Goal: Information Seeking & Learning: Learn about a topic

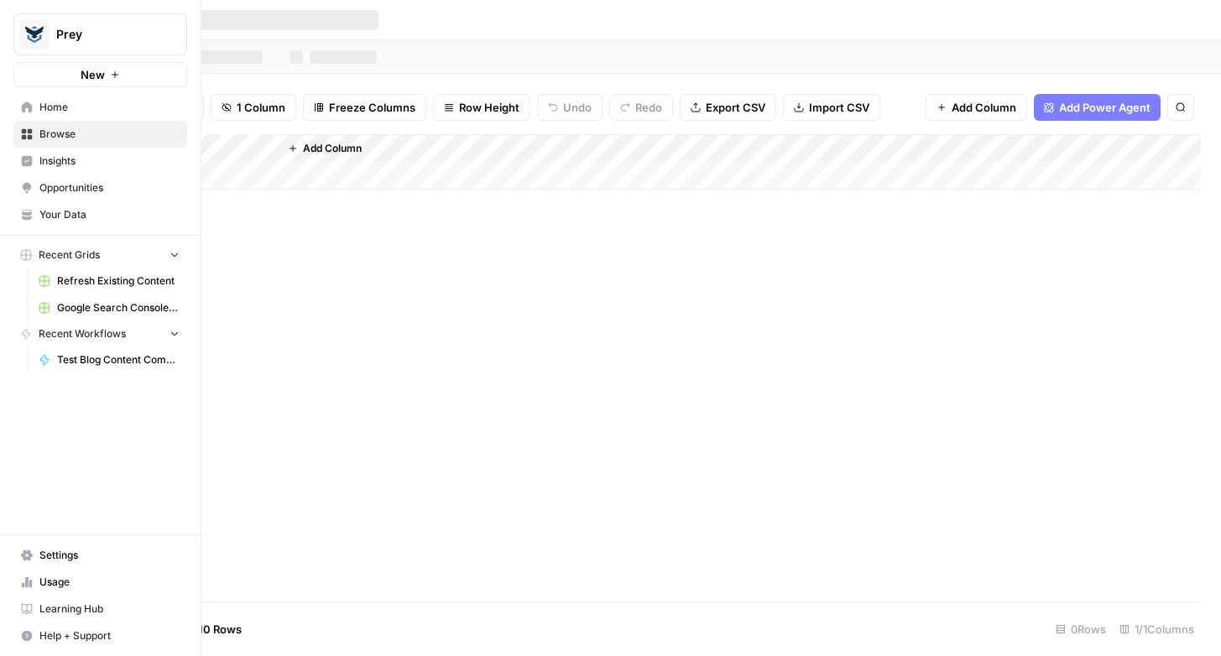
click at [30, 110] on icon at bounding box center [27, 107] width 11 height 11
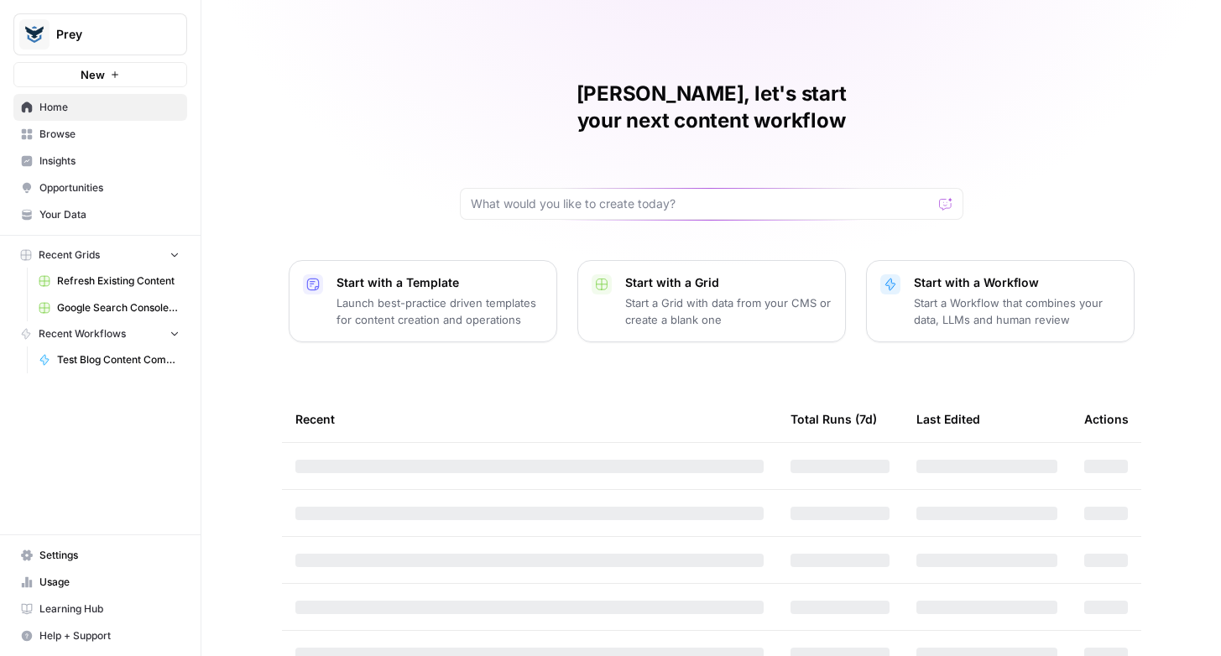
click at [98, 32] on span "Prey" at bounding box center [107, 34] width 102 height 17
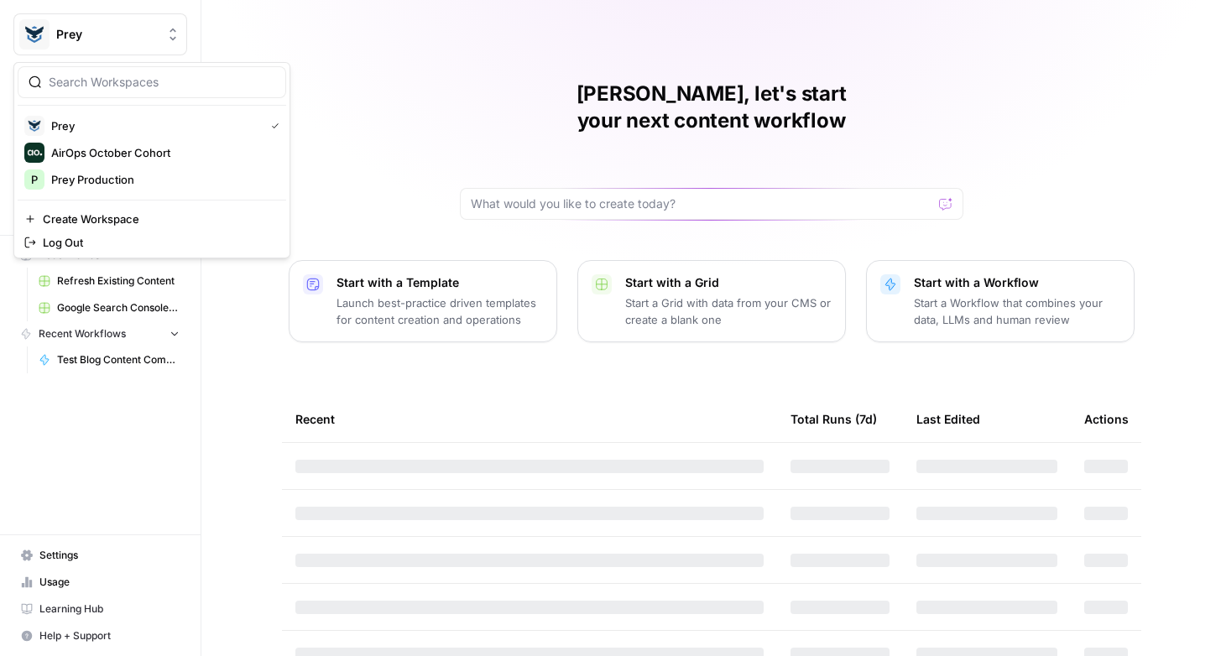
click at [98, 32] on span "Prey" at bounding box center [107, 34] width 102 height 17
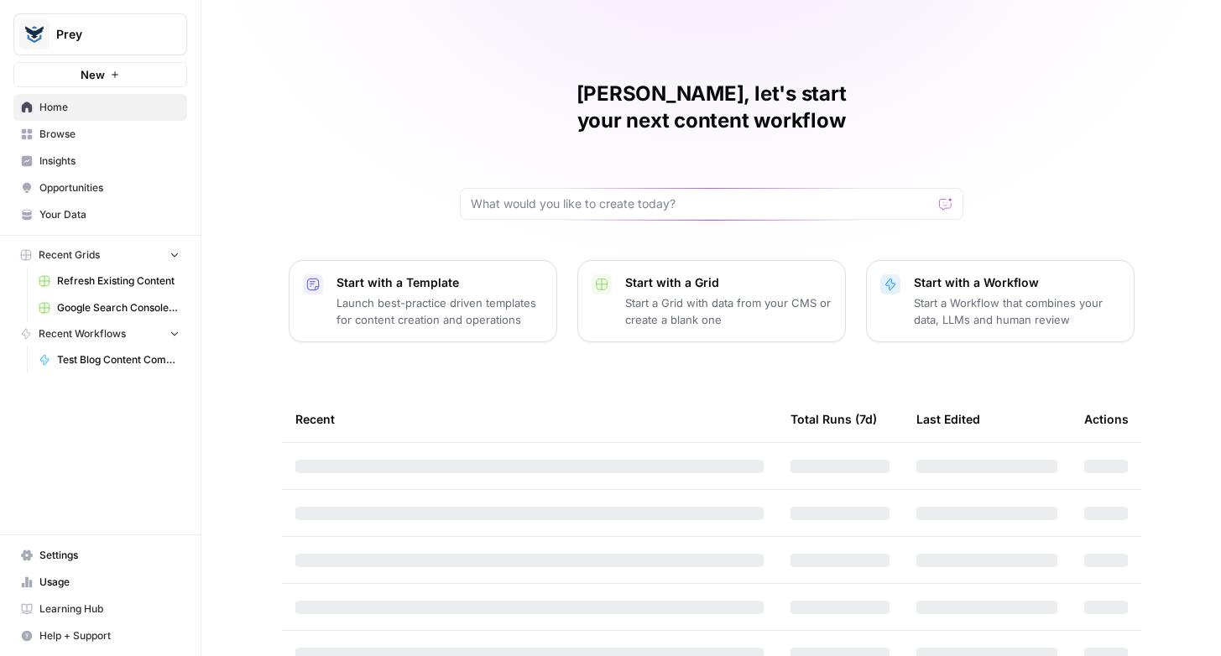
click at [52, 555] on span "Settings" at bounding box center [109, 555] width 140 height 15
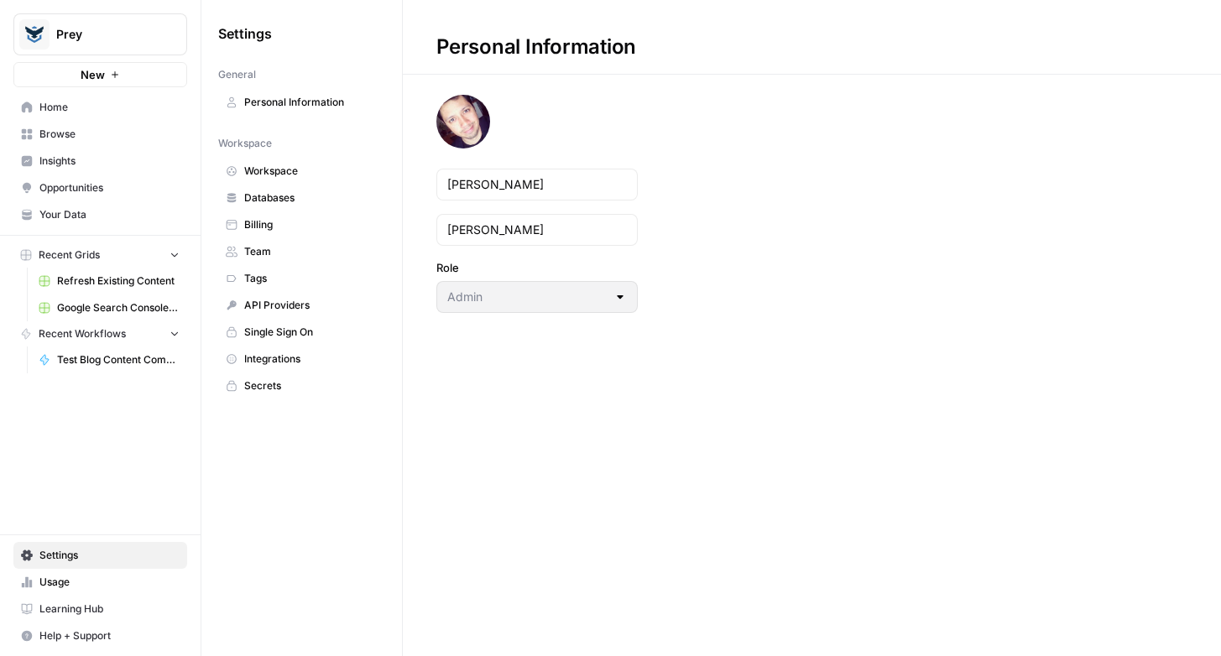
click at [271, 206] on link "Databases" at bounding box center [301, 198] width 167 height 27
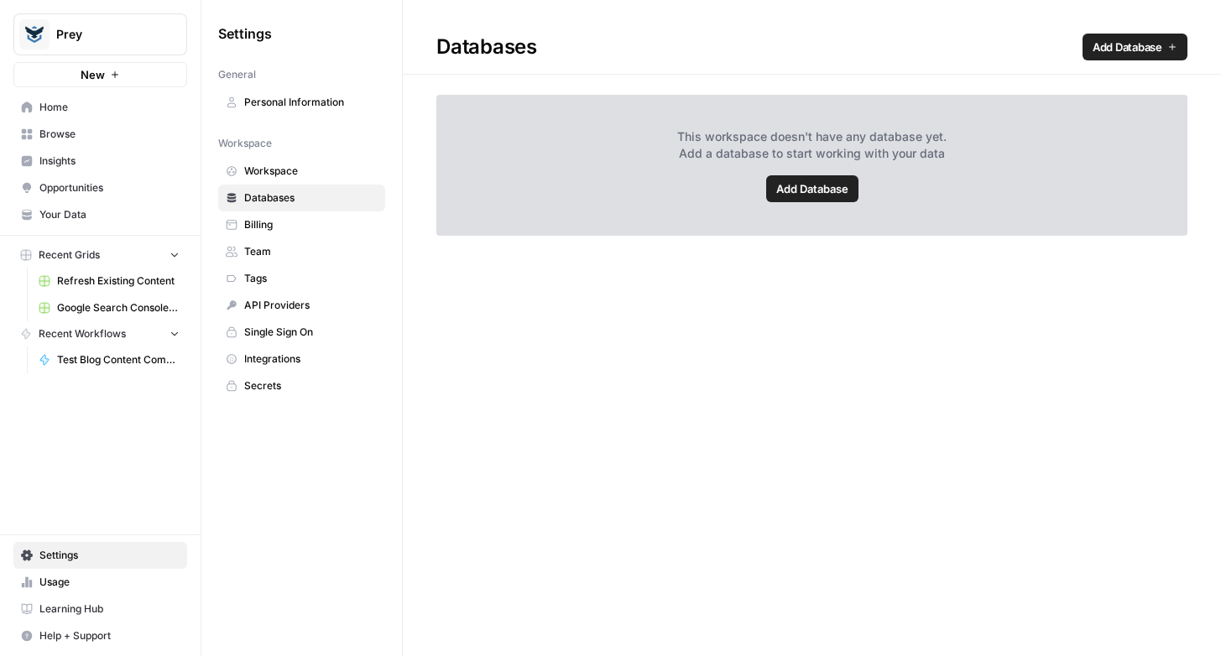
click at [268, 173] on span "Workspace" at bounding box center [310, 171] width 133 height 15
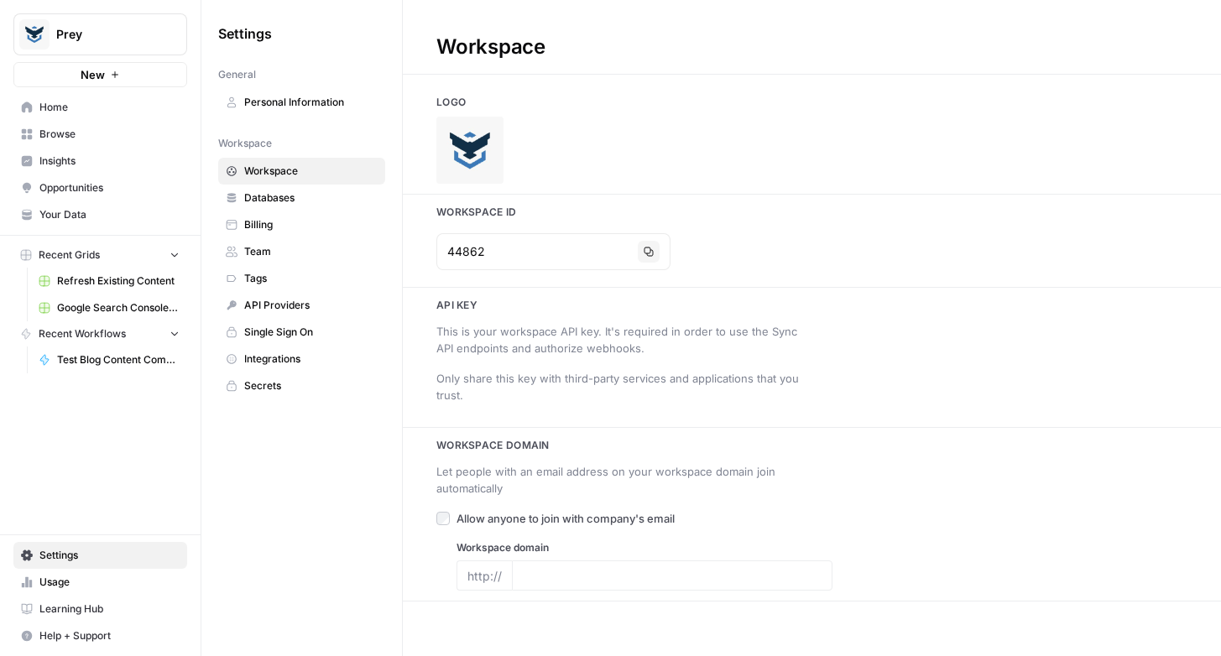
type input "[DOMAIN_NAME]"
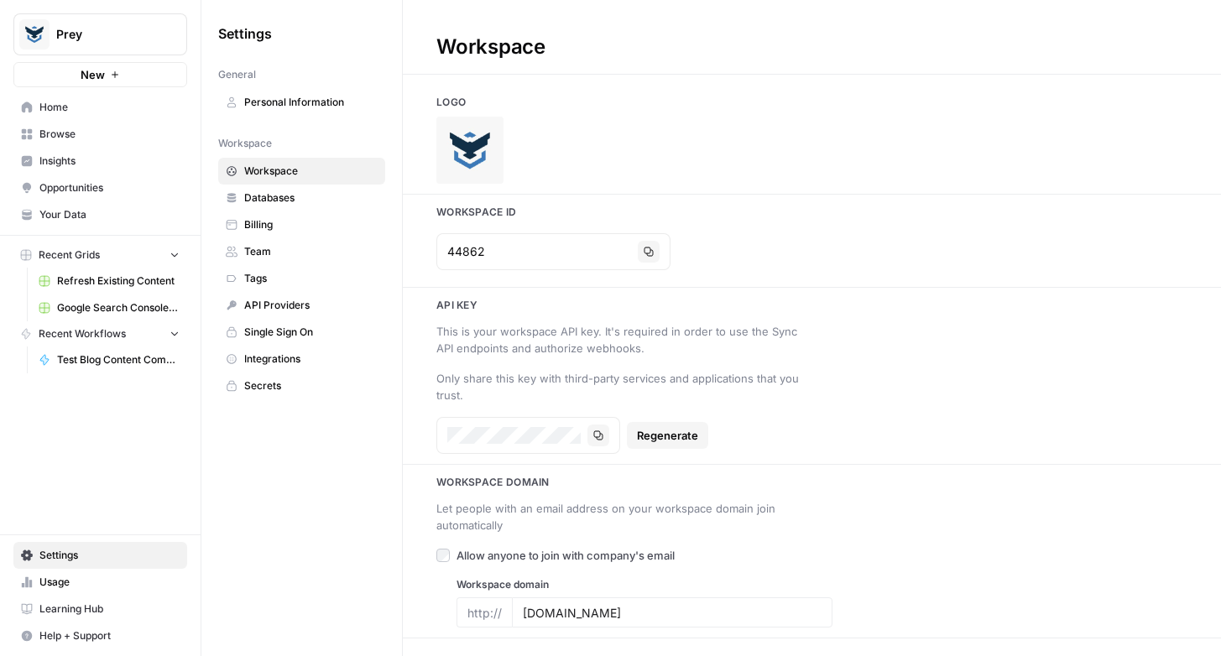
click at [268, 111] on link "Personal Information" at bounding box center [301, 102] width 167 height 27
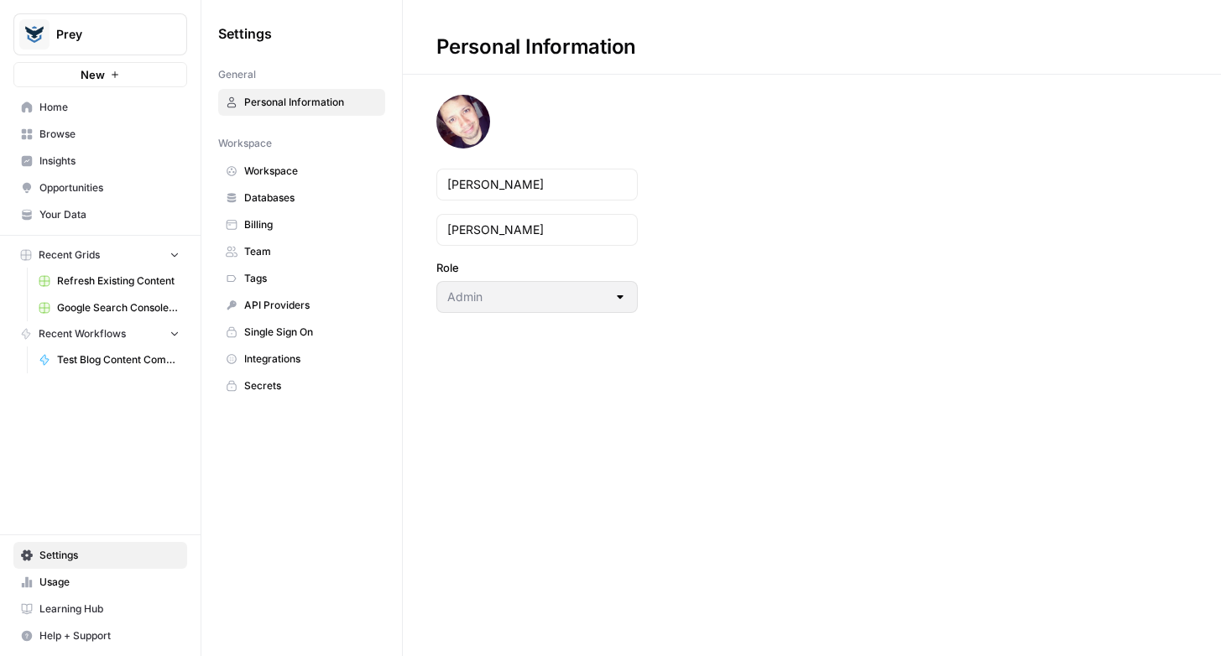
click at [264, 179] on link "Workspace" at bounding box center [301, 171] width 167 height 27
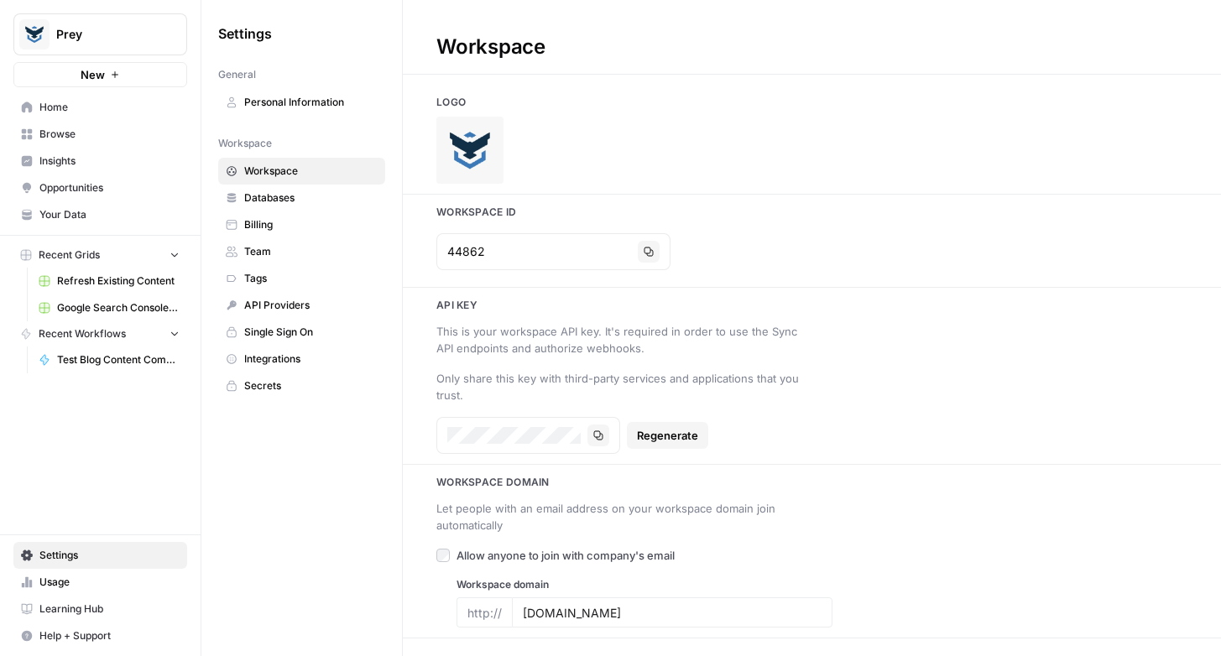
click at [265, 211] on link "Databases" at bounding box center [301, 198] width 167 height 27
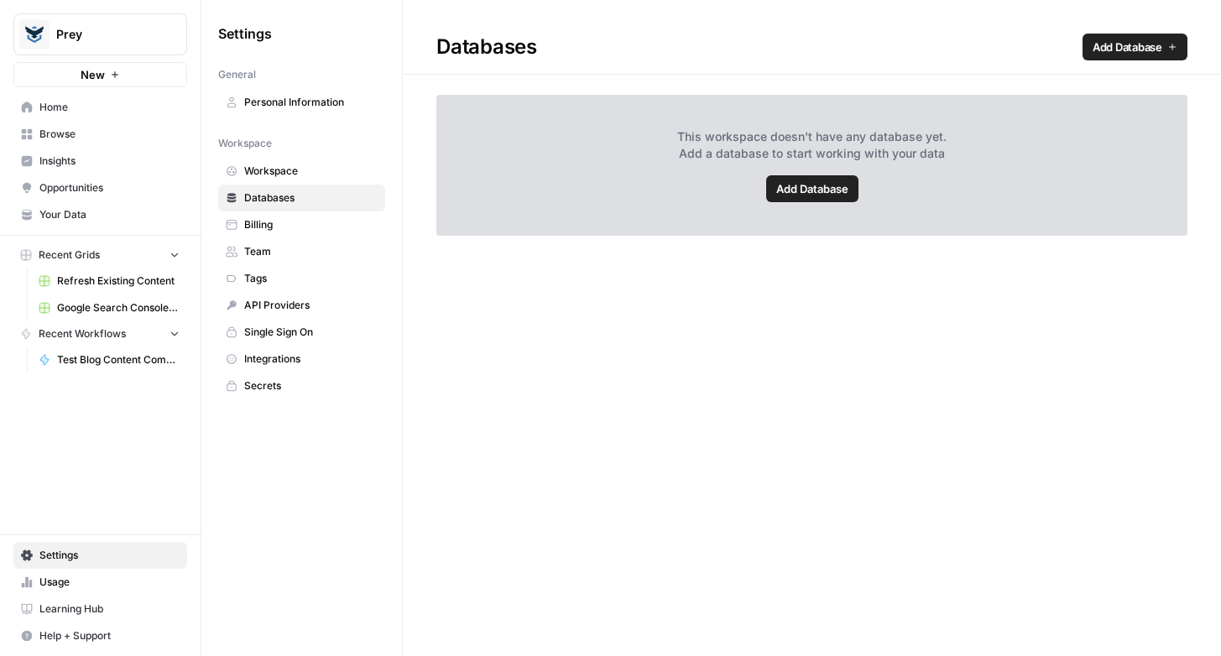
click at [263, 226] on span "Billing" at bounding box center [310, 224] width 133 height 15
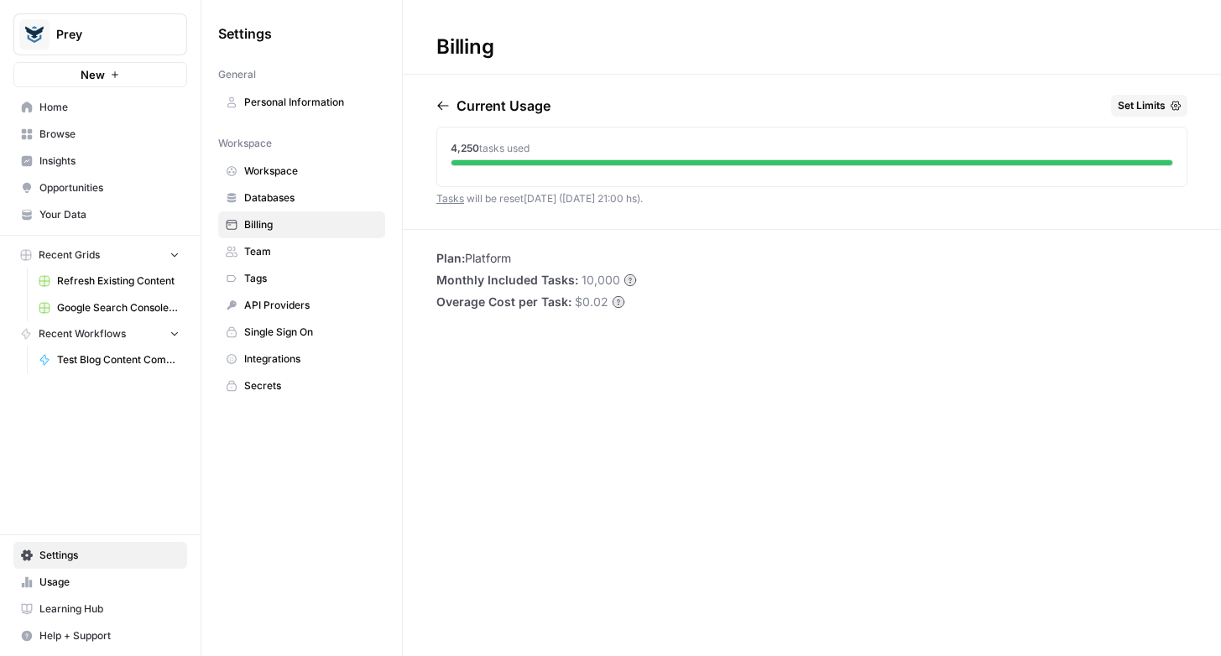
click at [263, 257] on span "Team" at bounding box center [310, 251] width 133 height 15
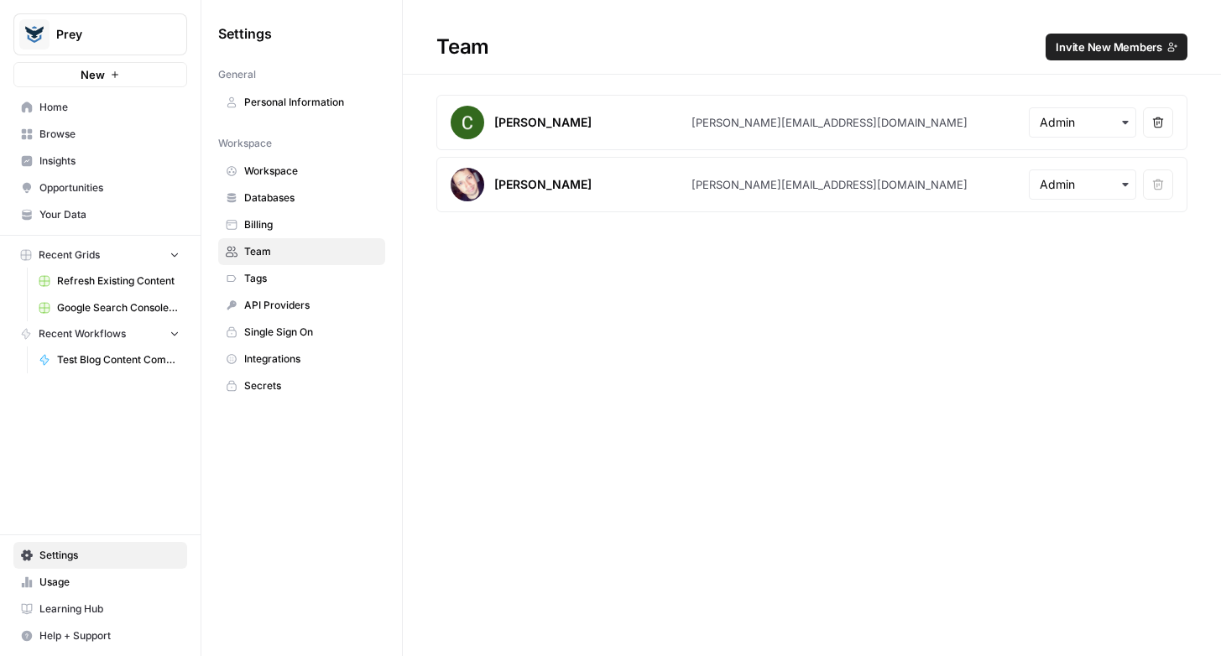
click at [265, 280] on span "Tags" at bounding box center [310, 278] width 133 height 15
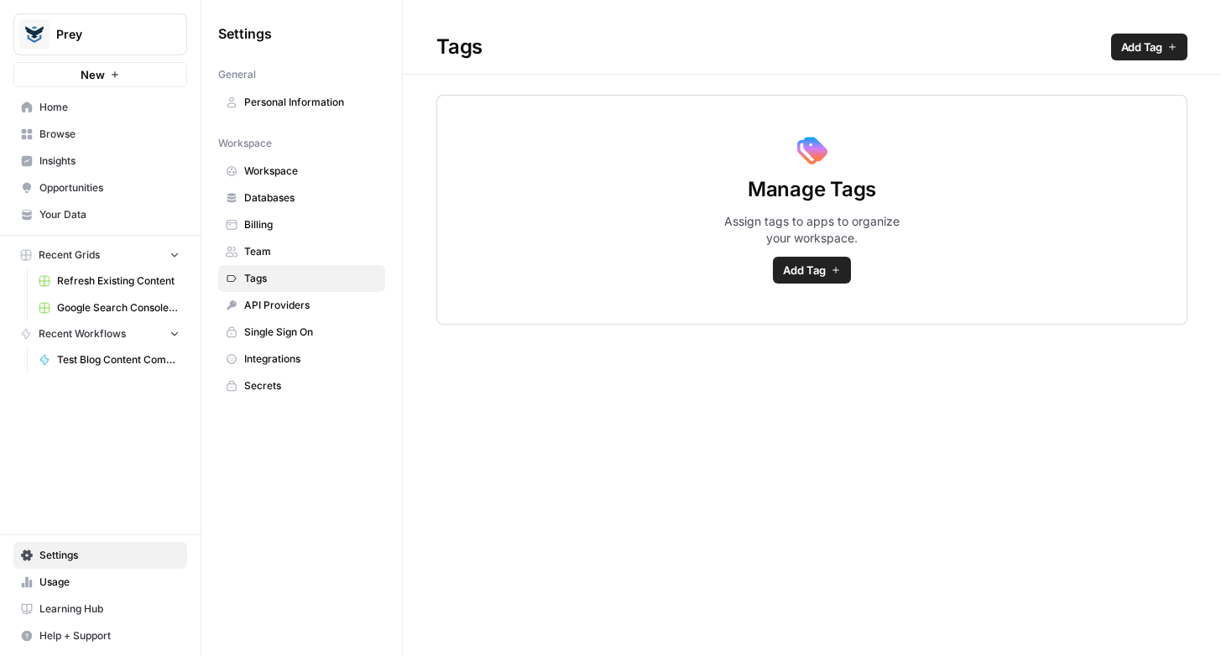
click at [270, 305] on span "API Providers" at bounding box center [310, 305] width 133 height 15
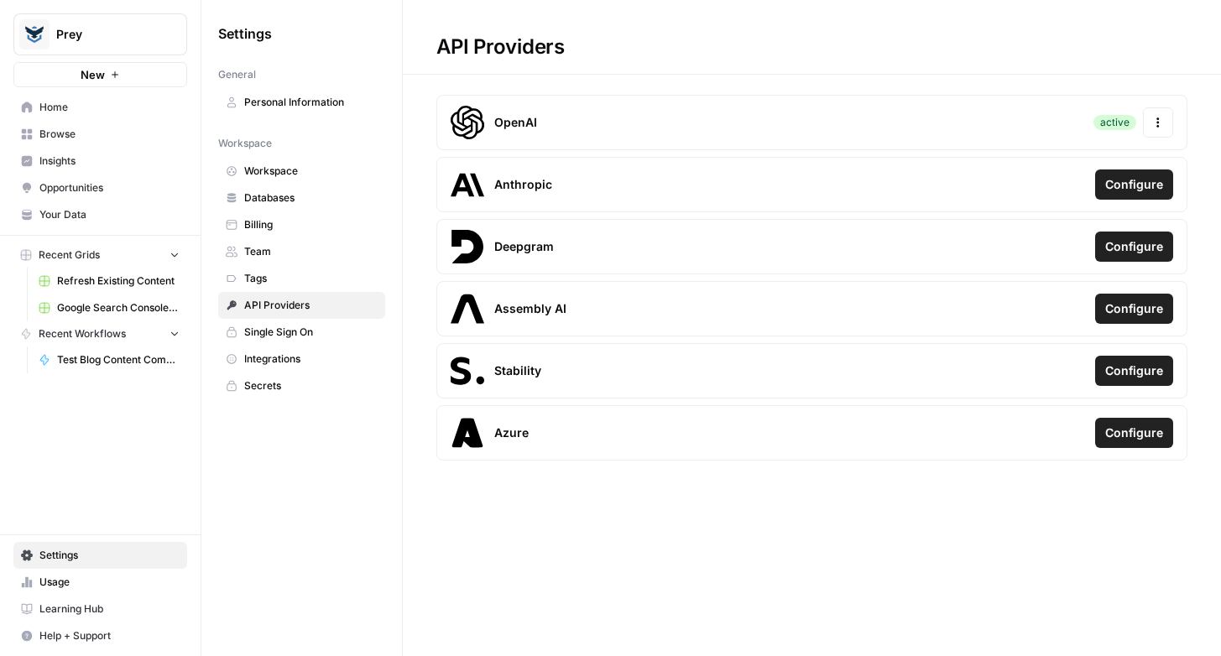
click at [269, 328] on span "Single Sign On" at bounding box center [310, 332] width 133 height 15
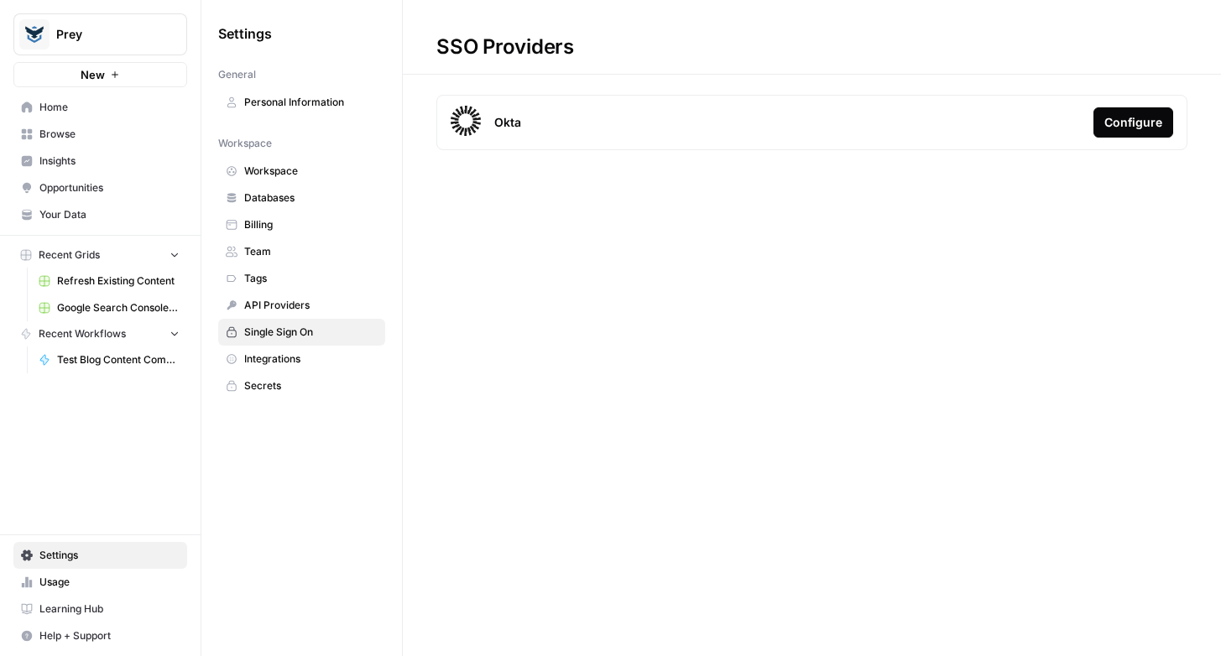
click at [268, 347] on link "Integrations" at bounding box center [301, 359] width 167 height 27
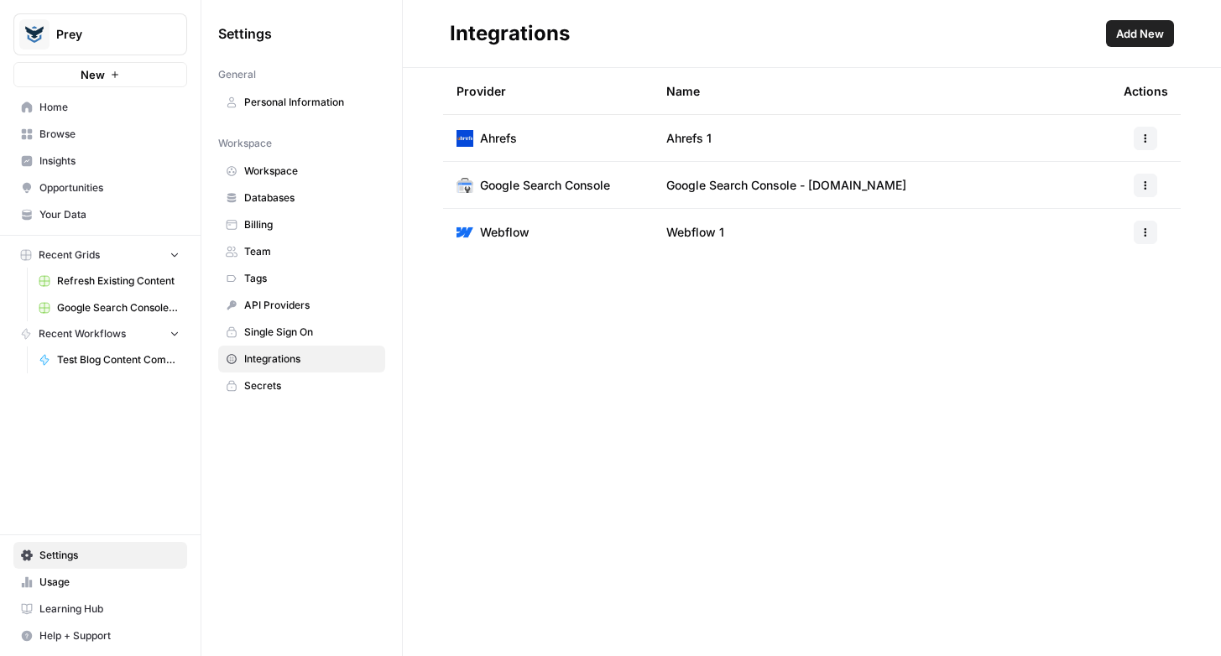
click at [260, 387] on span "Secrets" at bounding box center [310, 385] width 133 height 15
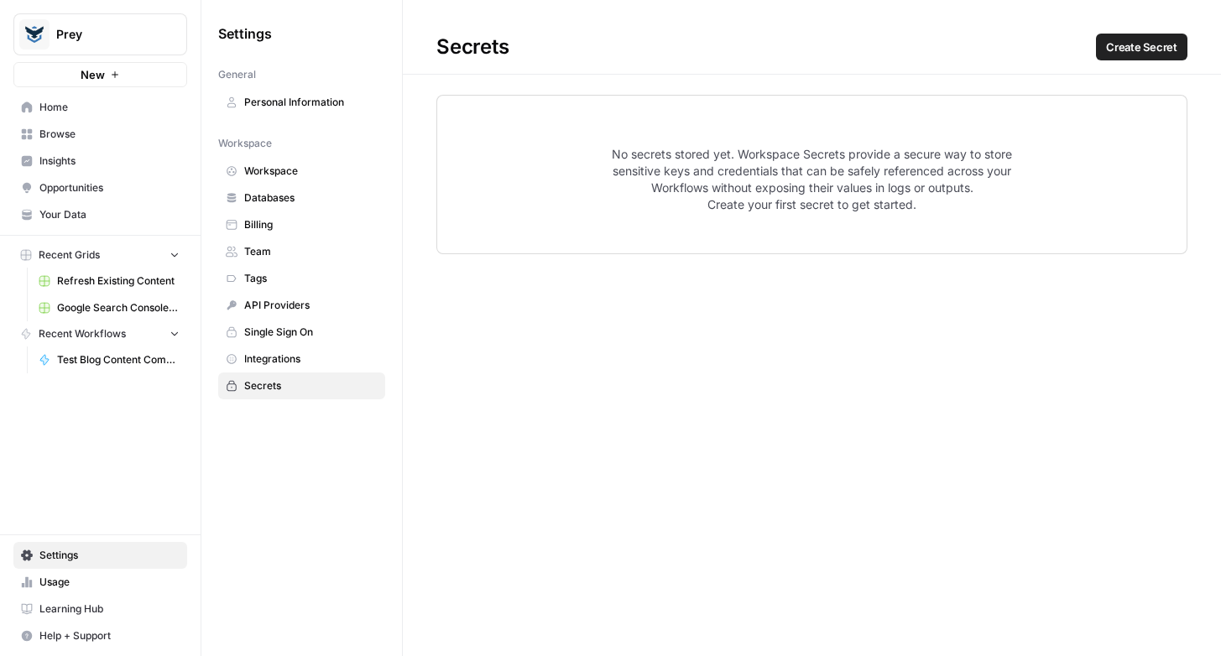
click at [284, 96] on span "Personal Information" at bounding box center [310, 102] width 133 height 15
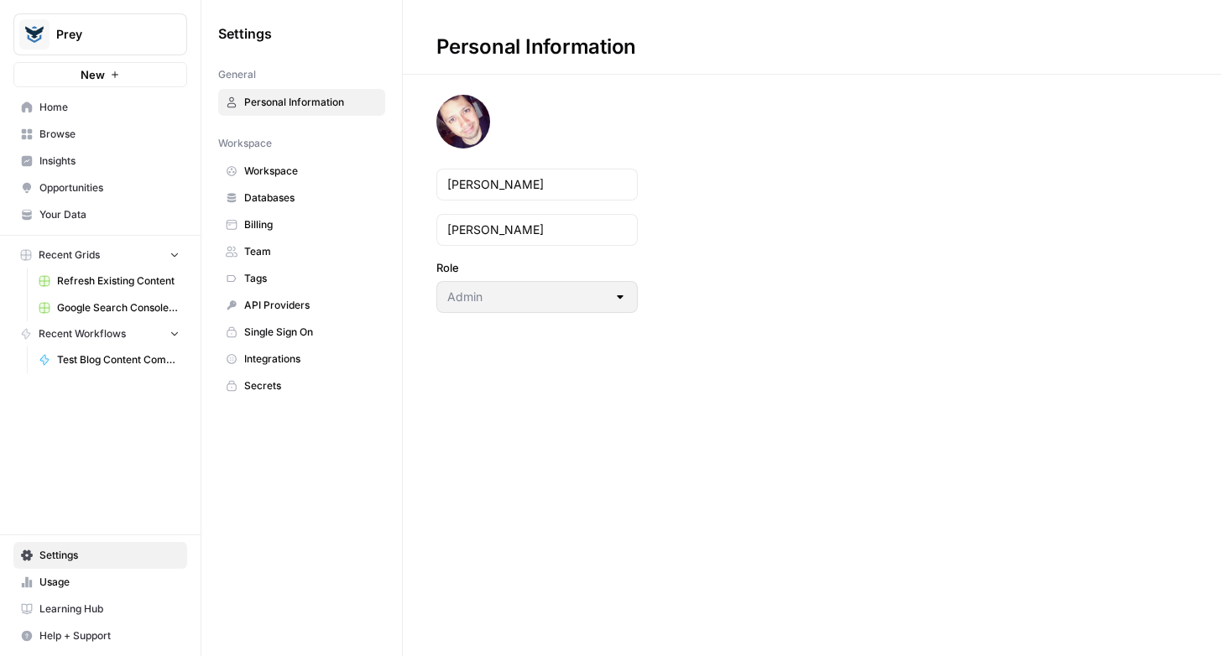
click at [43, 77] on button "New" at bounding box center [100, 74] width 174 height 25
click at [60, 210] on span "Your Data" at bounding box center [109, 214] width 140 height 15
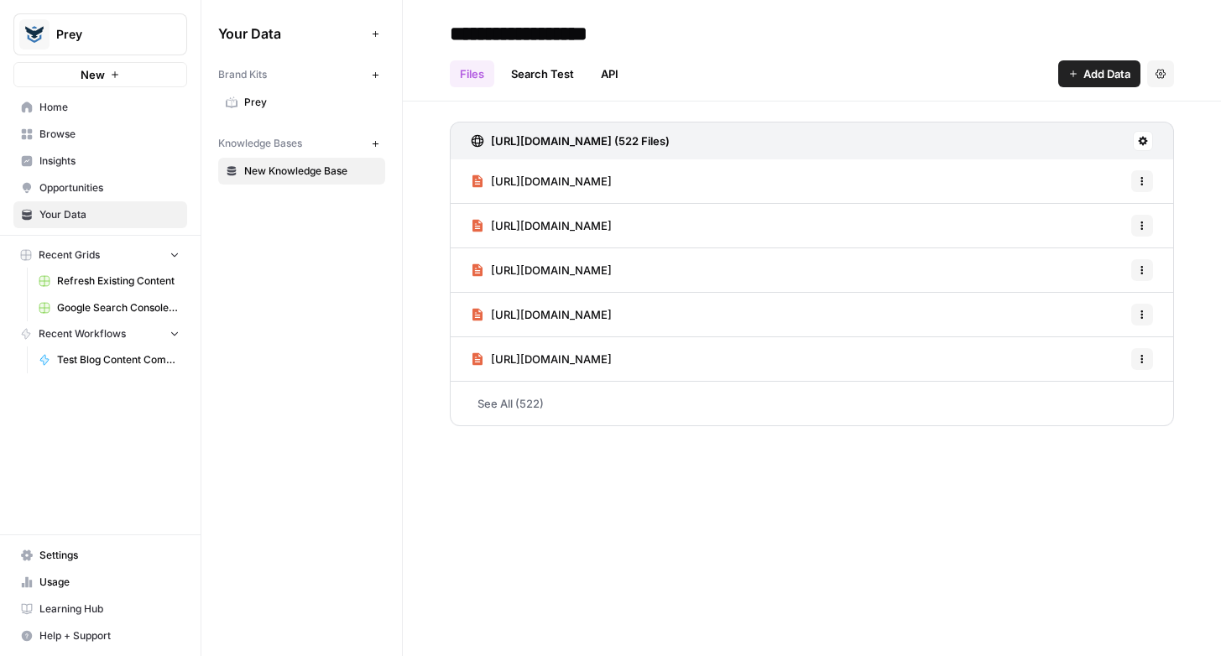
click at [258, 95] on span "Prey" at bounding box center [310, 102] width 133 height 15
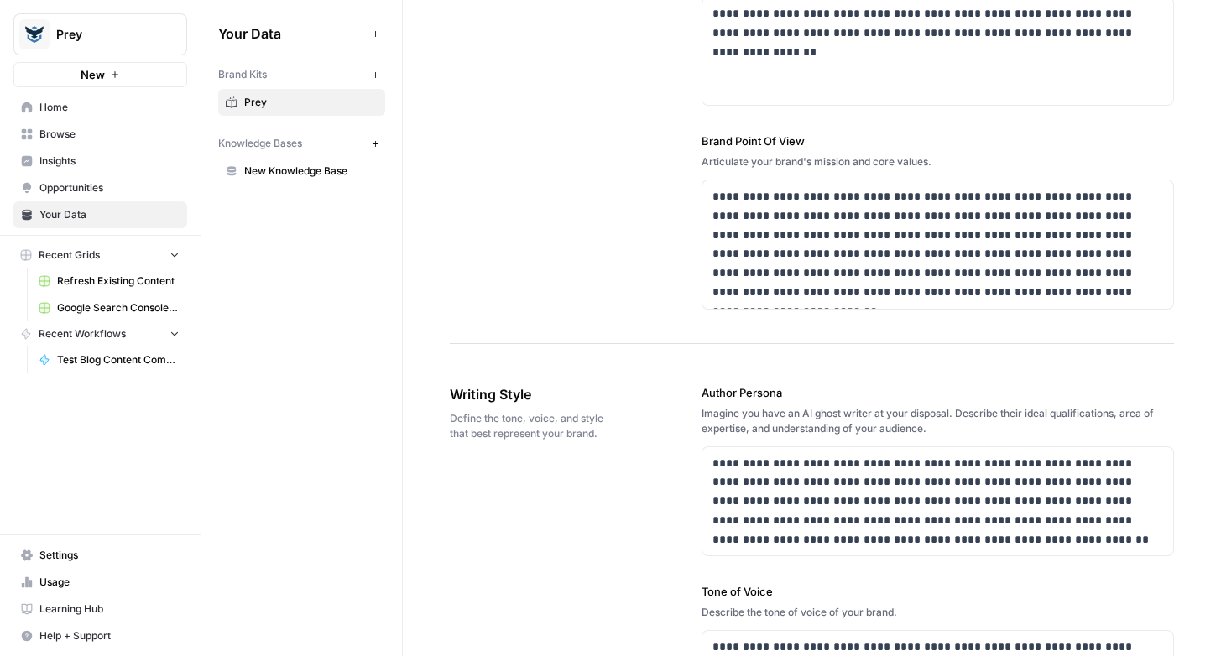
scroll to position [728, 0]
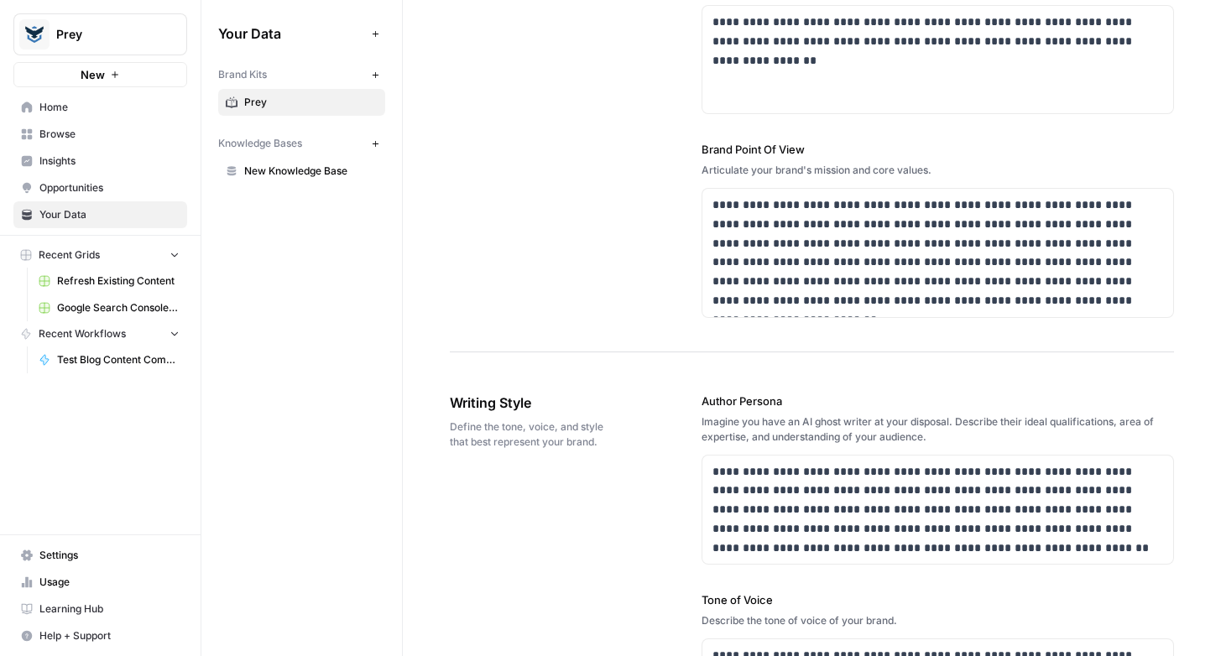
click at [99, 279] on span "Refresh Existing Content" at bounding box center [118, 281] width 122 height 15
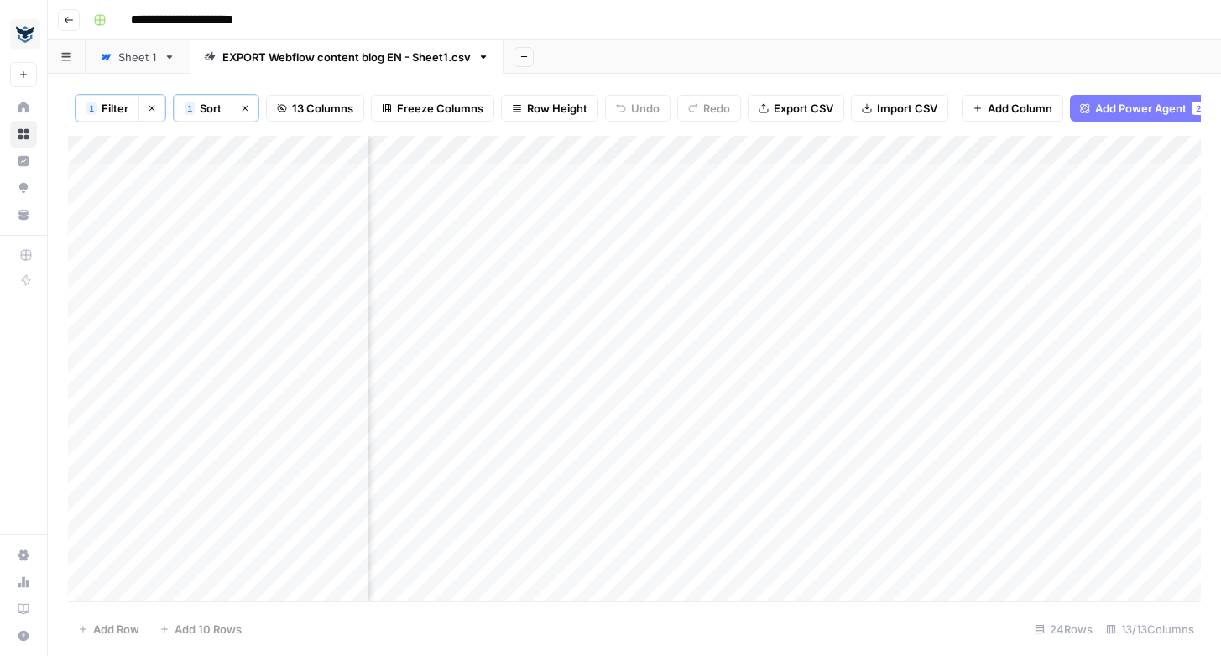
scroll to position [0, 964]
click at [899, 153] on div "Add Column" at bounding box center [634, 369] width 1133 height 466
click at [1045, 229] on div "Add Column" at bounding box center [634, 369] width 1133 height 466
click at [576, 227] on div "Add Column" at bounding box center [634, 369] width 1133 height 466
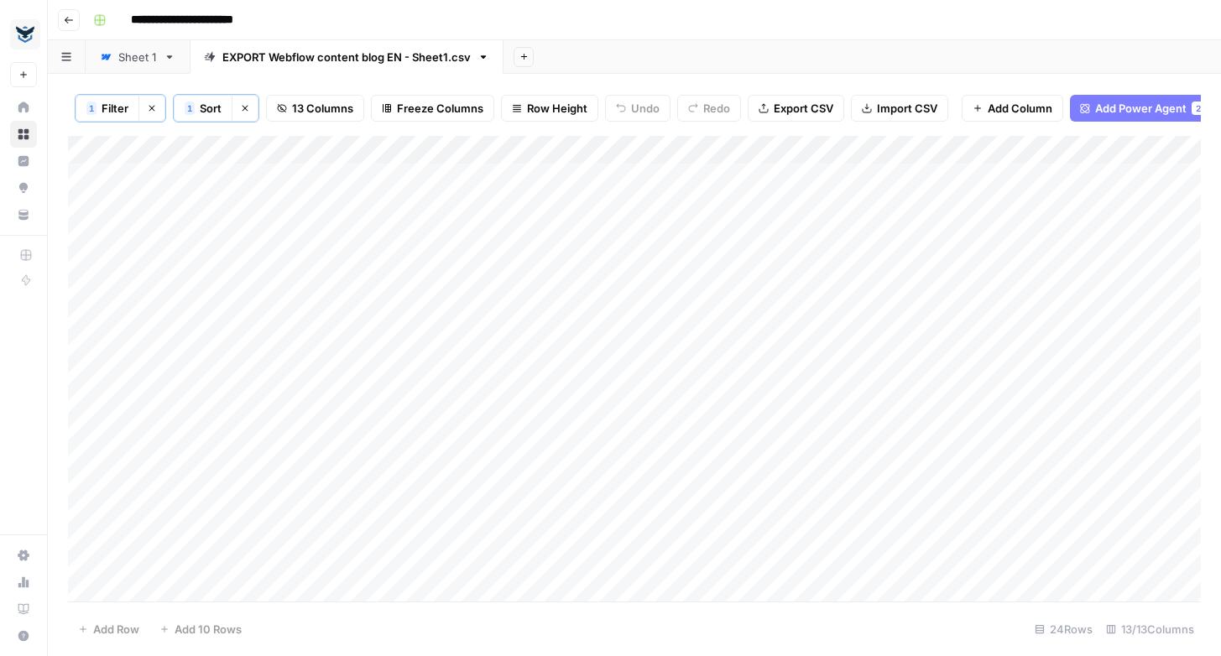
click at [418, 225] on div "Add Column" at bounding box center [634, 369] width 1133 height 466
click at [500, 237] on div "Add Column" at bounding box center [634, 369] width 1133 height 466
click at [128, 58] on div "Sheet 1" at bounding box center [137, 57] width 39 height 17
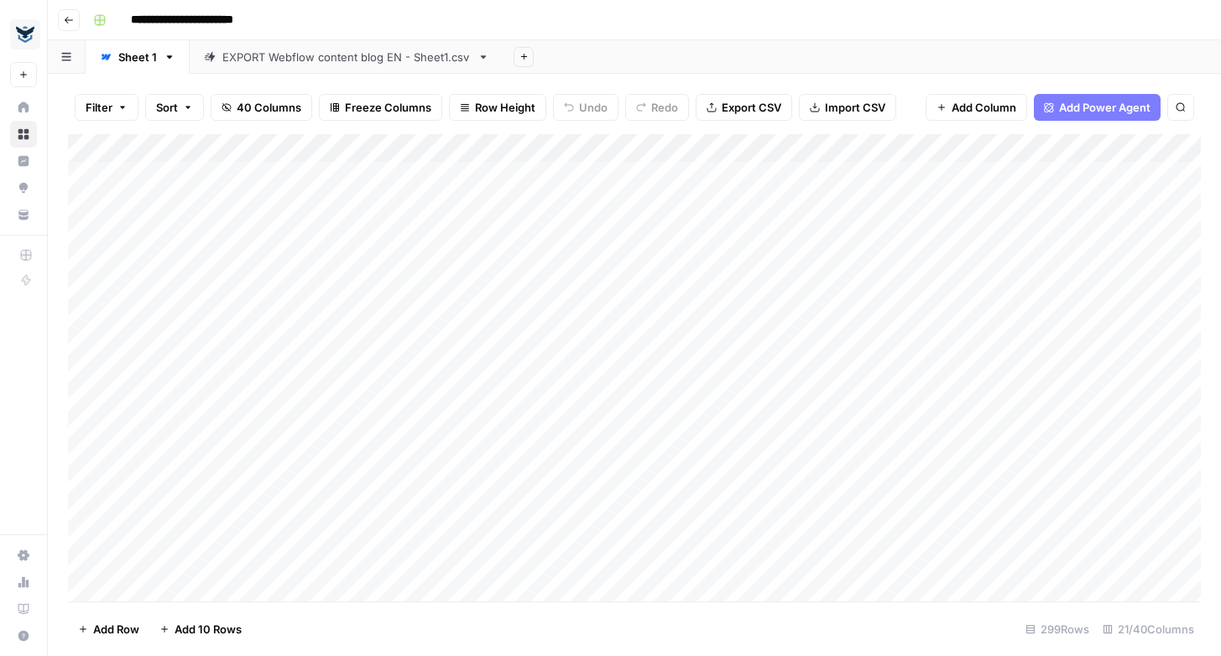
click at [264, 56] on div "EXPORT Webflow content blog EN - Sheet1.csv" at bounding box center [346, 57] width 248 height 17
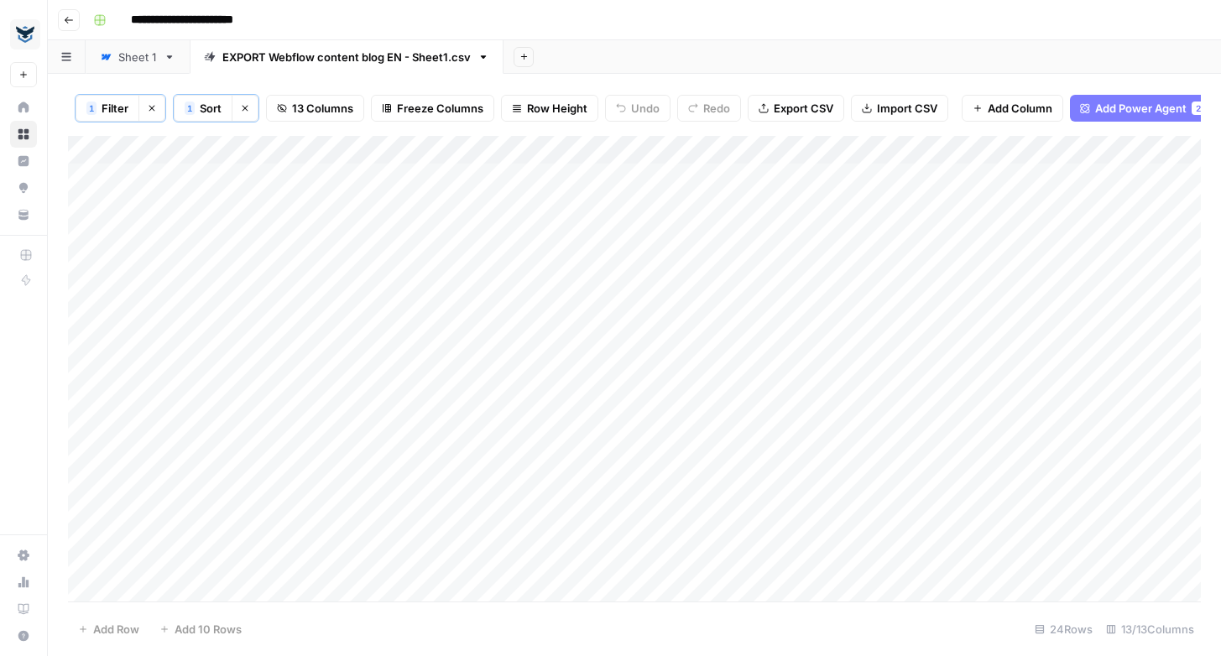
click at [130, 60] on div "Sheet 1" at bounding box center [137, 57] width 39 height 17
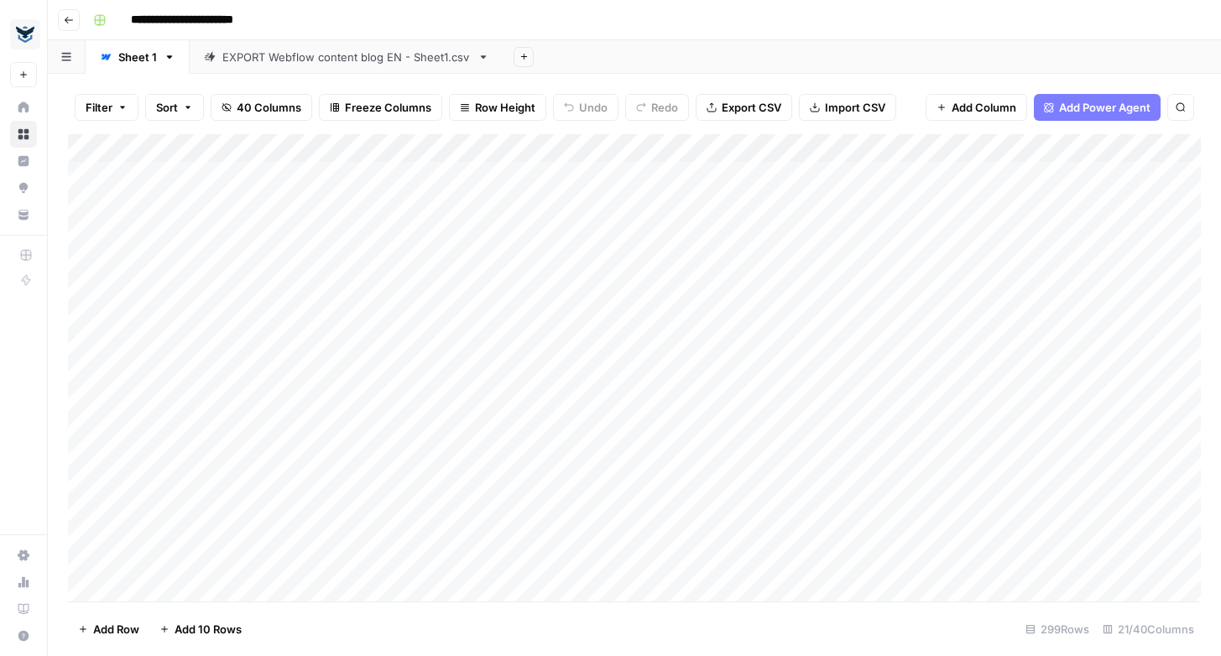
click at [294, 59] on div "EXPORT Webflow content blog EN - Sheet1.csv" at bounding box center [346, 57] width 248 height 17
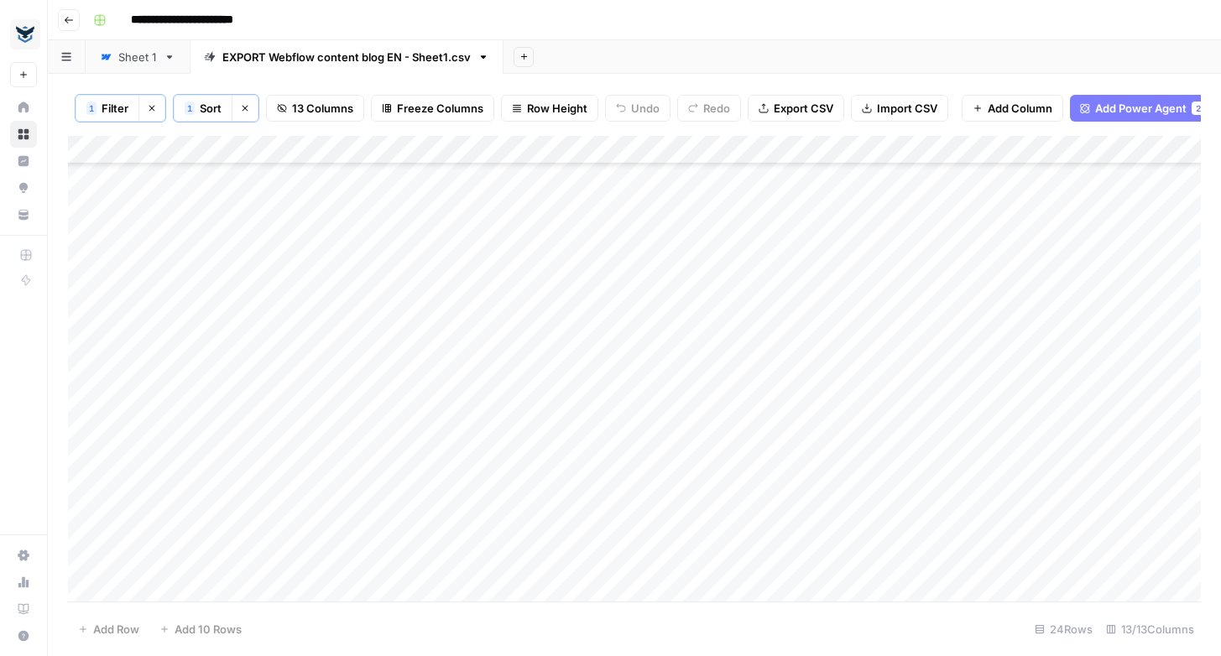
scroll to position [246, 0]
click at [788, 290] on div "Add Column" at bounding box center [634, 369] width 1133 height 466
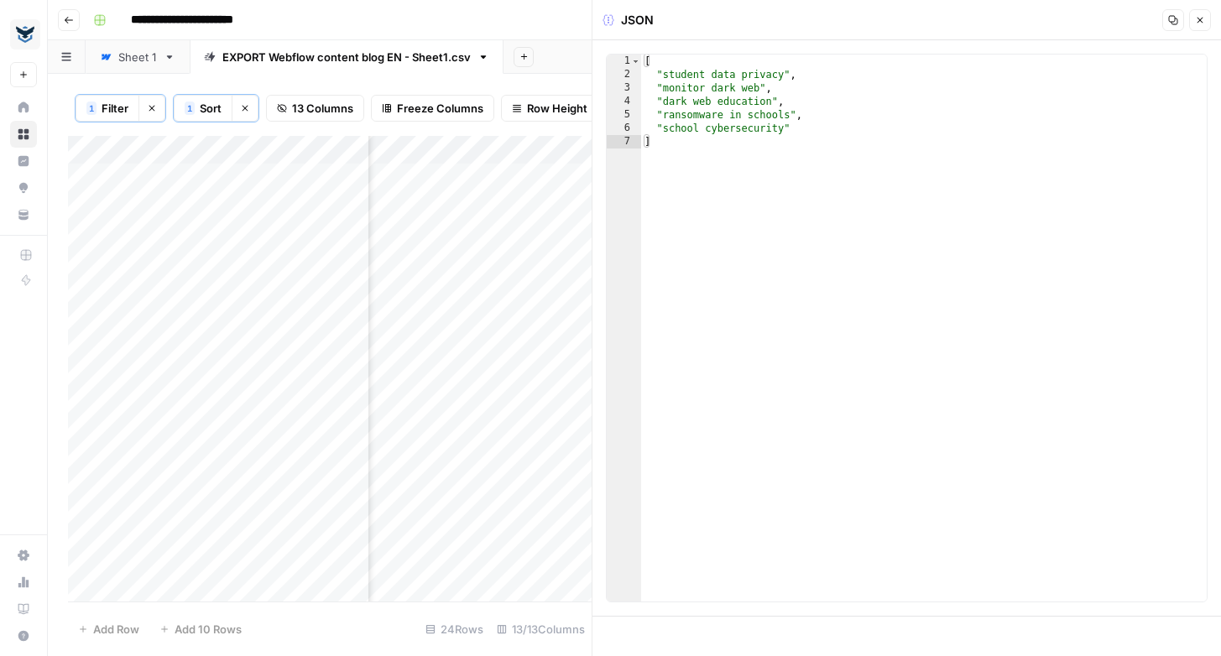
click at [1202, 21] on icon "button" at bounding box center [1200, 20] width 10 height 10
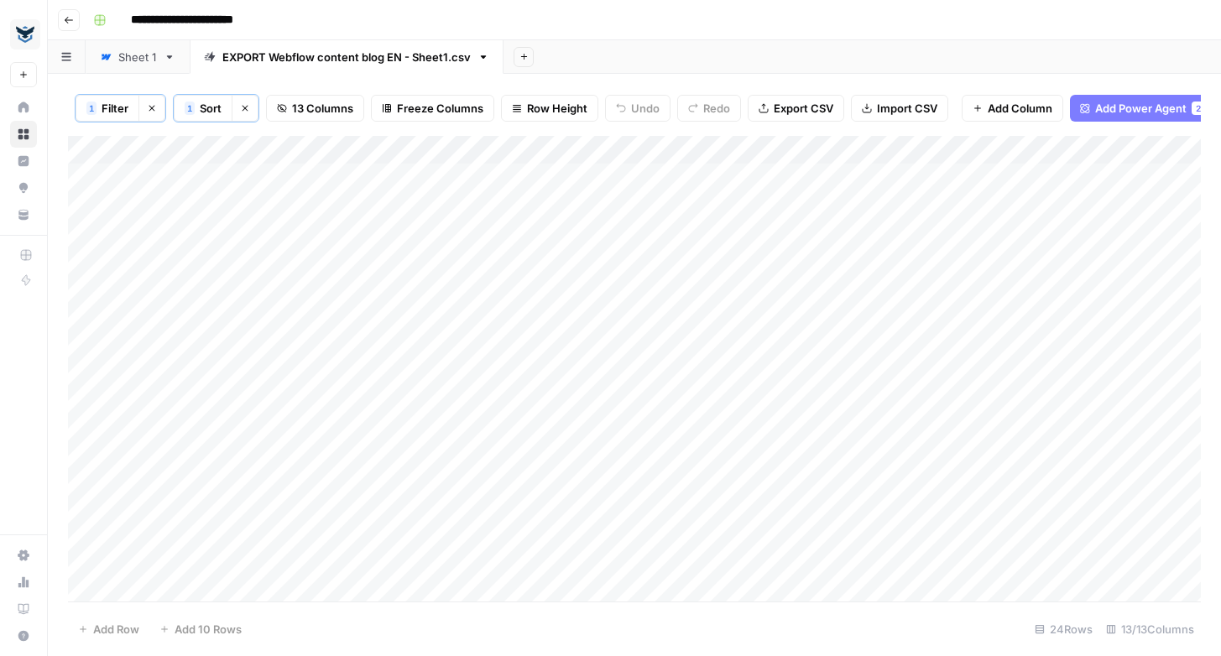
click at [81, 235] on div "Add Column" at bounding box center [634, 369] width 1133 height 466
click at [1041, 232] on div "Add Column" at bounding box center [634, 369] width 1133 height 466
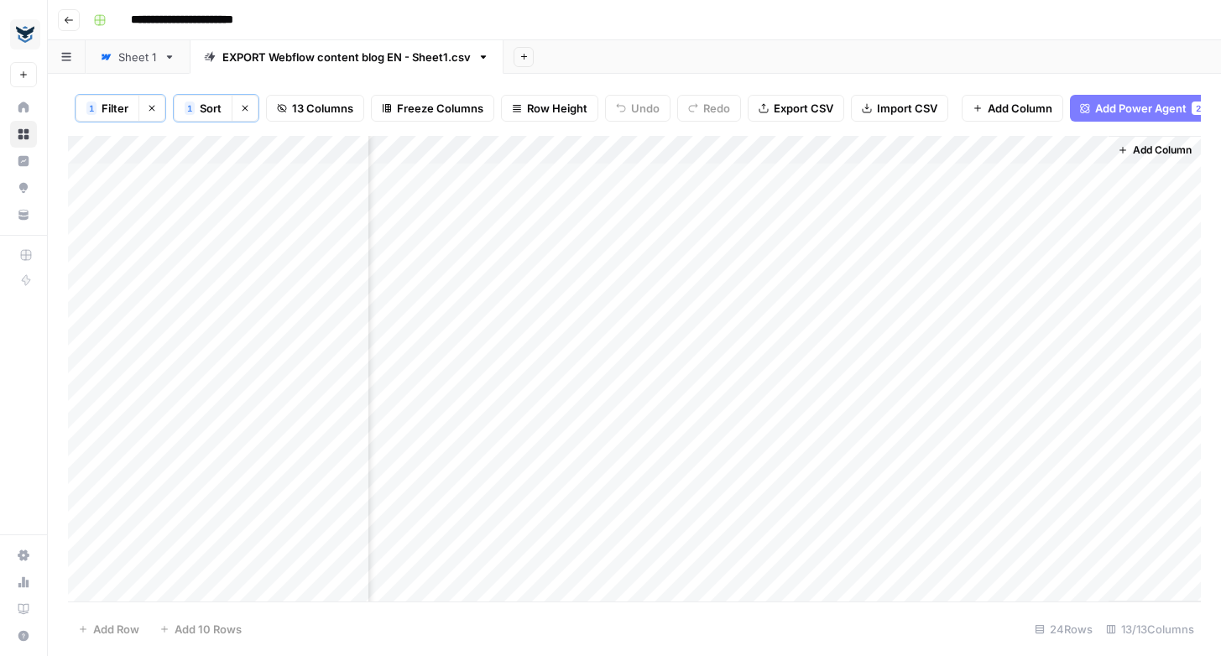
click at [1041, 232] on div "Add Column" at bounding box center [634, 369] width 1133 height 466
click at [1147, 148] on span "Add Column" at bounding box center [1162, 150] width 59 height 15
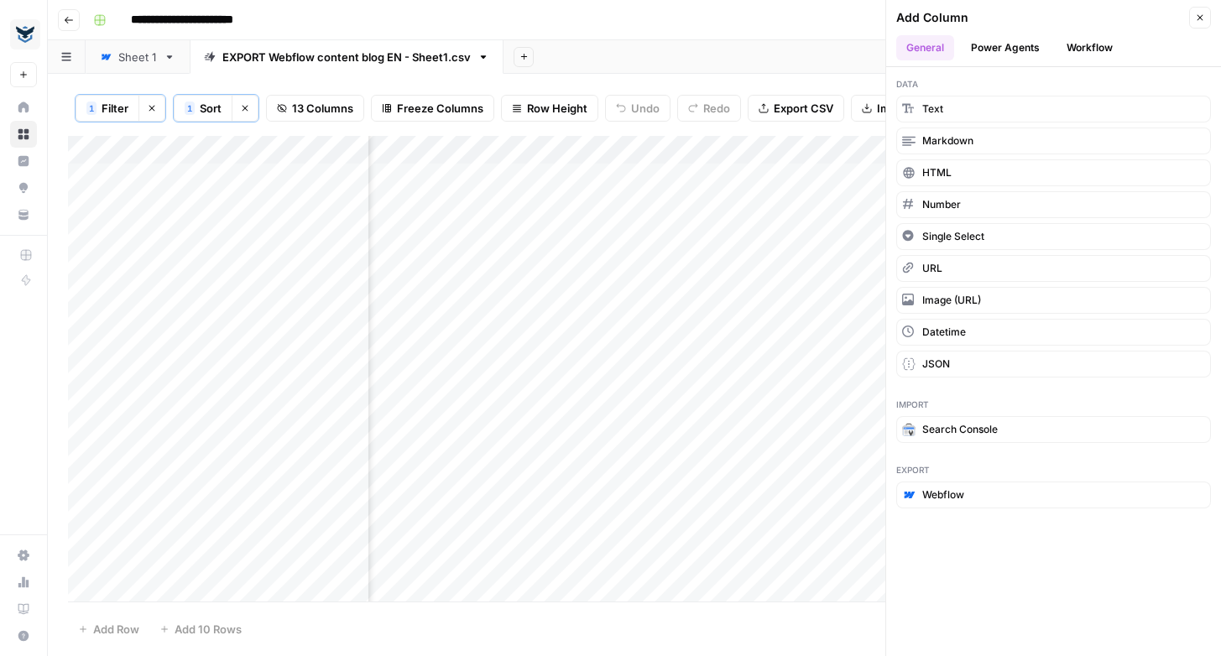
click at [1009, 45] on button "Power Agents" at bounding box center [1005, 47] width 89 height 25
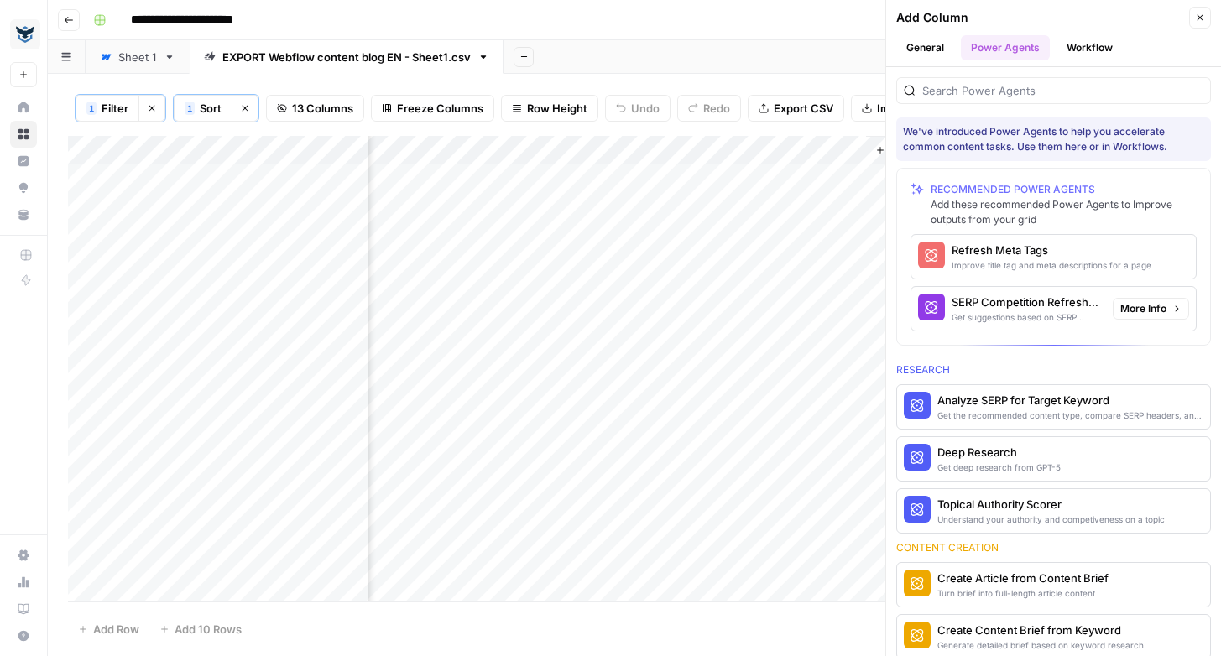
scroll to position [0, 1490]
click at [1162, 310] on span "More Info" at bounding box center [1143, 308] width 46 height 15
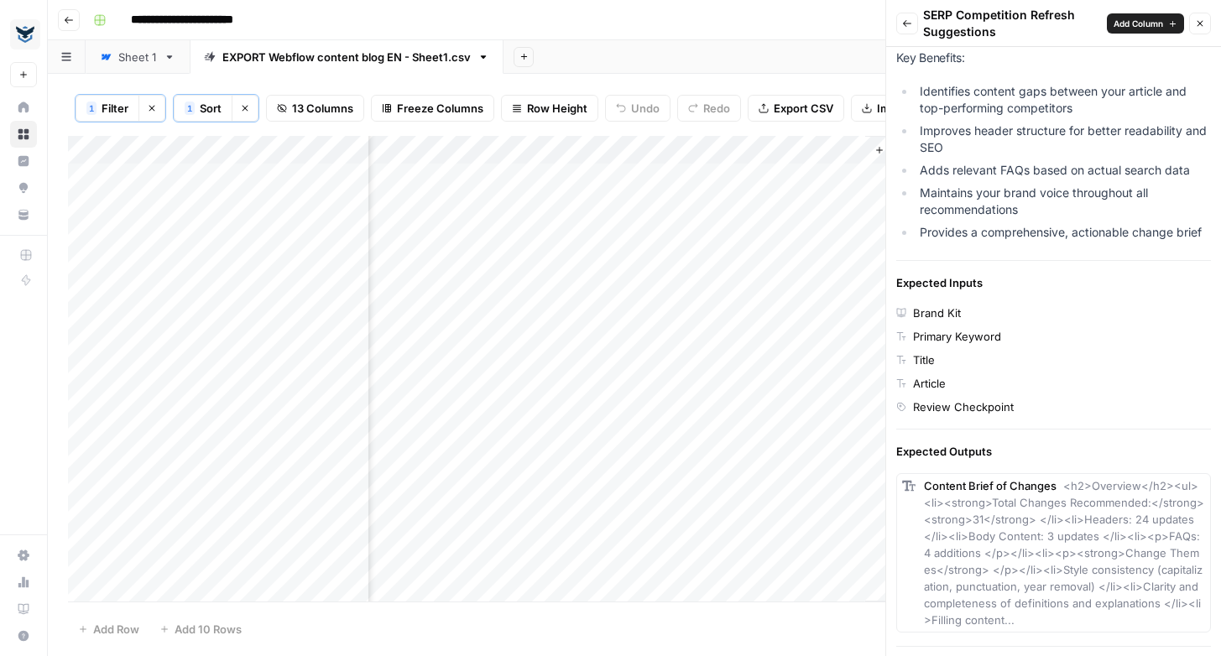
scroll to position [0, 0]
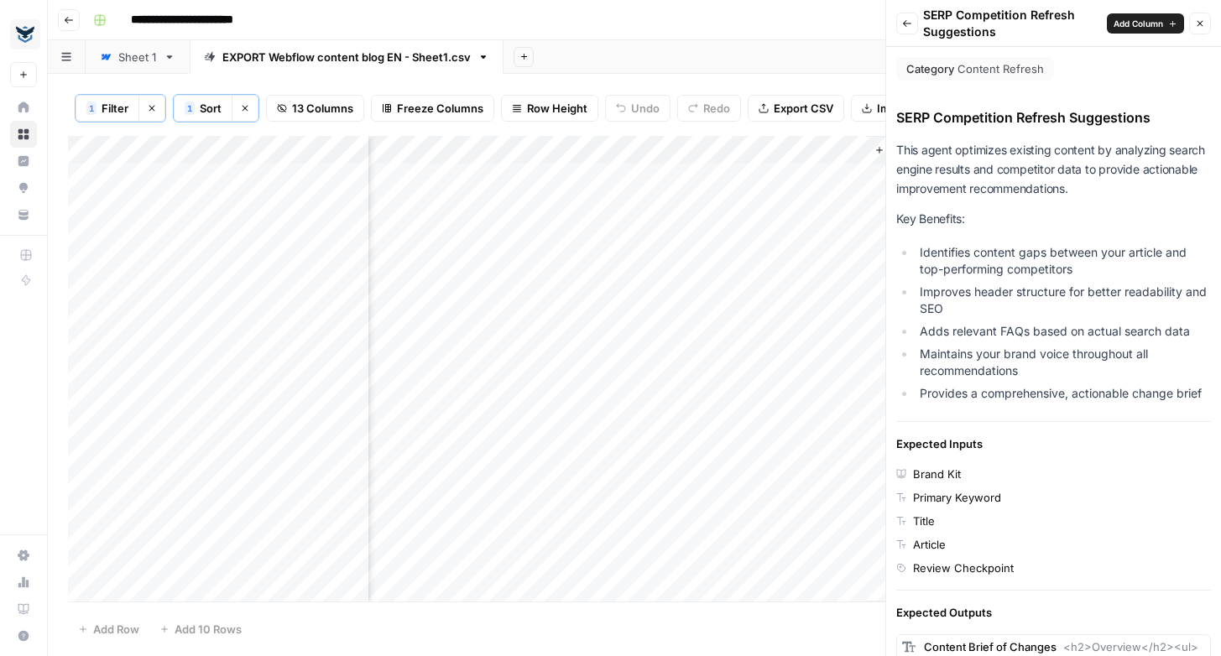
click at [1145, 23] on span "Add Column" at bounding box center [1138, 23] width 50 height 13
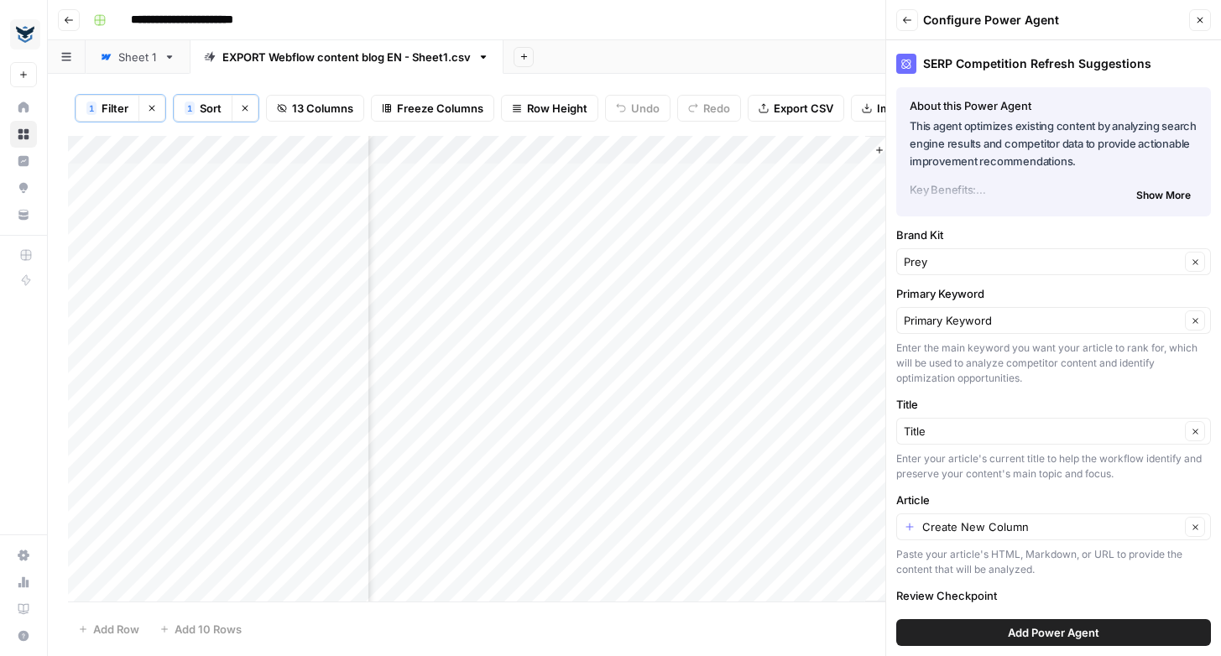
scroll to position [74, 0]
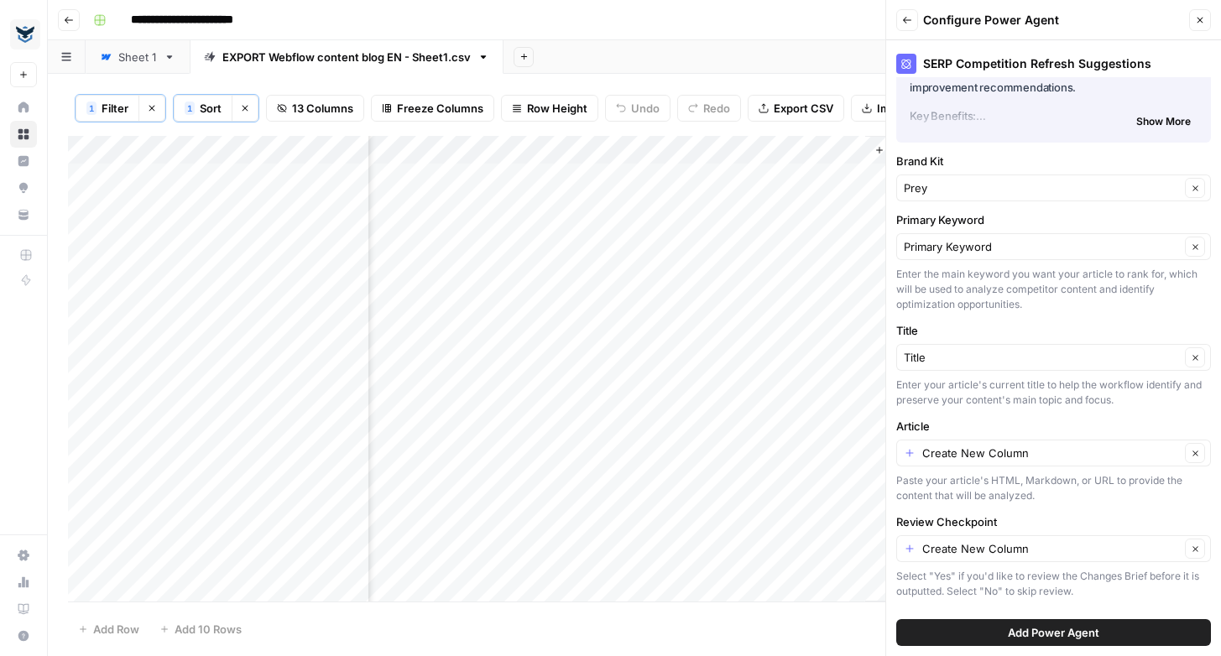
click at [1029, 632] on span "Add Power Agent" at bounding box center [1053, 632] width 91 height 17
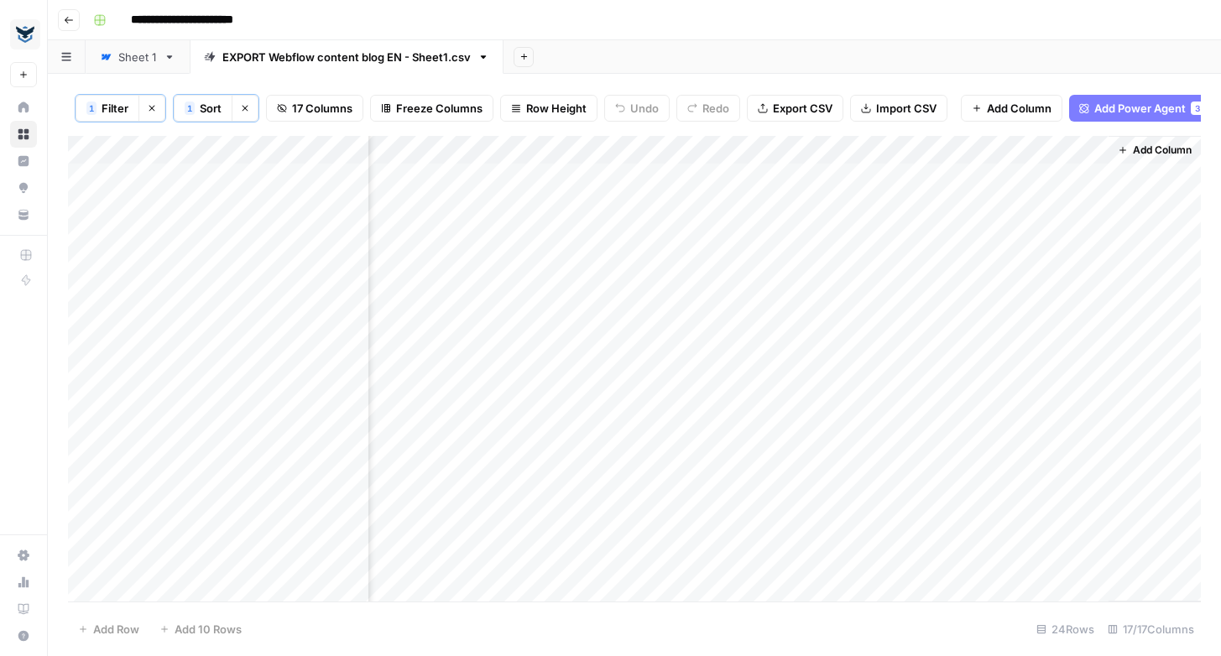
scroll to position [0, 1791]
click at [84, 232] on div "Add Column" at bounding box center [634, 369] width 1133 height 466
click at [766, 152] on div "Add Column" at bounding box center [634, 369] width 1133 height 466
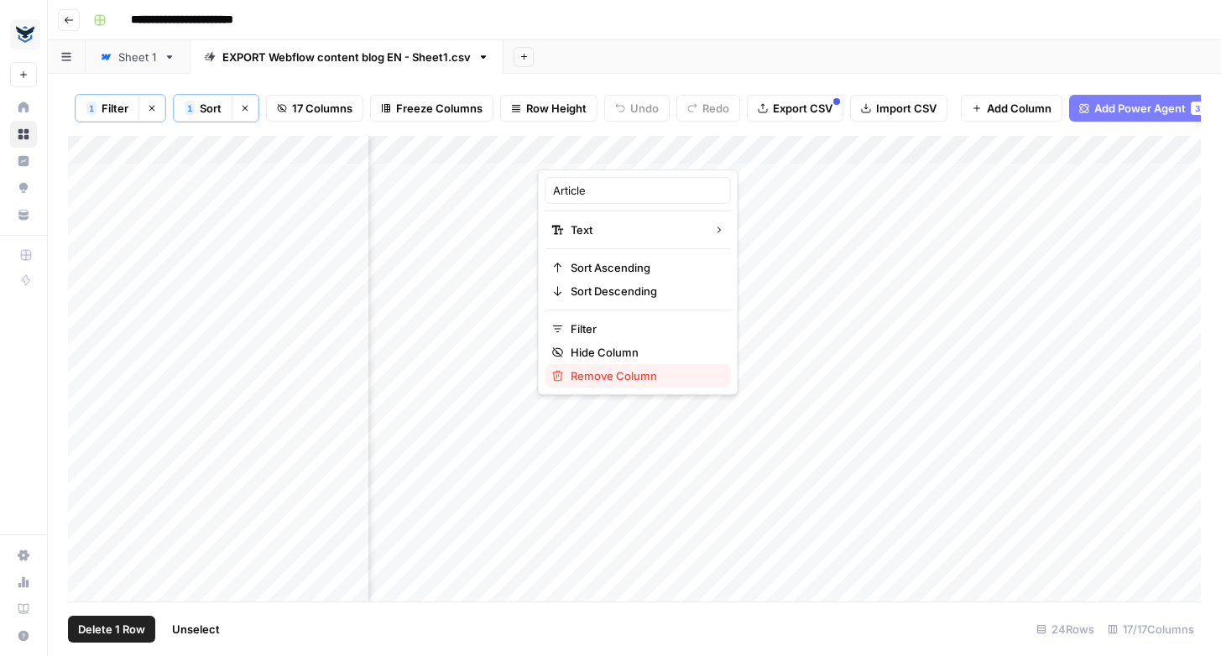
click at [623, 375] on span "Remove Column" at bounding box center [644, 375] width 147 height 17
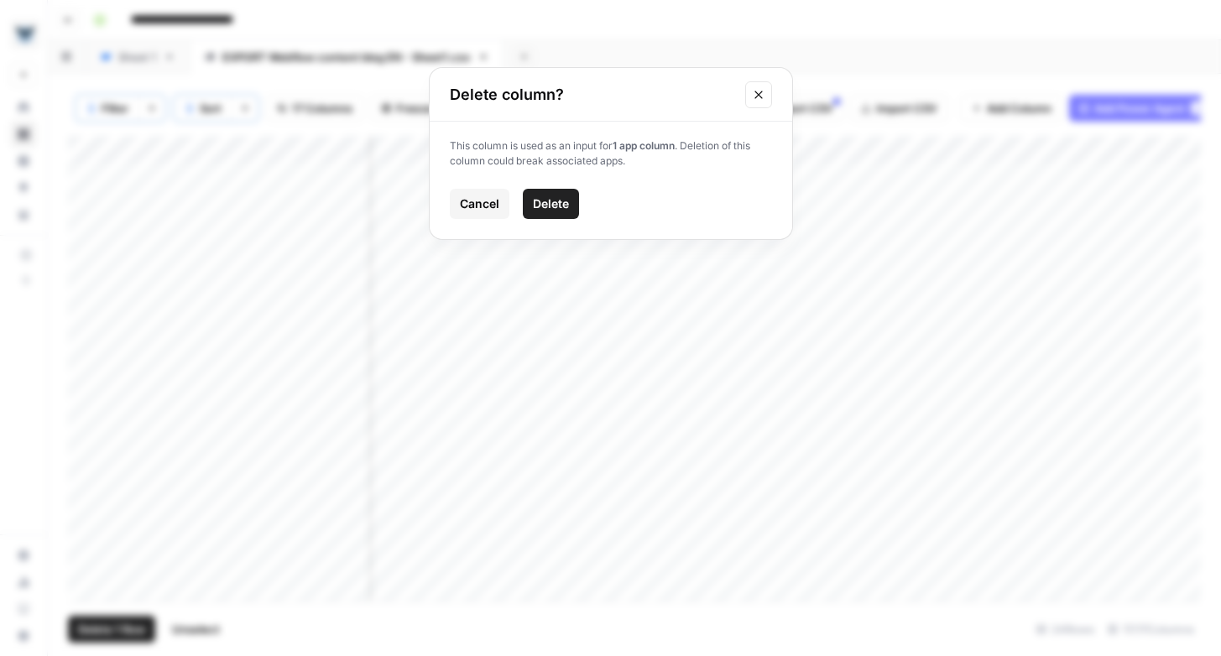
click at [473, 206] on span "Cancel" at bounding box center [479, 203] width 39 height 17
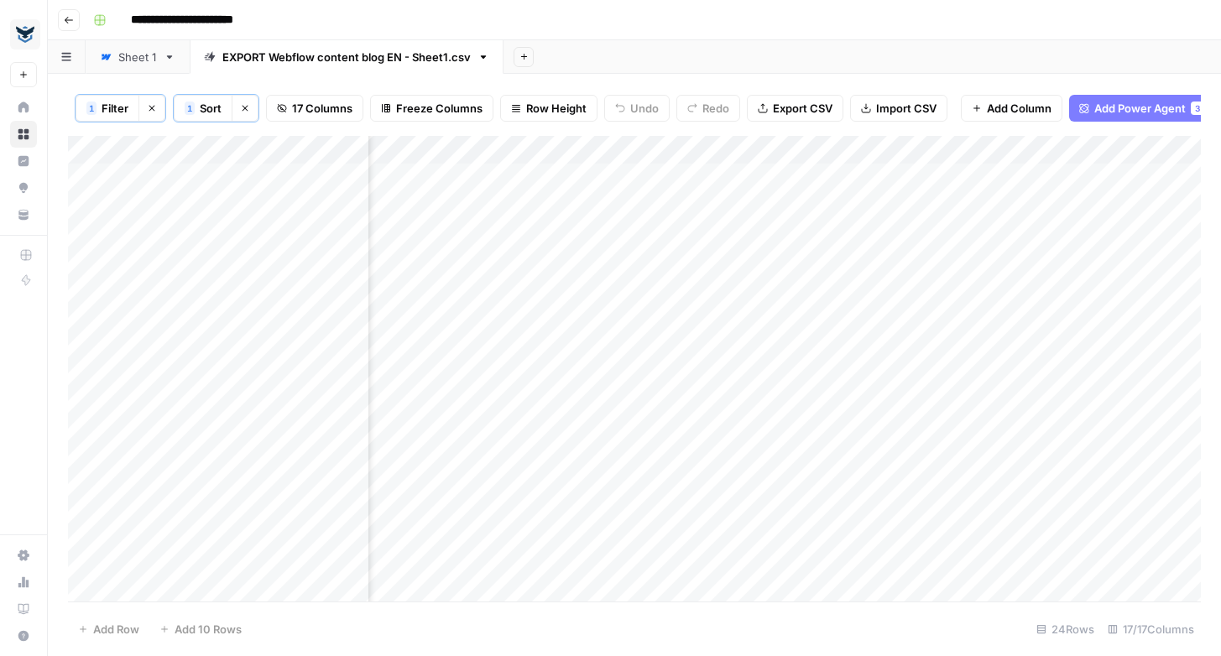
click at [1069, 233] on div "Add Column" at bounding box center [634, 369] width 1133 height 466
click at [1180, 149] on div "Add Column" at bounding box center [634, 369] width 1133 height 466
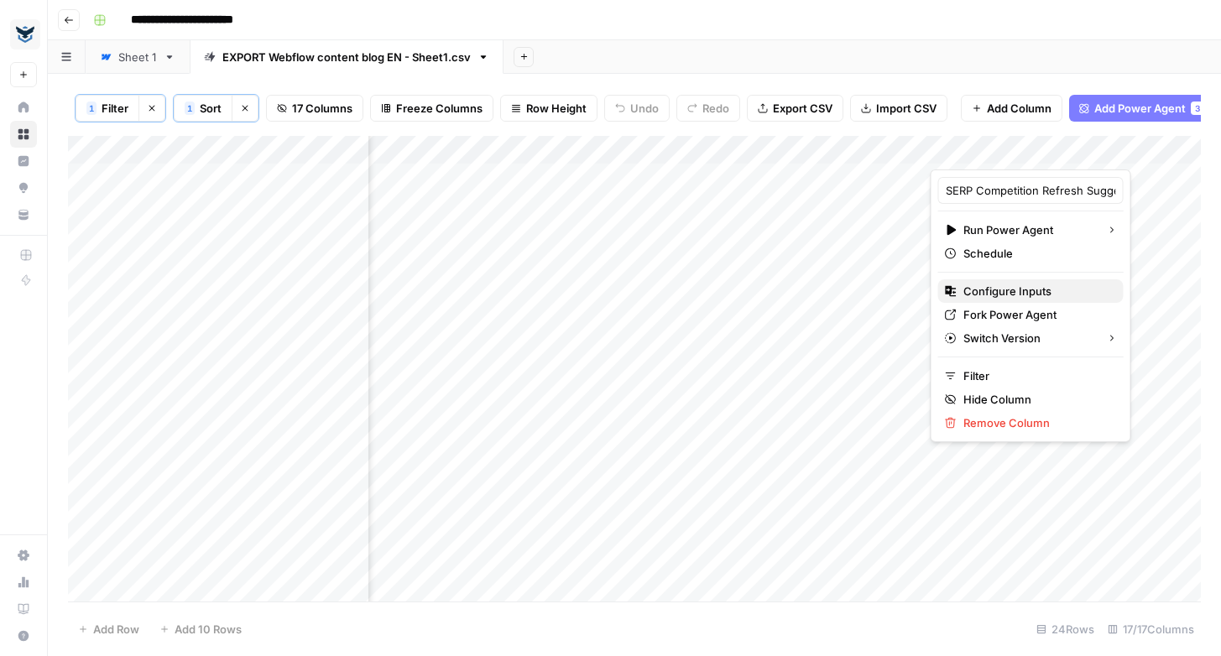
click at [1004, 294] on span "Configure Inputs" at bounding box center [1036, 291] width 147 height 17
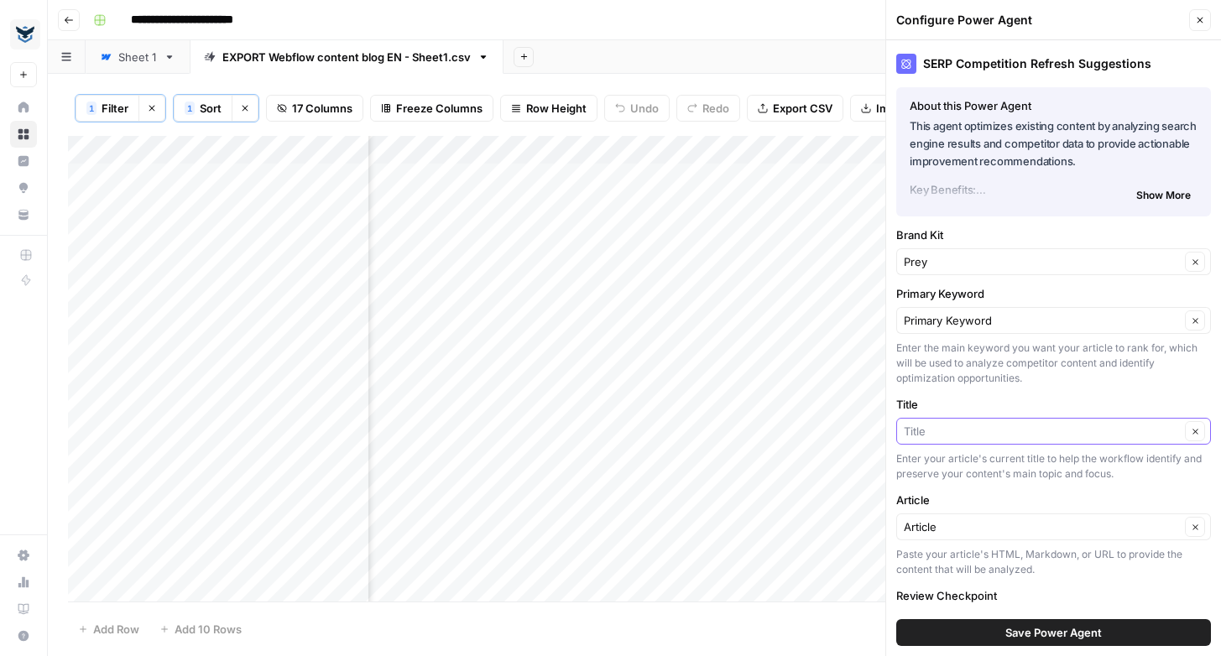
click at [1022, 423] on input "Title" at bounding box center [1042, 431] width 276 height 17
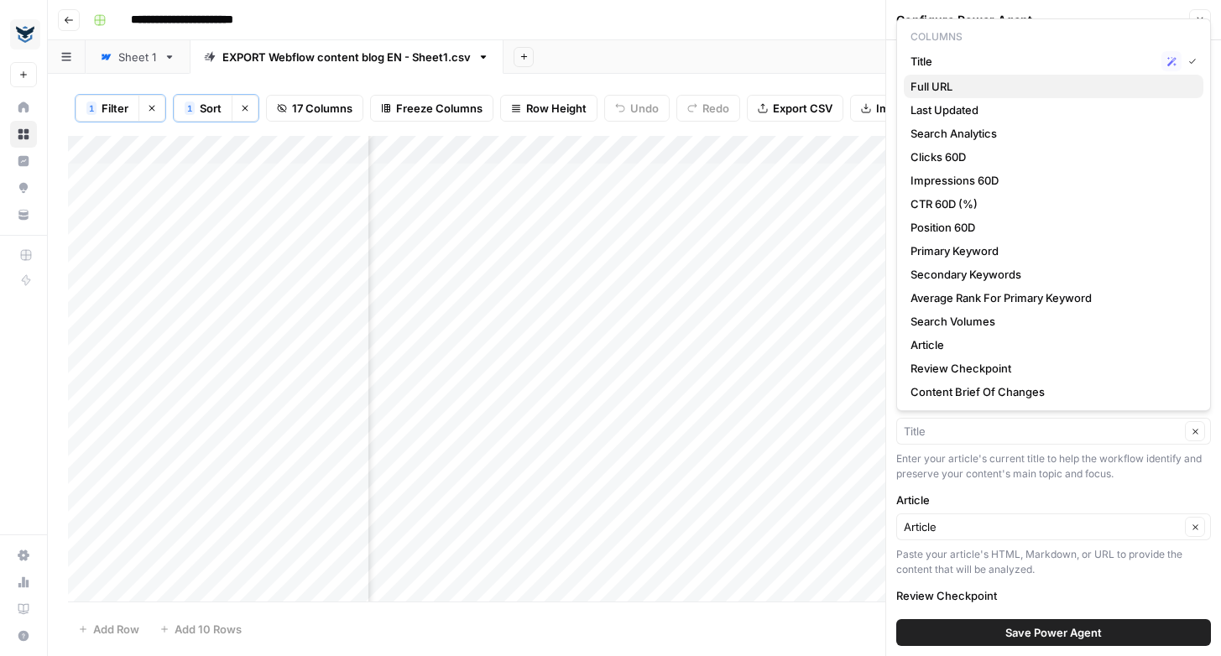
click at [946, 80] on span "Full URL" at bounding box center [1049, 86] width 279 height 17
type input "Full URL"
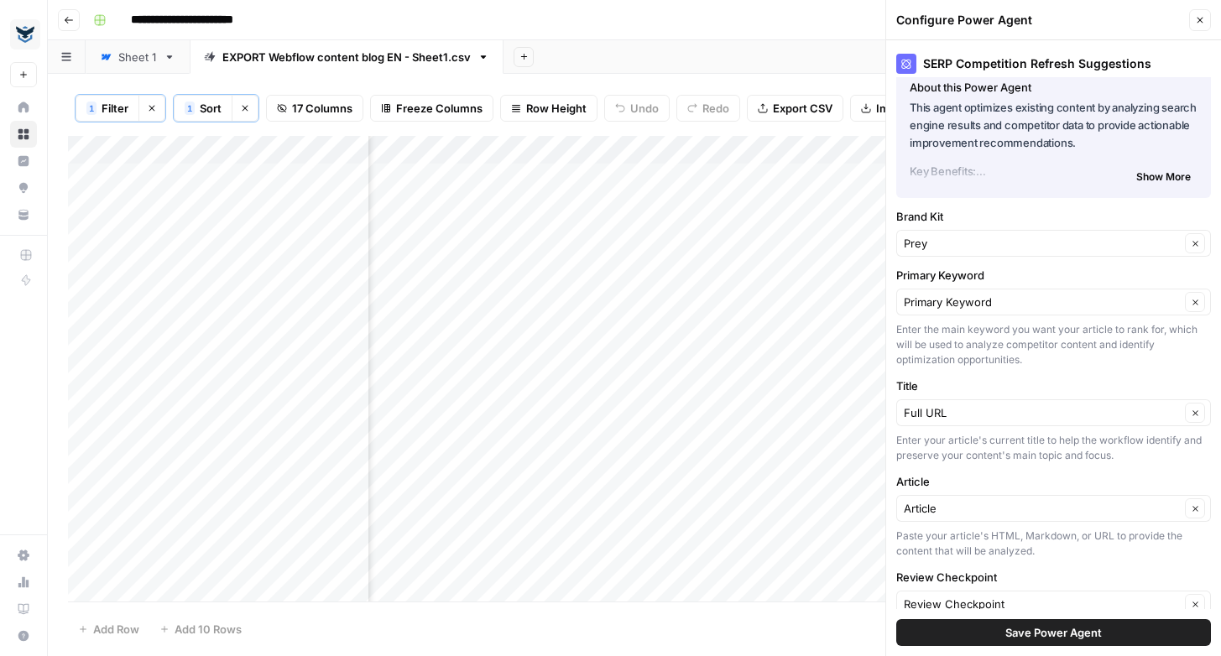
scroll to position [17, 0]
click at [1024, 414] on input "Title" at bounding box center [1042, 414] width 276 height 17
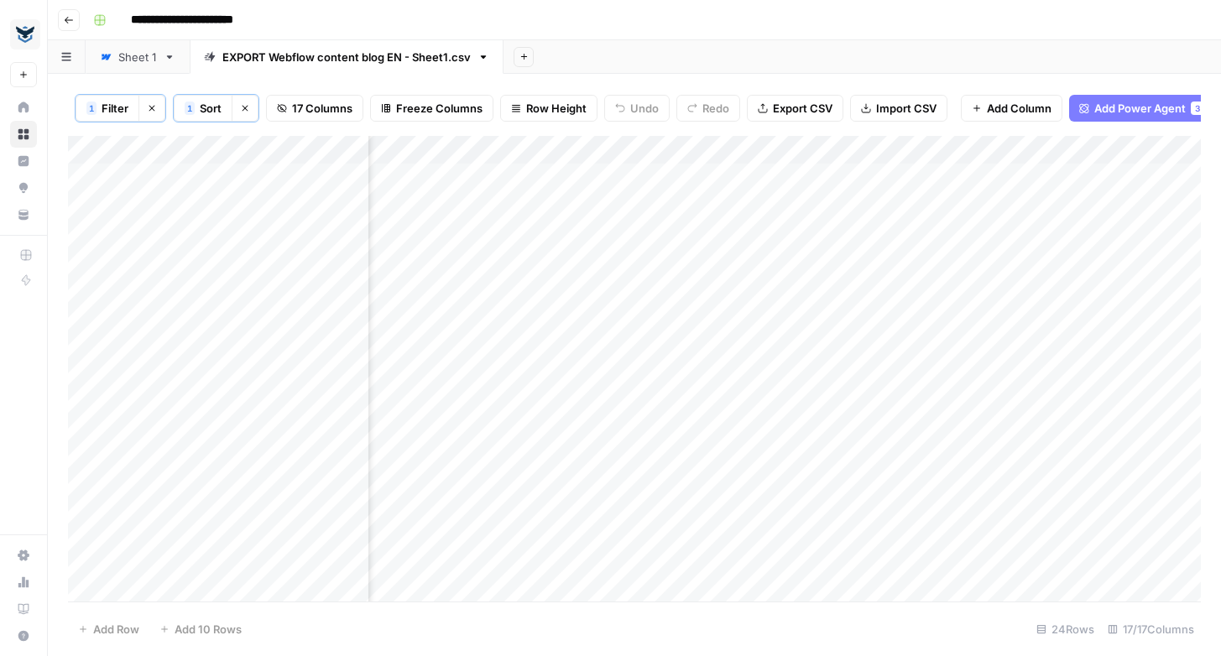
scroll to position [0, 1702]
click at [1007, 149] on div "Add Column" at bounding box center [634, 369] width 1133 height 466
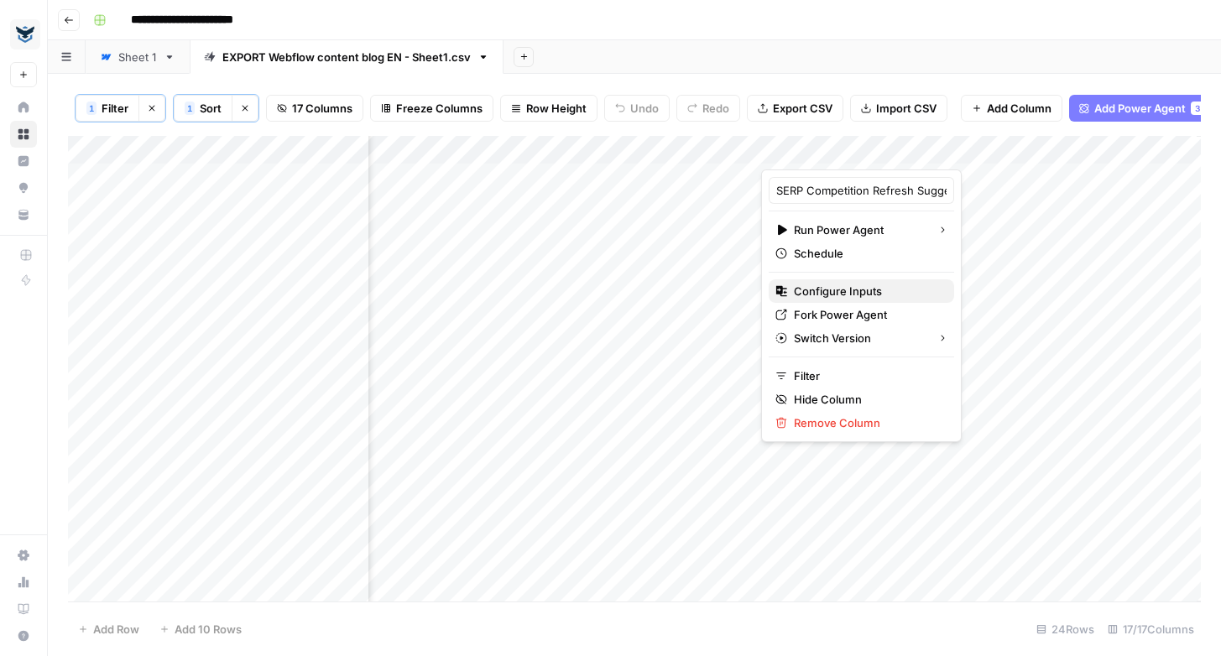
click at [830, 289] on span "Configure Inputs" at bounding box center [867, 291] width 147 height 17
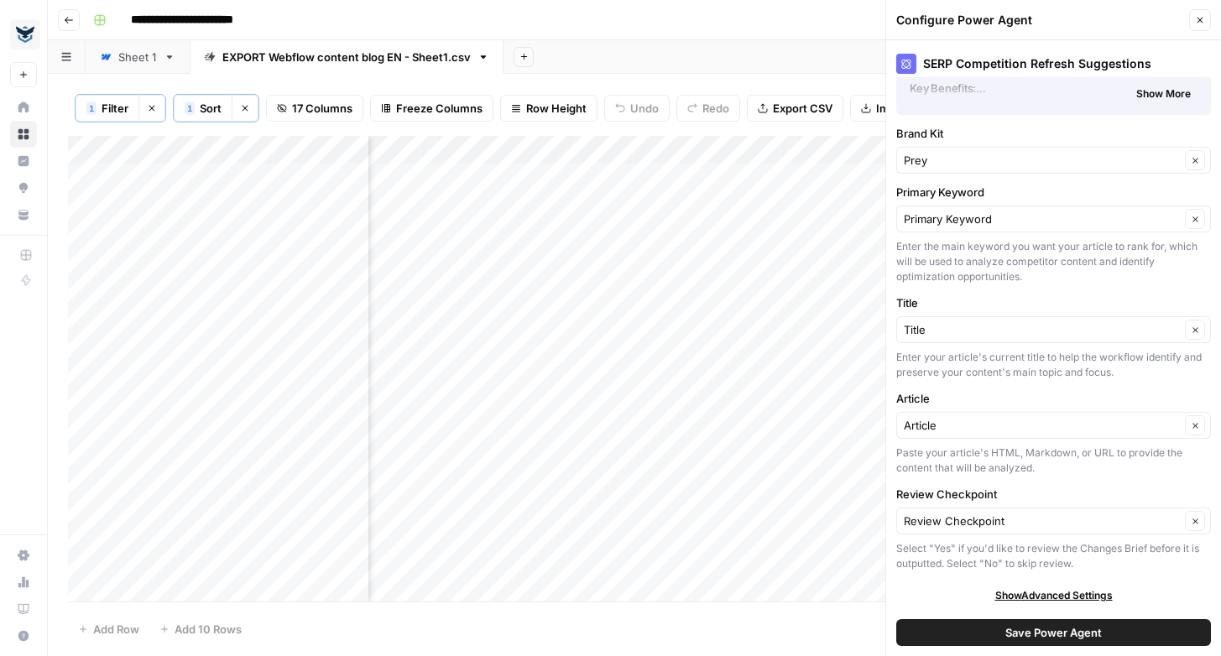
scroll to position [102, 0]
click at [1034, 423] on input "Article" at bounding box center [1042, 424] width 276 height 17
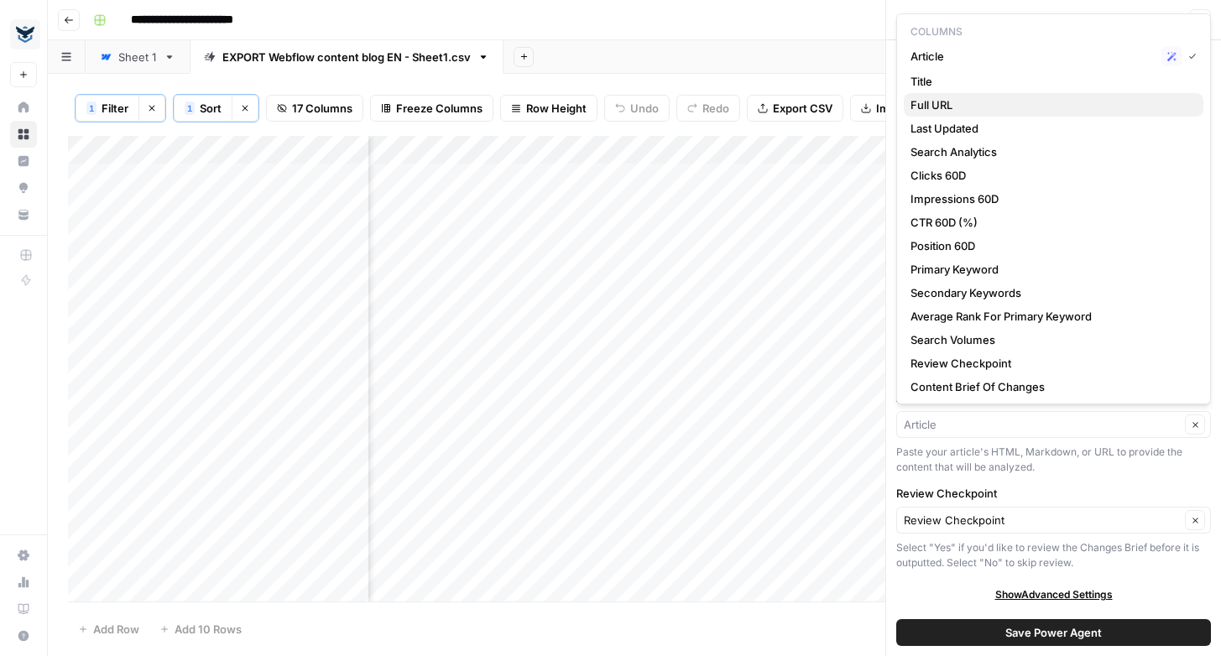
click at [942, 100] on span "Full URL" at bounding box center [1049, 104] width 279 height 17
type input "Full URL"
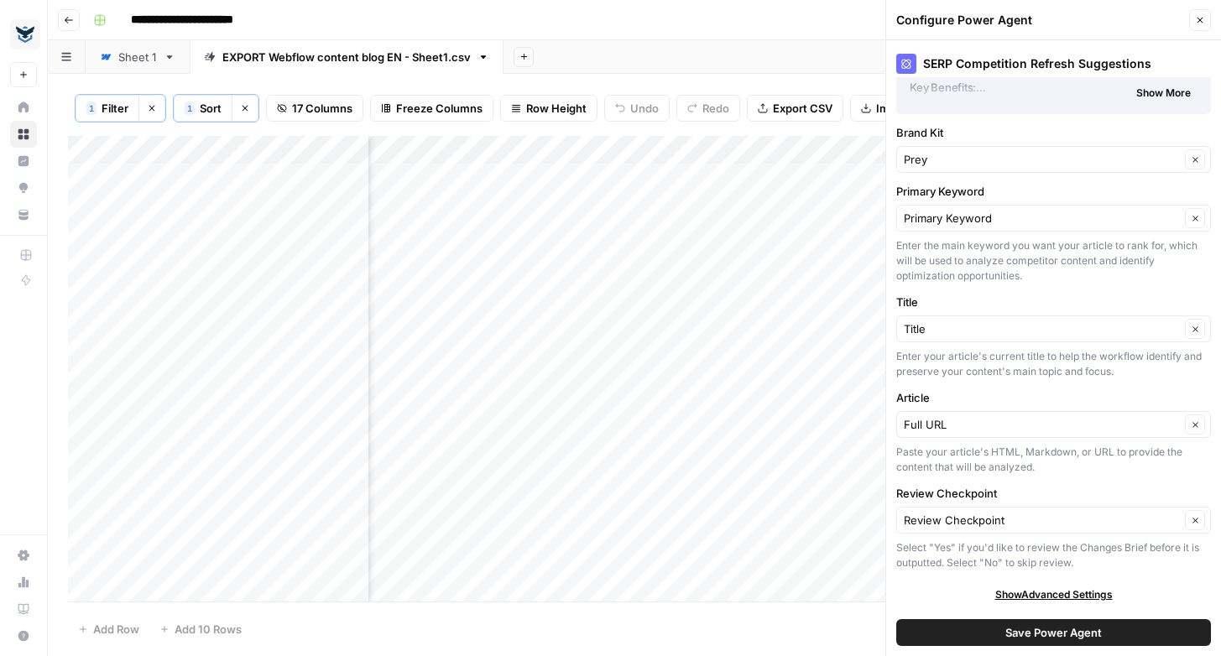
click at [1002, 634] on button "Save Power Agent" at bounding box center [1053, 632] width 315 height 27
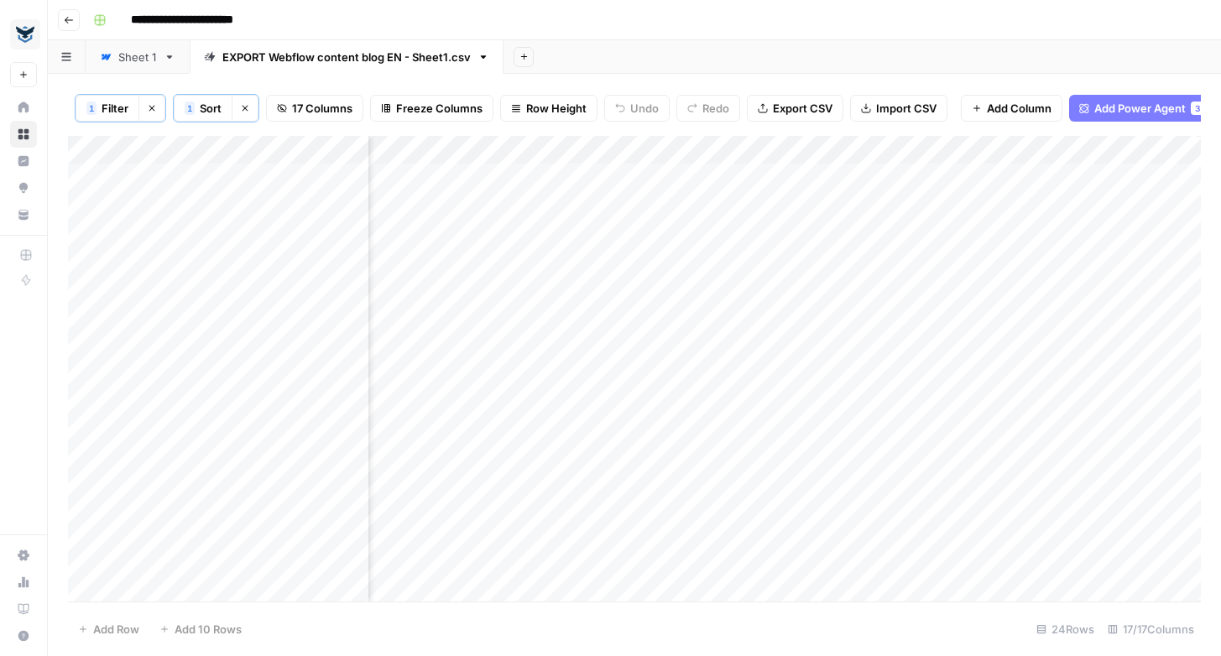
click at [1008, 147] on div "Add Column" at bounding box center [634, 369] width 1133 height 466
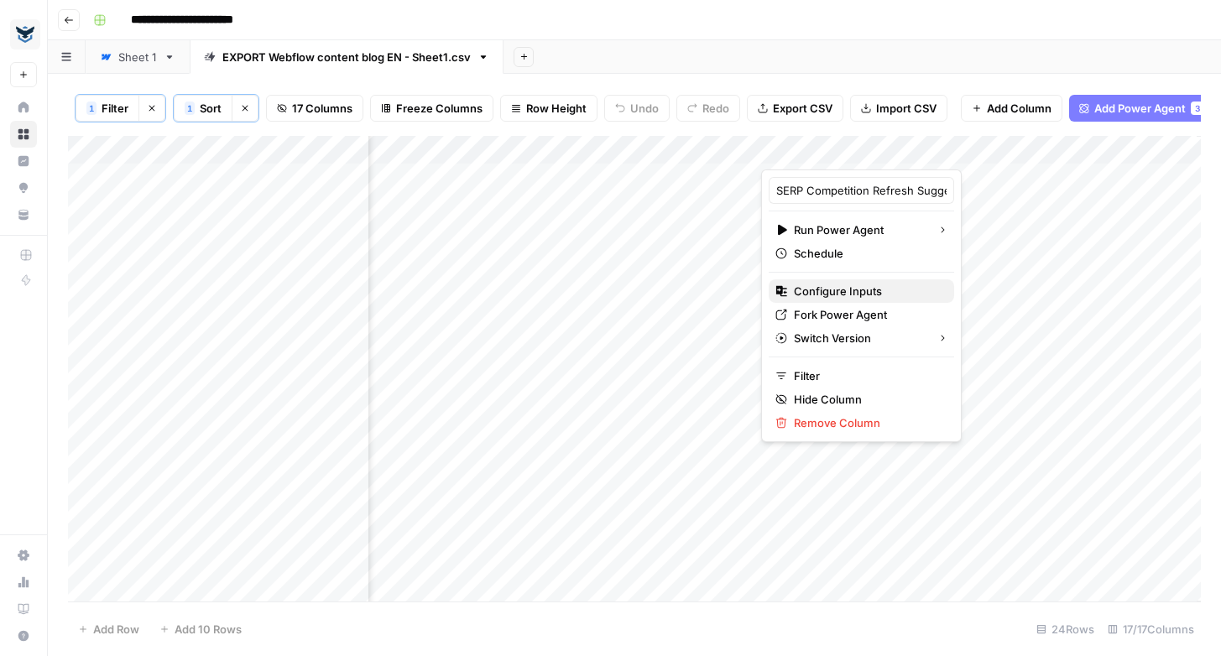
click at [842, 294] on span "Configure Inputs" at bounding box center [867, 291] width 147 height 17
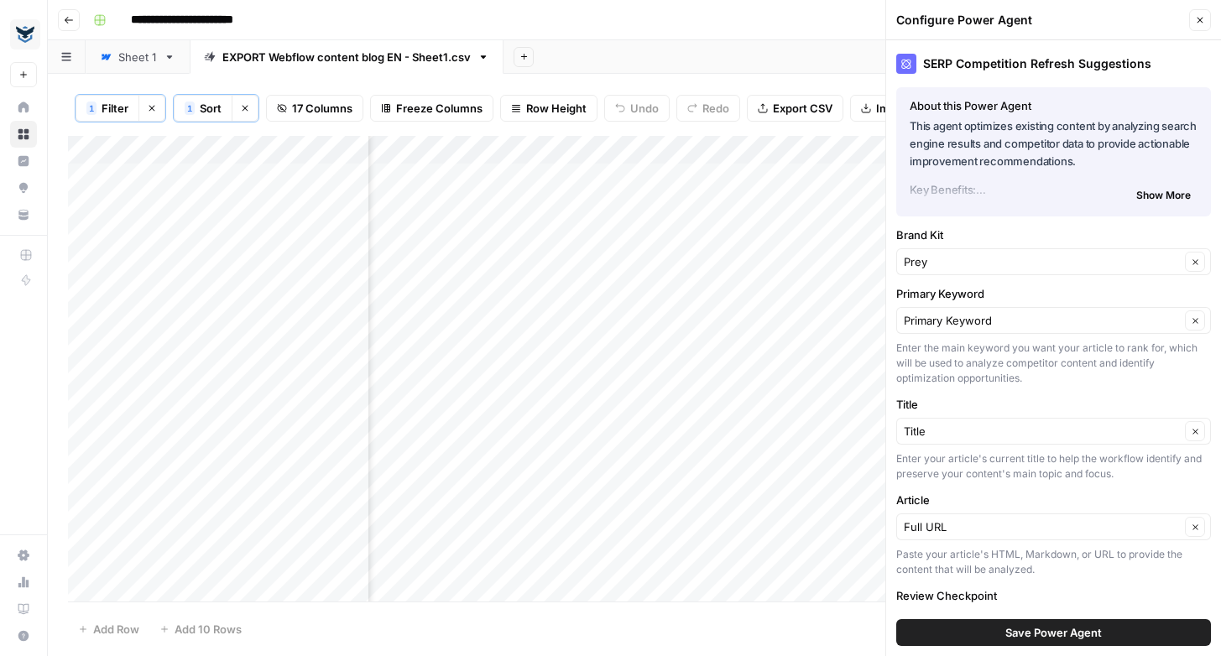
scroll to position [102, 0]
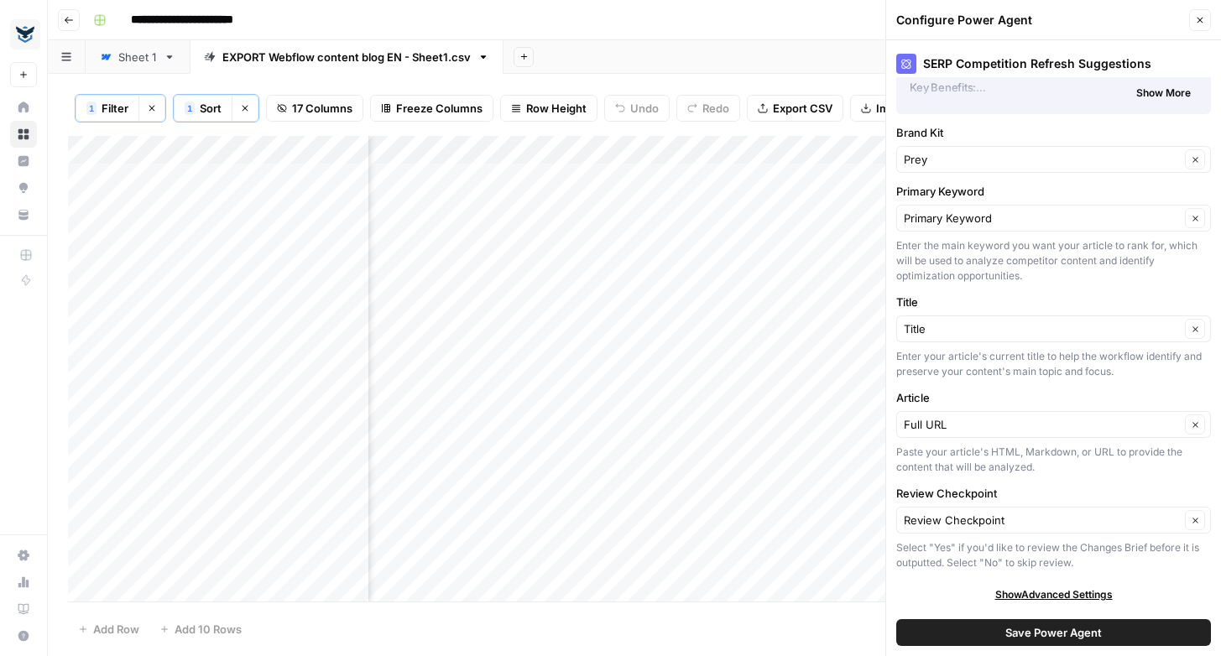
click at [1055, 596] on span "Show Advanced Settings" at bounding box center [1053, 594] width 117 height 15
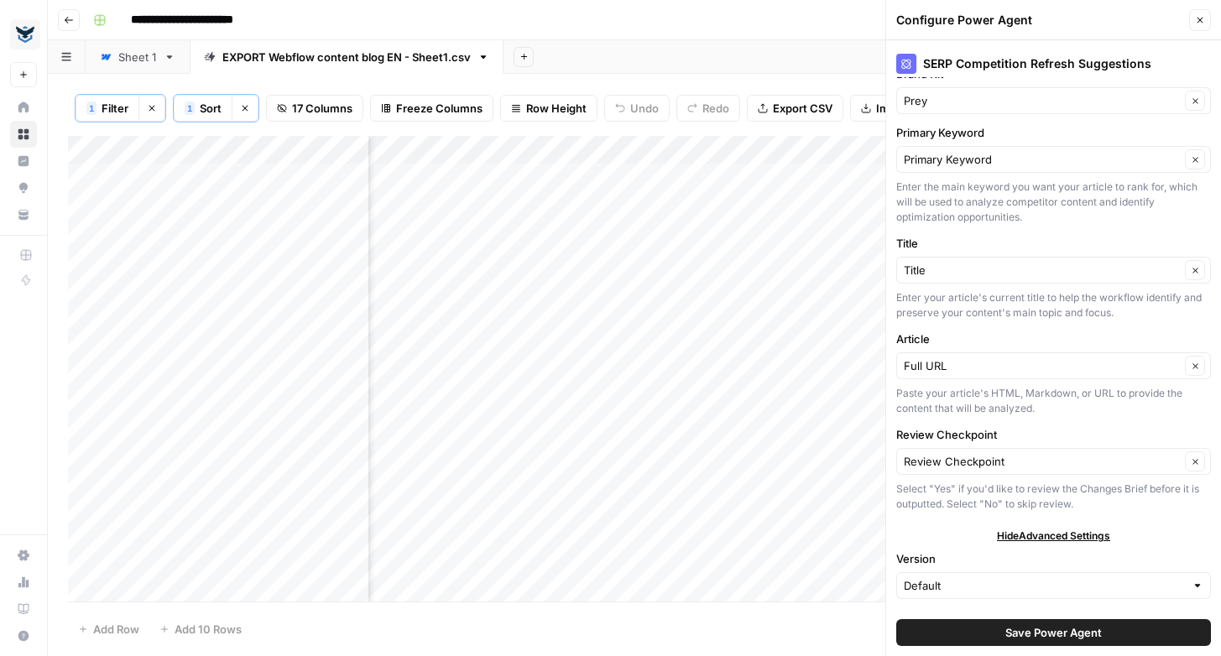
click at [1197, 13] on button "Close" at bounding box center [1200, 20] width 22 height 22
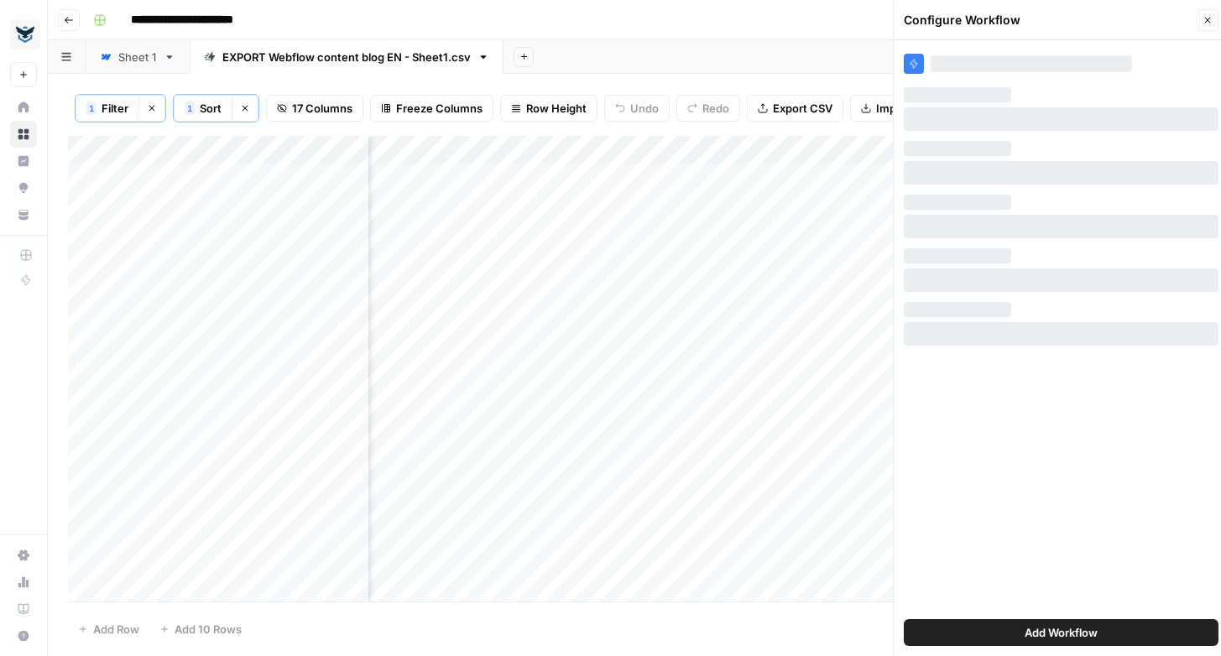
scroll to position [0, 0]
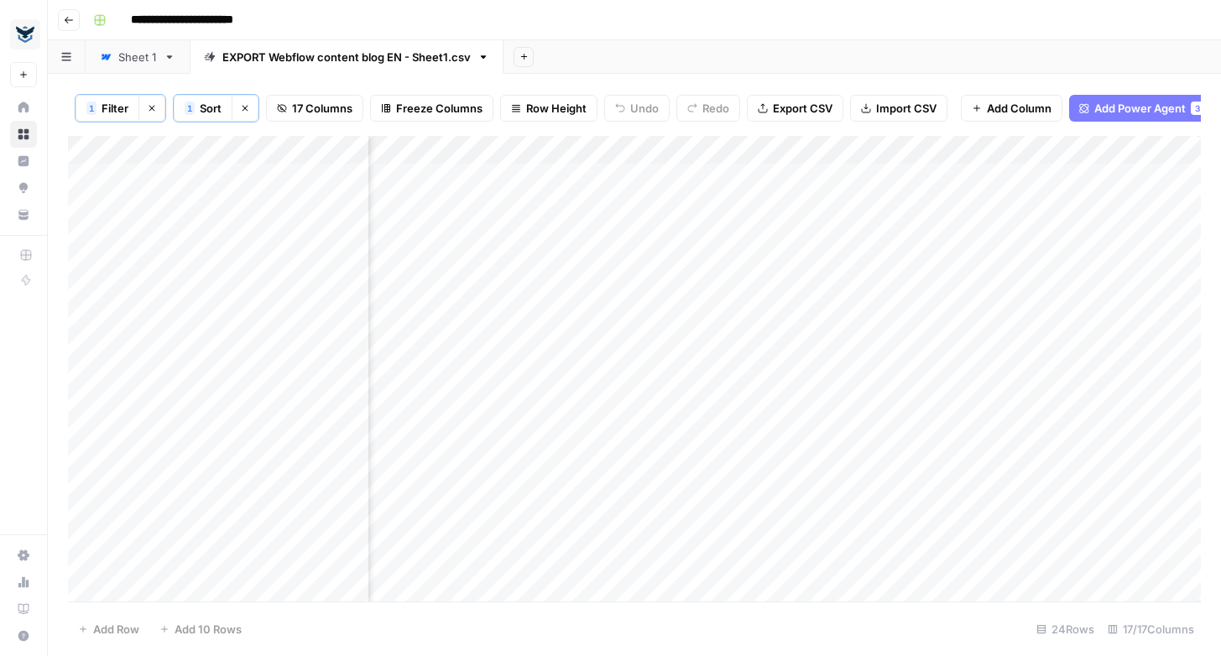
click at [903, 237] on div "Add Column" at bounding box center [634, 369] width 1133 height 466
click at [733, 147] on div "Add Column" at bounding box center [634, 369] width 1133 height 466
click at [572, 376] on span "Remove Column" at bounding box center [612, 375] width 147 height 17
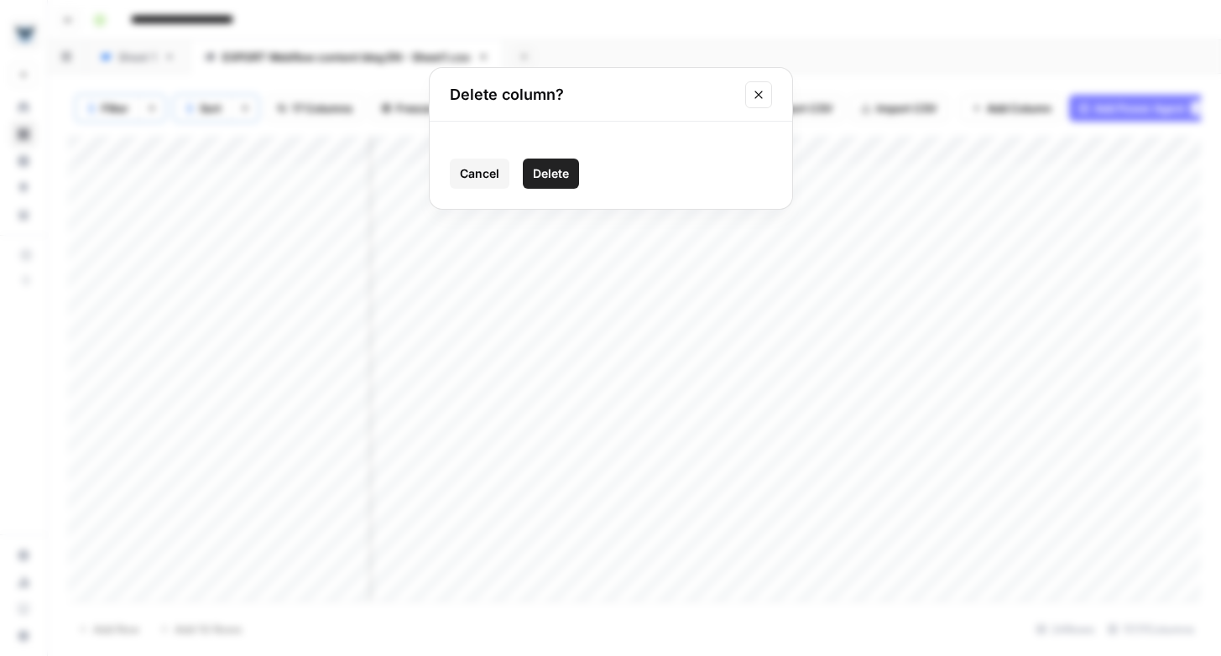
click at [559, 171] on span "Delete" at bounding box center [551, 173] width 36 height 17
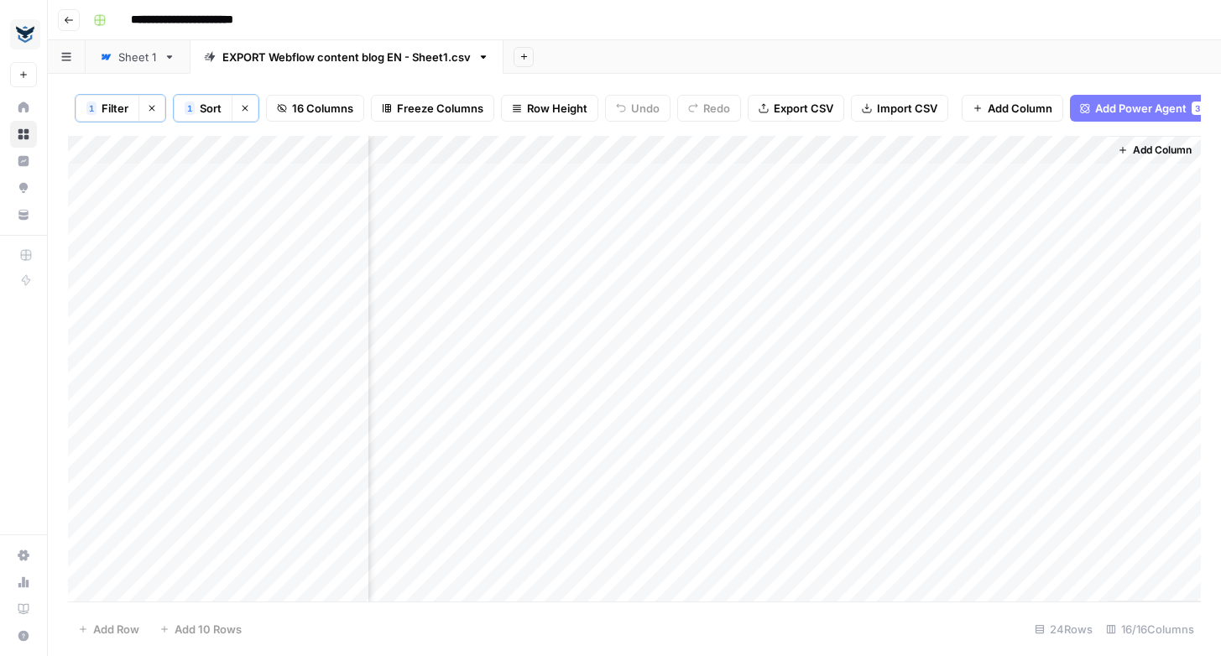
scroll to position [0, 1550]
click at [661, 150] on div "Add Column" at bounding box center [634, 369] width 1133 height 466
click at [698, 128] on div "1 Filter Clear filters 1 Sort Clear sorts 16 Columns Freeze Columns Row Height …" at bounding box center [634, 108] width 1133 height 55
click at [601, 237] on div "Add Column" at bounding box center [634, 369] width 1133 height 466
click at [607, 237] on div "Add Column" at bounding box center [634, 369] width 1133 height 466
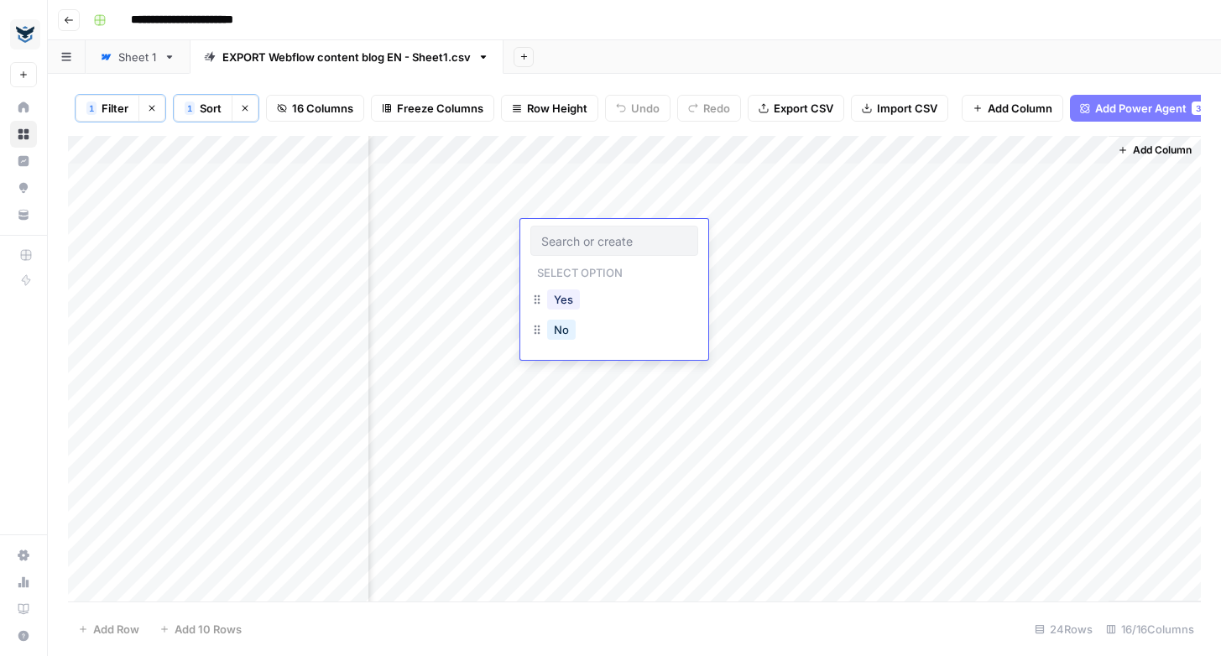
click at [607, 237] on input "text" at bounding box center [614, 240] width 146 height 15
click at [573, 301] on button "Yes" at bounding box center [563, 299] width 33 height 20
click at [1163, 149] on span "Add Column" at bounding box center [1162, 150] width 59 height 15
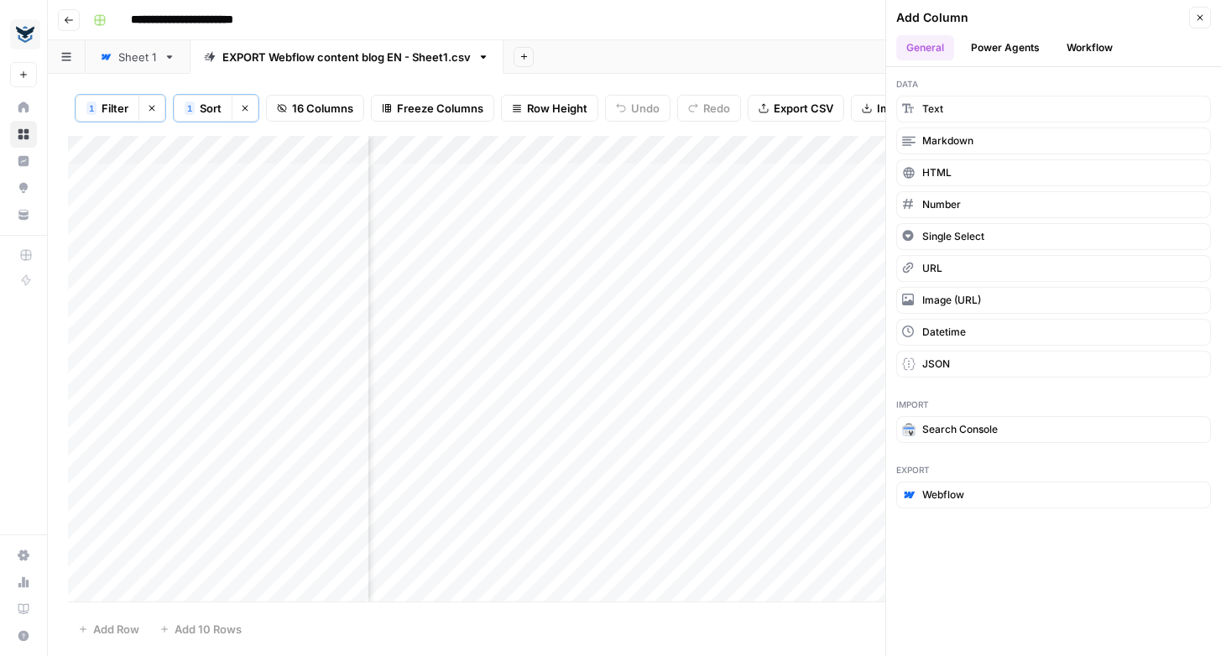
click at [1006, 54] on button "Power Agents" at bounding box center [1005, 47] width 89 height 25
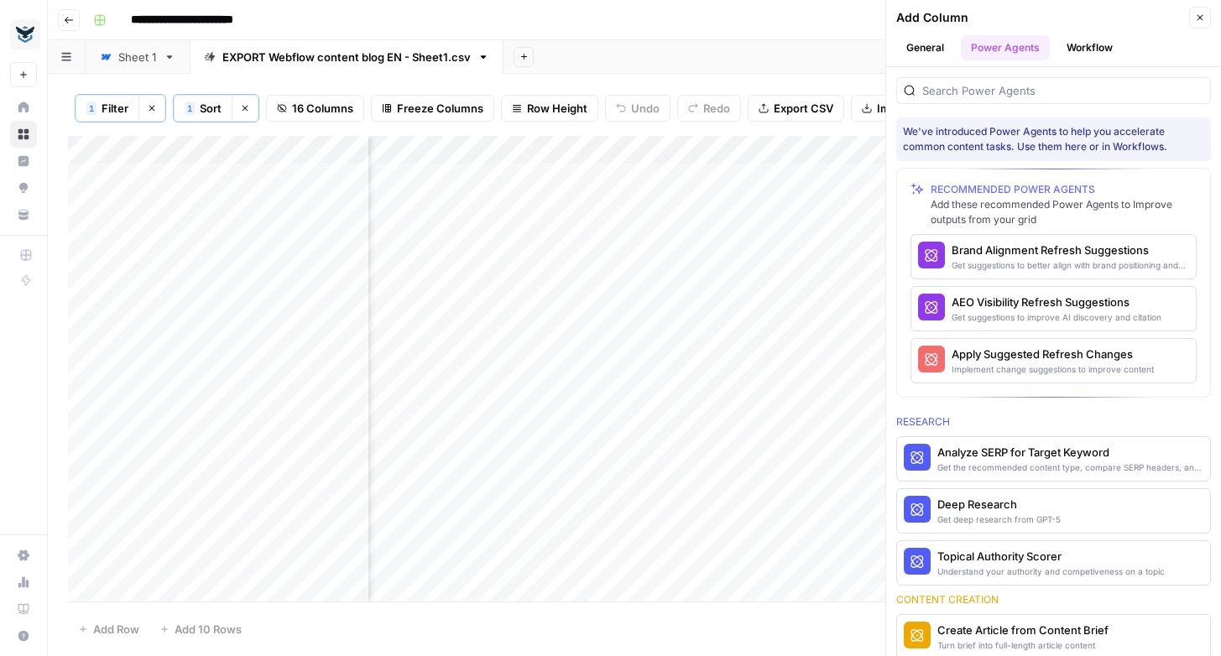
click at [1082, 48] on button "Workflow" at bounding box center [1089, 47] width 66 height 25
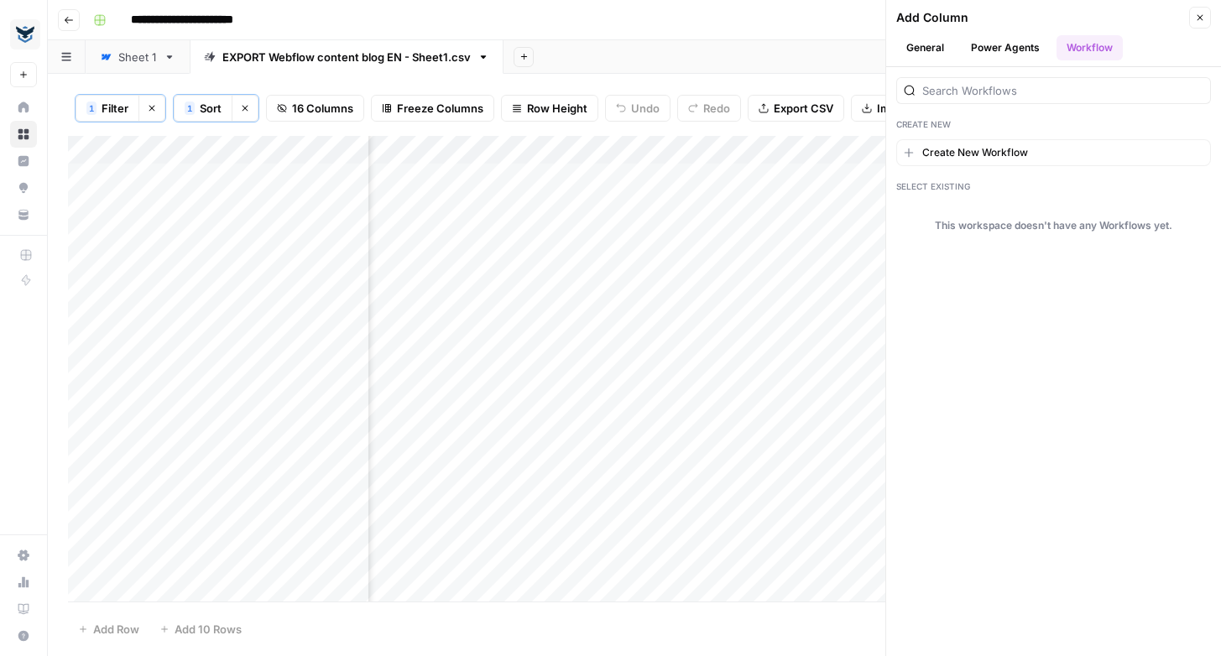
click at [998, 44] on button "Power Agents" at bounding box center [1005, 47] width 89 height 25
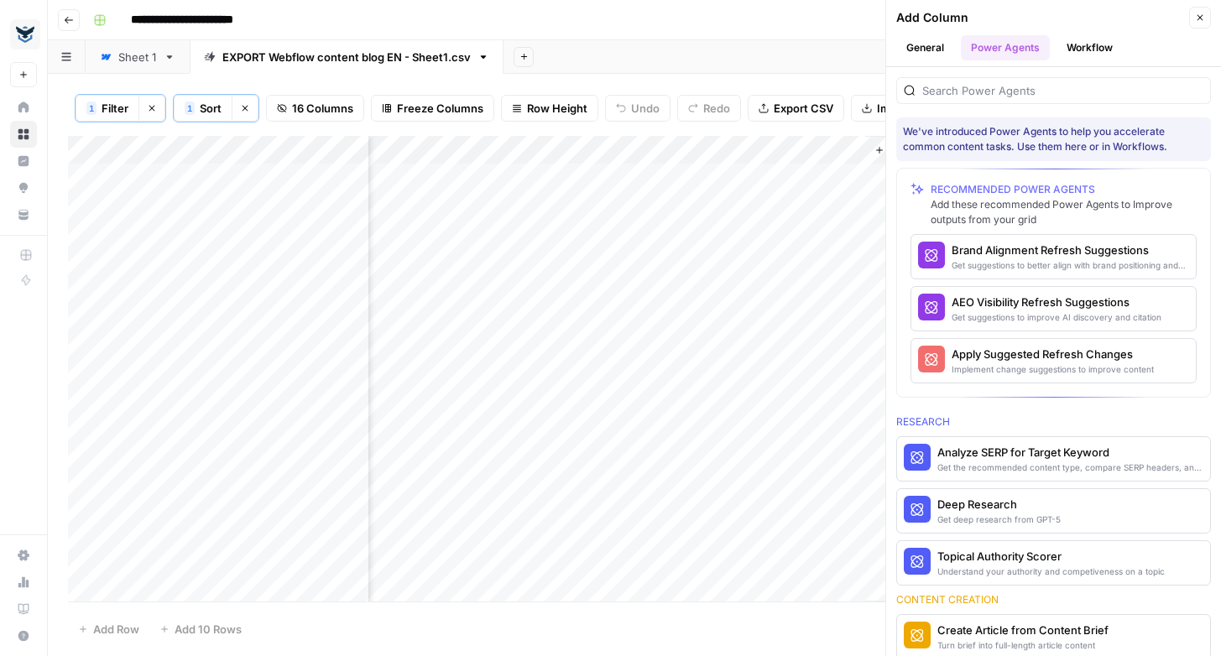
scroll to position [0, 1792]
click at [747, 76] on div "1 Filter Clear filters 1 Sort Clear sorts 16 Columns Freeze Columns Row Height …" at bounding box center [634, 365] width 1173 height 582
click at [1199, 19] on icon "button" at bounding box center [1200, 18] width 10 height 10
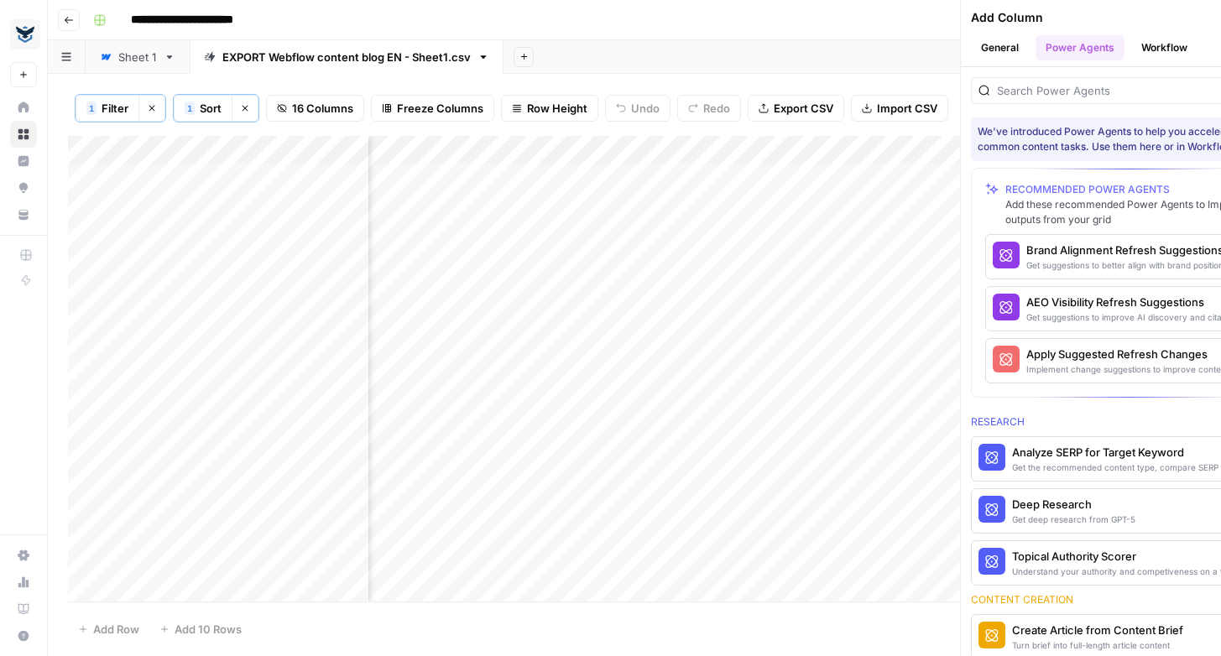
scroll to position [0, 1550]
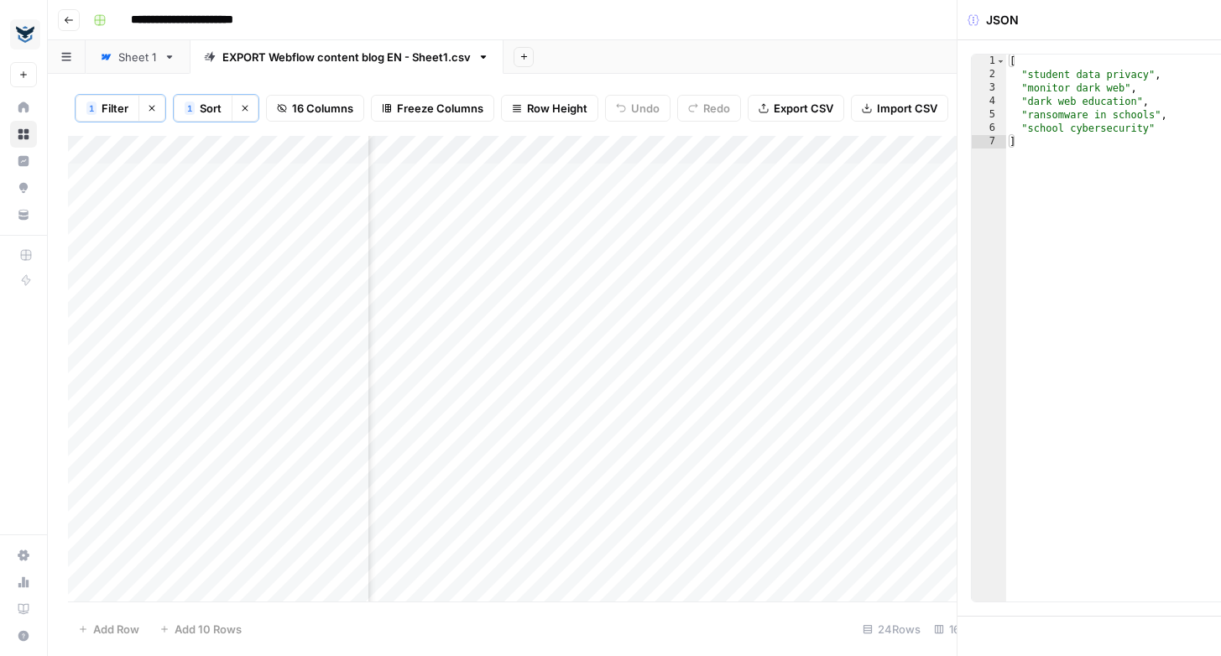
scroll to position [0, 1529]
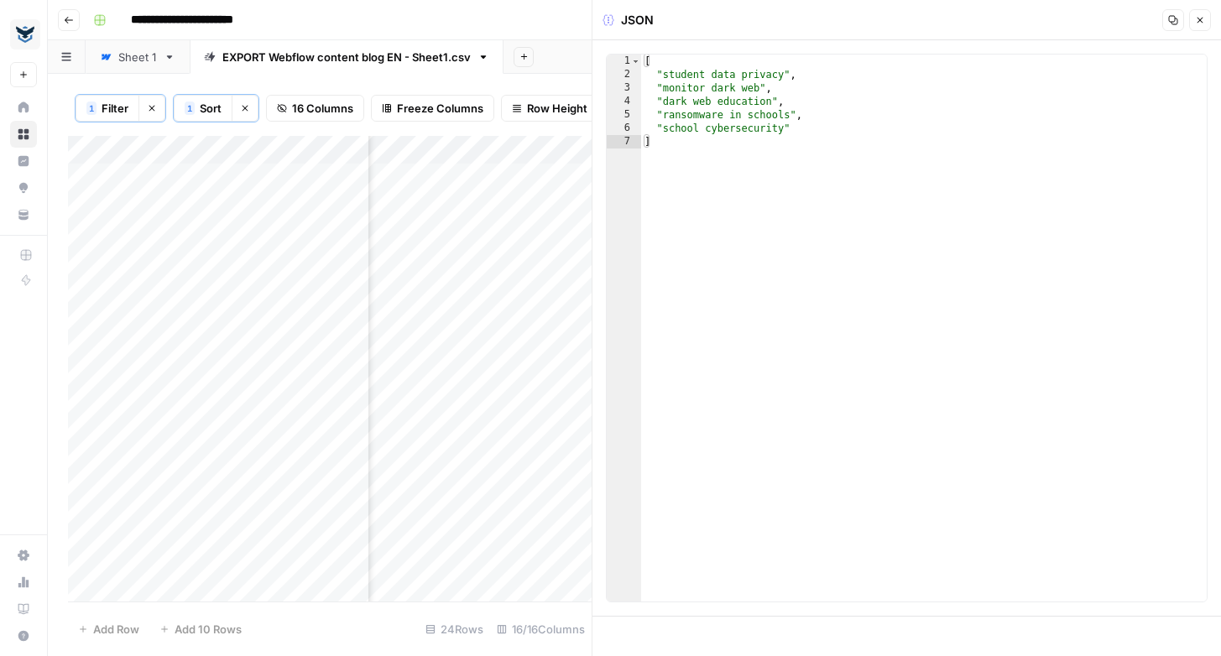
click at [1202, 15] on icon "button" at bounding box center [1200, 20] width 10 height 10
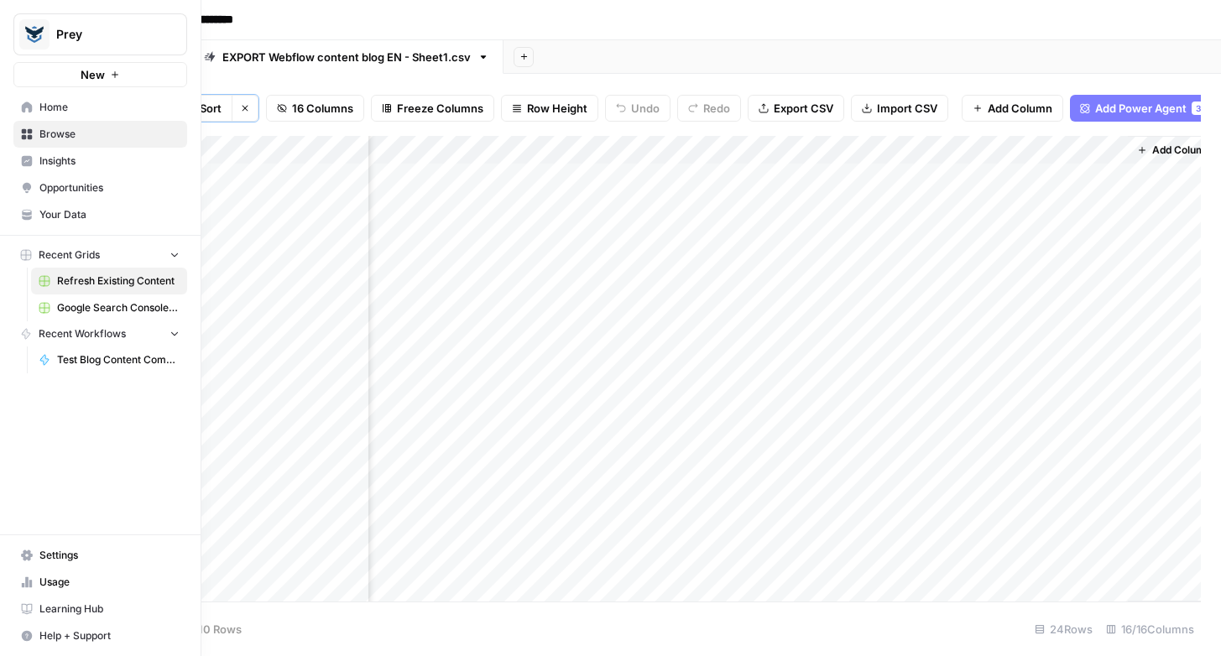
click at [74, 330] on span "Recent Workflows" at bounding box center [82, 333] width 87 height 15
click at [64, 332] on span "Recent Workflows" at bounding box center [82, 333] width 87 height 15
click at [46, 332] on span "Recent Workflows" at bounding box center [82, 333] width 87 height 15
click at [75, 359] on span "Test Blog Content Comparison" at bounding box center [118, 359] width 122 height 15
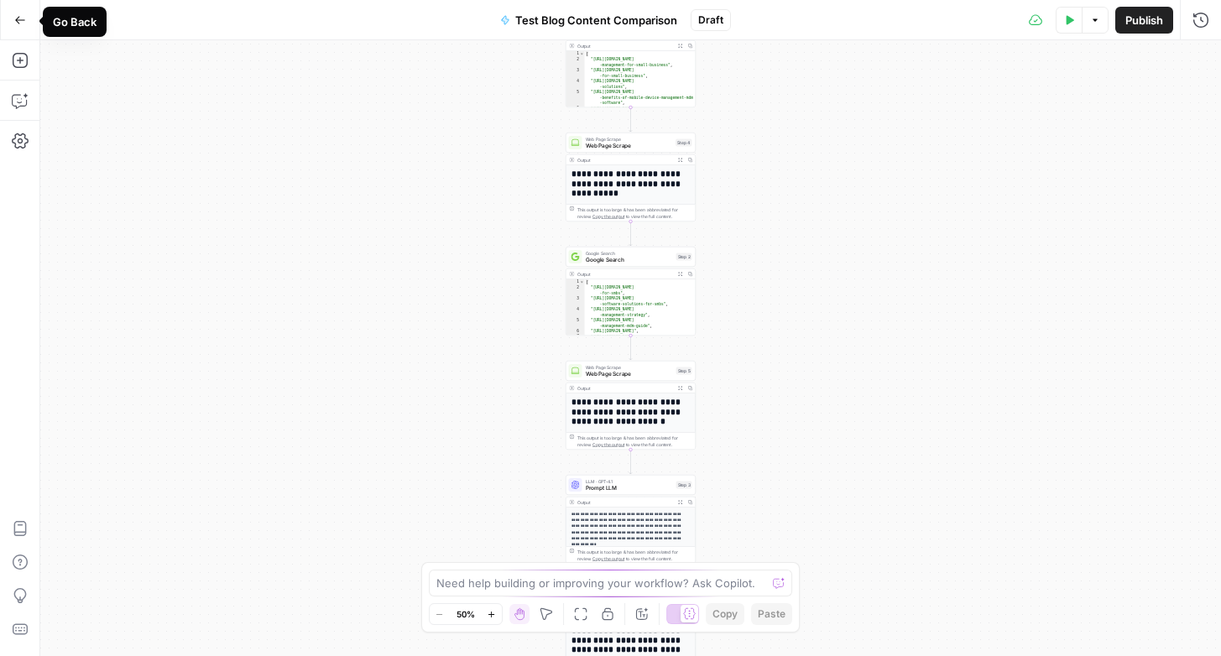
click at [19, 20] on icon "button" at bounding box center [20, 20] width 12 height 12
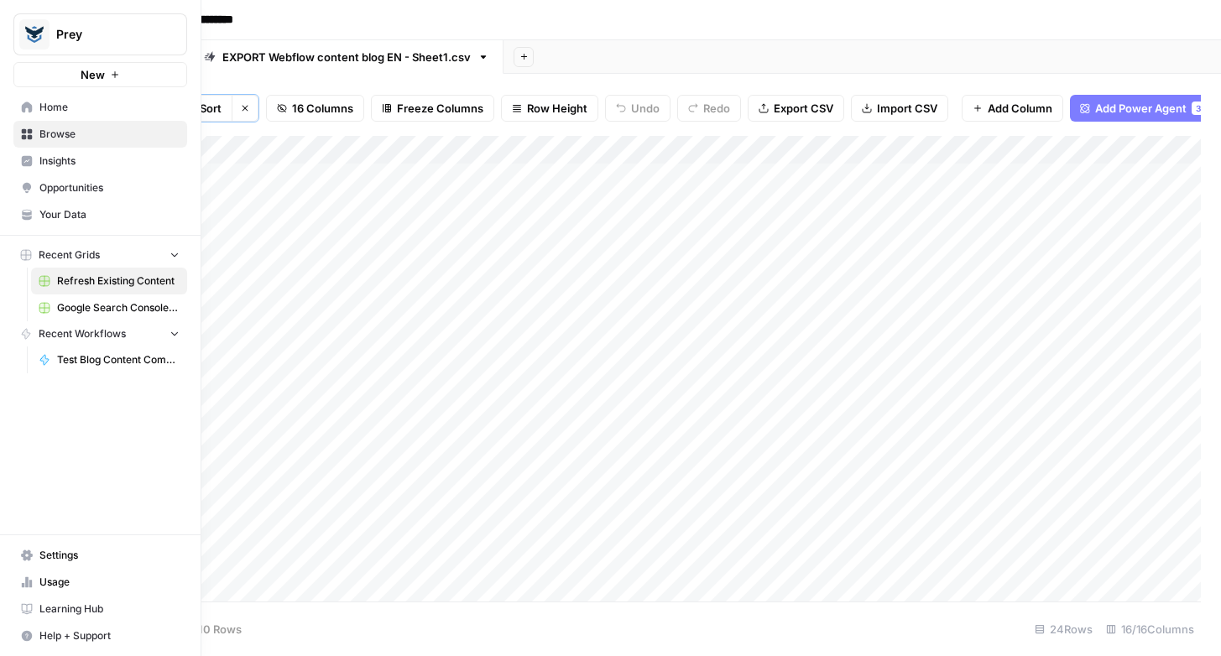
click at [61, 189] on span "Opportunities" at bounding box center [109, 187] width 140 height 15
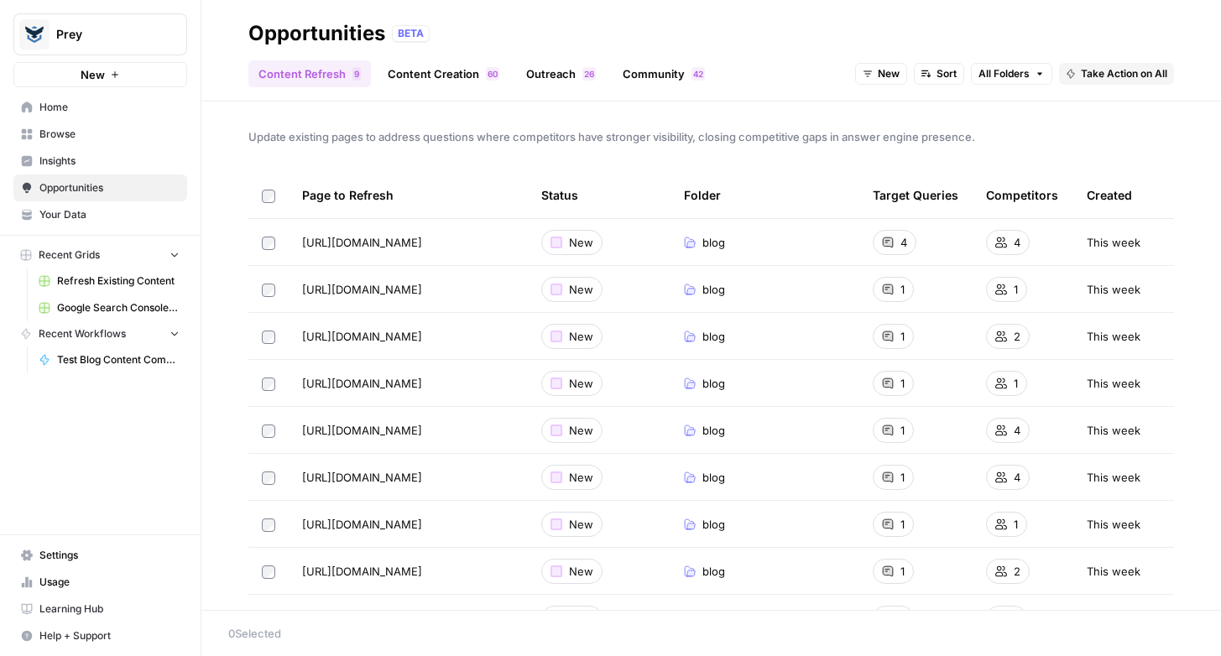
click at [440, 81] on link "Content Creation 0 6" at bounding box center [444, 73] width 132 height 27
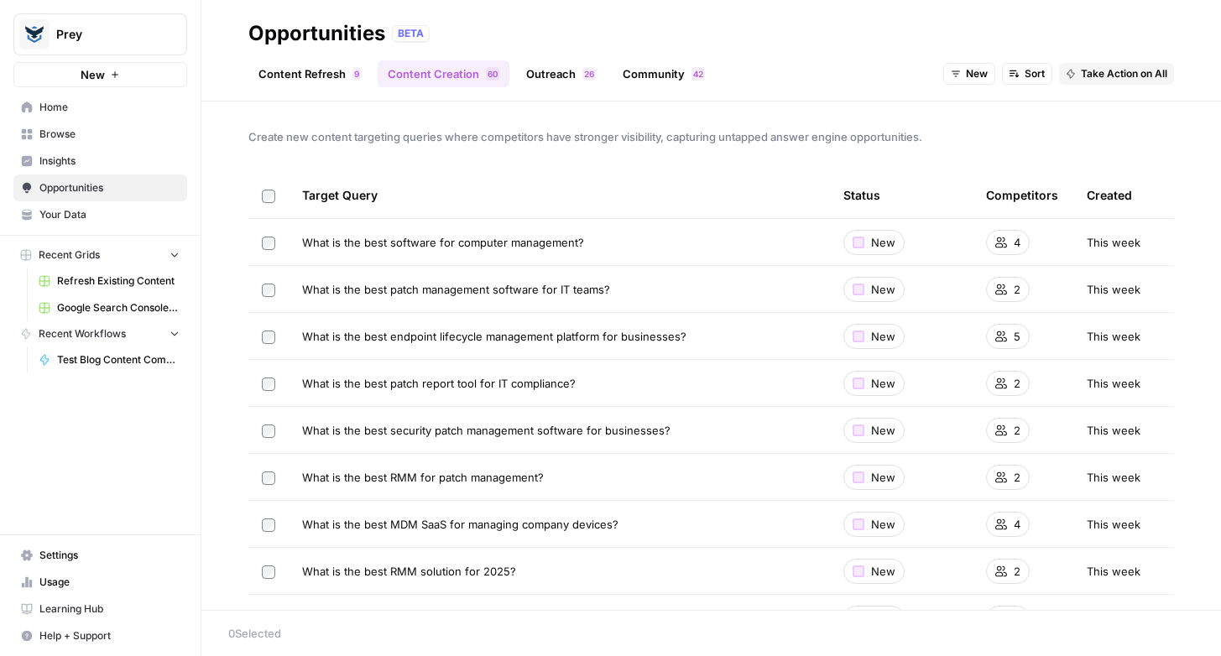
click at [550, 70] on link "Outreach 6 2" at bounding box center [561, 73] width 90 height 27
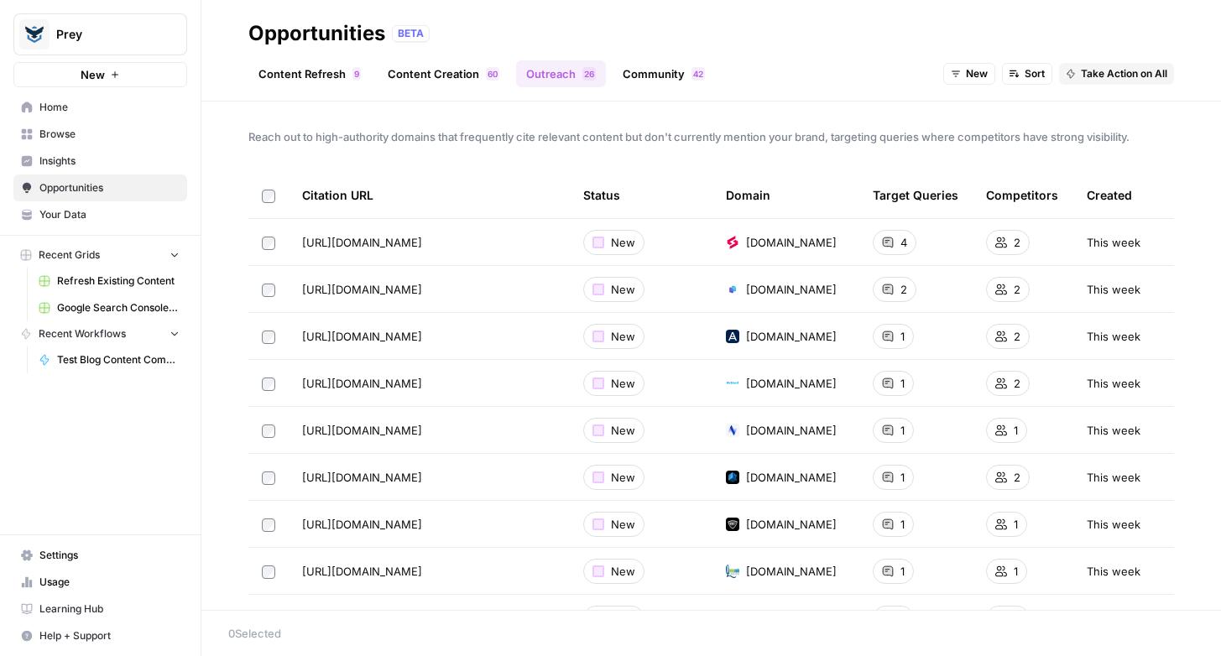
click at [672, 72] on link "Community 2 4" at bounding box center [663, 73] width 102 height 27
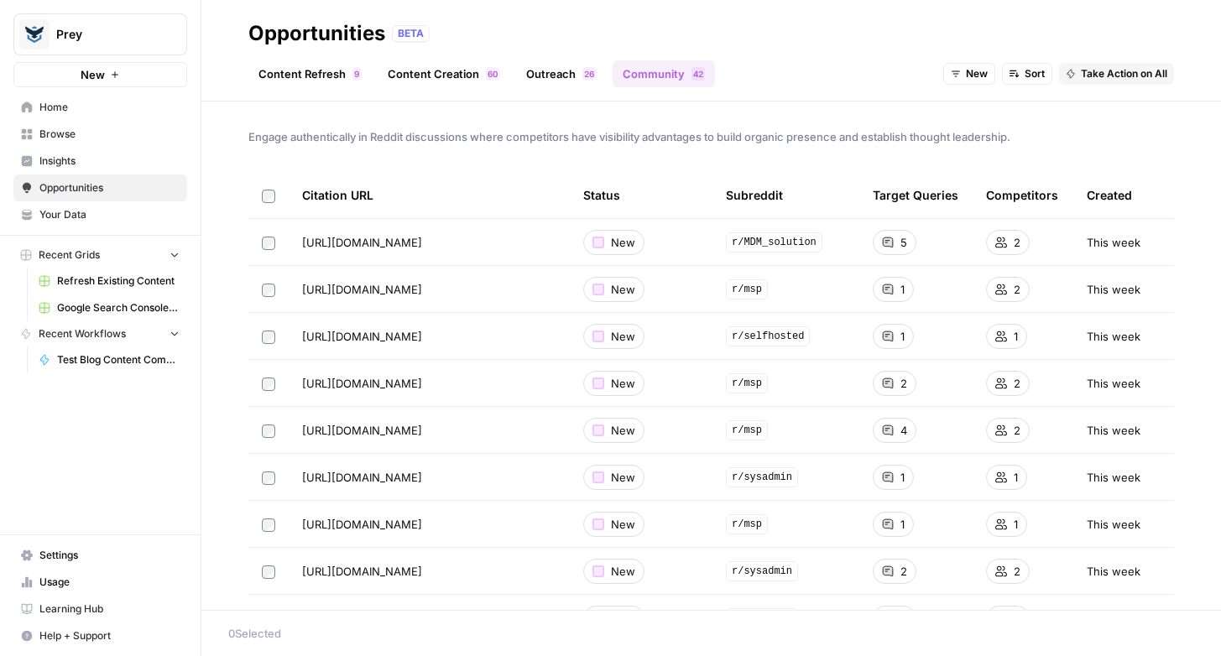
click at [310, 73] on link "Content Refresh 9" at bounding box center [309, 73] width 122 height 27
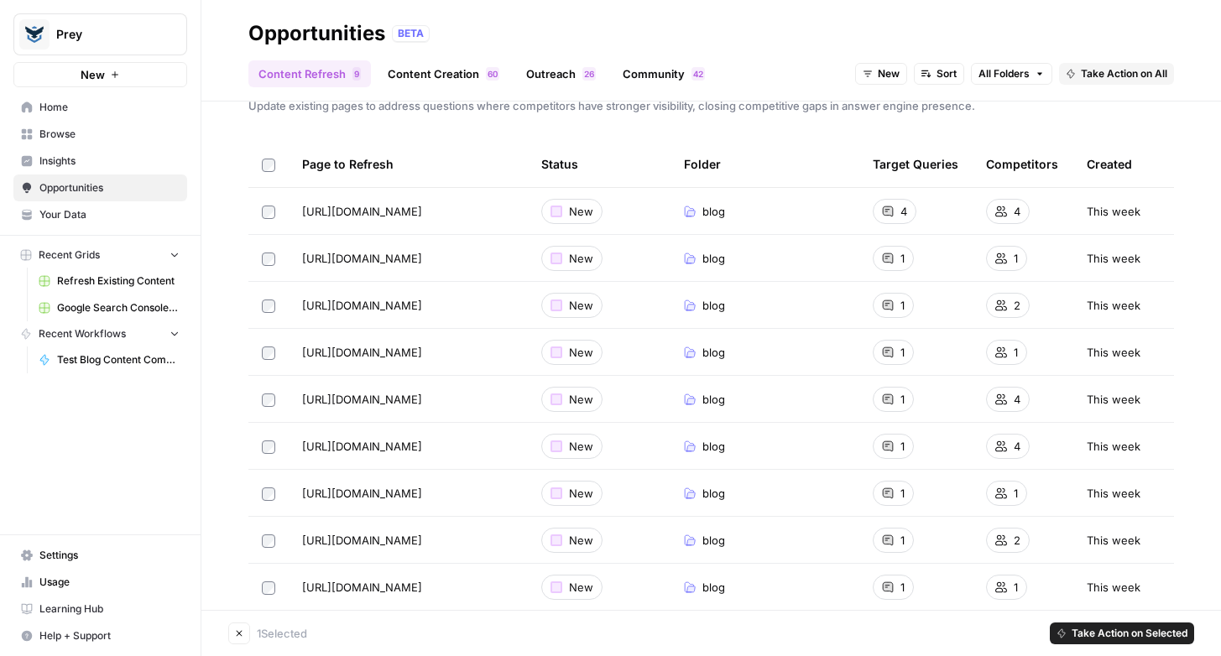
scroll to position [59, 0]
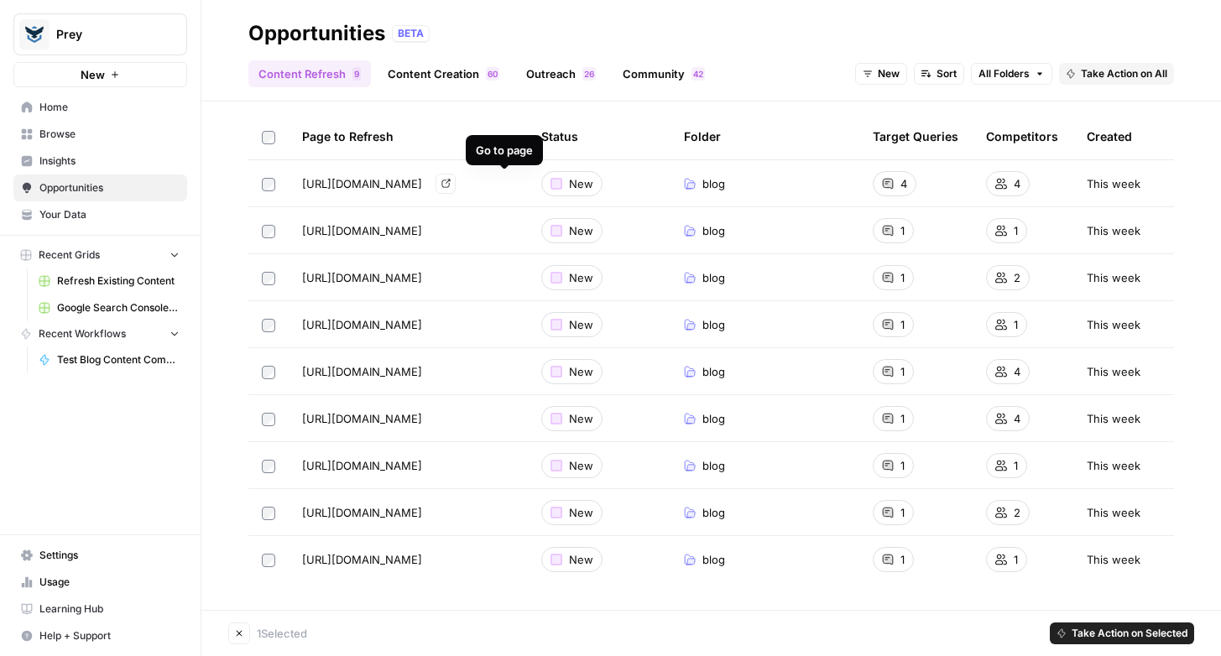
click at [450, 180] on icon "Go to page https://preyproject.com/blog/types-of-device-tracking-software" at bounding box center [445, 184] width 8 height 8
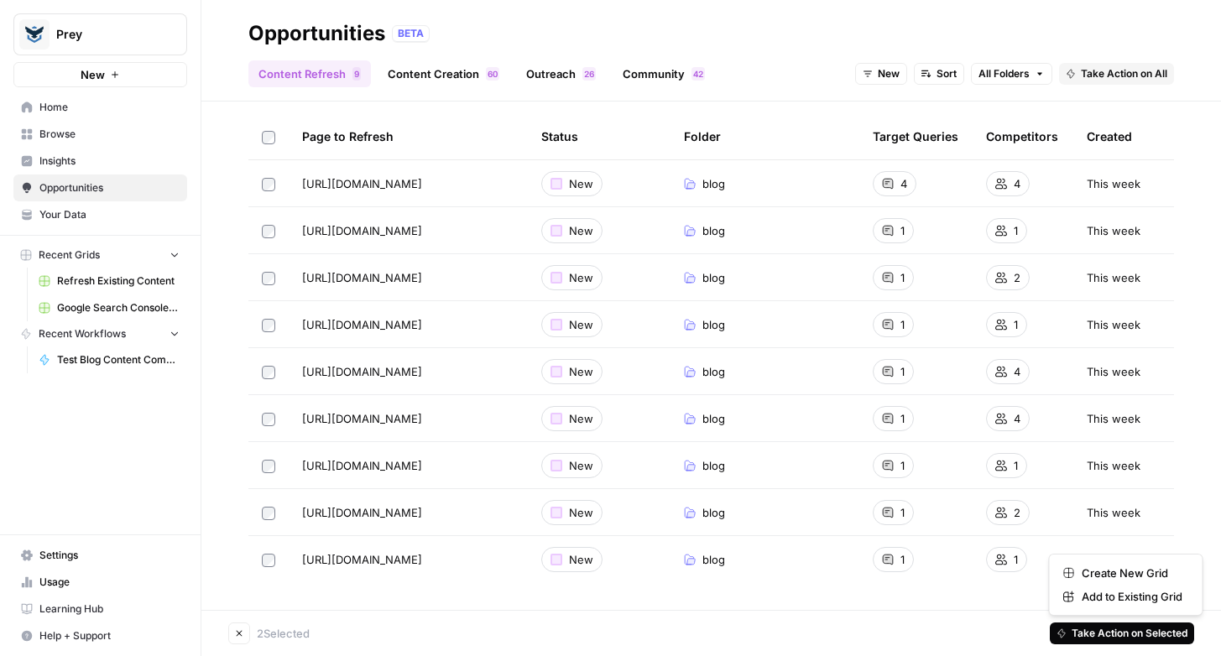
click at [1102, 635] on span "Take Action on Selected" at bounding box center [1129, 633] width 116 height 15
click at [1118, 576] on span "Create New Grid" at bounding box center [1131, 573] width 101 height 17
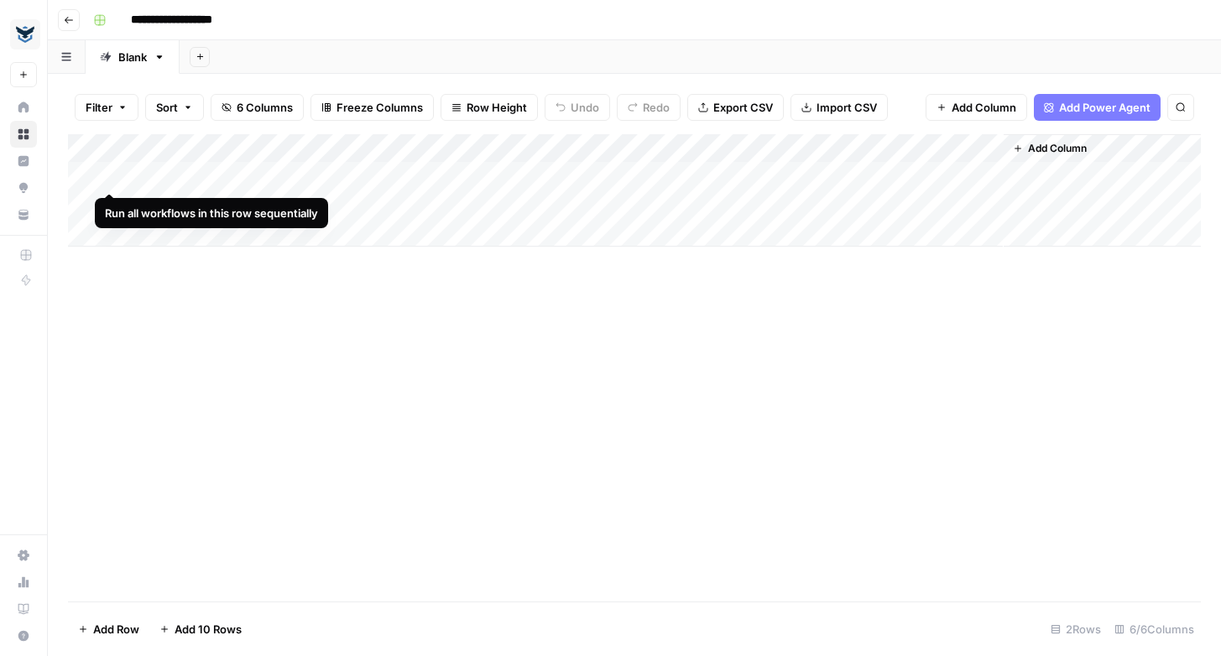
click at [107, 175] on div "Add Column" at bounding box center [634, 190] width 1133 height 112
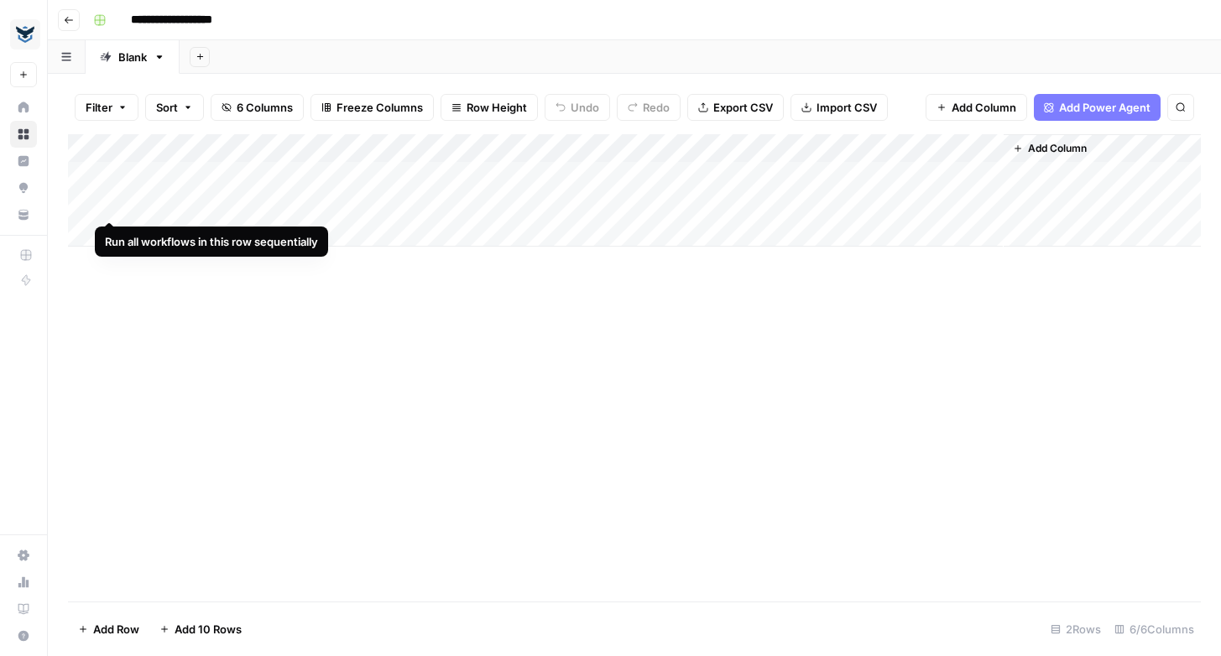
click at [105, 206] on div "Add Column" at bounding box center [634, 190] width 1133 height 112
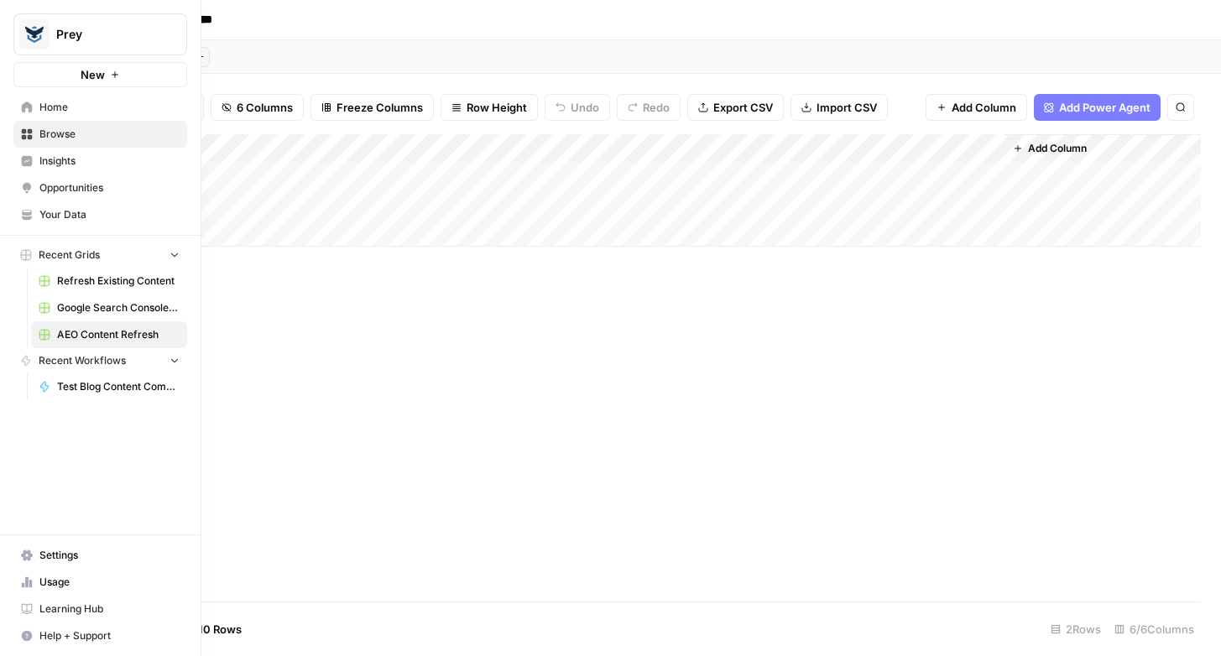
click at [92, 310] on span "Google Search Console - [DOMAIN_NAME]" at bounding box center [118, 307] width 122 height 15
click at [90, 276] on span "Refresh Existing Content" at bounding box center [118, 281] width 122 height 15
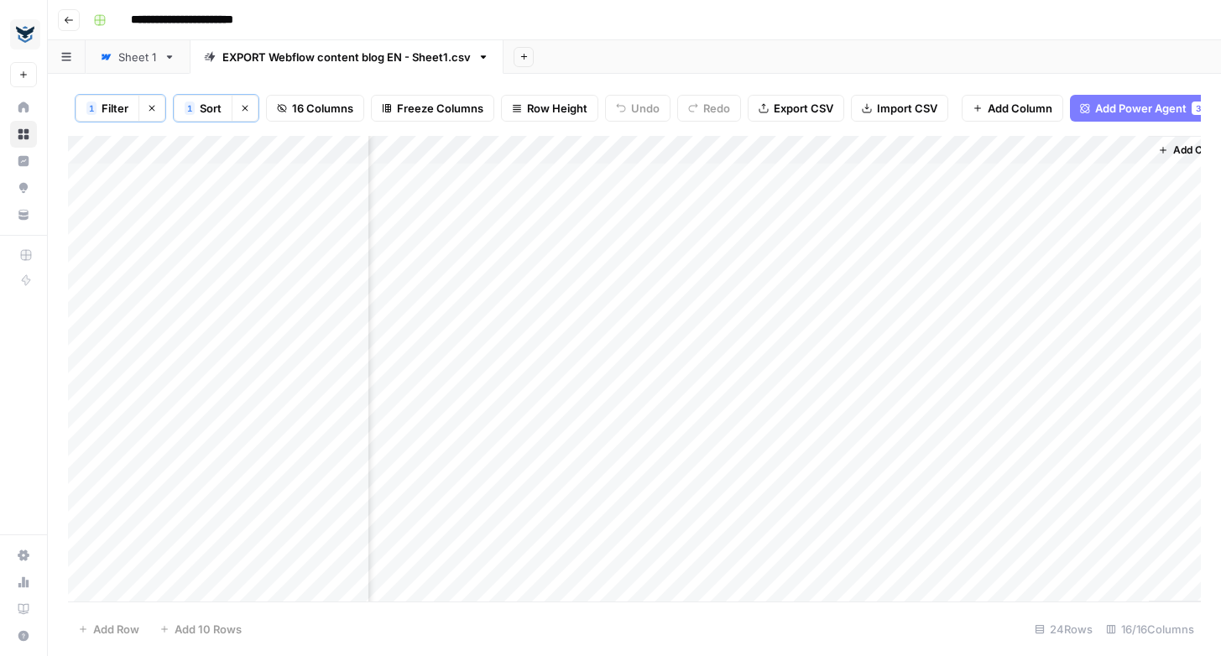
scroll to position [0, 1550]
click at [918, 232] on div "Add Column" at bounding box center [634, 369] width 1133 height 466
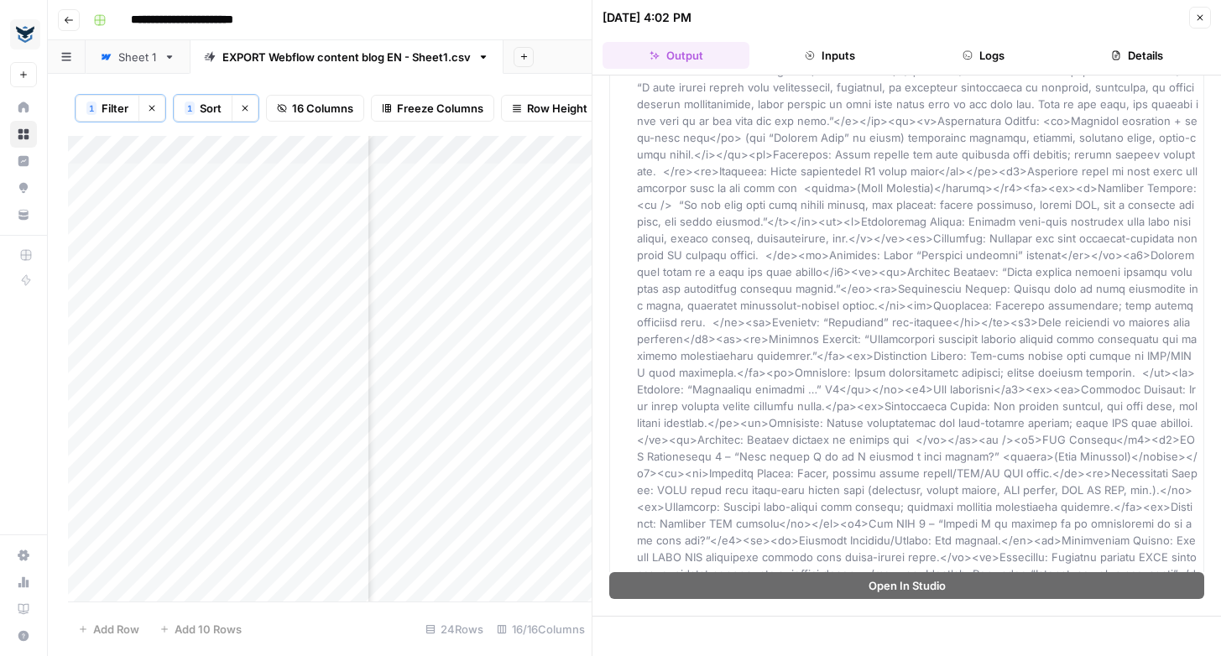
scroll to position [1292, 0]
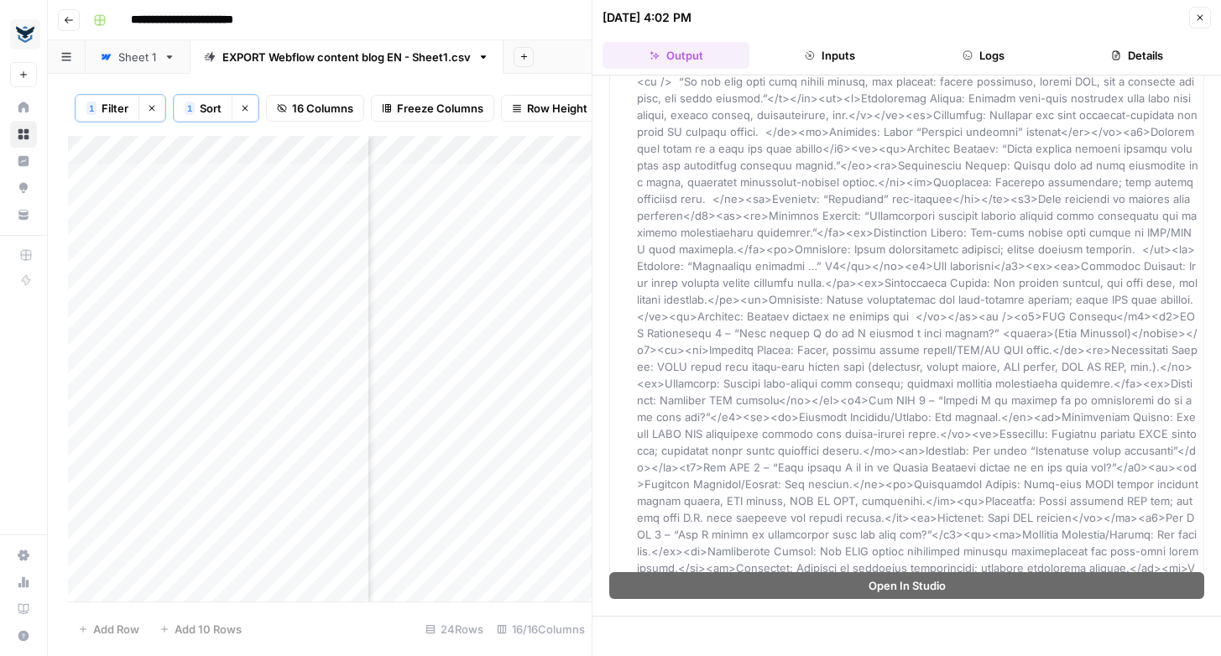
click at [839, 53] on button "Inputs" at bounding box center [829, 55] width 147 height 27
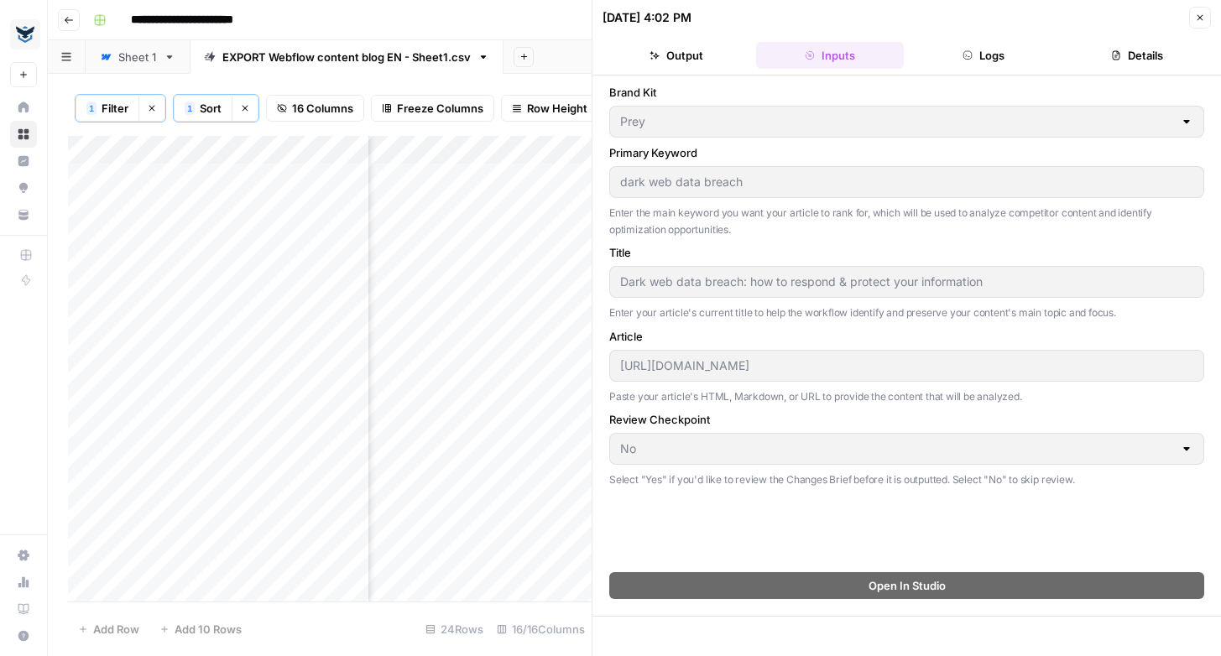
scroll to position [0, 0]
click at [964, 58] on icon "button" at bounding box center [967, 55] width 10 height 10
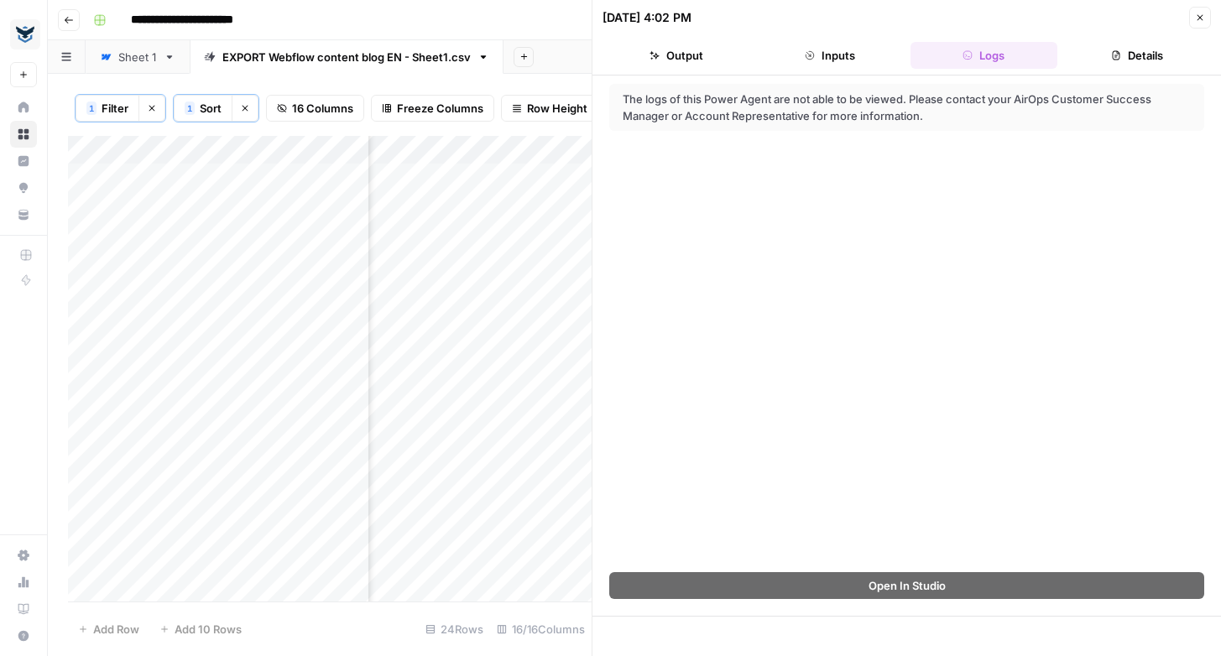
click at [1132, 57] on button "Details" at bounding box center [1137, 55] width 147 height 27
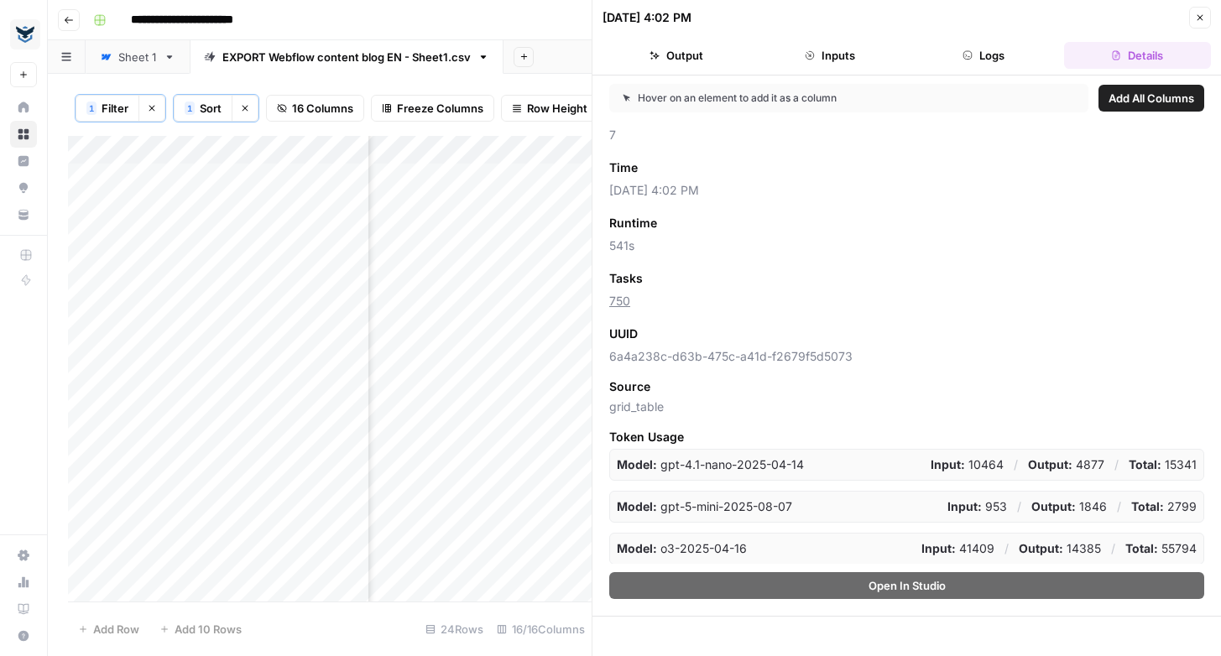
scroll to position [72, 0]
click at [675, 50] on button "Output" at bounding box center [675, 55] width 147 height 27
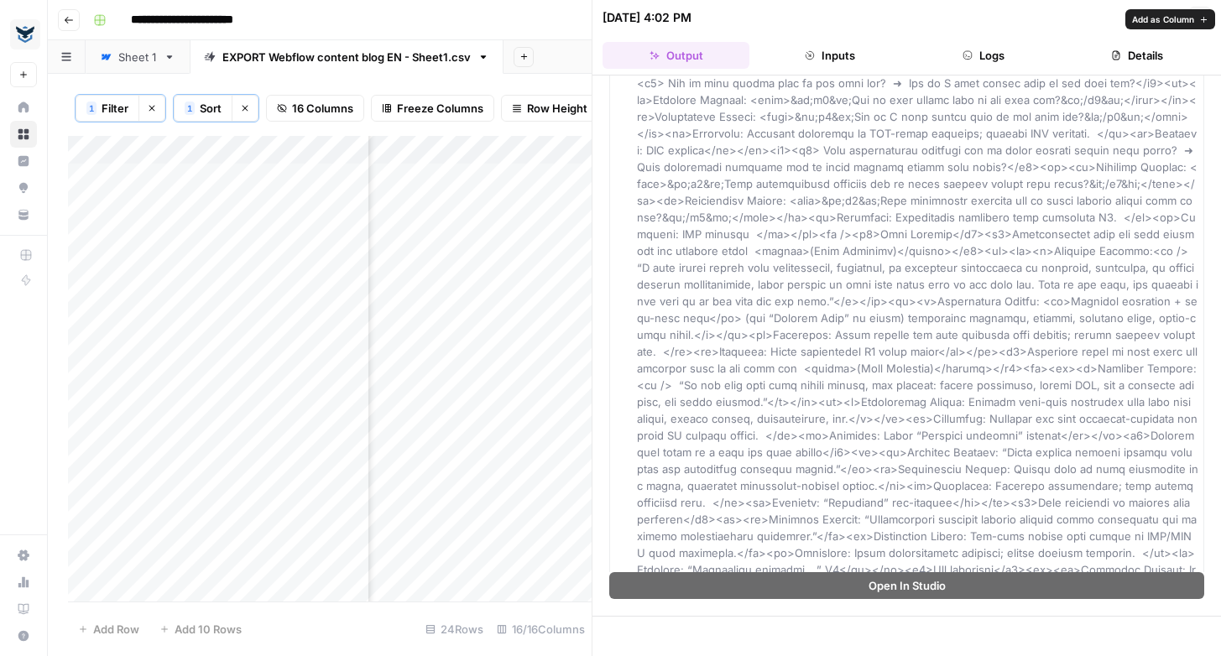
scroll to position [1292, 0]
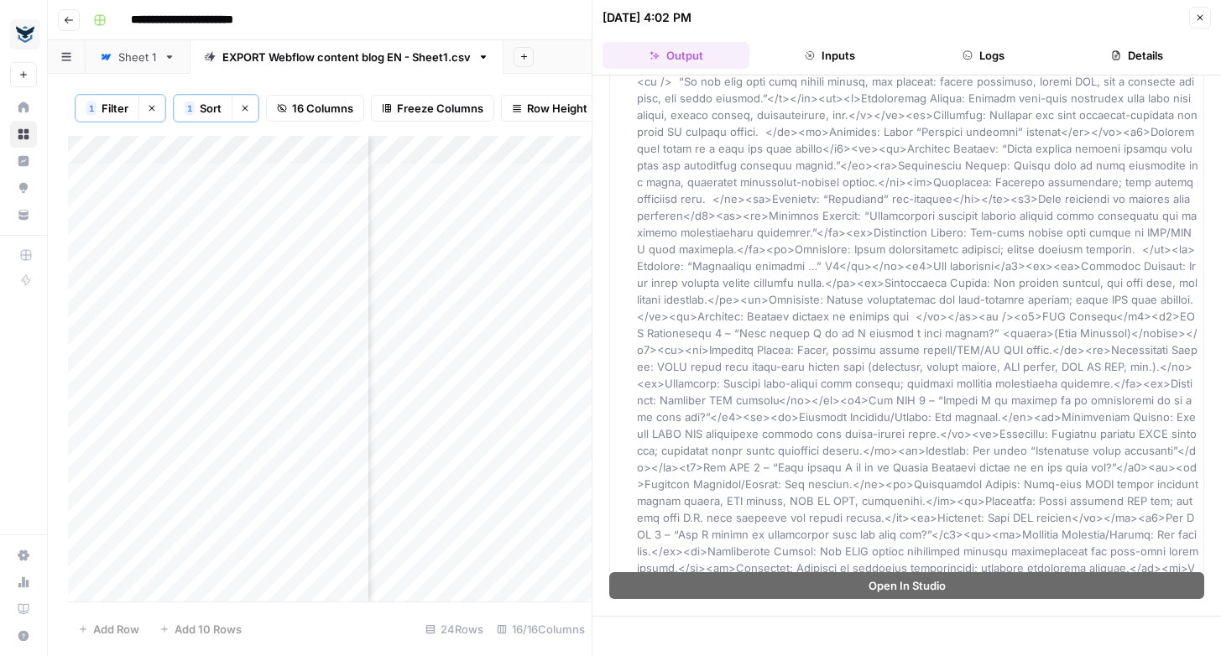
click at [530, 81] on div "1 Filter Clear filters 1 Sort Clear sorts 16 Columns Freeze Columns Row Height …" at bounding box center [330, 108] width 524 height 55
click at [1200, 16] on icon "button" at bounding box center [1200, 18] width 10 height 10
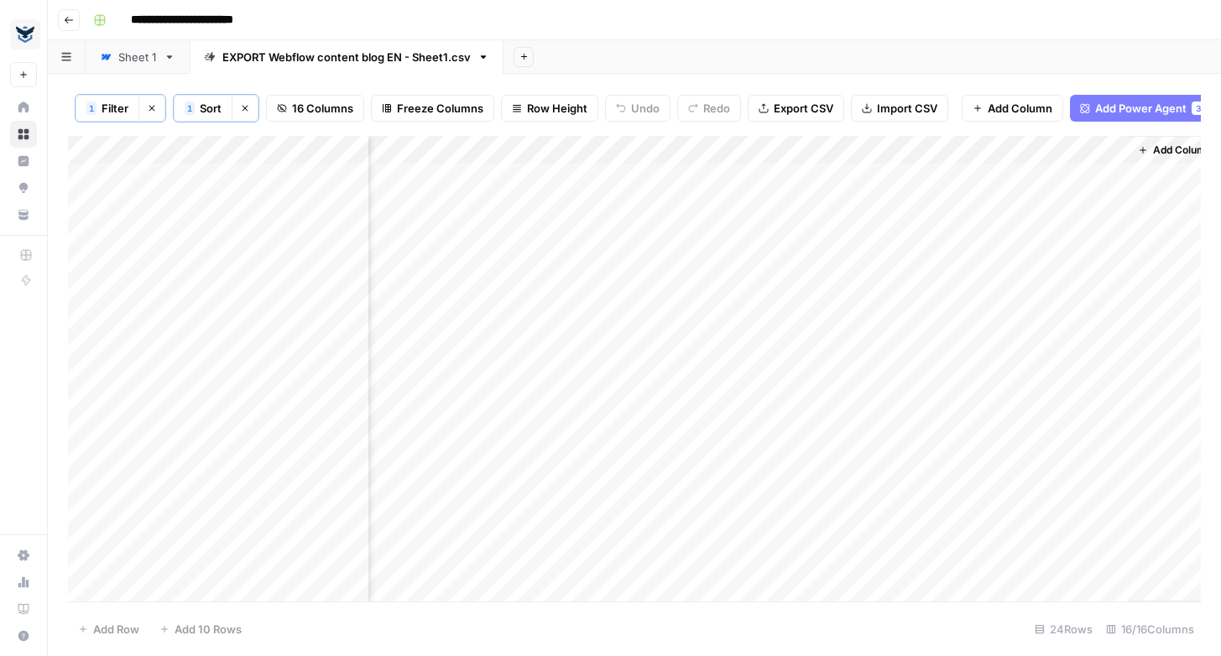
scroll to position [0, 1529]
click at [1114, 236] on div "Add Column" at bounding box center [634, 369] width 1133 height 466
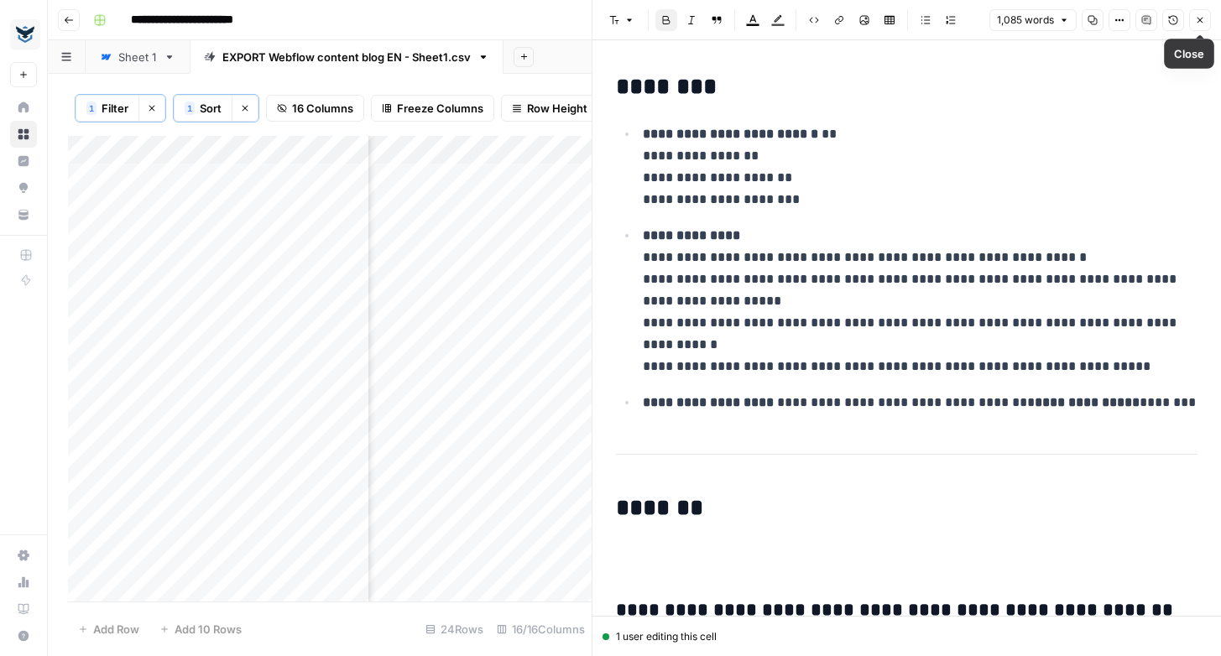
click at [1199, 21] on icon "button" at bounding box center [1200, 20] width 10 height 10
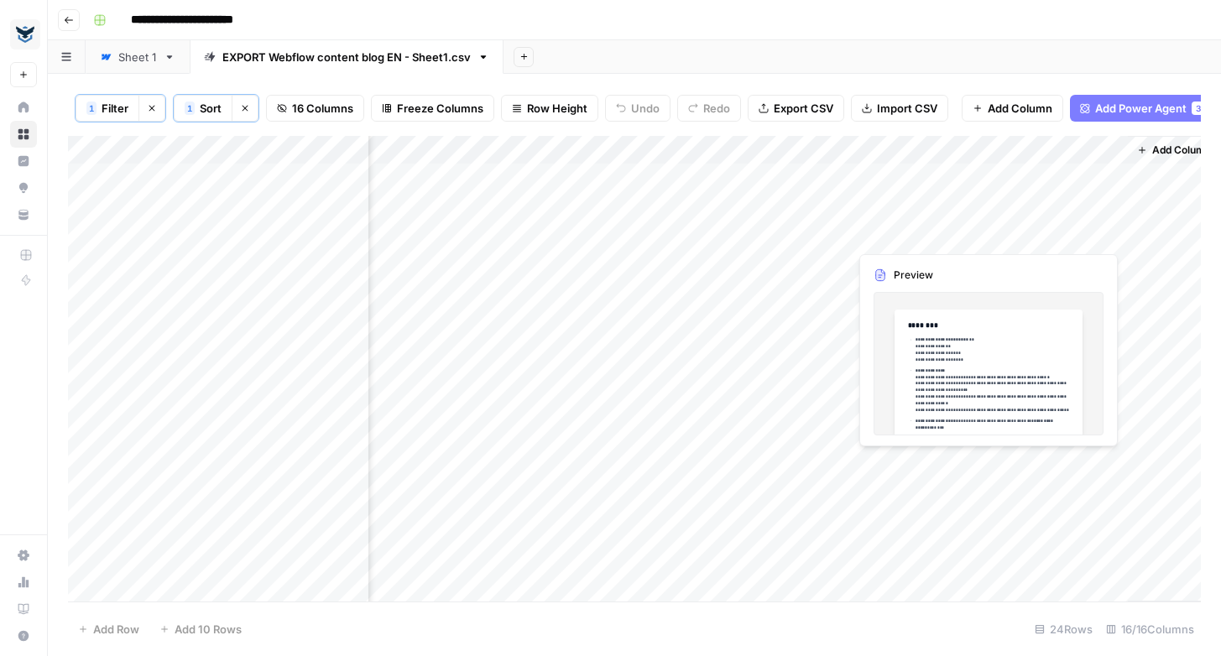
scroll to position [0, 1550]
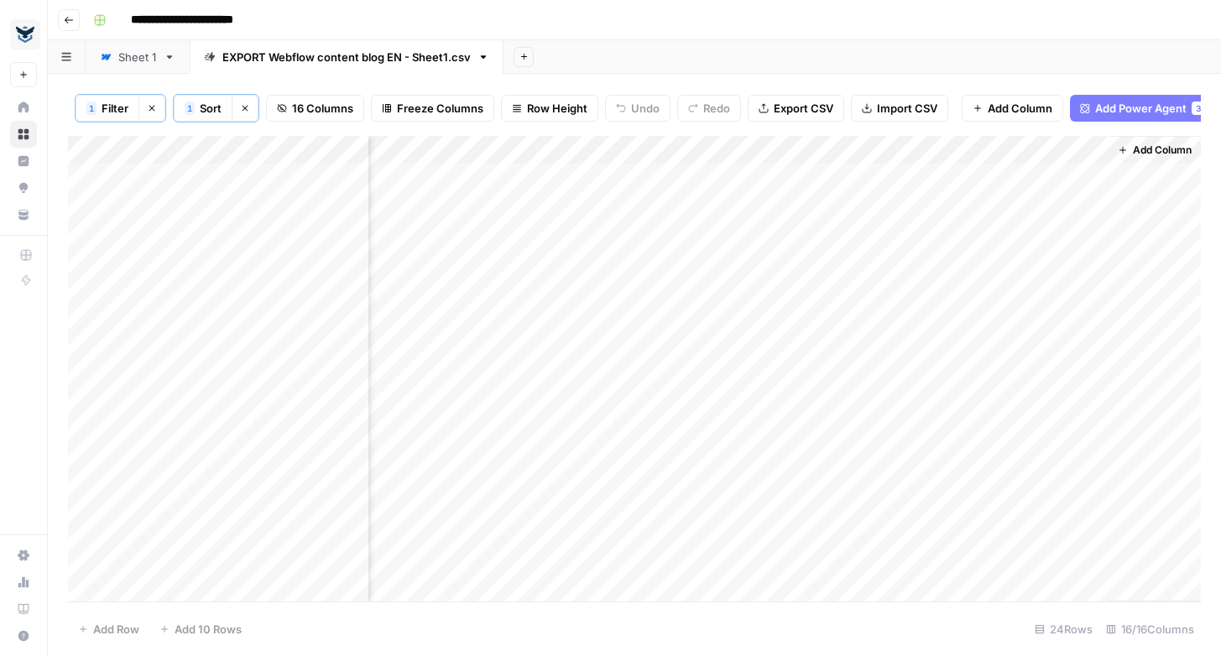
click at [1155, 148] on span "Add Column" at bounding box center [1162, 150] width 59 height 15
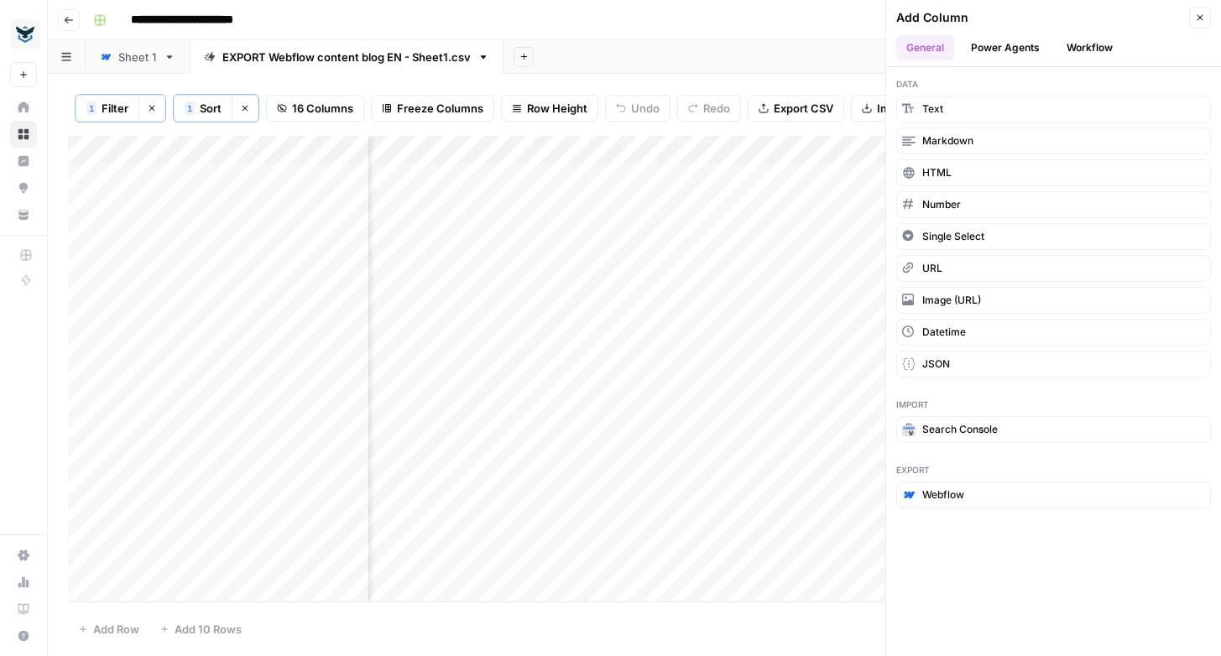
click at [1007, 44] on button "Power Agents" at bounding box center [1005, 47] width 89 height 25
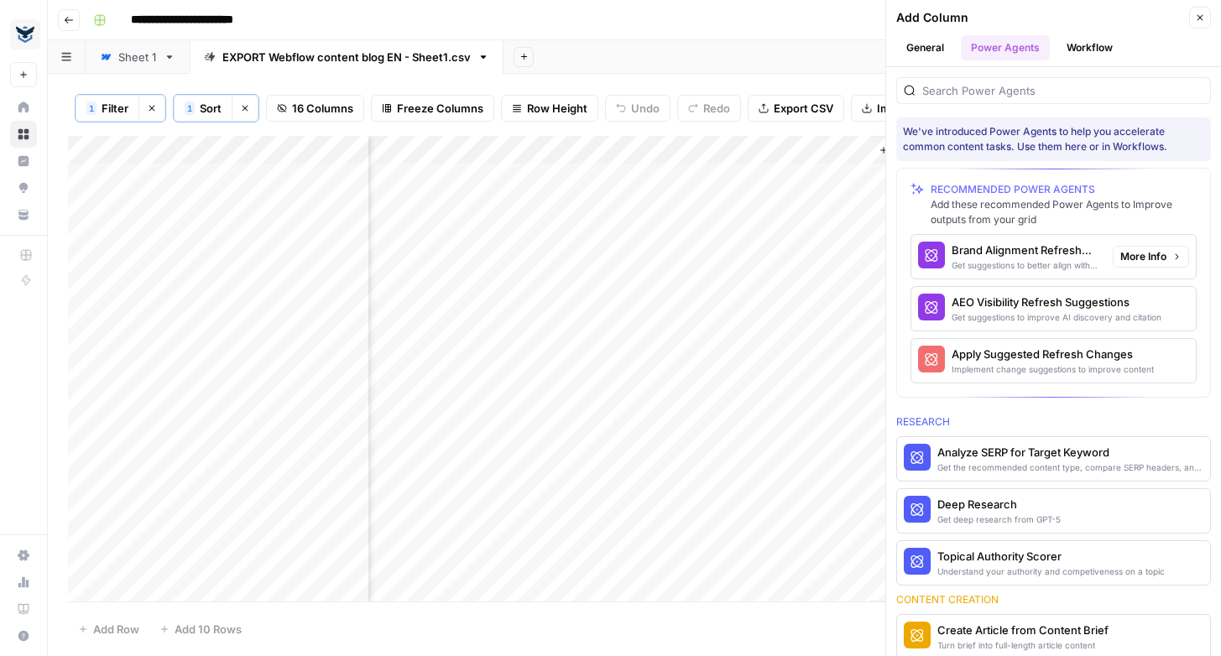
scroll to position [0, 2068]
click at [1144, 259] on span "More Info" at bounding box center [1143, 256] width 46 height 15
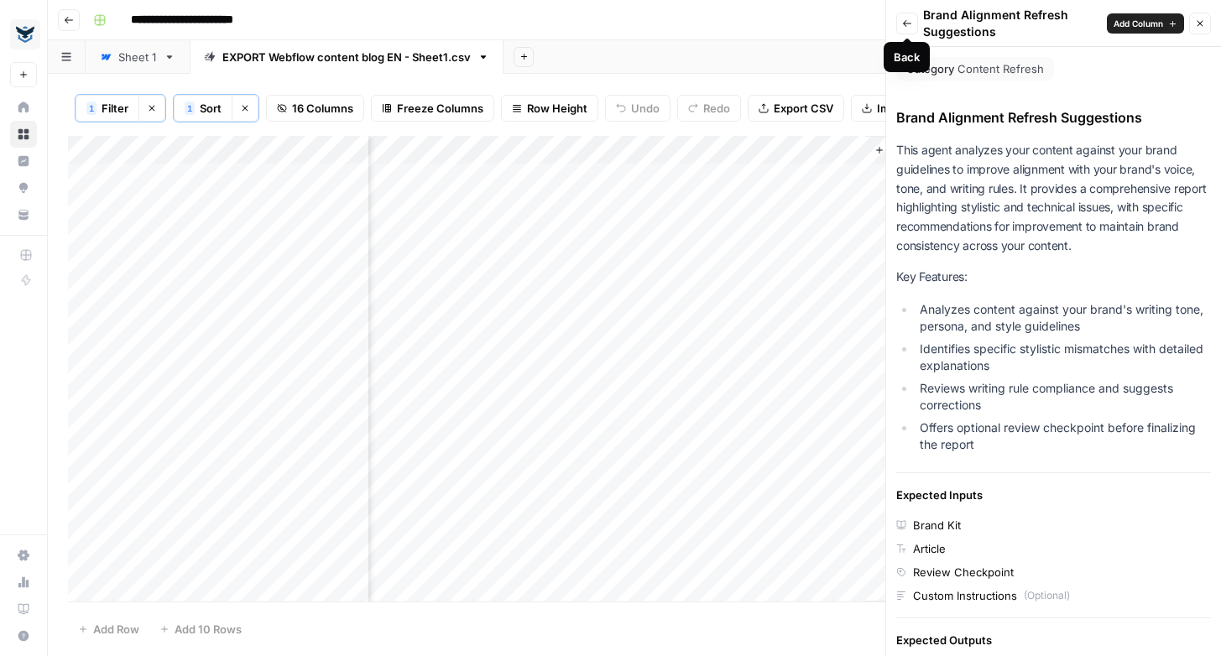
click at [904, 21] on icon "button" at bounding box center [907, 23] width 10 height 10
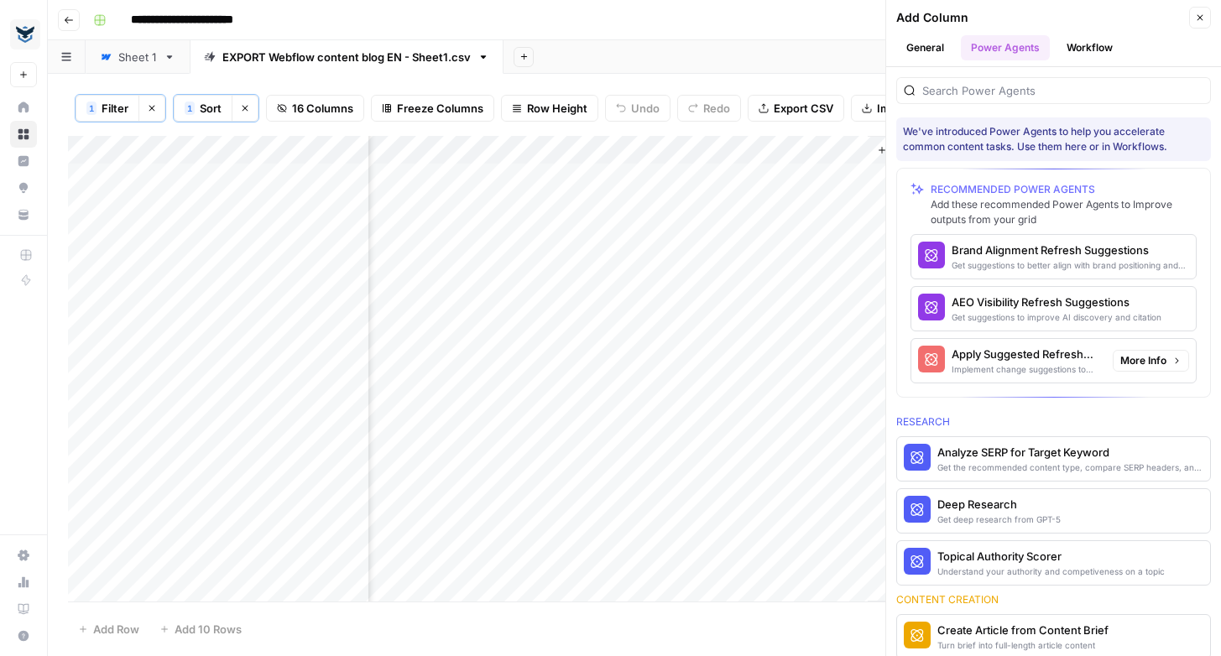
scroll to position [0, 2053]
click at [1152, 358] on span "More Info" at bounding box center [1143, 360] width 46 height 15
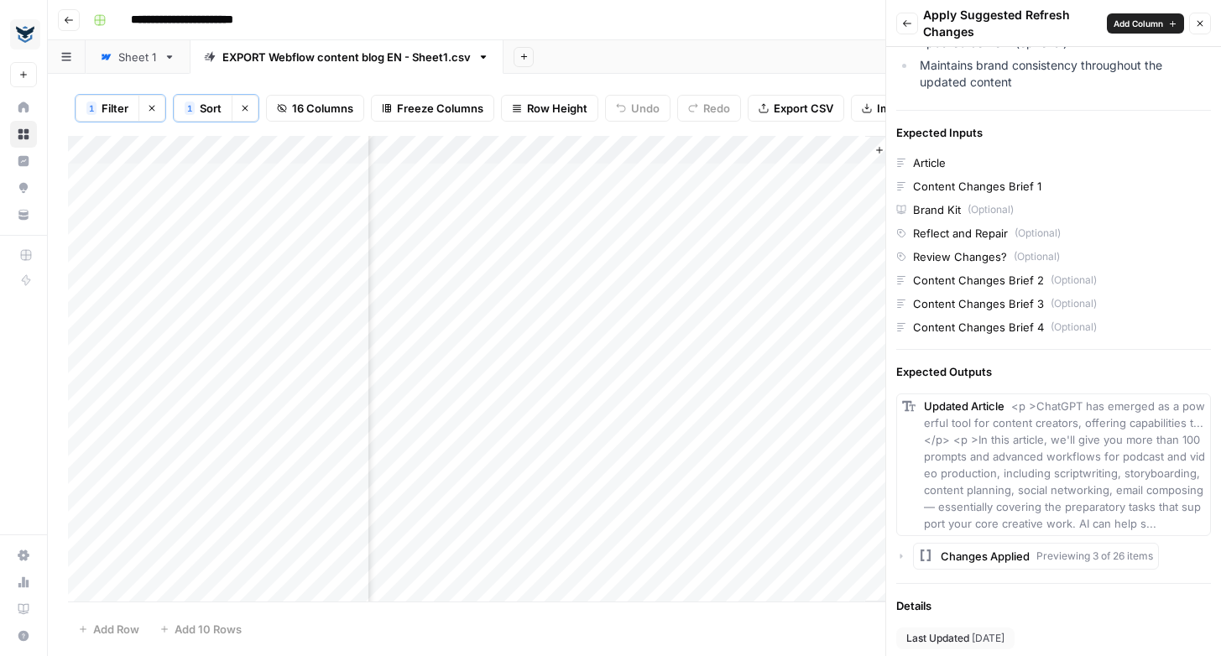
scroll to position [535, 0]
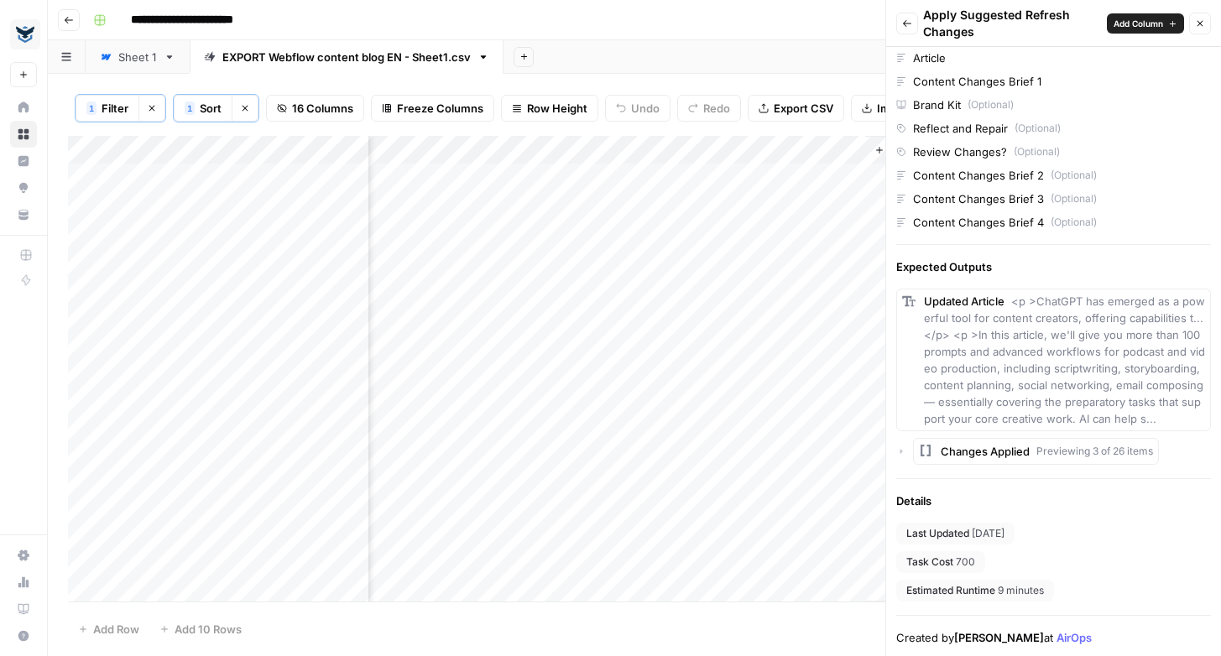
click at [1203, 18] on icon "button" at bounding box center [1200, 23] width 10 height 10
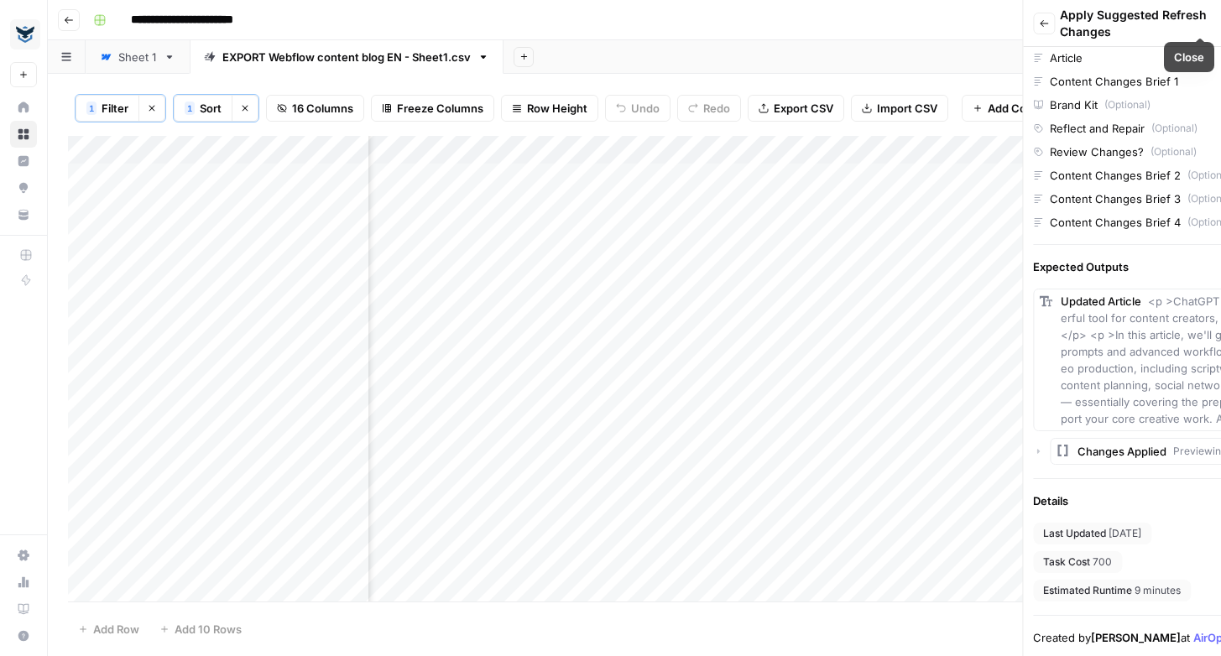
scroll to position [0, 1811]
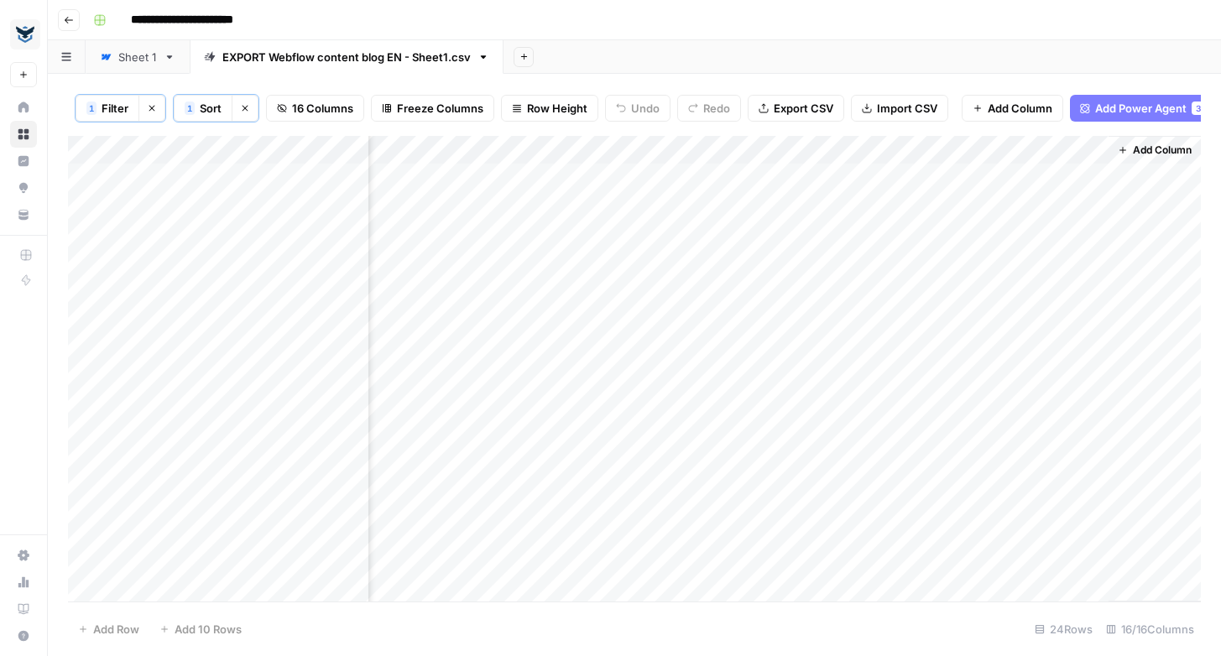
click at [1034, 129] on div "1 Filter Clear filters 1 Sort Clear sorts 16 Columns Freeze Columns Row Height …" at bounding box center [634, 108] width 1133 height 55
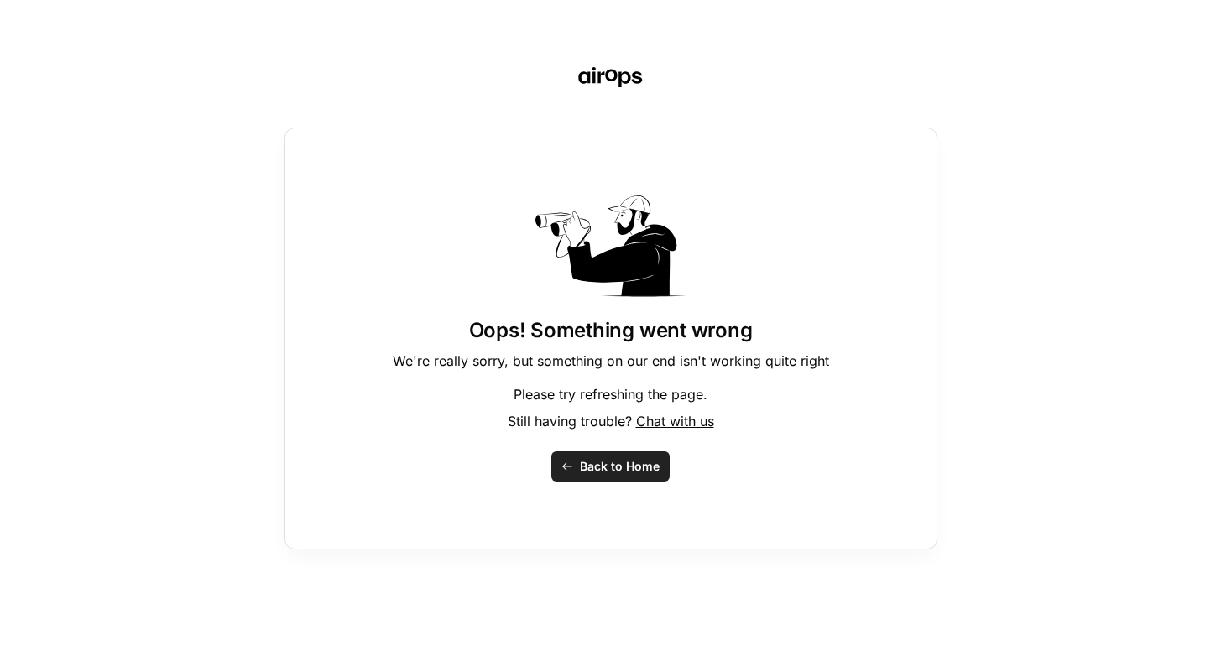
click at [602, 461] on span "Back to Home" at bounding box center [620, 466] width 80 height 17
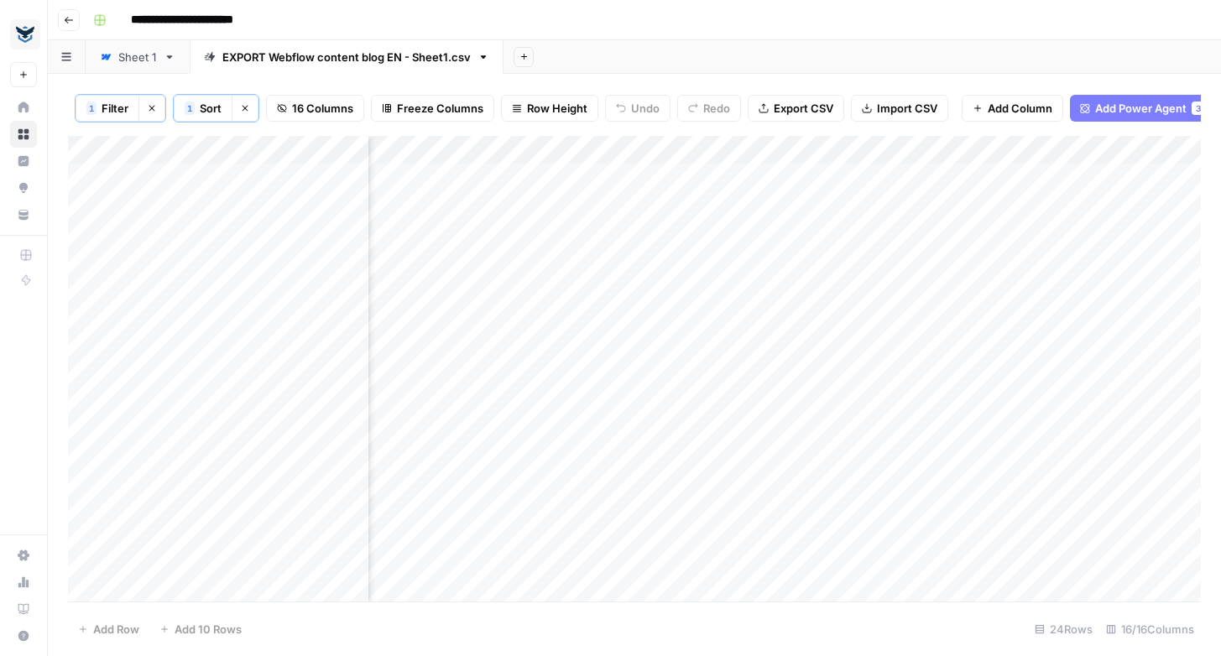
scroll to position [0, 1550]
click at [1170, 151] on span "Add Column" at bounding box center [1162, 150] width 59 height 15
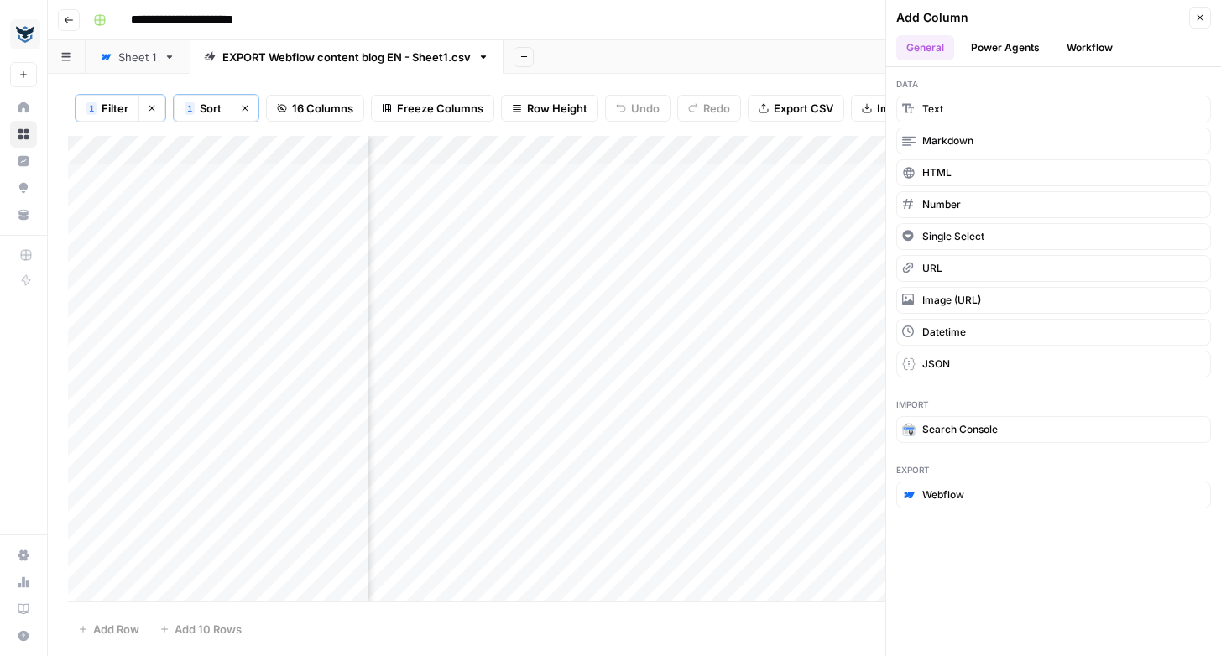
click at [1012, 46] on button "Power Agents" at bounding box center [1005, 47] width 89 height 25
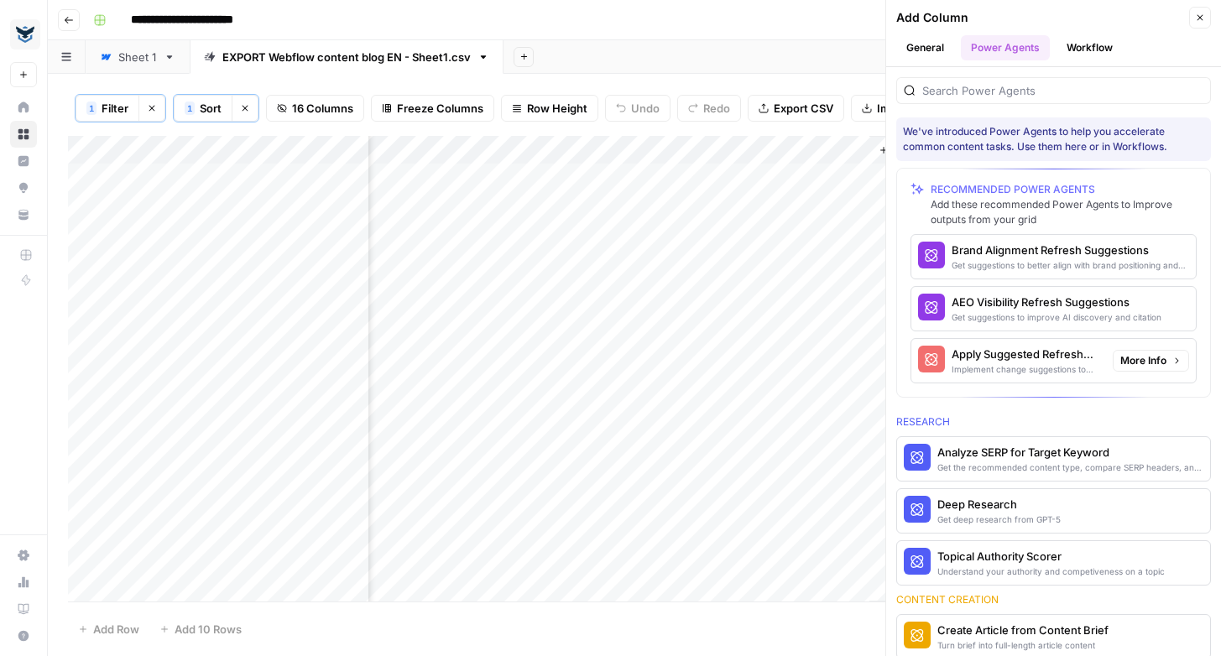
scroll to position [0, 2053]
click at [1033, 358] on div "Apply Suggested Refresh Changes" at bounding box center [1025, 354] width 148 height 17
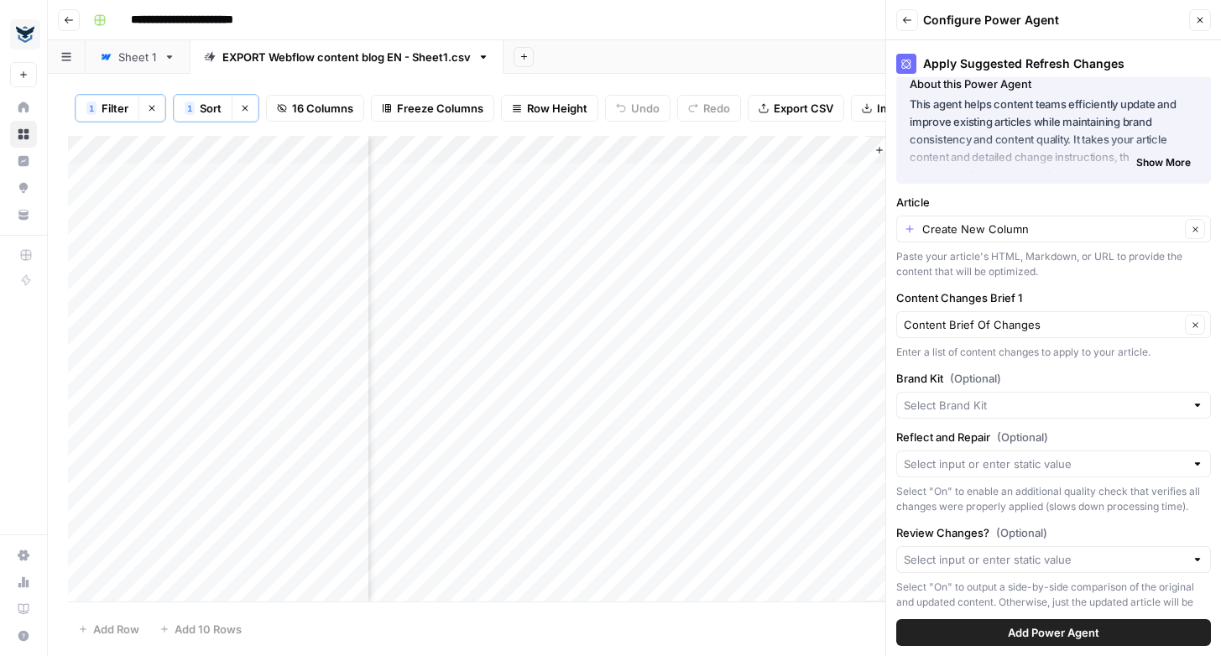
scroll to position [26, 0]
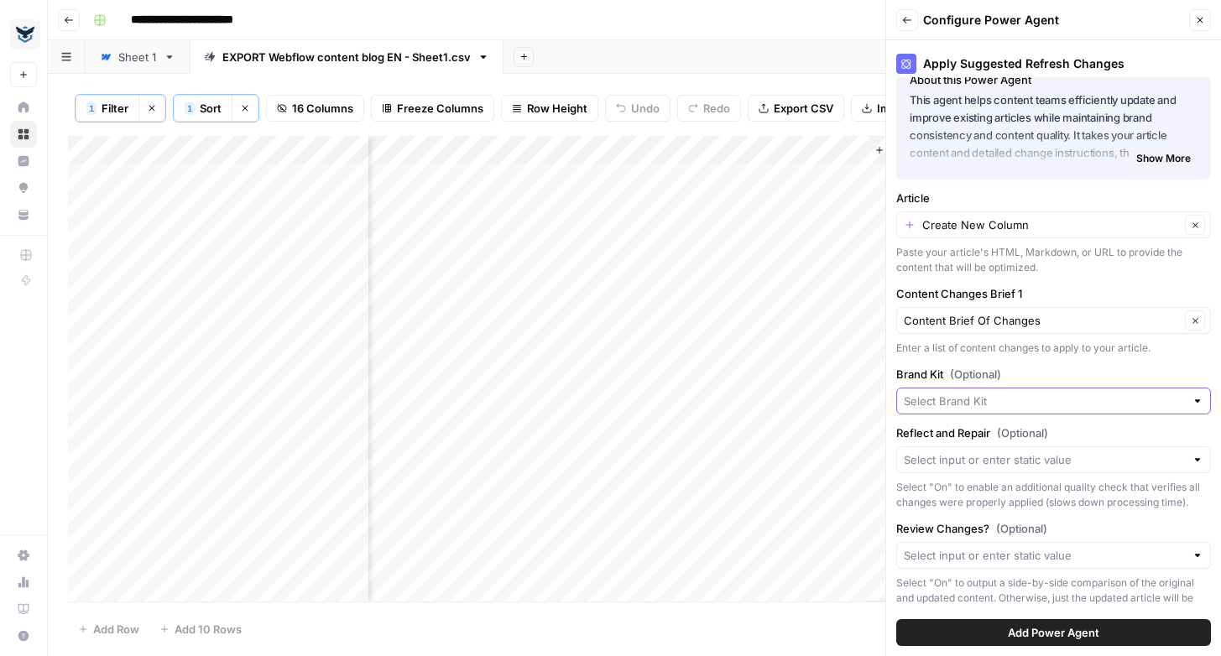
click at [1038, 398] on input "Brand Kit (Optional)" at bounding box center [1044, 401] width 281 height 17
click at [969, 438] on span "Prey" at bounding box center [1049, 440] width 279 height 17
type input "Prey"
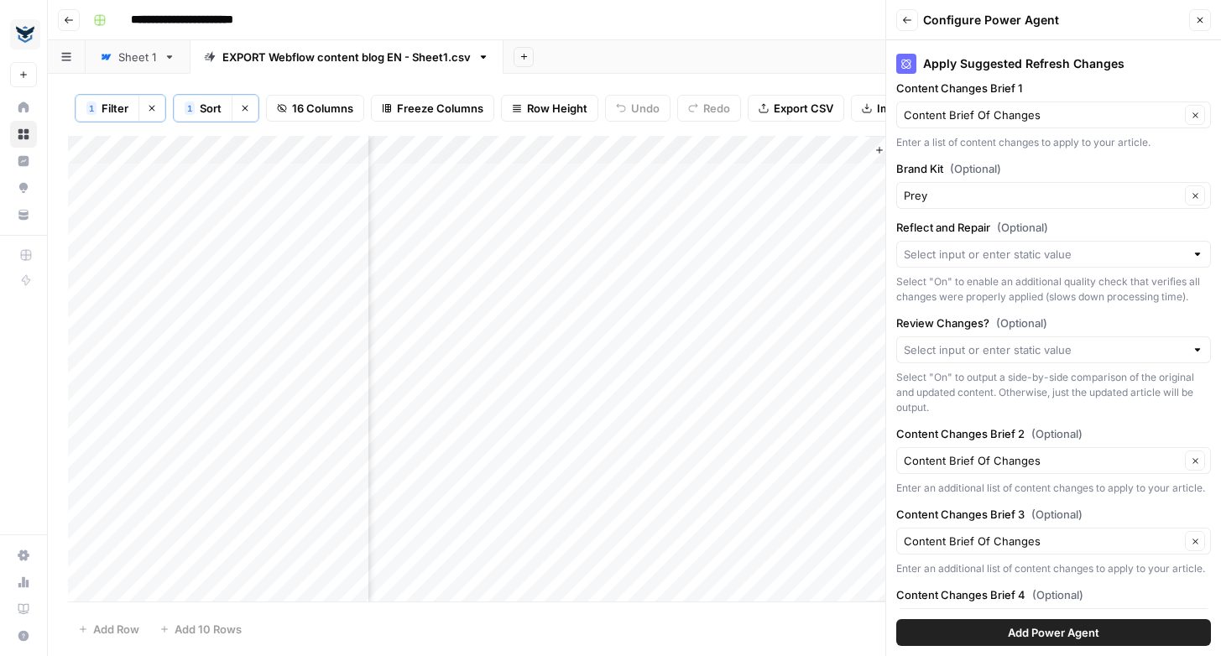
scroll to position [223, 0]
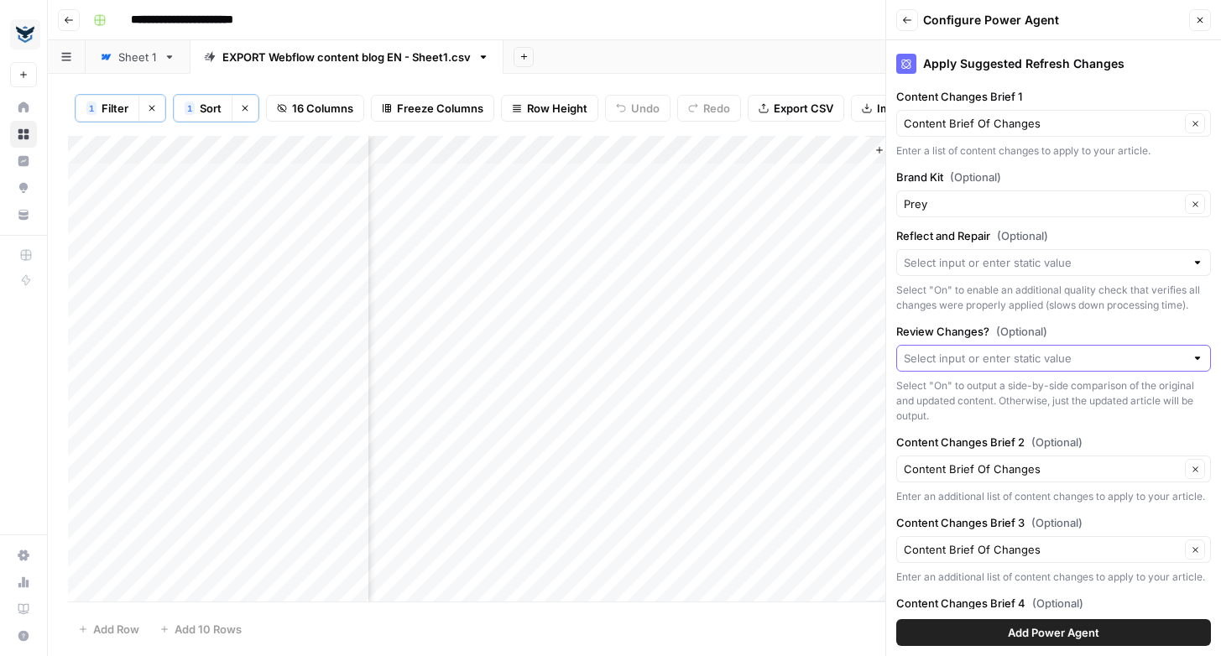
click at [961, 358] on input "Review Changes? (Optional)" at bounding box center [1044, 358] width 281 height 17
click at [983, 353] on input "Review Changes? (Optional)" at bounding box center [1044, 358] width 281 height 17
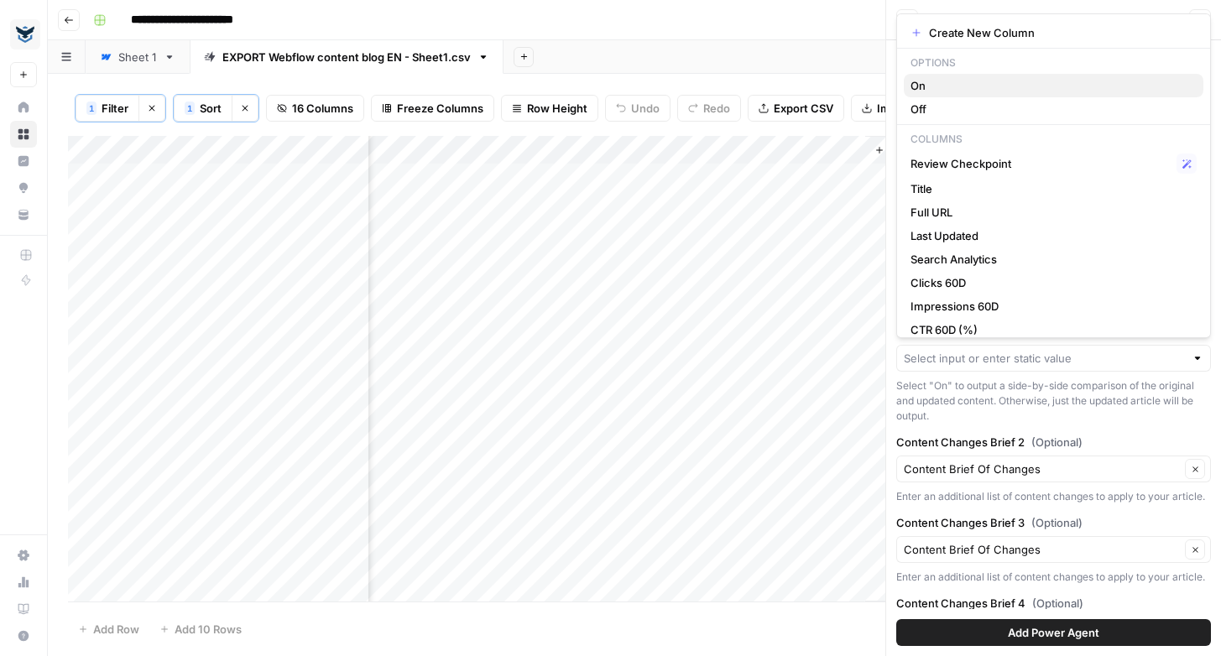
click at [946, 86] on span "On" at bounding box center [1049, 85] width 279 height 17
type input "On"
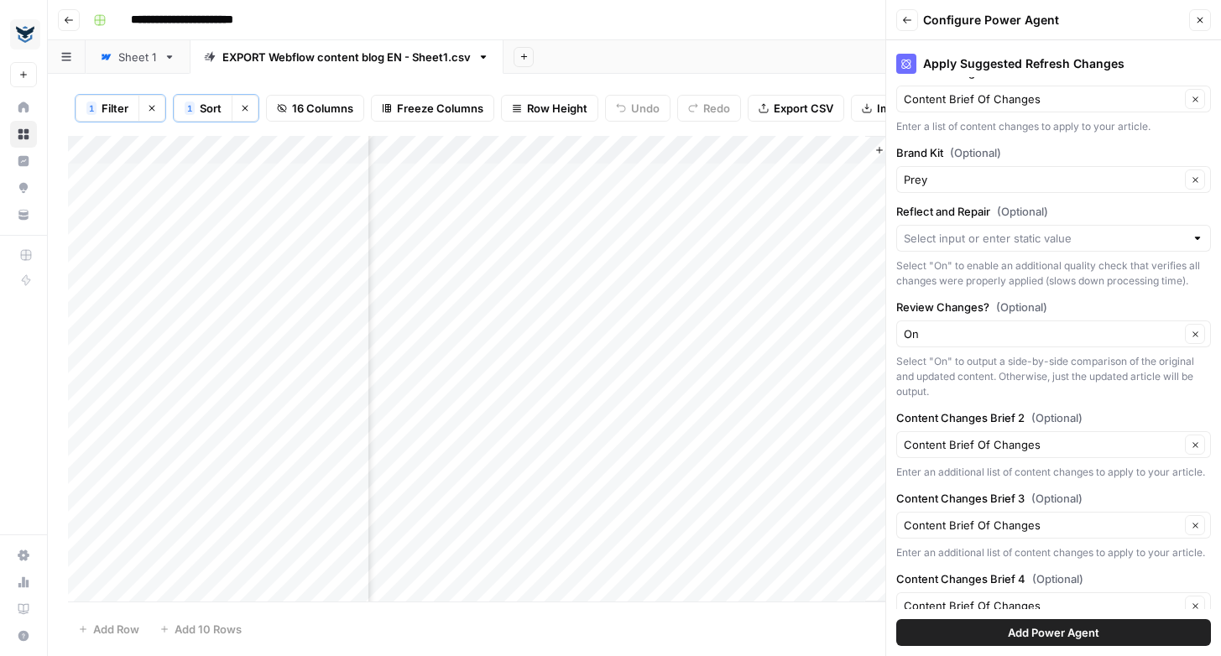
scroll to position [289, 0]
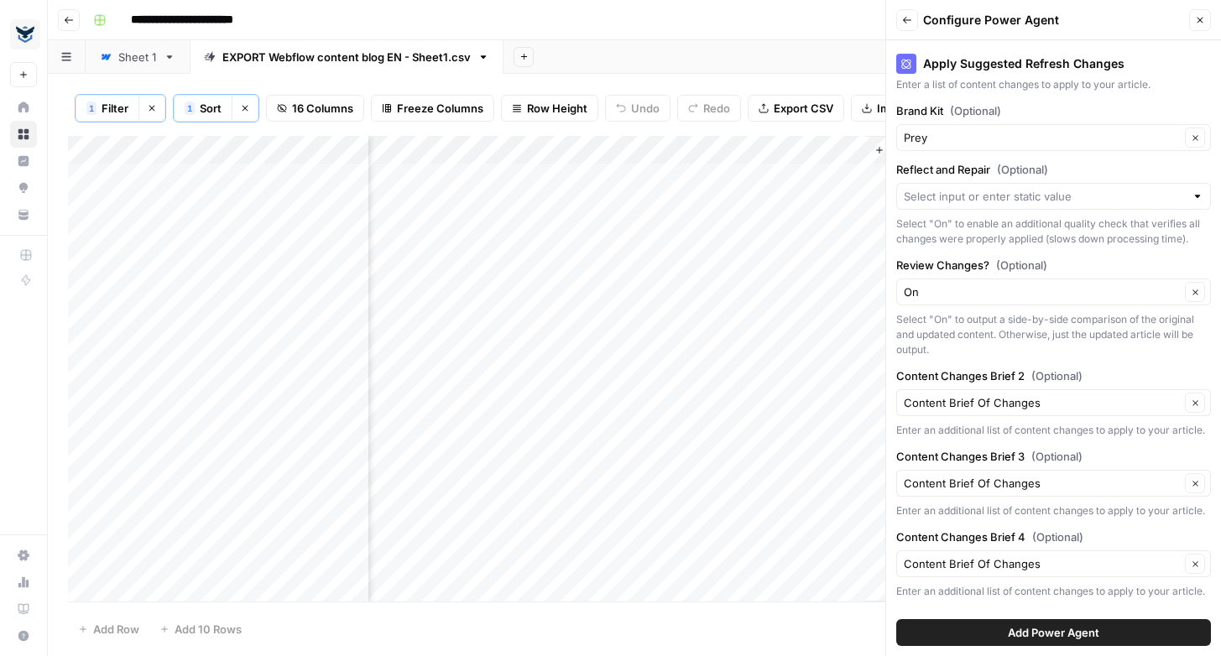
click at [1019, 632] on span "Add Power Agent" at bounding box center [1053, 632] width 91 height 17
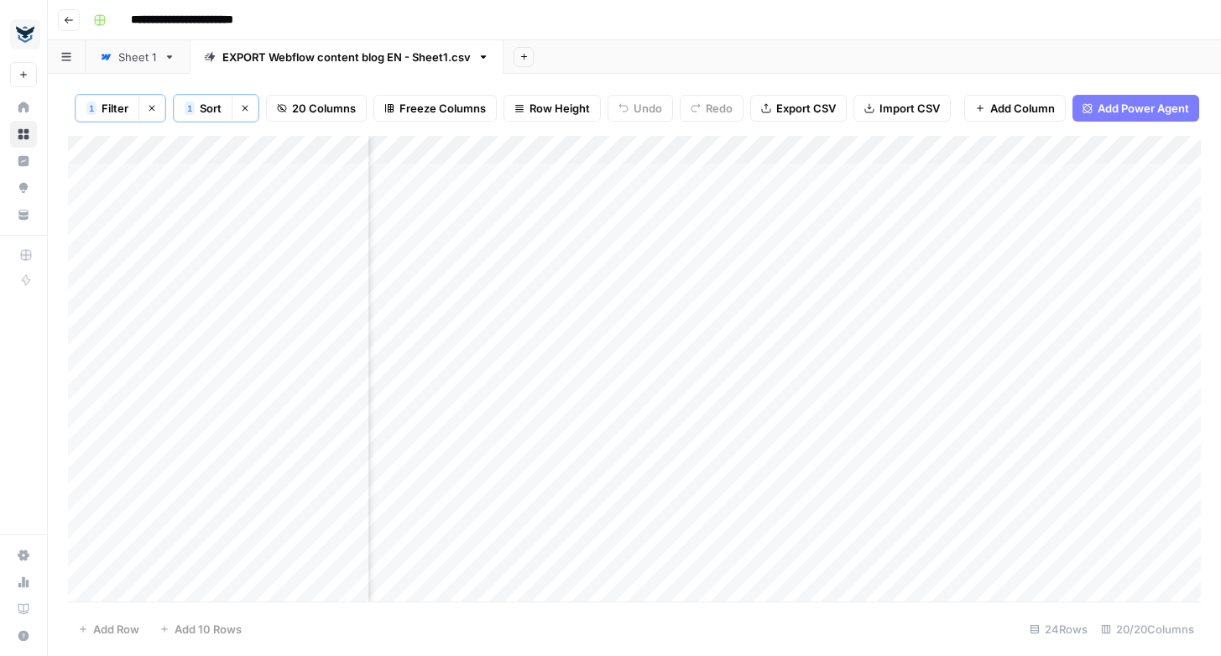
scroll to position [0, 2092]
click at [936, 229] on div "Add Column" at bounding box center [634, 369] width 1133 height 466
click at [1034, 146] on div "Add Column" at bounding box center [634, 369] width 1133 height 466
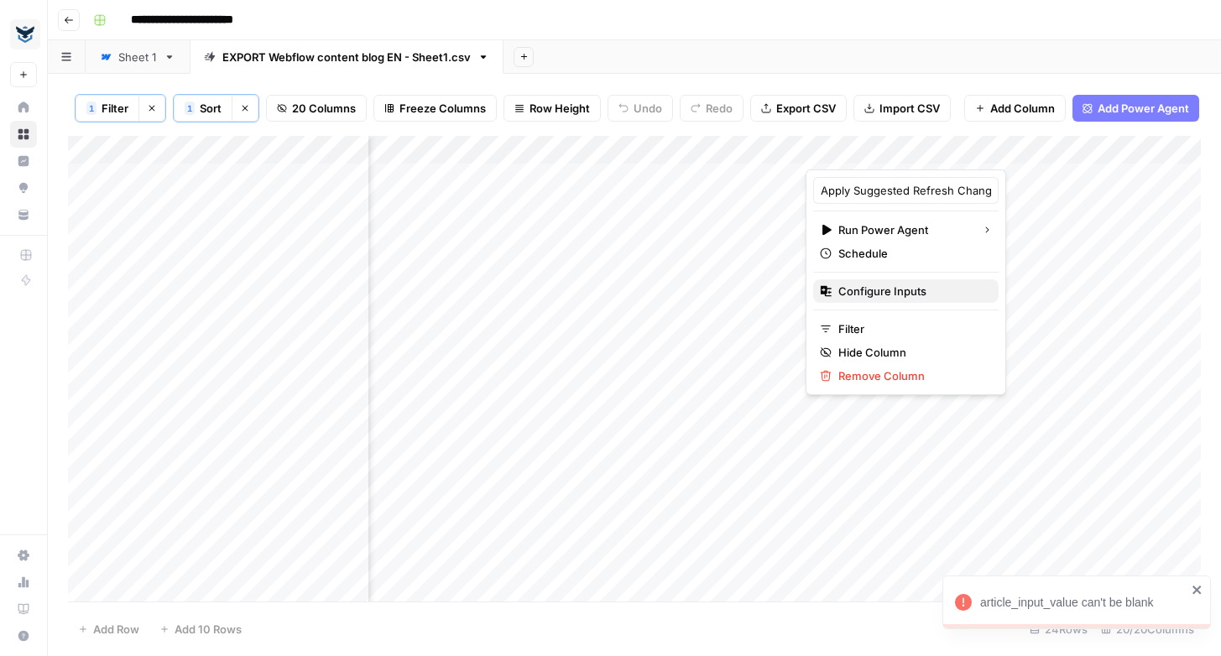
click at [892, 290] on span "Configure Inputs" at bounding box center [911, 291] width 147 height 17
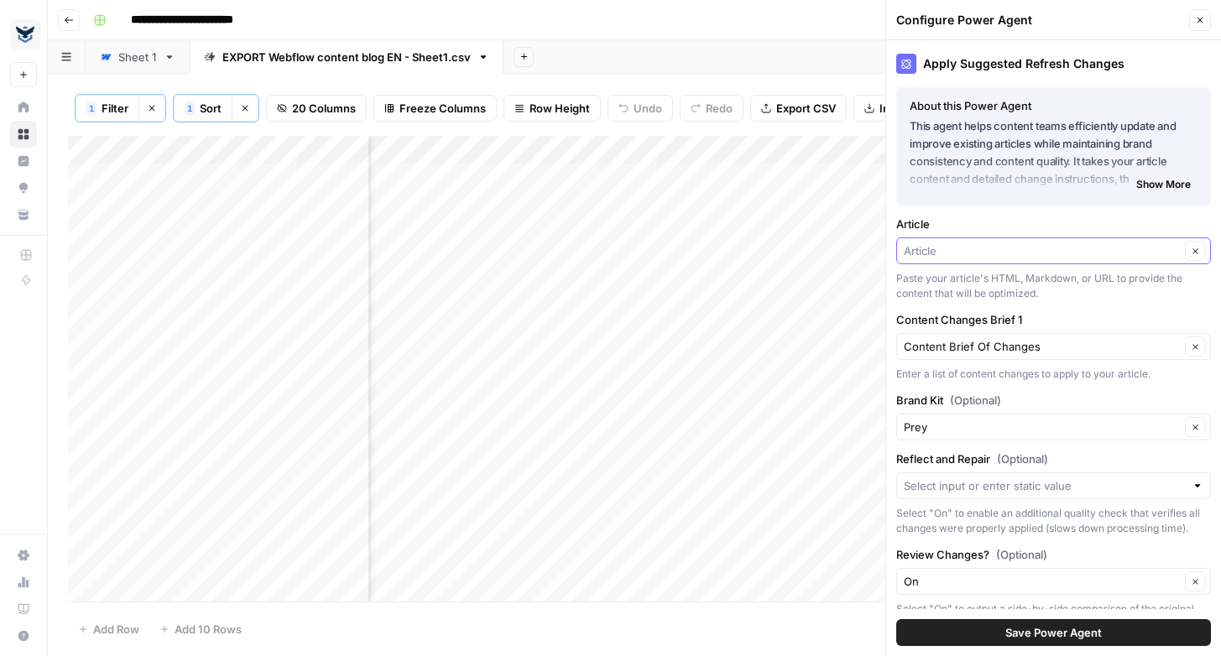
click at [988, 258] on input "Article" at bounding box center [1042, 250] width 276 height 17
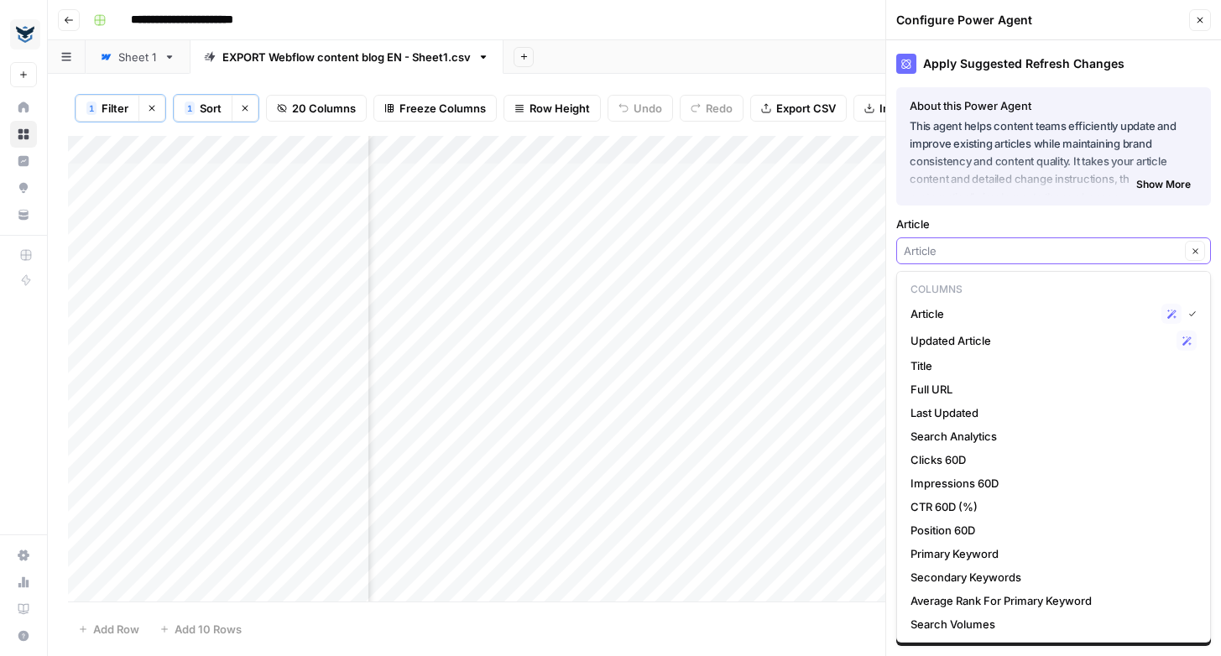
click at [988, 258] on input "Article" at bounding box center [1042, 250] width 276 height 17
click at [955, 386] on span "Full URL" at bounding box center [1049, 389] width 279 height 17
type input "Full URL"
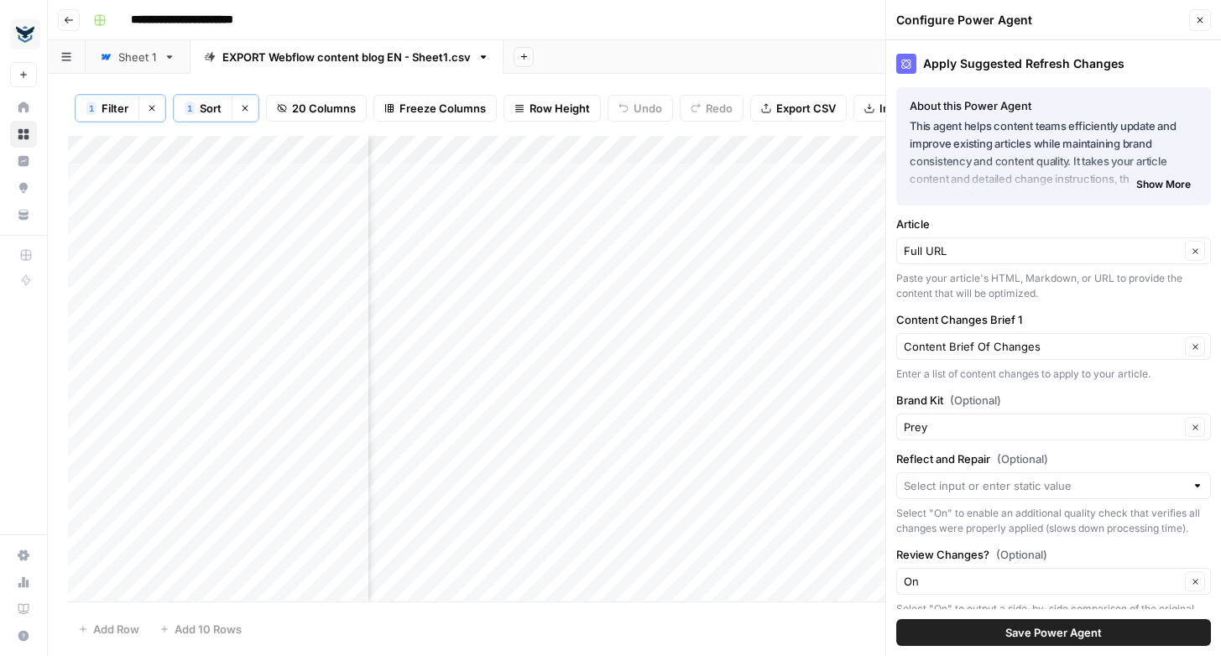
click at [1043, 629] on span "Save Power Agent" at bounding box center [1053, 632] width 96 height 17
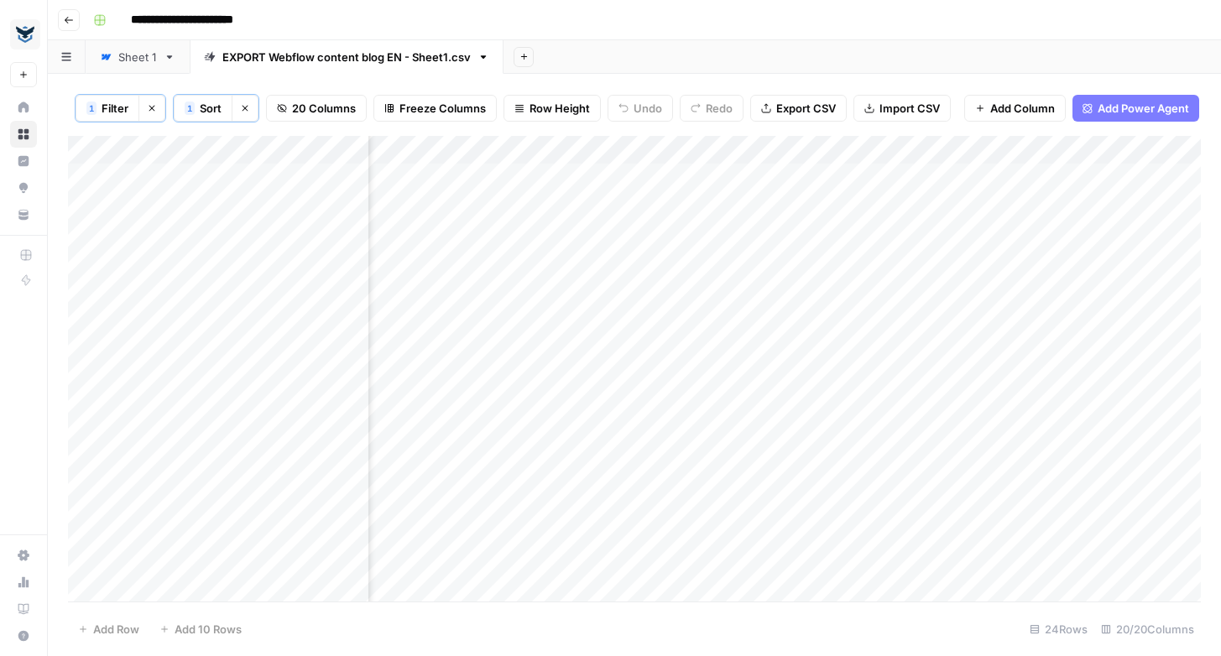
click at [789, 149] on div "Add Column" at bounding box center [634, 369] width 1133 height 466
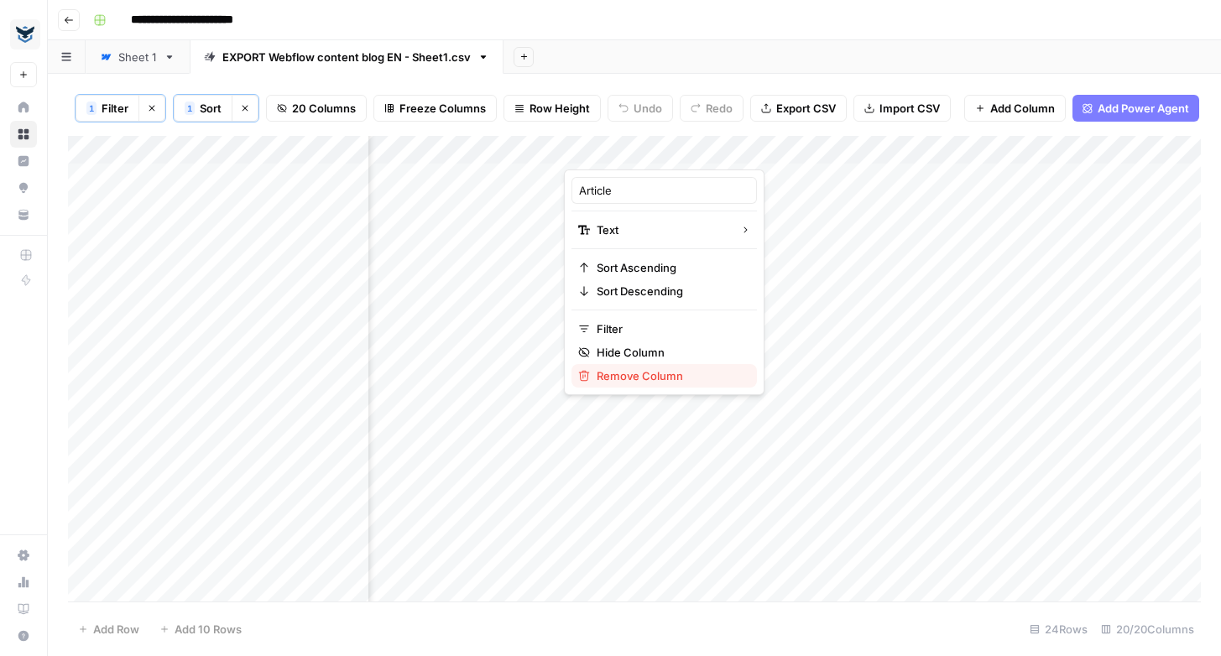
click at [643, 378] on span "Remove Column" at bounding box center [670, 375] width 147 height 17
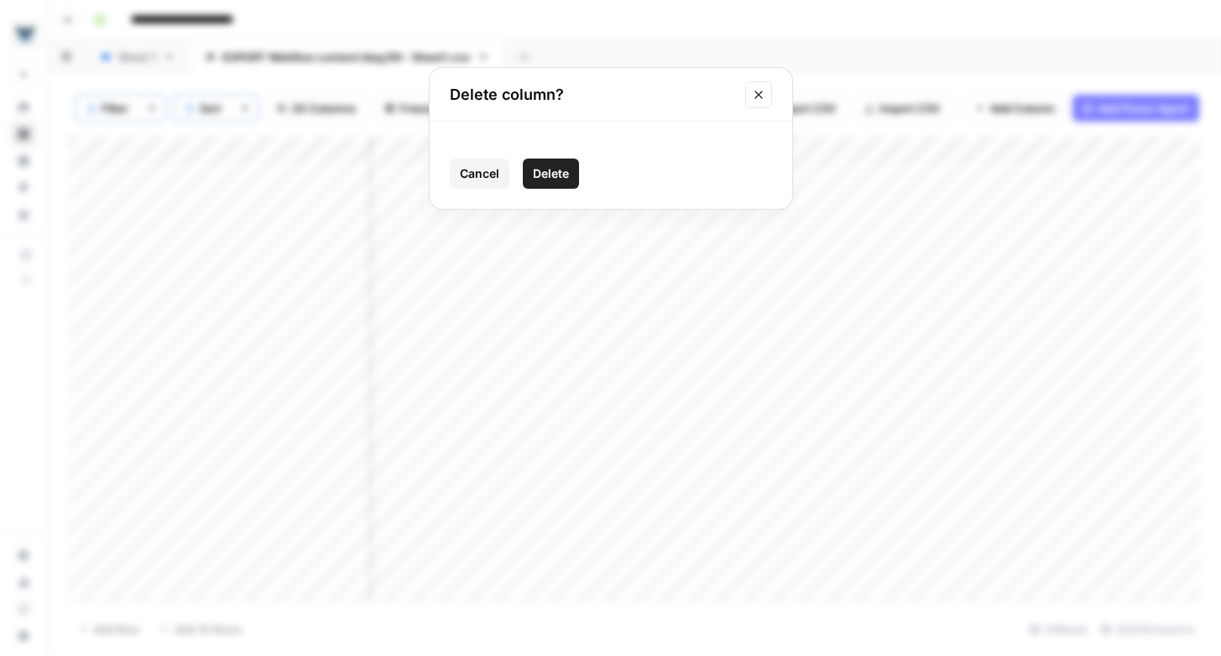
click at [553, 170] on span "Delete" at bounding box center [551, 173] width 36 height 17
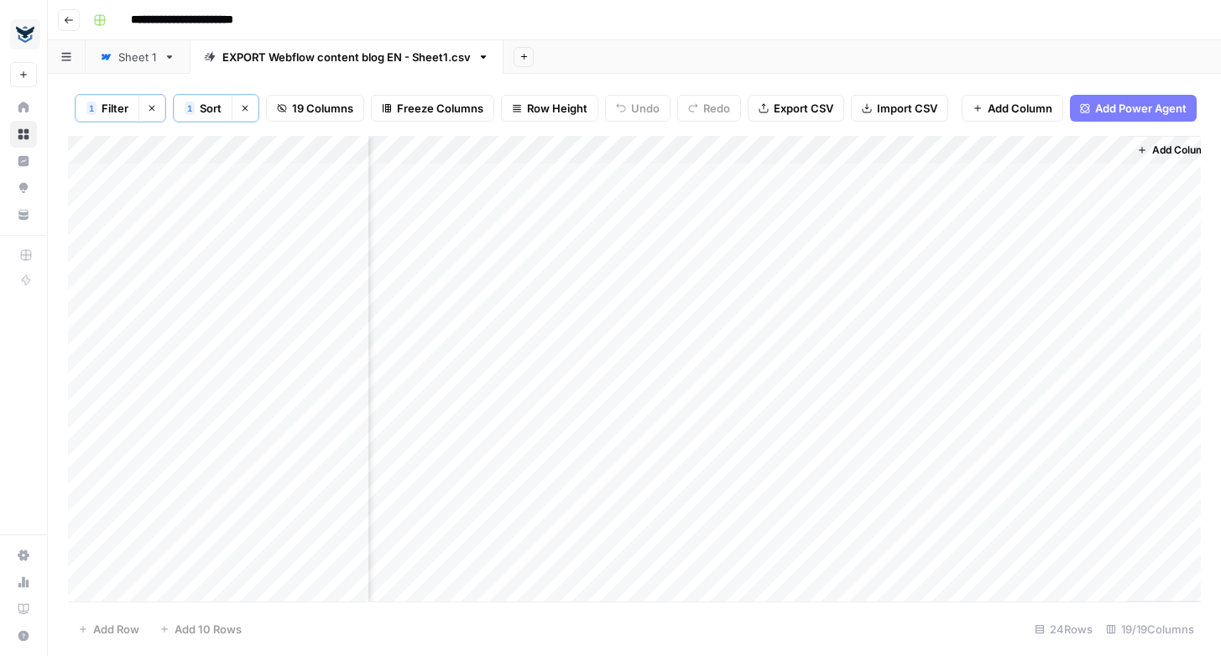
click at [693, 233] on div "Add Column" at bounding box center [634, 369] width 1133 height 466
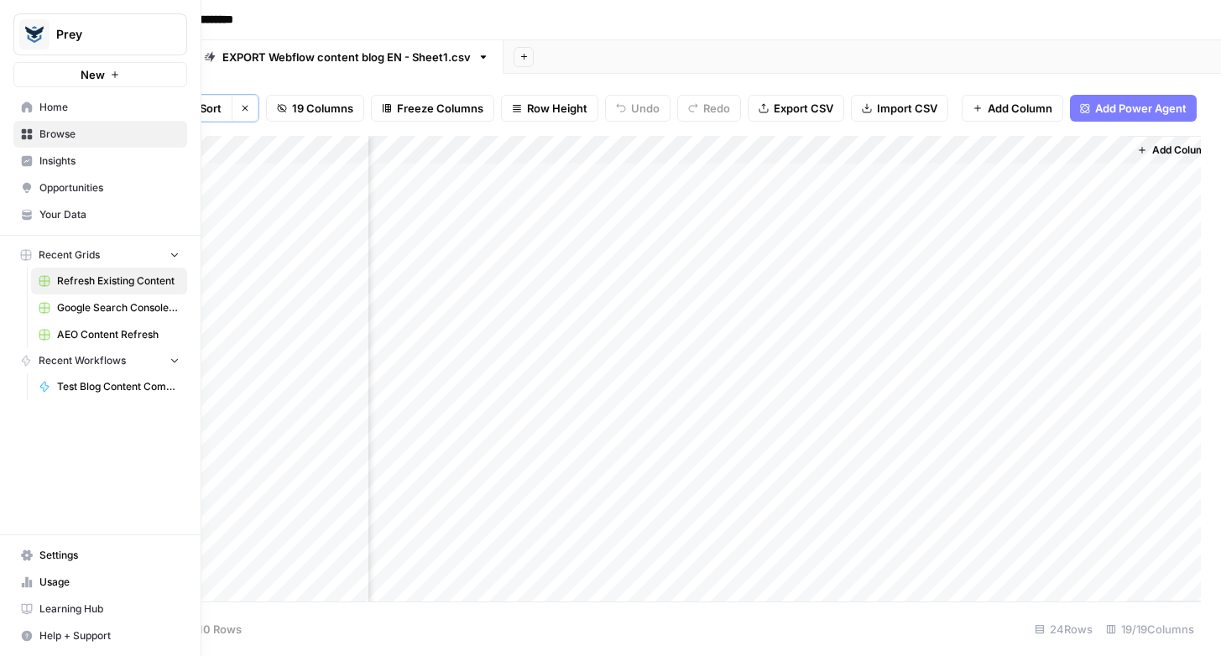
click at [60, 157] on span "Insights" at bounding box center [109, 161] width 140 height 15
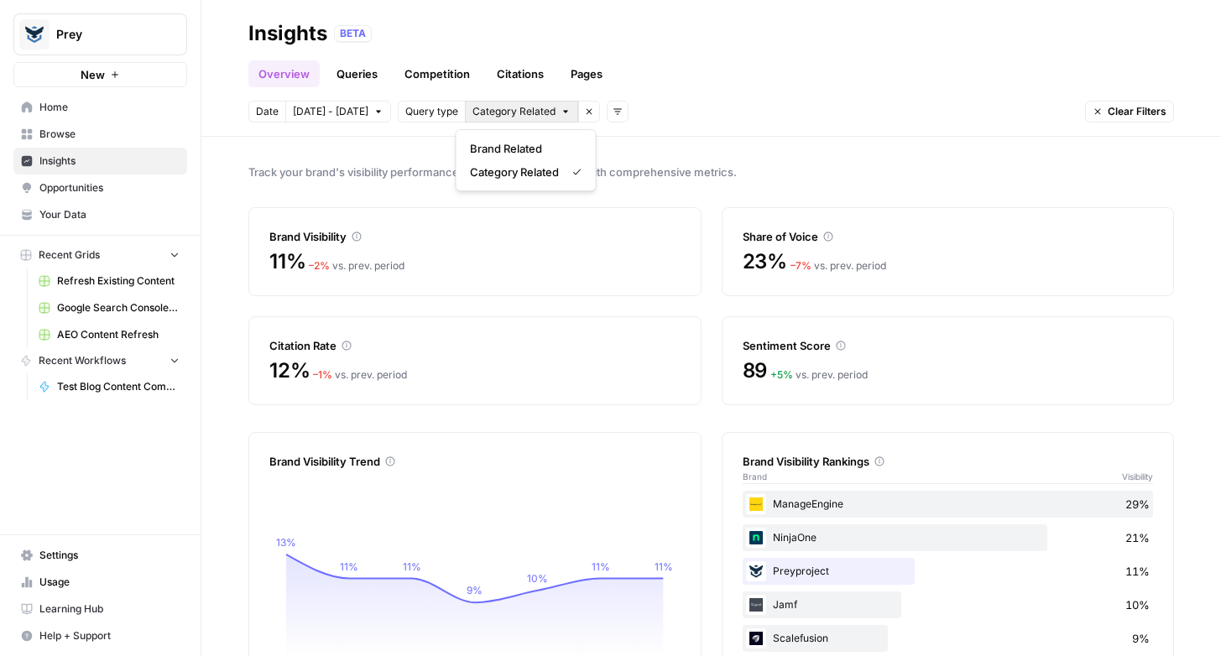
click at [498, 104] on span "Category Related" at bounding box center [513, 111] width 83 height 15
click at [442, 115] on span "Query type" at bounding box center [431, 111] width 53 height 15
click at [531, 112] on span "Category Related" at bounding box center [513, 111] width 83 height 15
click at [523, 154] on span "Brand Related" at bounding box center [523, 148] width 106 height 17
click at [498, 106] on span "All Queries" at bounding box center [497, 111] width 51 height 15
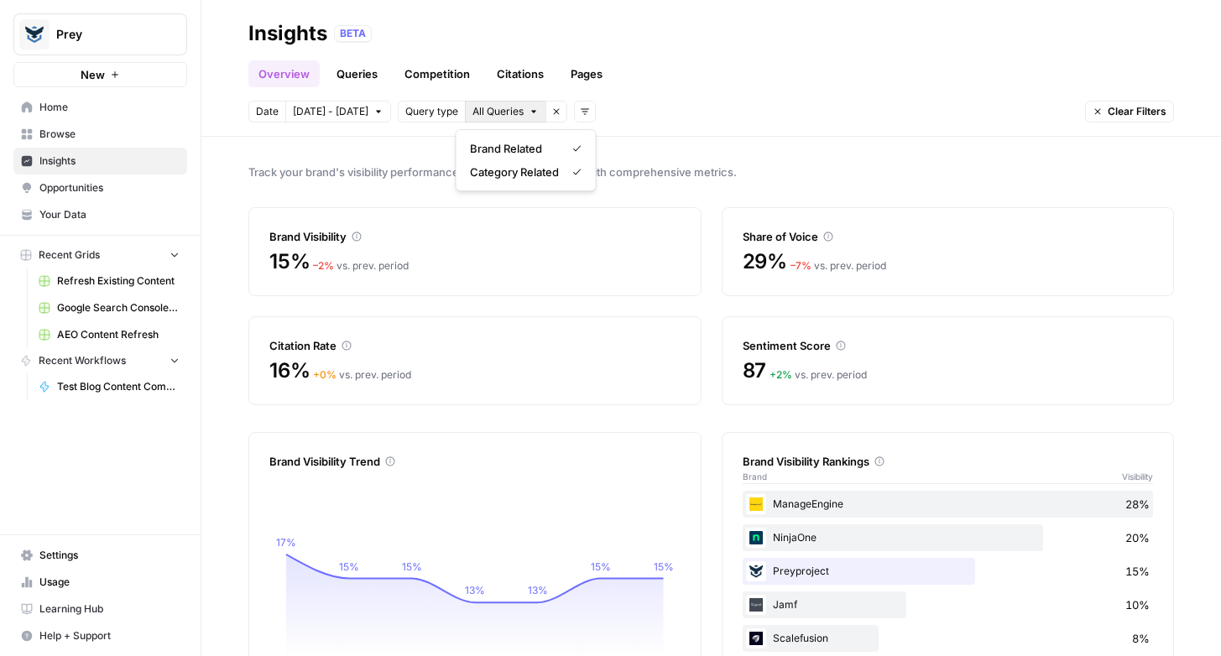
click at [360, 72] on link "Queries" at bounding box center [356, 73] width 61 height 27
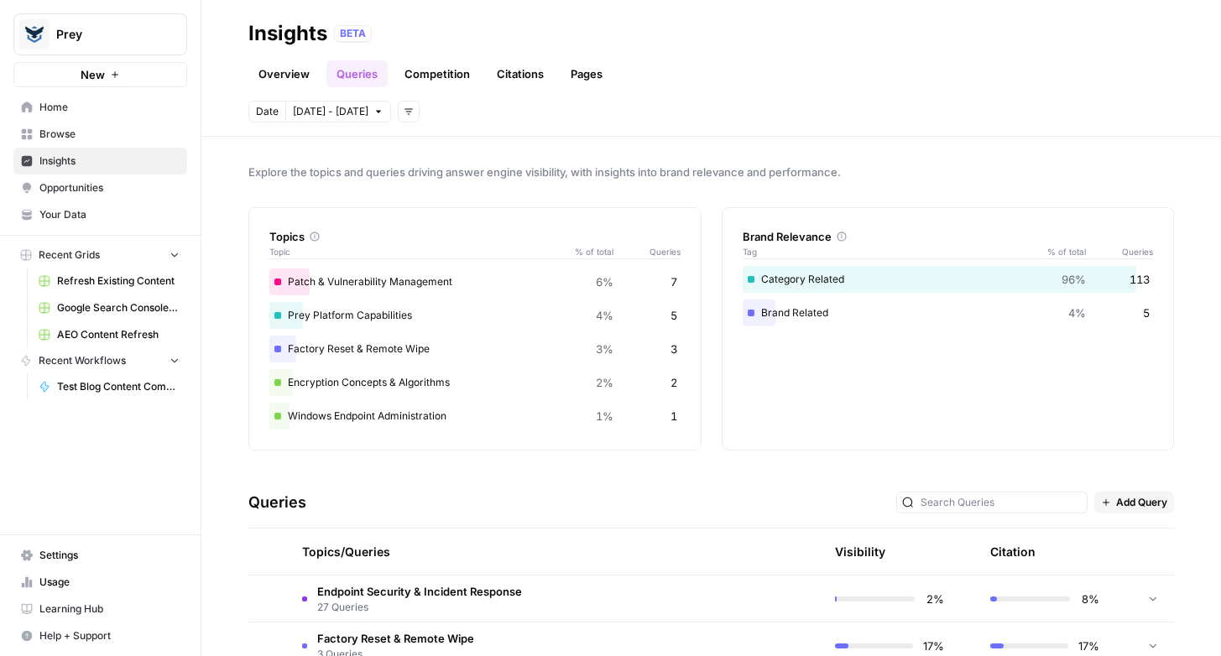
click at [768, 311] on div "Brand Related 4% 5" at bounding box center [948, 313] width 411 height 27
click at [770, 280] on div "Category Related 96% 113" at bounding box center [948, 279] width 411 height 27
click at [437, 76] on link "Competition" at bounding box center [437, 73] width 86 height 27
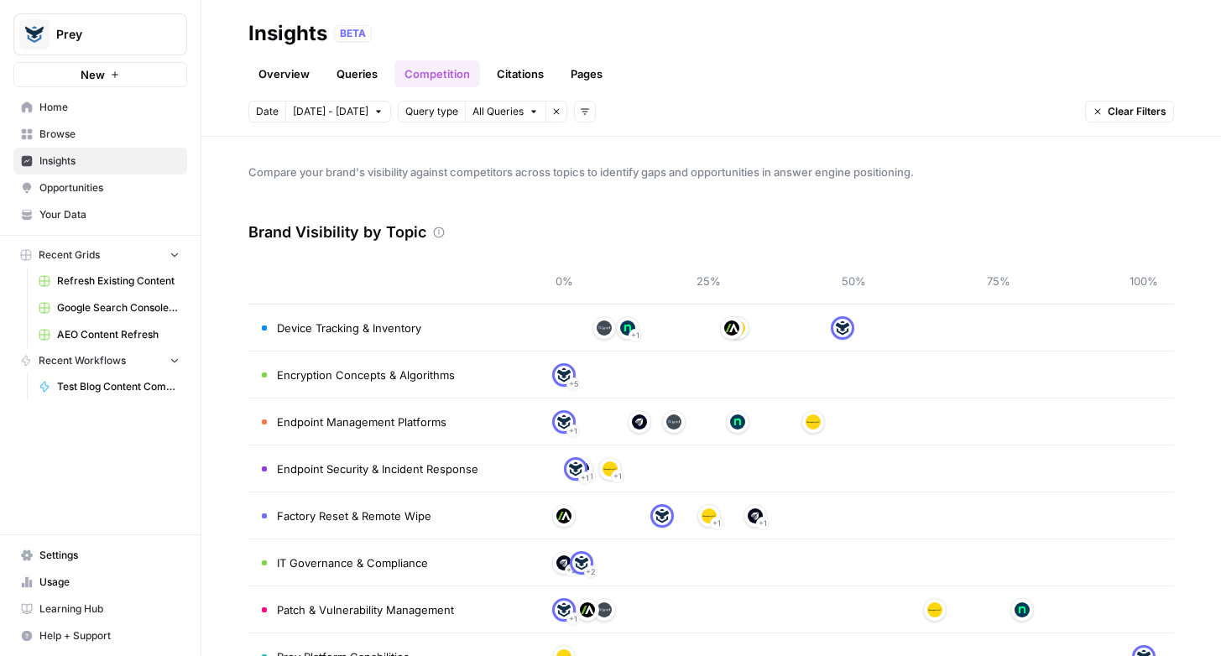
click at [406, 331] on span "Device Tracking & Inventory" at bounding box center [349, 328] width 144 height 17
click at [518, 80] on link "Citations" at bounding box center [520, 73] width 67 height 27
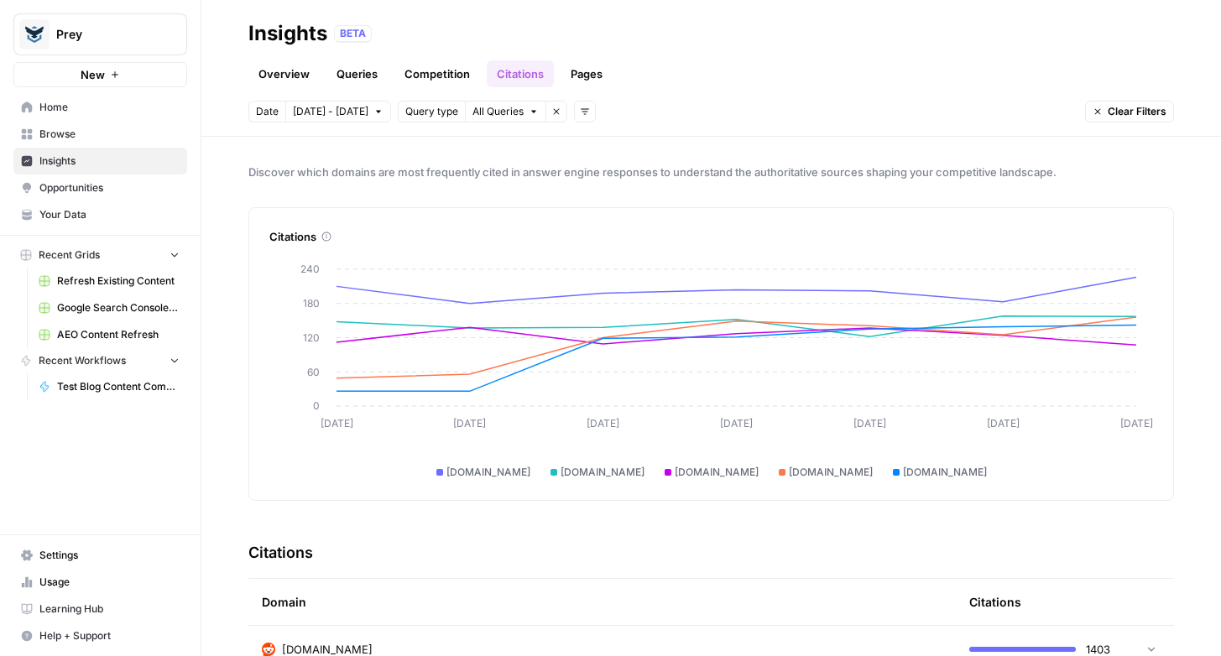
click at [586, 76] on link "Pages" at bounding box center [586, 73] width 52 height 27
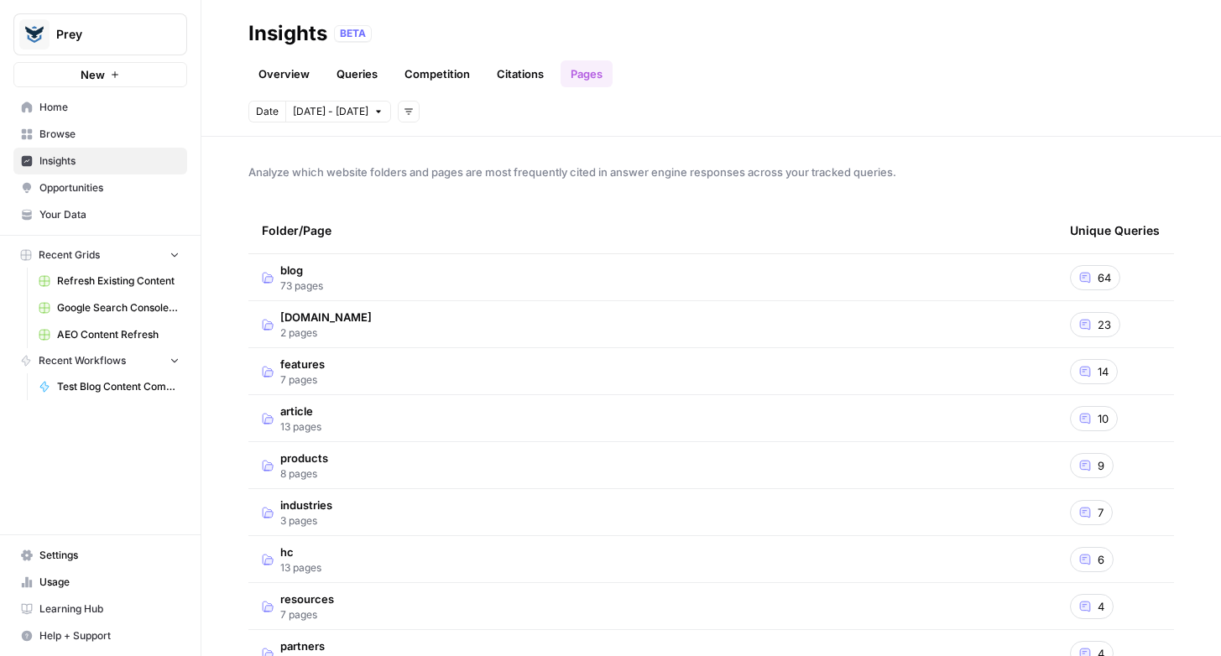
click at [683, 288] on td "blog 73 pages" at bounding box center [652, 277] width 808 height 46
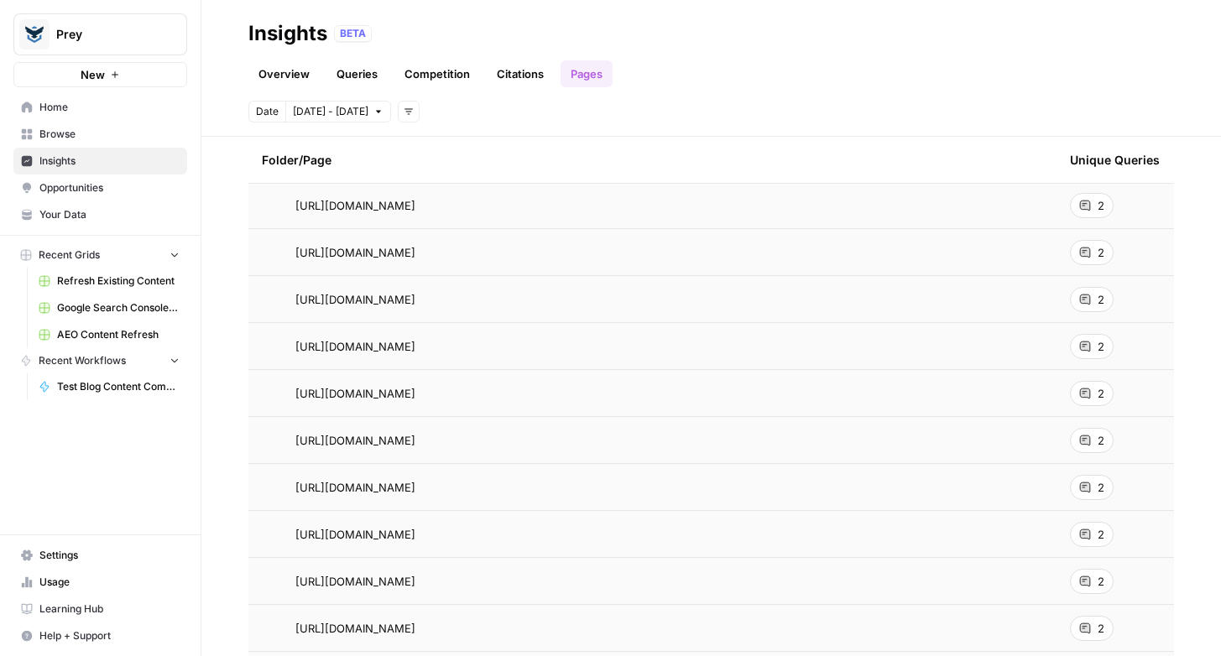
scroll to position [694, 0]
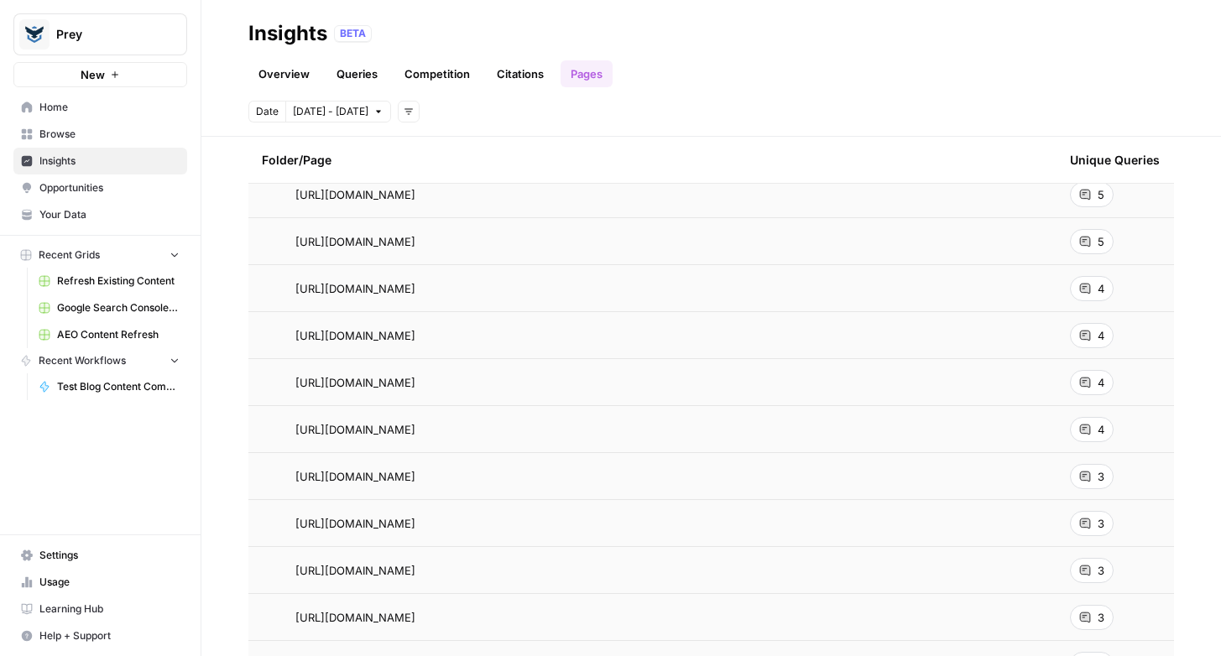
click at [284, 65] on link "Overview" at bounding box center [283, 73] width 71 height 27
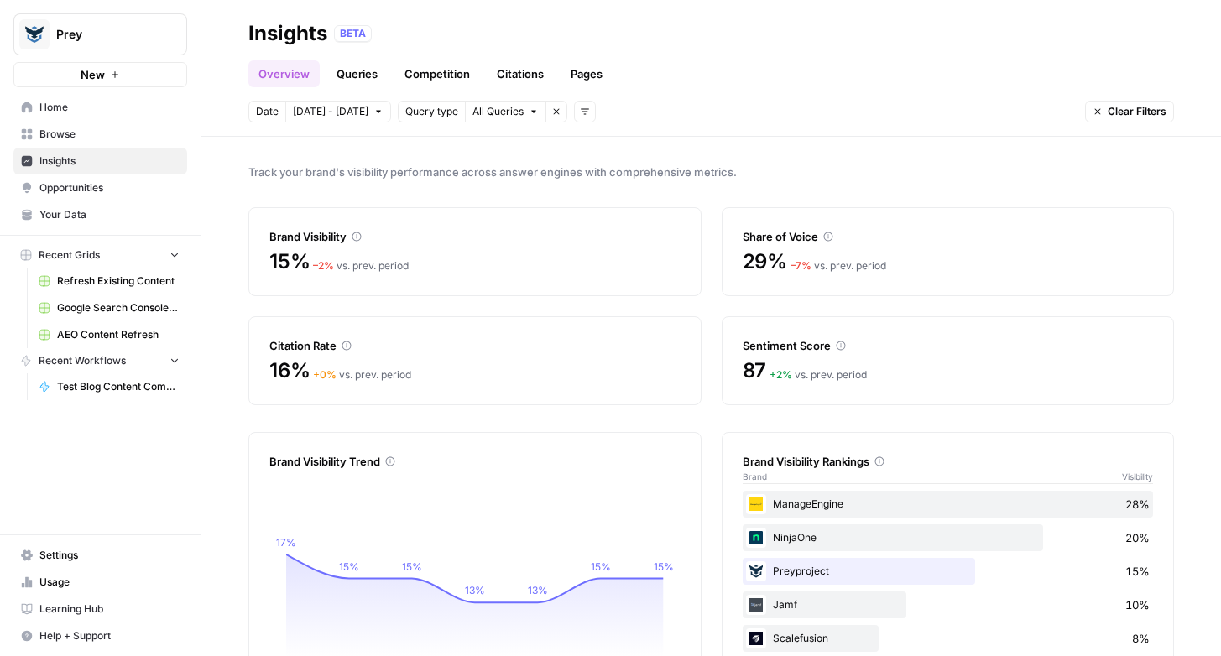
click at [367, 72] on link "Queries" at bounding box center [356, 73] width 61 height 27
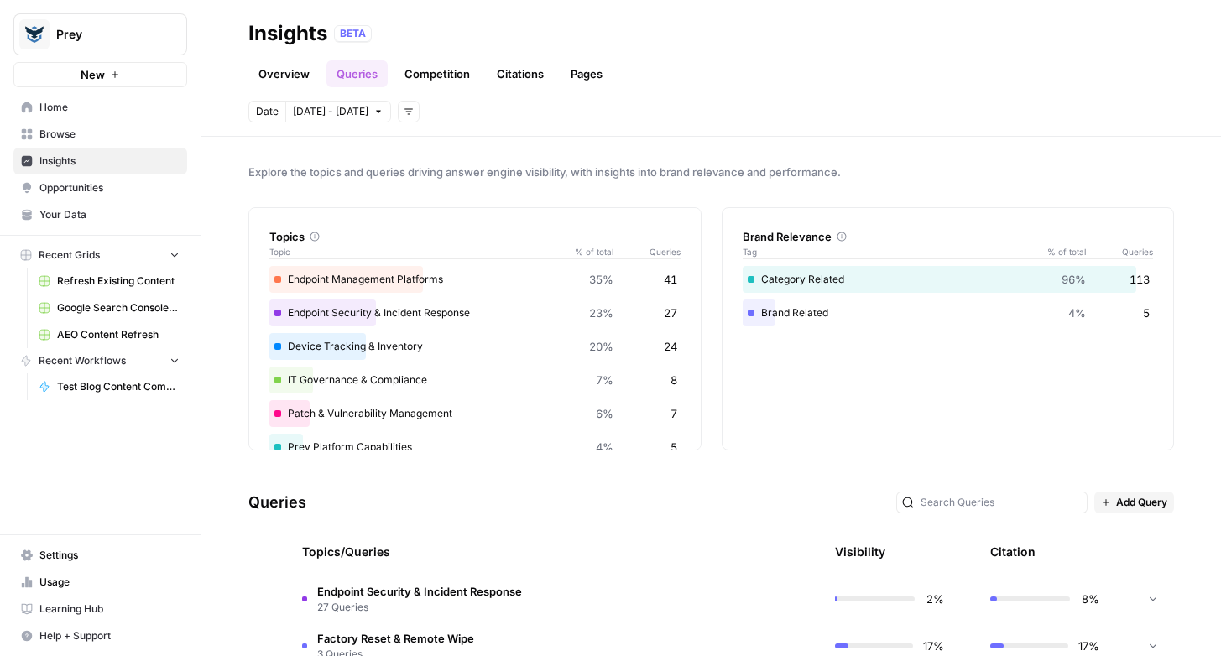
click at [354, 282] on div "Endpoint Management Platforms 35% 41" at bounding box center [474, 279] width 411 height 27
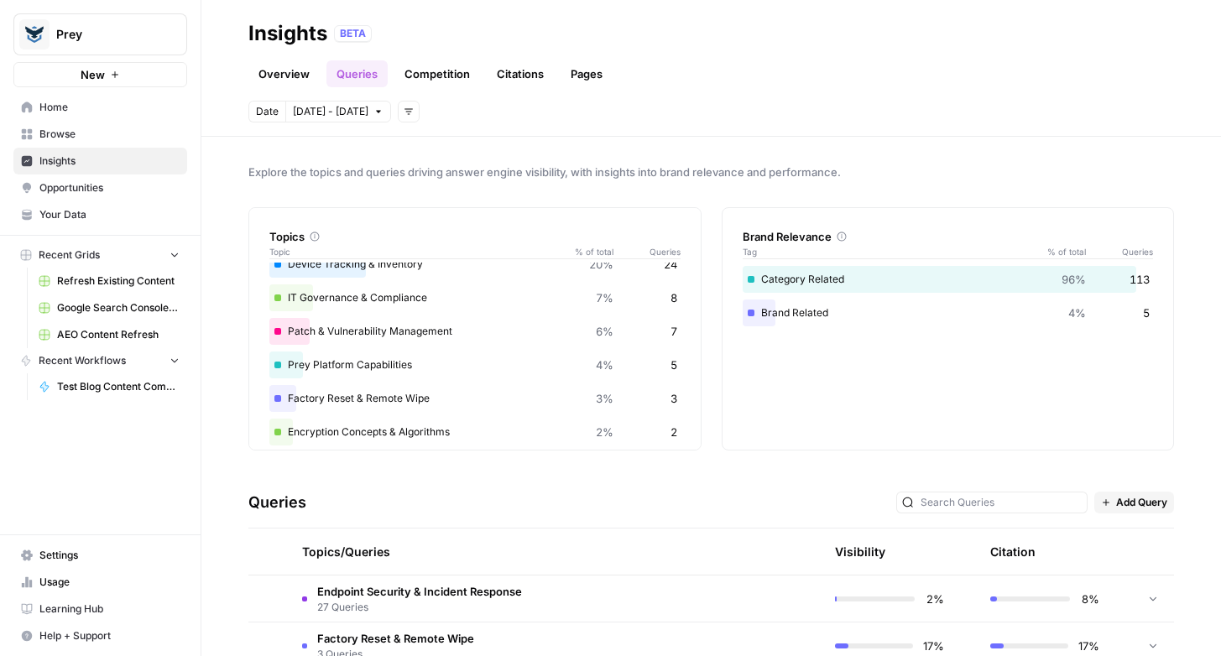
scroll to position [26, 0]
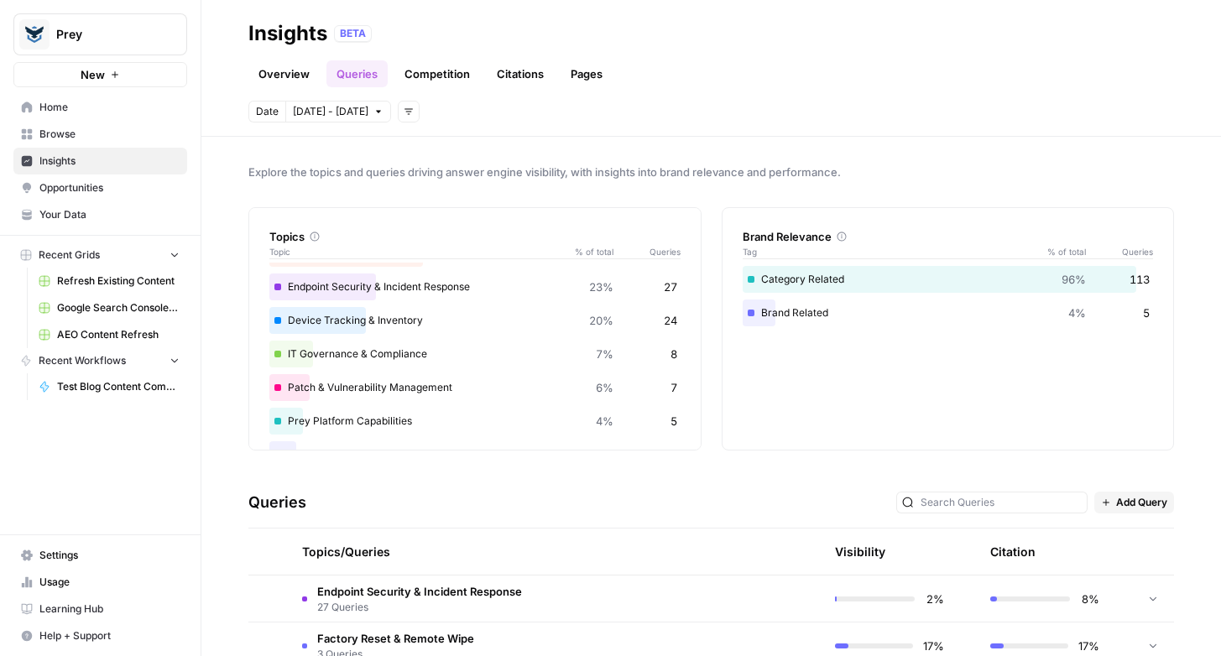
click at [314, 317] on div "Device Tracking & Inventory 20% 24" at bounding box center [474, 320] width 411 height 27
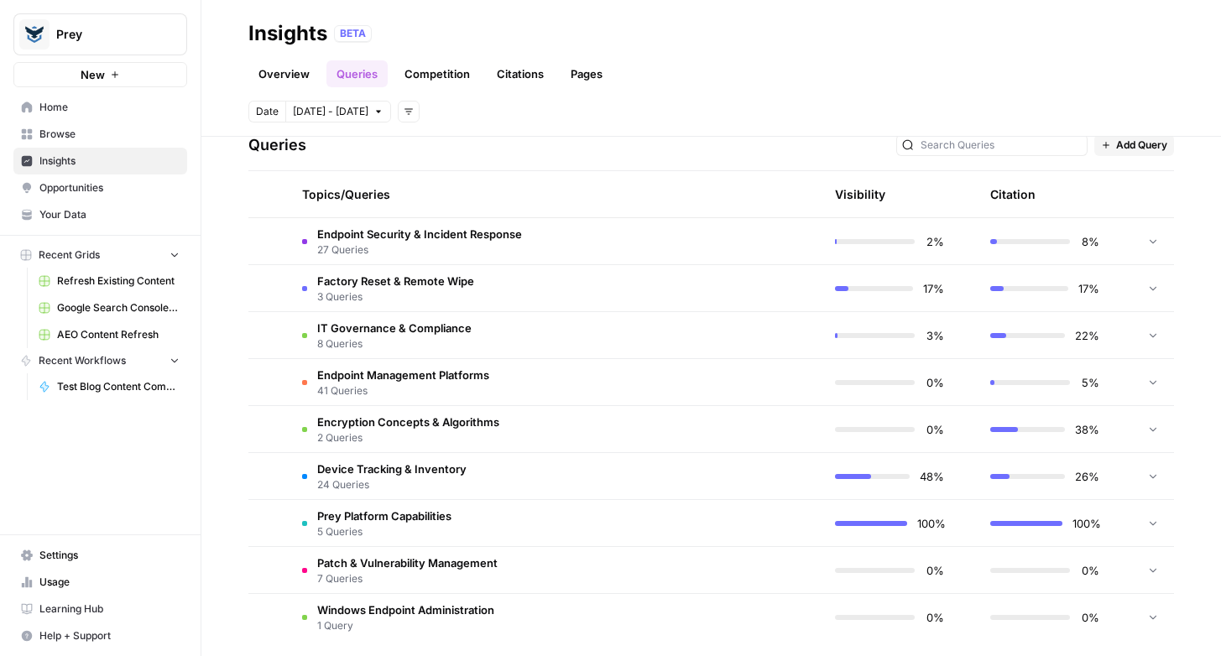
scroll to position [367, 0]
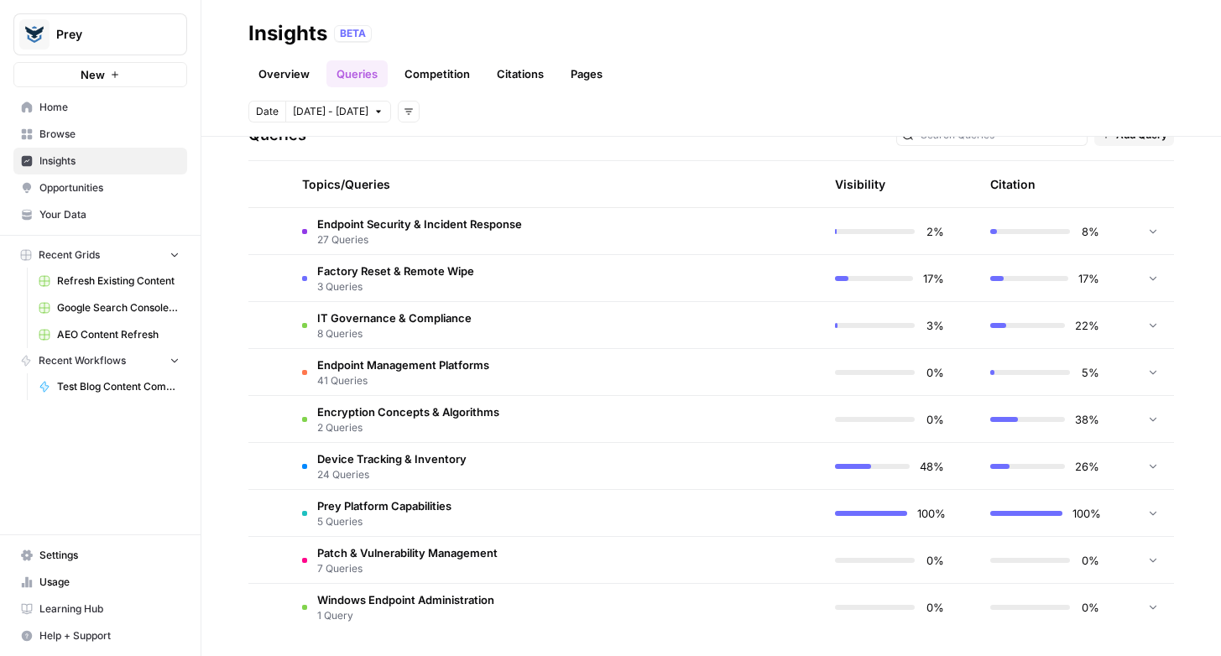
click at [1157, 231] on icon at bounding box center [1153, 231] width 12 height 12
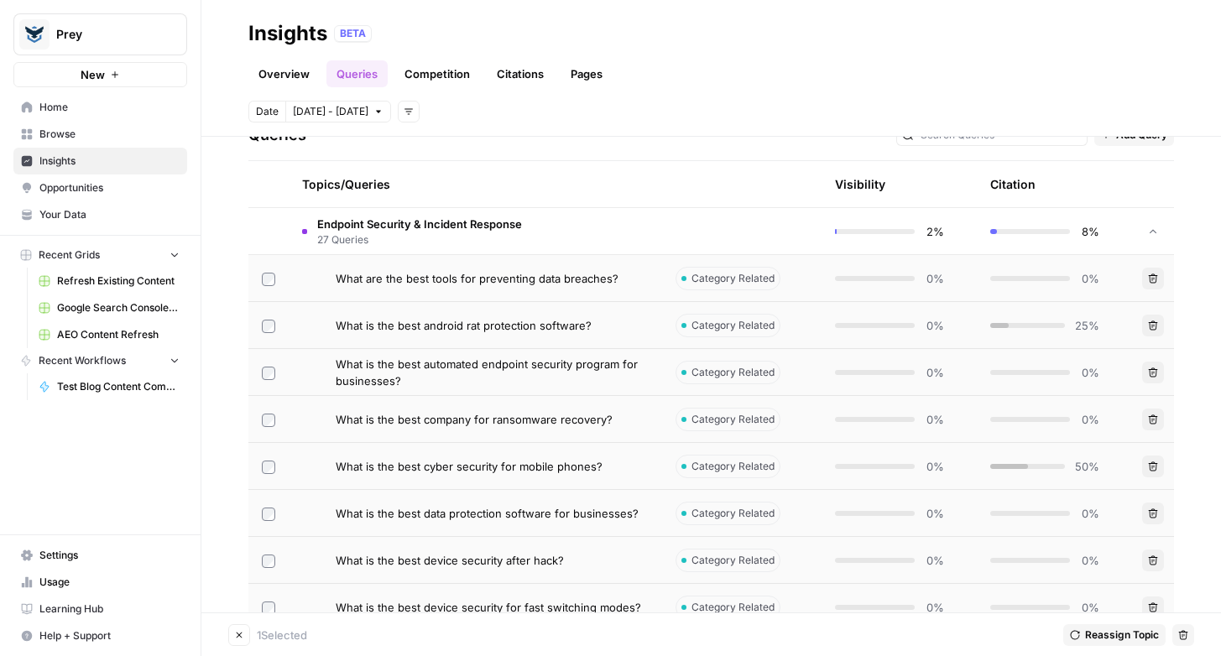
click at [260, 416] on td at bounding box center [268, 419] width 40 height 46
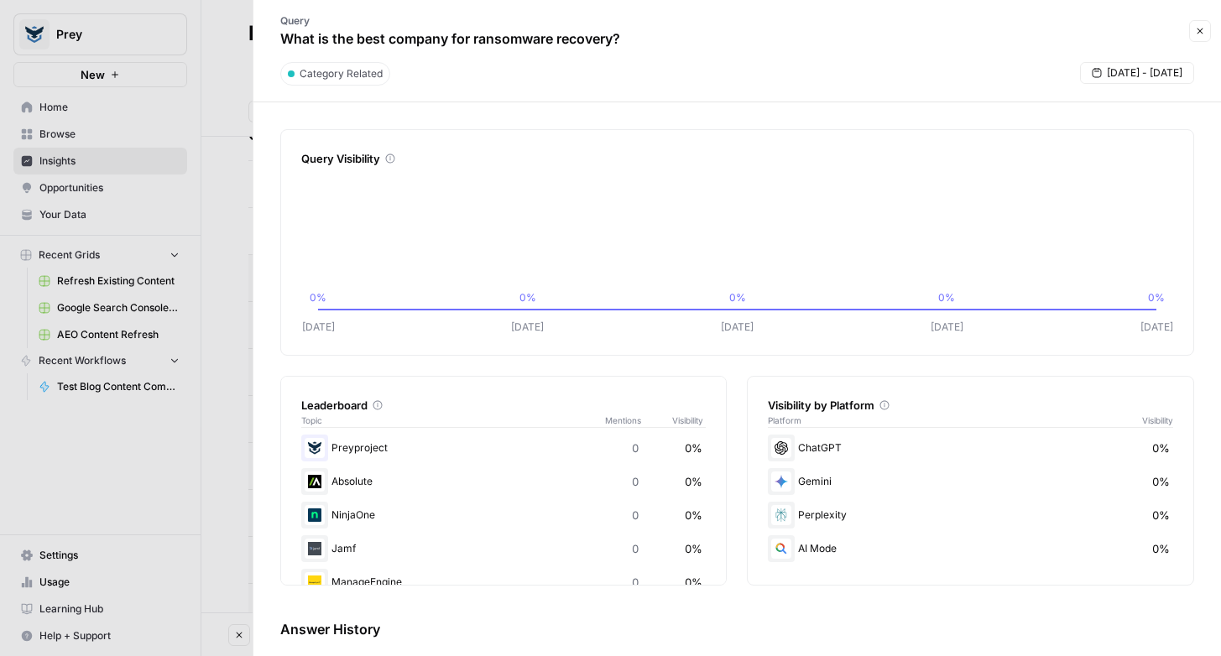
click at [1202, 34] on icon "button" at bounding box center [1200, 31] width 10 height 10
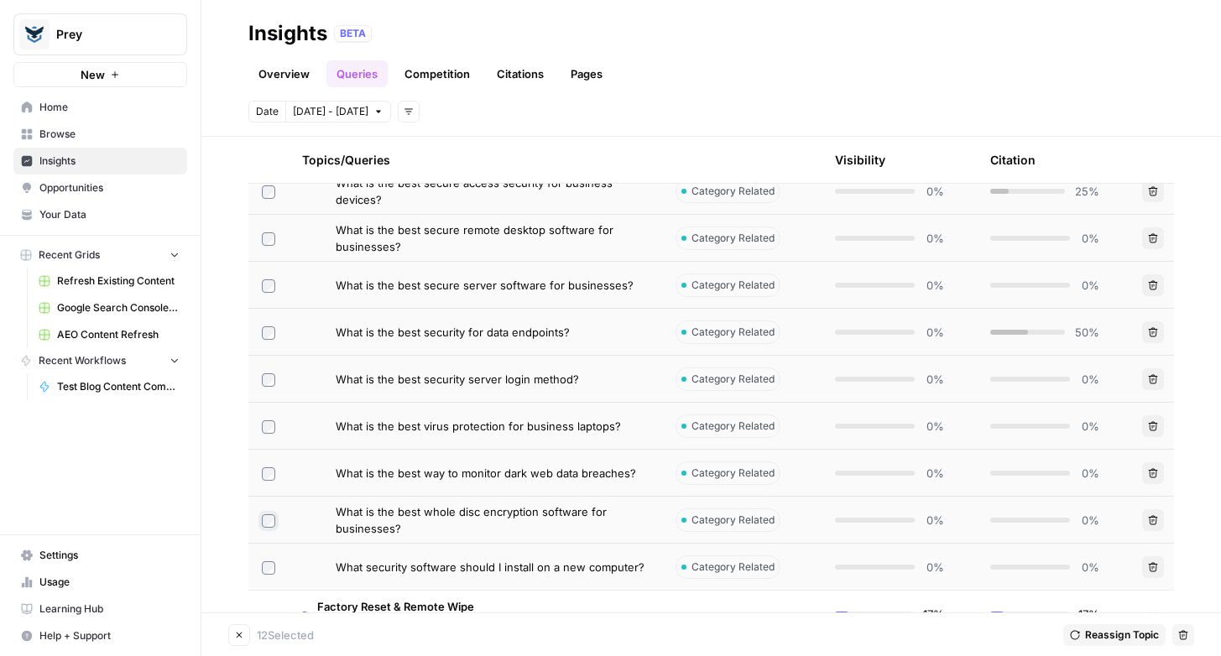
scroll to position [1331, 0]
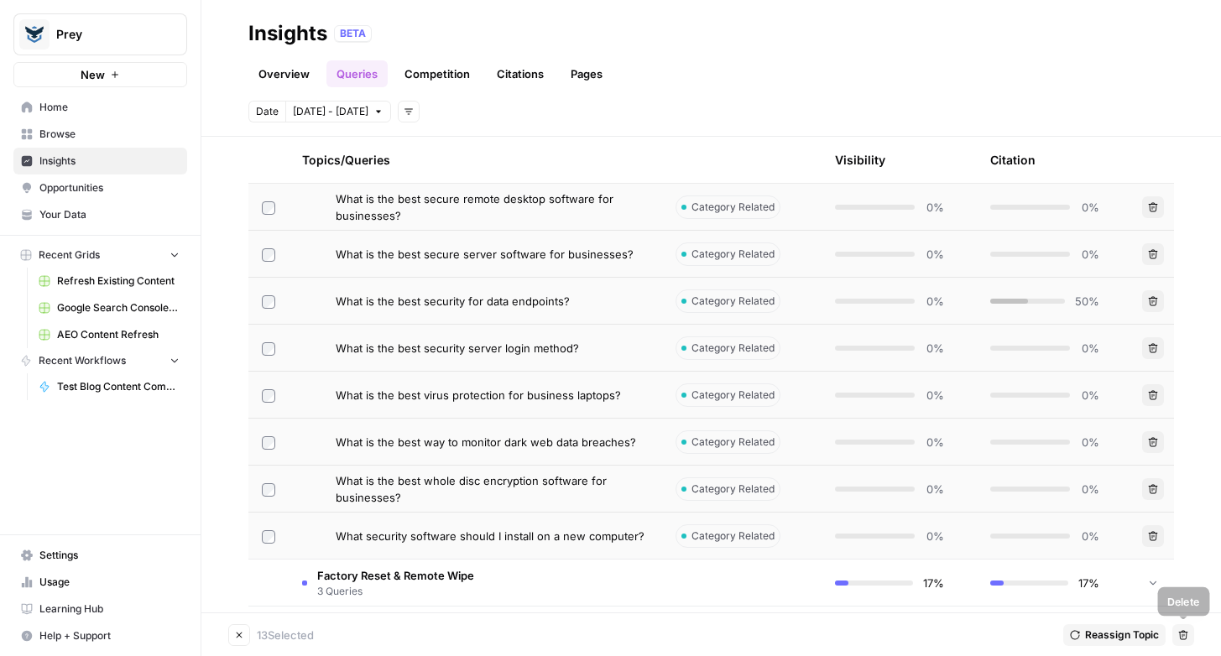
click at [1178, 631] on icon "button" at bounding box center [1183, 635] width 10 height 10
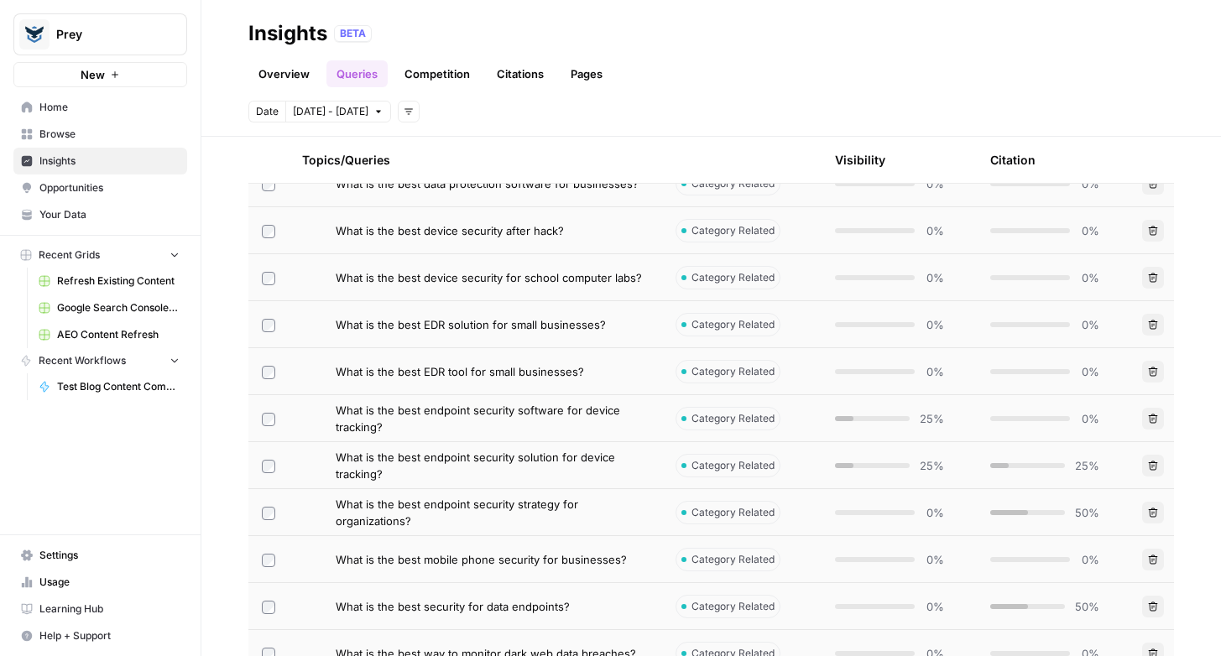
scroll to position [271, 0]
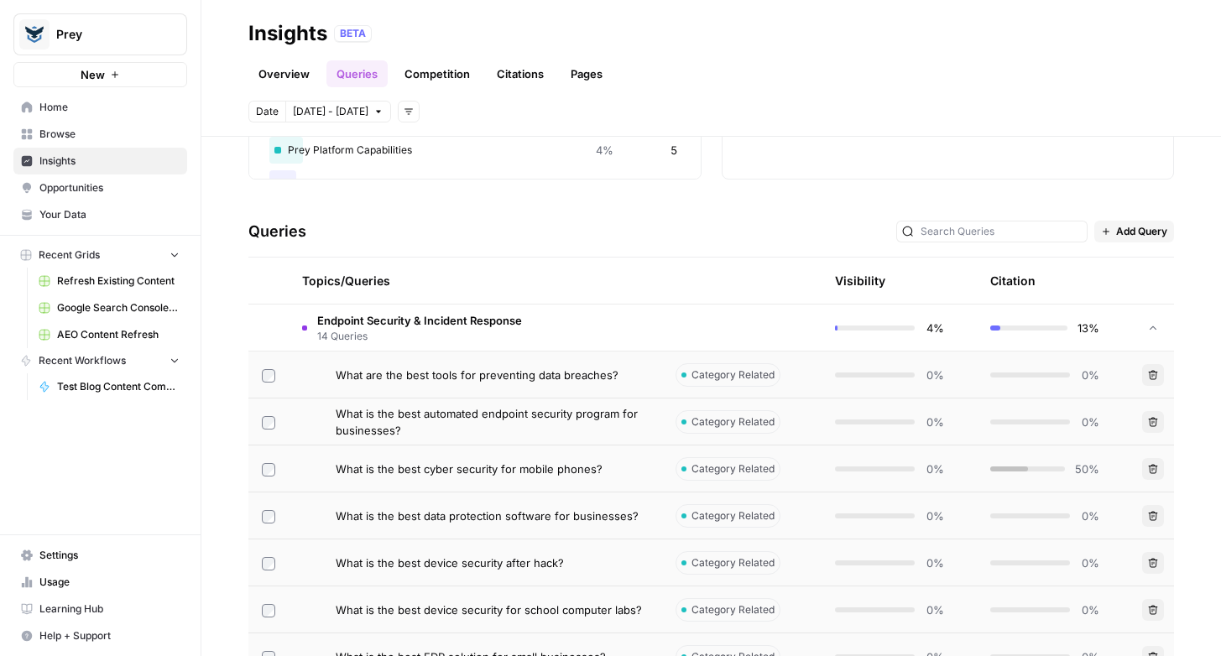
click at [302, 328] on div at bounding box center [304, 328] width 5 height 5
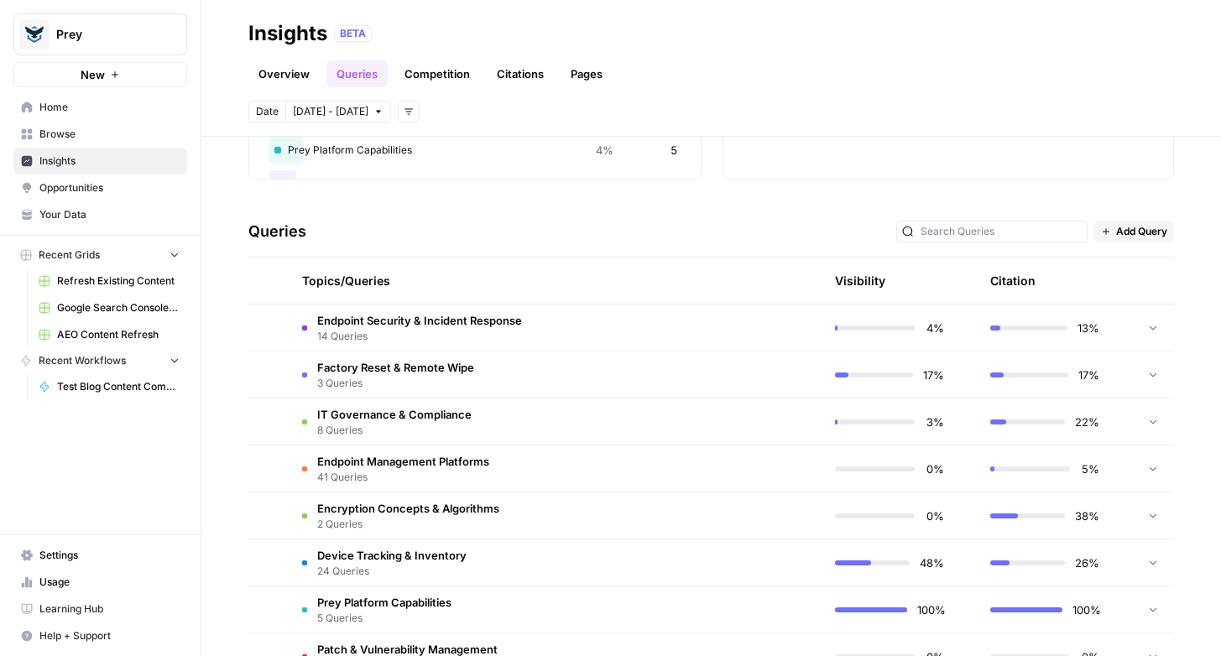
click at [332, 369] on span "Factory Reset & Remote Wipe" at bounding box center [395, 367] width 157 height 17
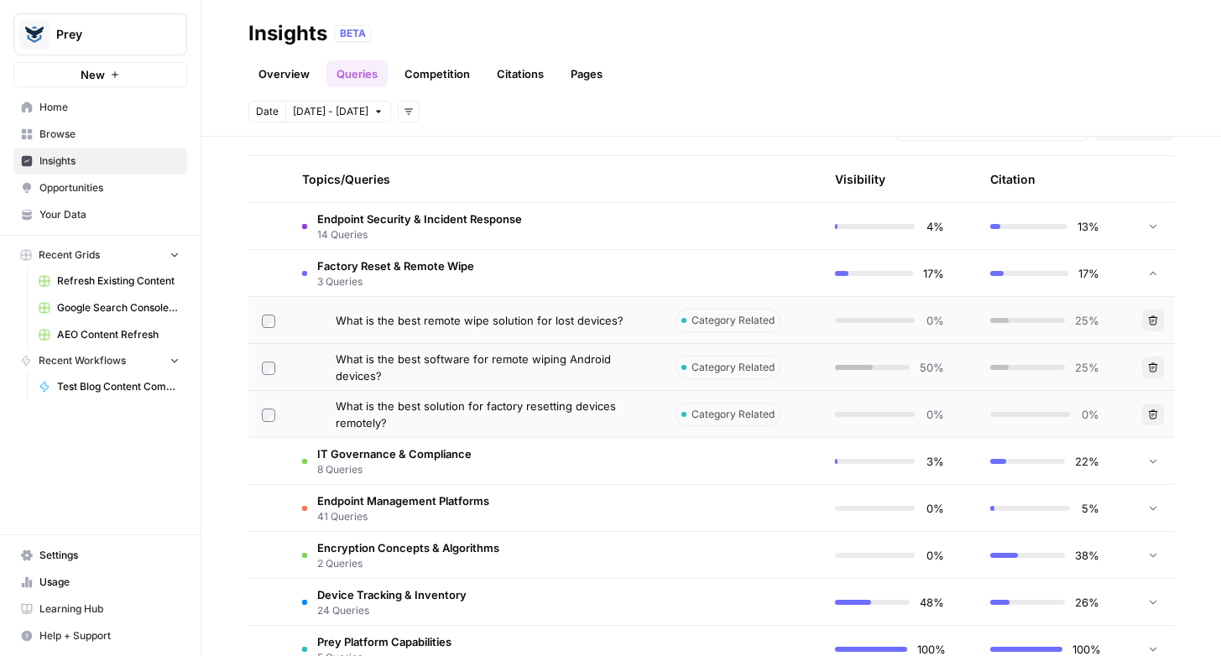
scroll to position [385, 0]
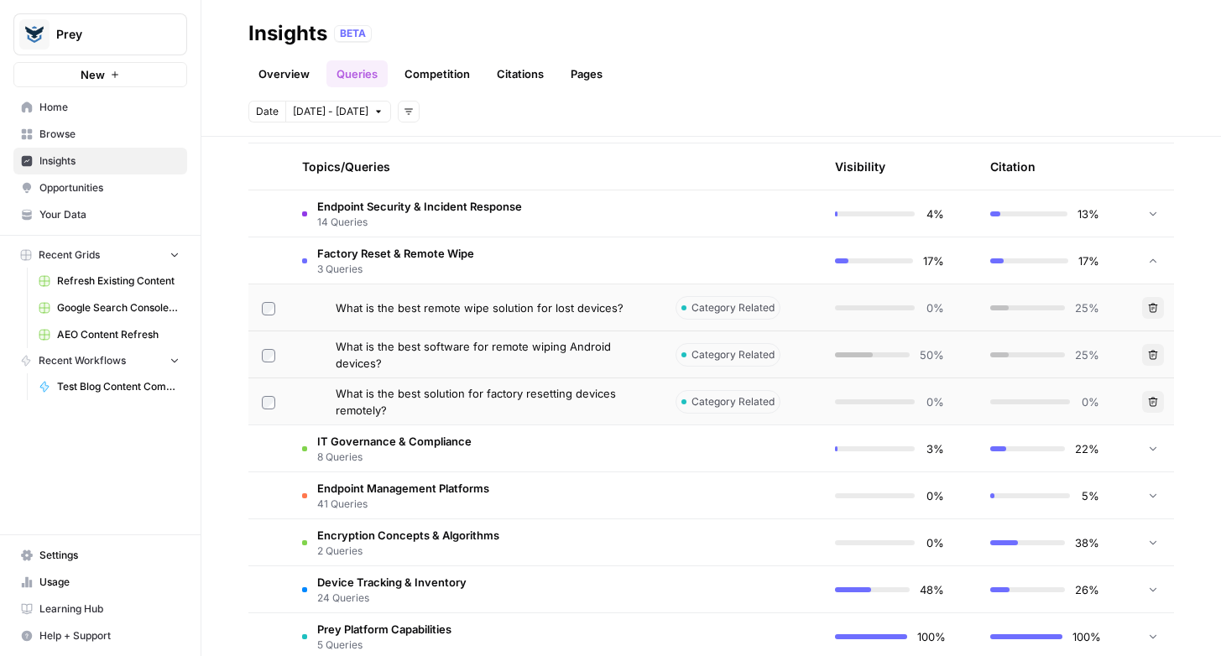
click at [404, 434] on span "IT Governance & Compliance" at bounding box center [394, 441] width 154 height 17
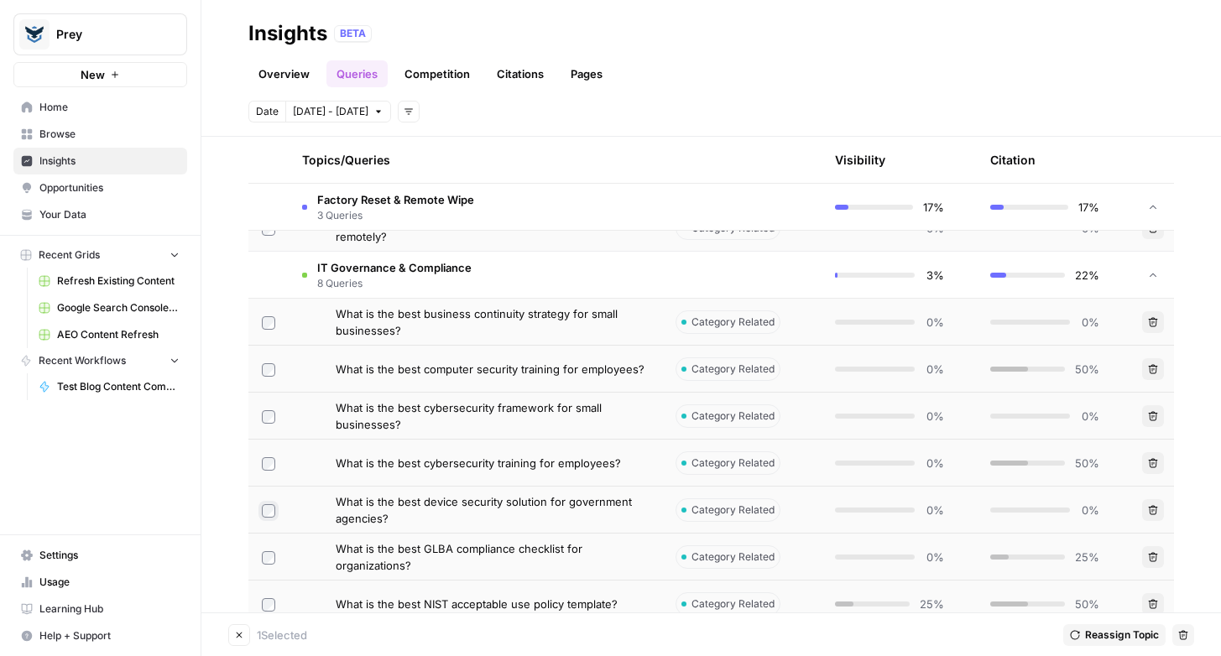
scroll to position [549, 0]
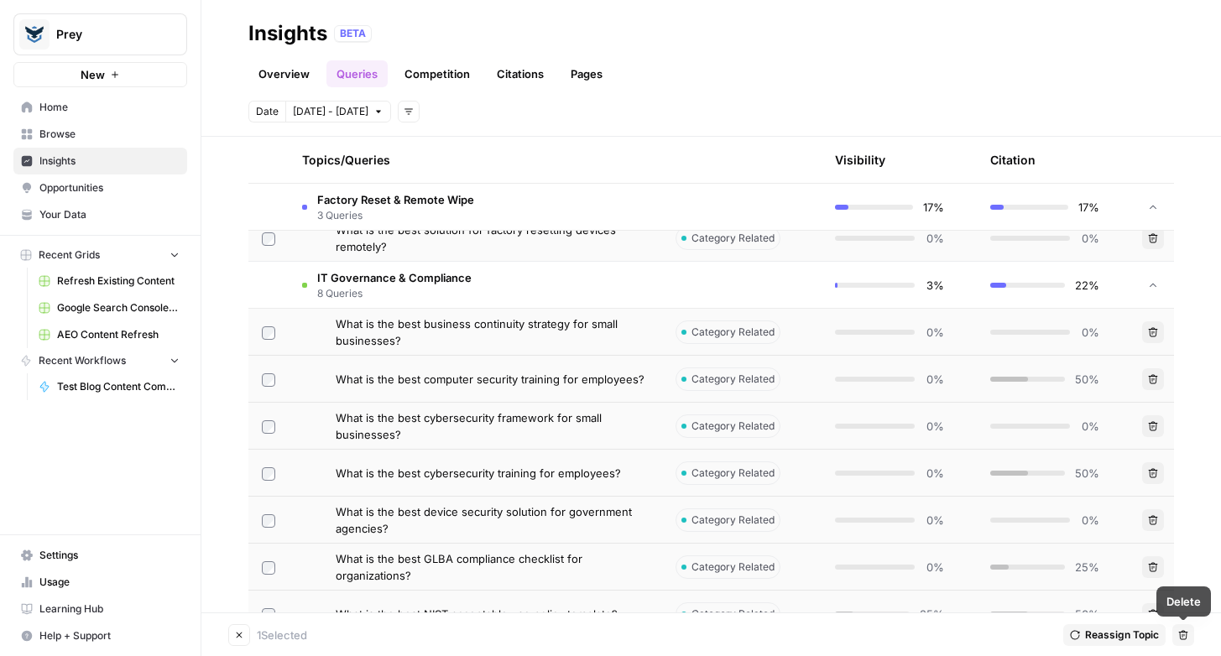
click at [1182, 638] on icon "button" at bounding box center [1183, 635] width 10 height 10
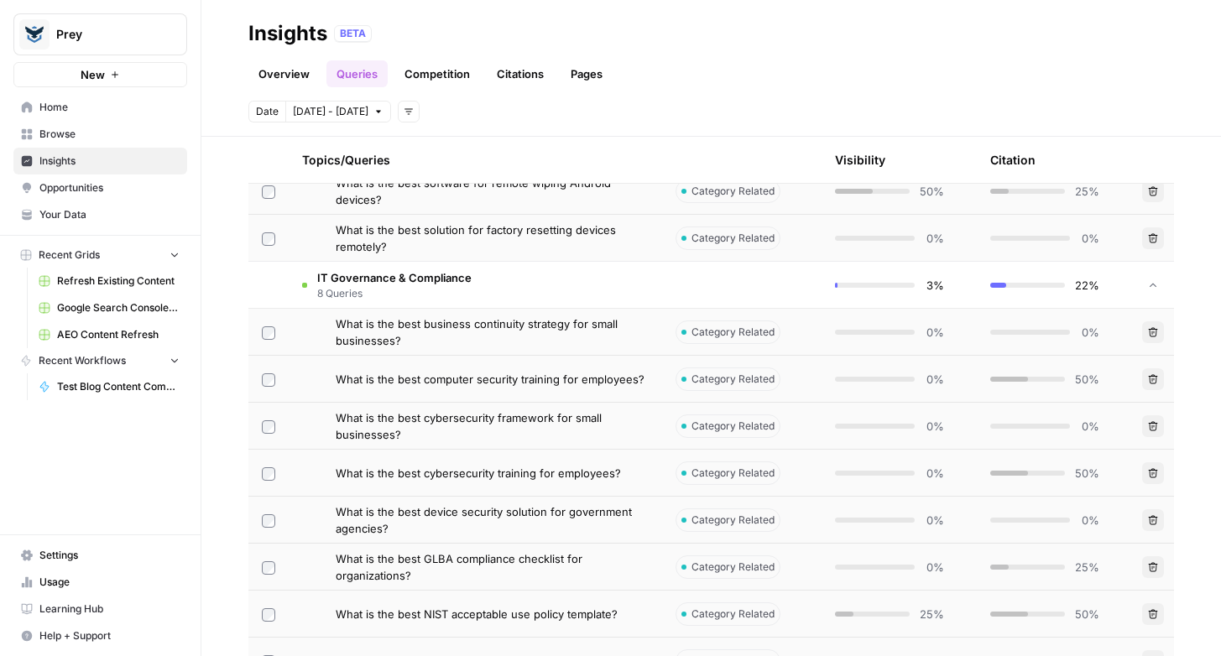
click at [423, 276] on span "IT Governance & Compliance" at bounding box center [394, 277] width 154 height 17
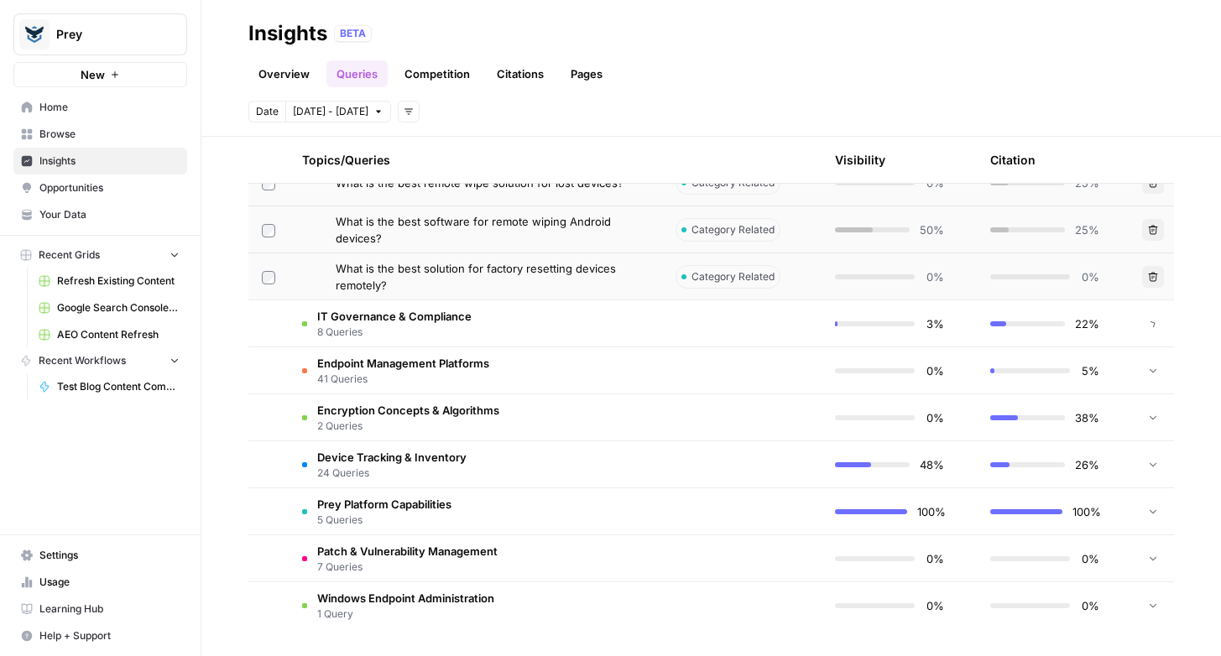
scroll to position [510, 0]
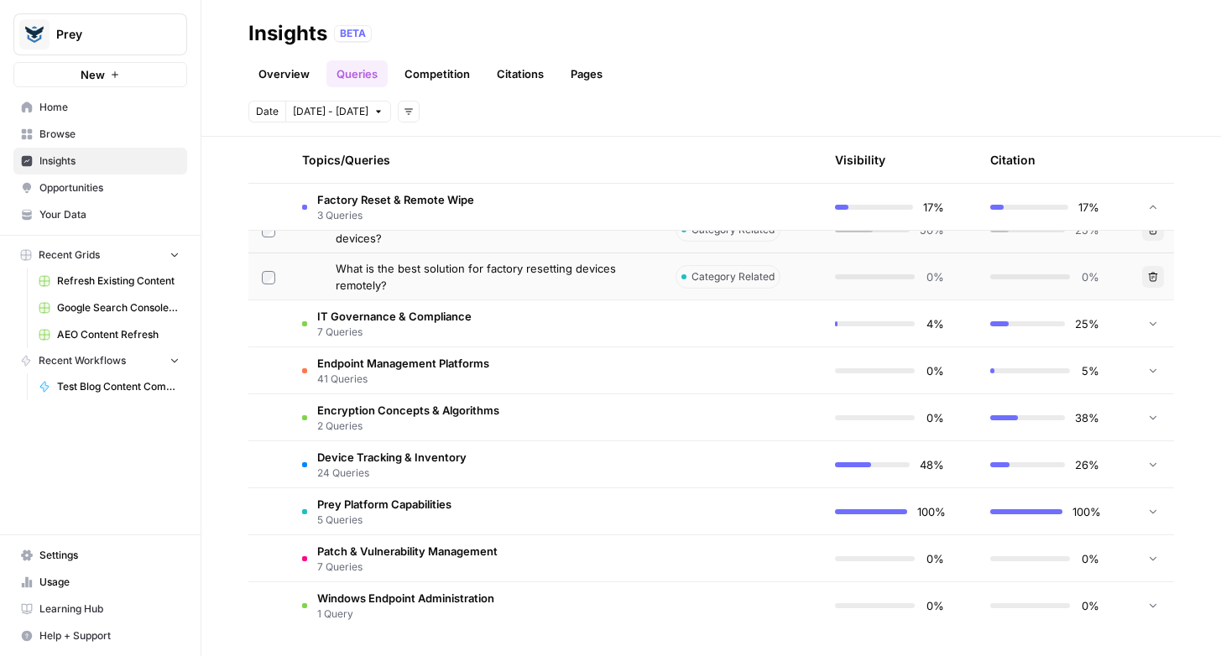
click at [419, 360] on span "Endpoint Management Platforms" at bounding box center [403, 363] width 172 height 17
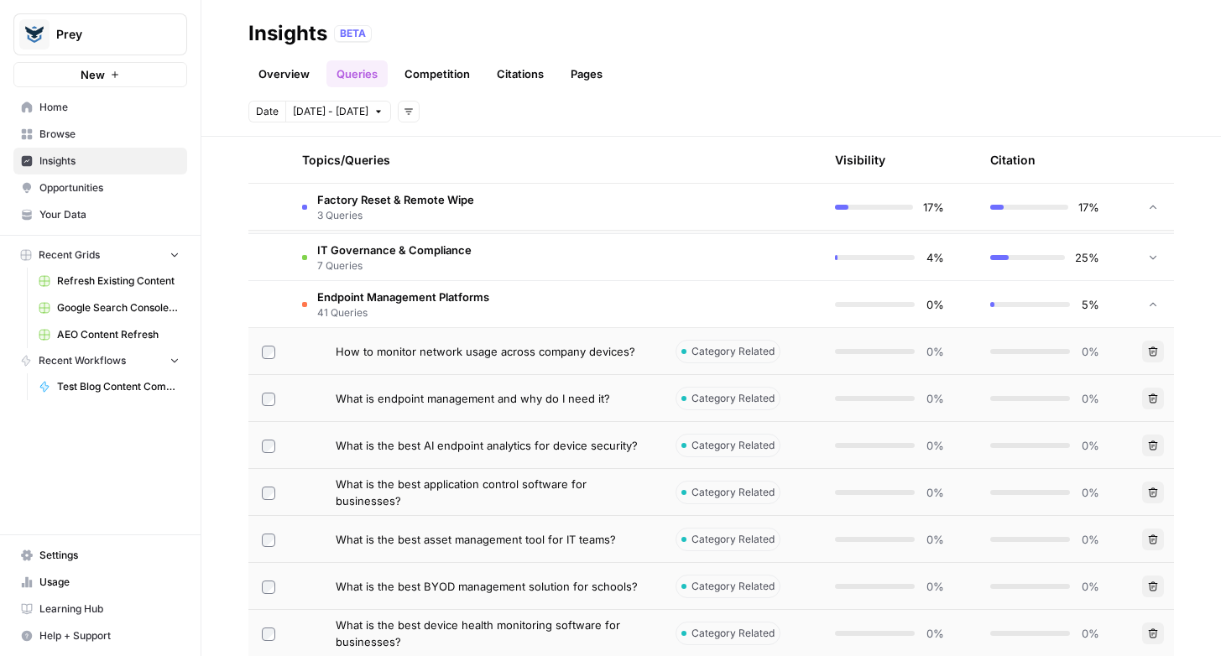
scroll to position [585, 0]
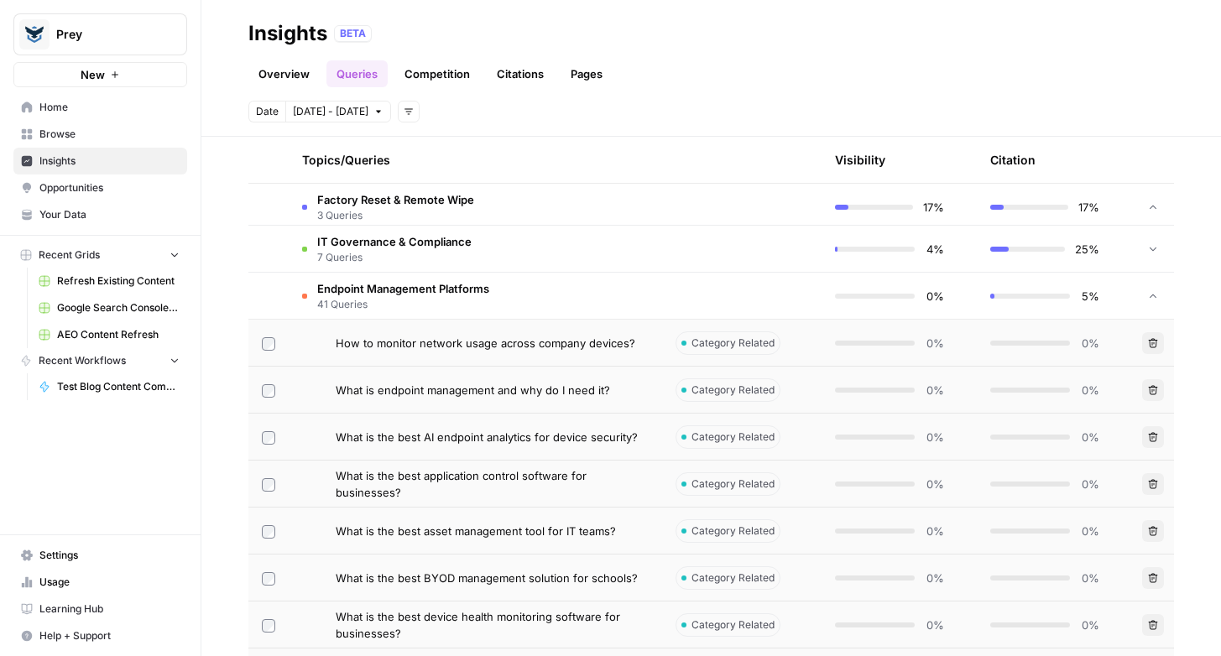
click at [260, 338] on td at bounding box center [268, 343] width 40 height 46
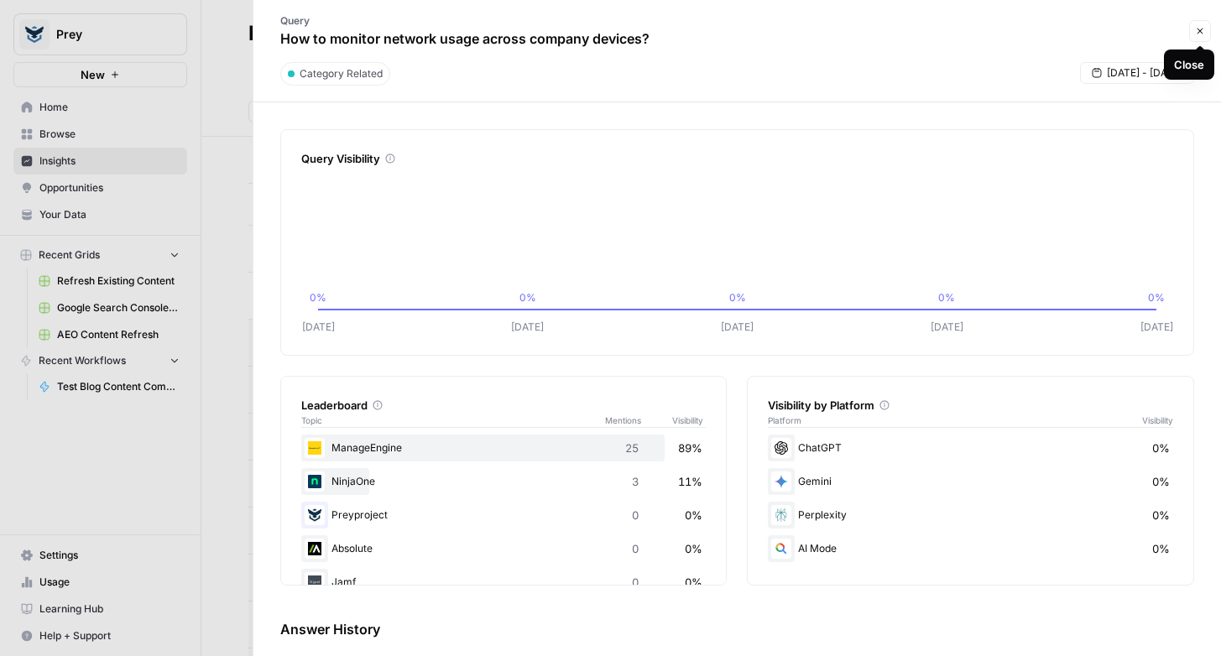
click at [1203, 32] on icon "button" at bounding box center [1200, 31] width 10 height 10
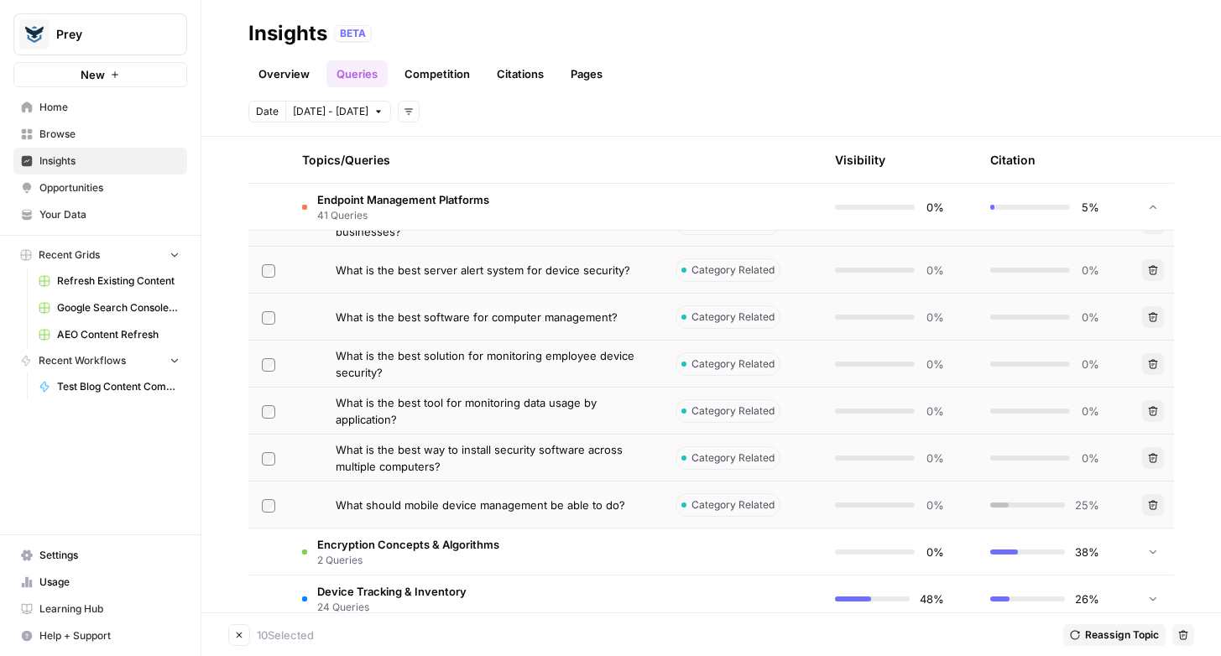
scroll to position [2290, 0]
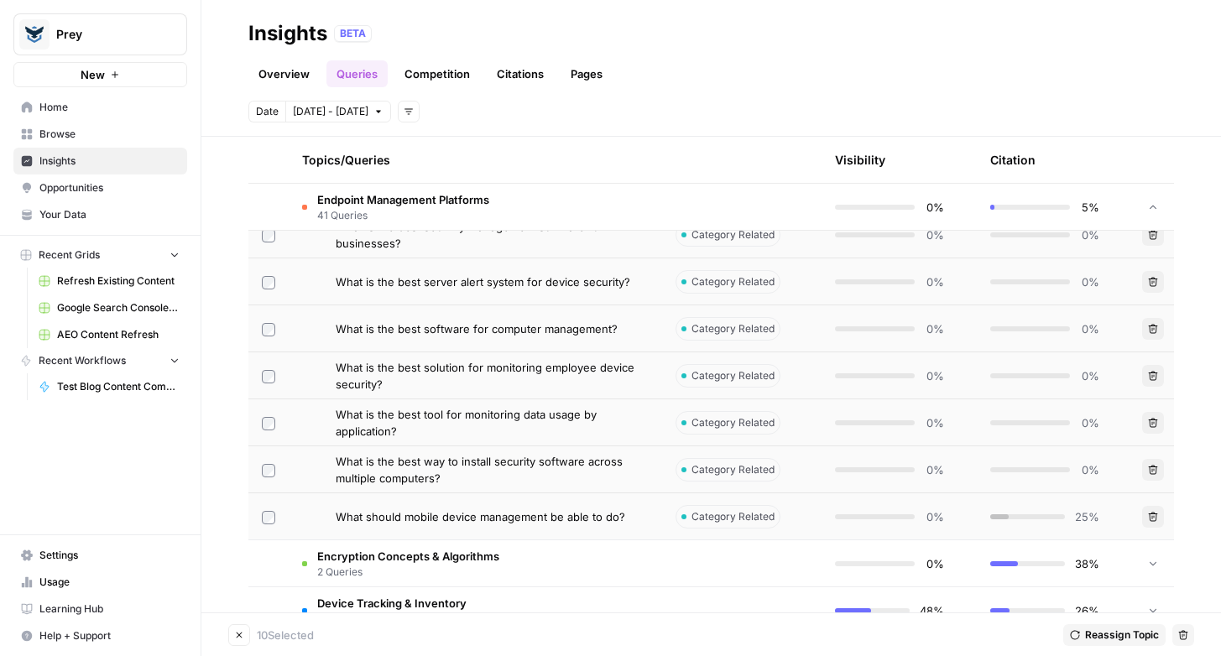
click at [1181, 632] on icon "button" at bounding box center [1183, 635] width 10 height 10
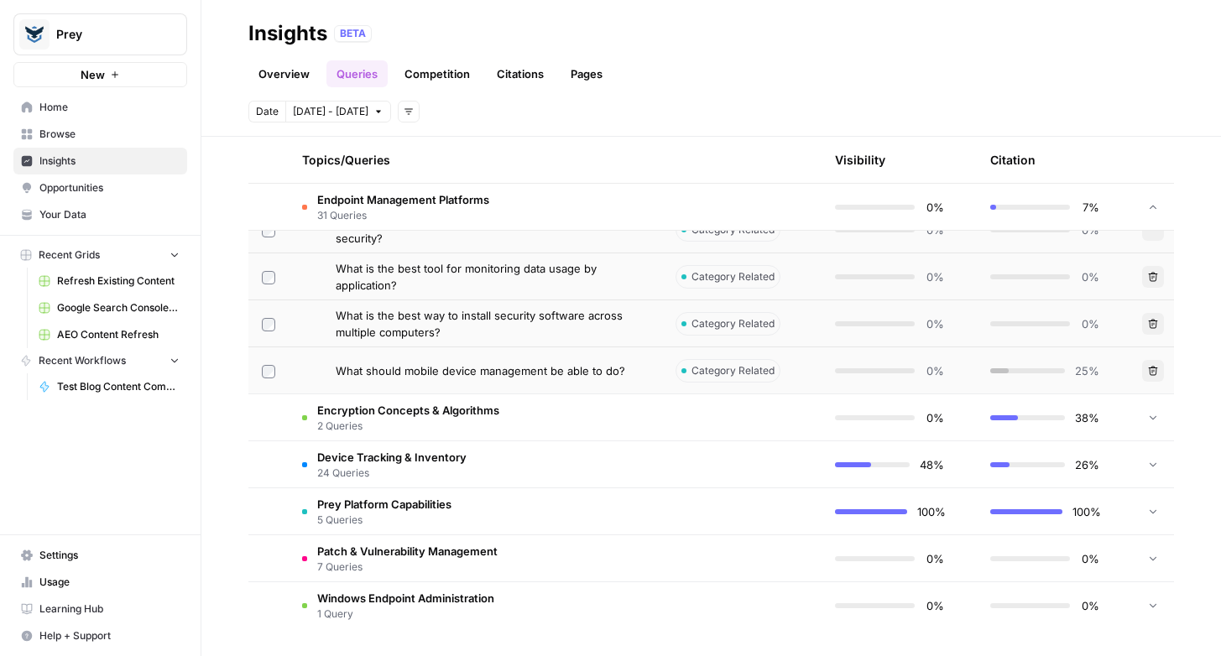
scroll to position [1967, 0]
click at [388, 408] on span "Encryption Concepts & Algorithms" at bounding box center [408, 410] width 182 height 17
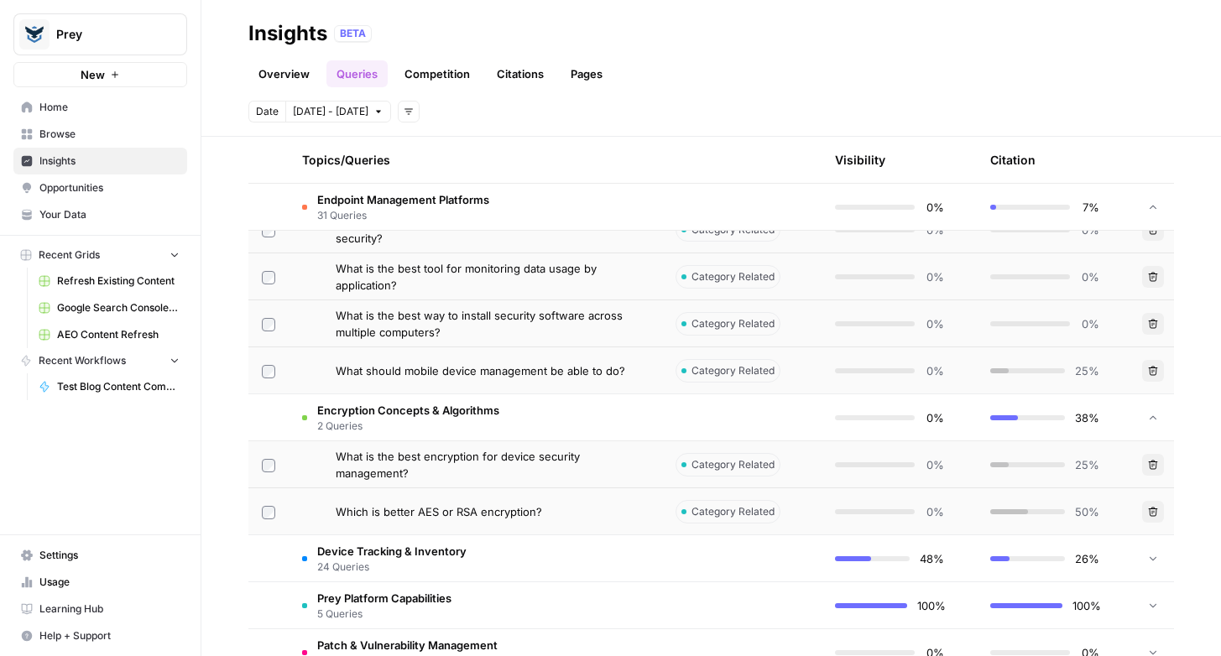
click at [388, 408] on span "Encryption Concepts & Algorithms" at bounding box center [408, 410] width 182 height 17
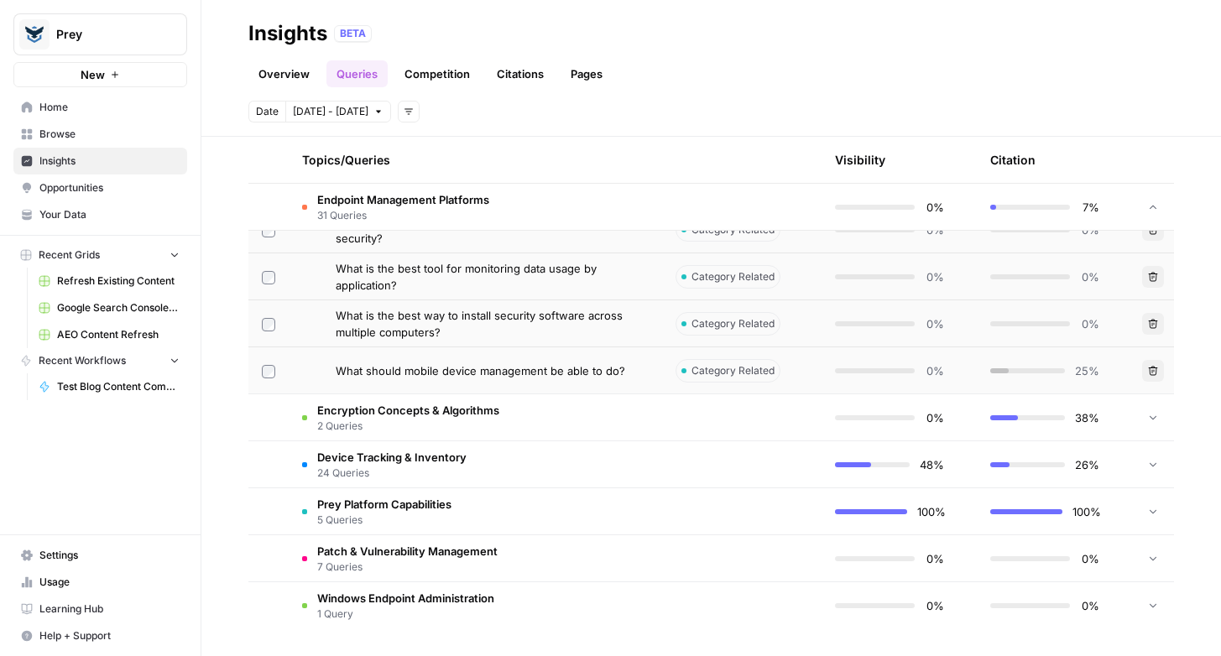
click at [380, 458] on span "Device Tracking & Inventory" at bounding box center [391, 457] width 149 height 17
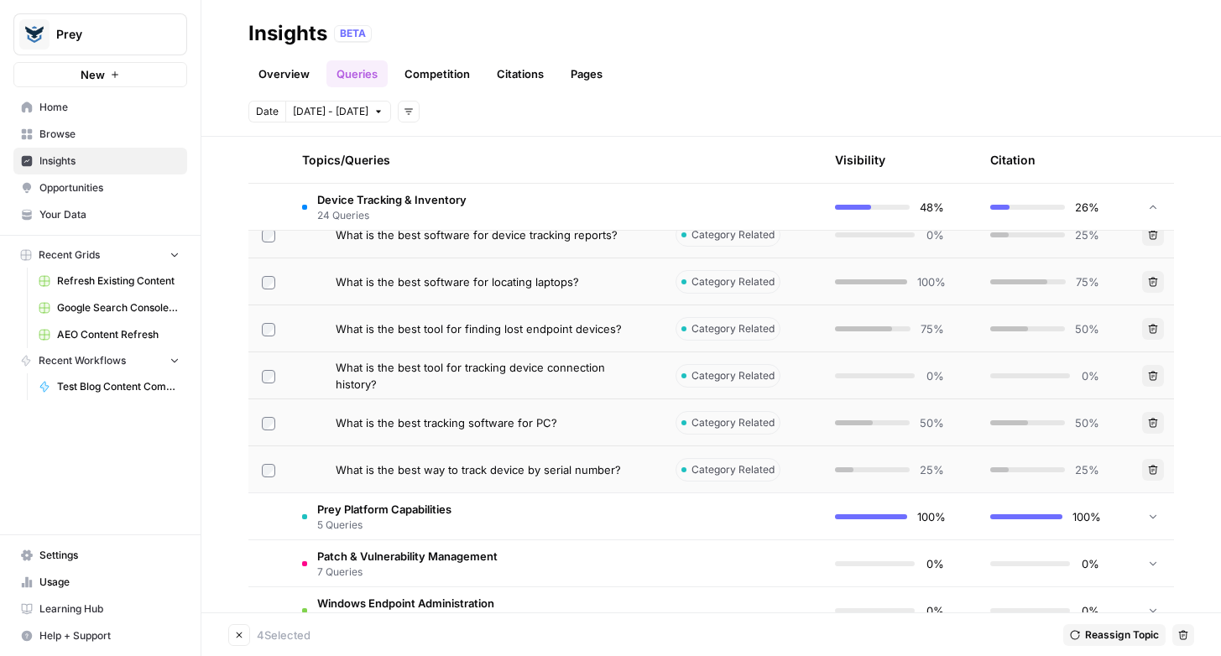
scroll to position [3108, 0]
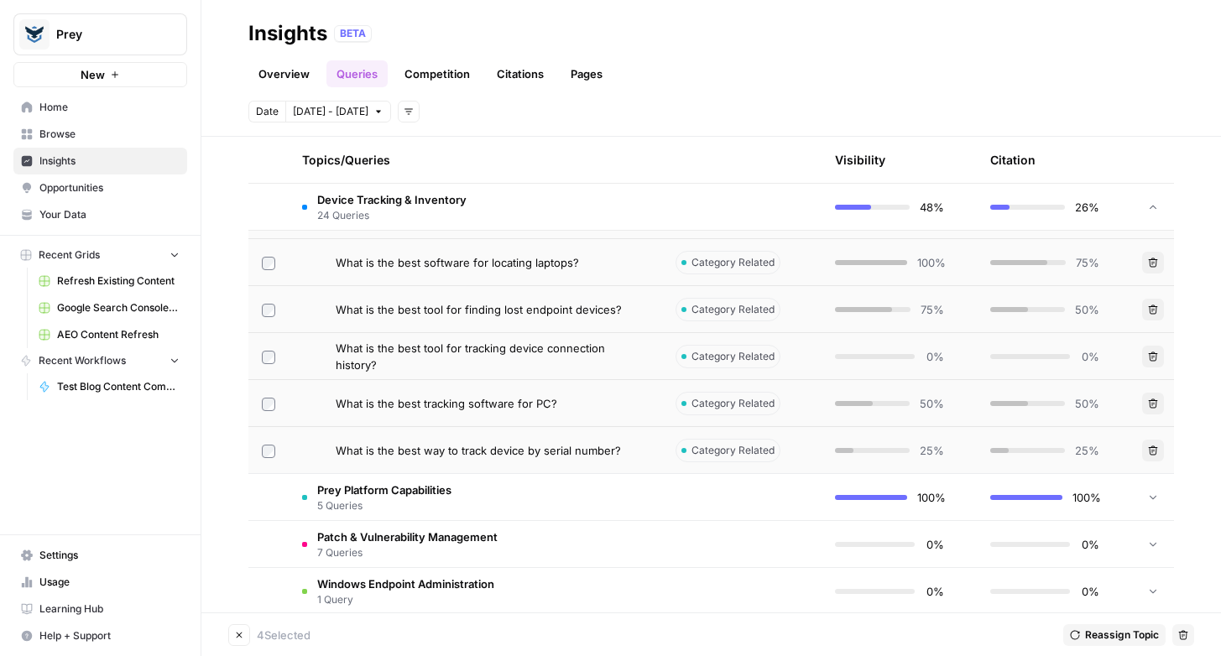
click at [1184, 631] on icon "button" at bounding box center [1183, 634] width 9 height 9
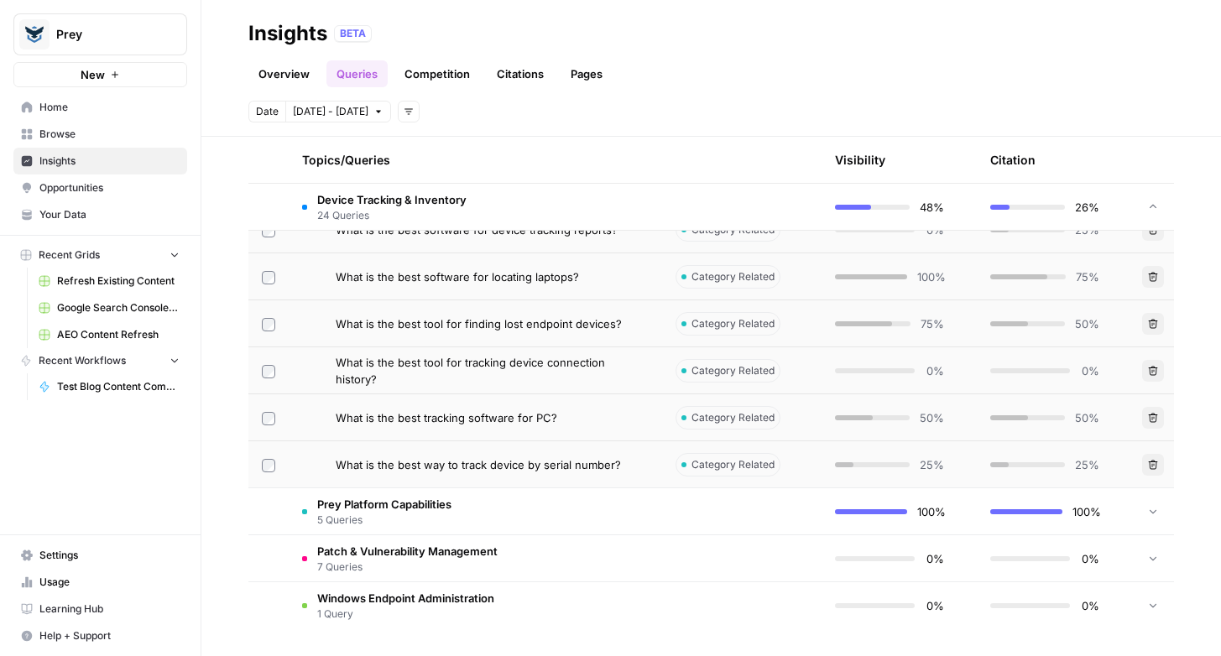
scroll to position [2906, 0]
click at [480, 504] on td "Prey Platform Capabilities 5 Queries" at bounding box center [475, 511] width 373 height 46
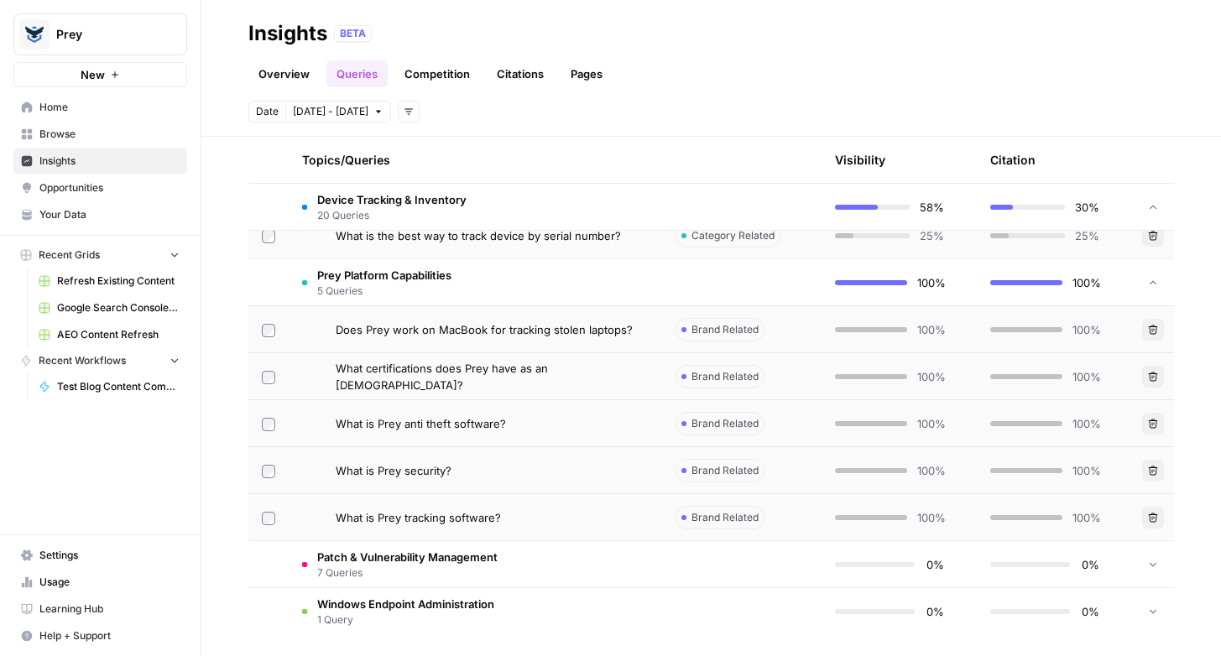
scroll to position [3141, 0]
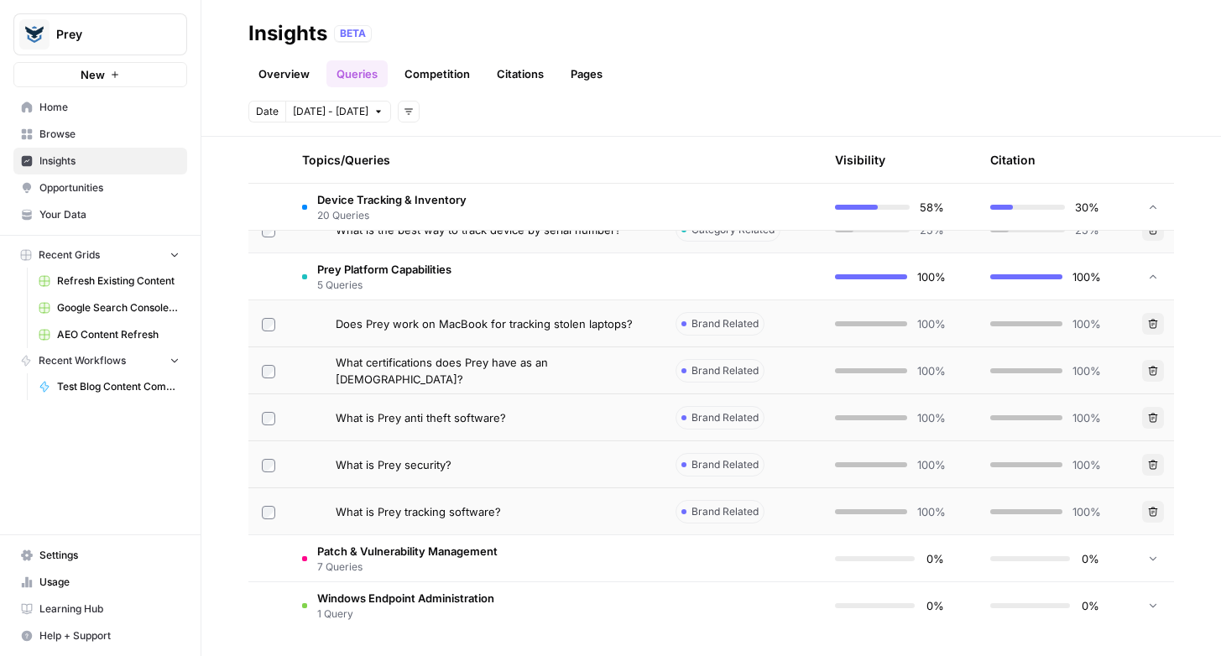
click at [383, 553] on span "Patch & Vulnerability Management" at bounding box center [407, 551] width 180 height 17
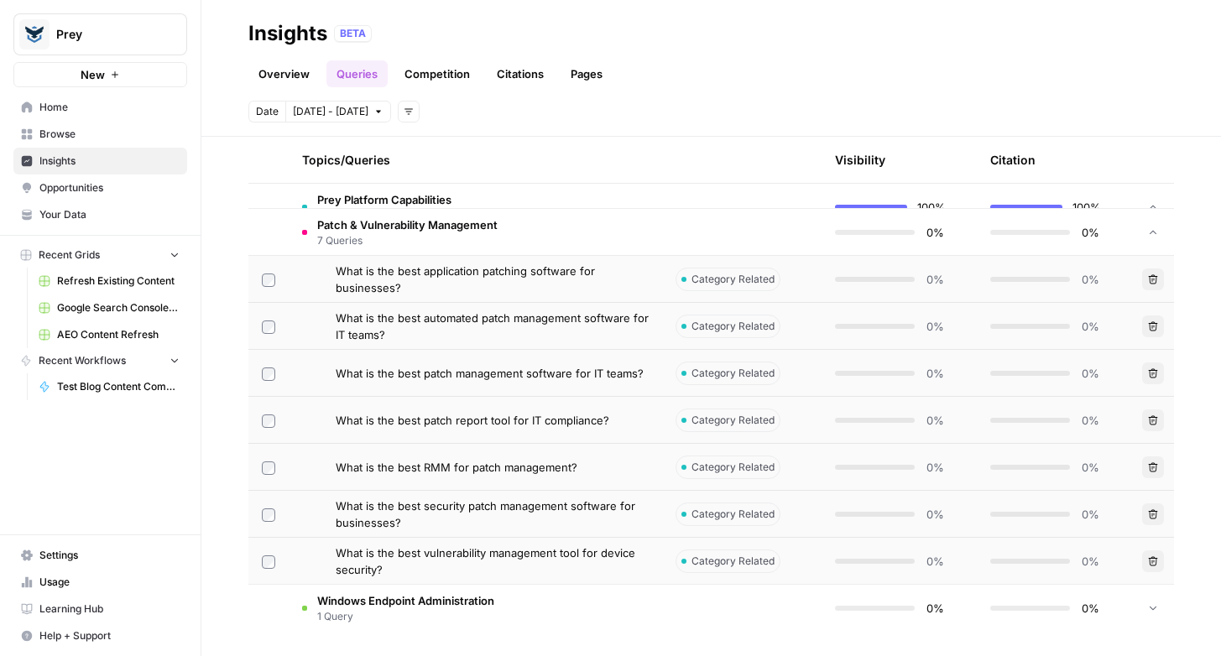
scroll to position [3470, 0]
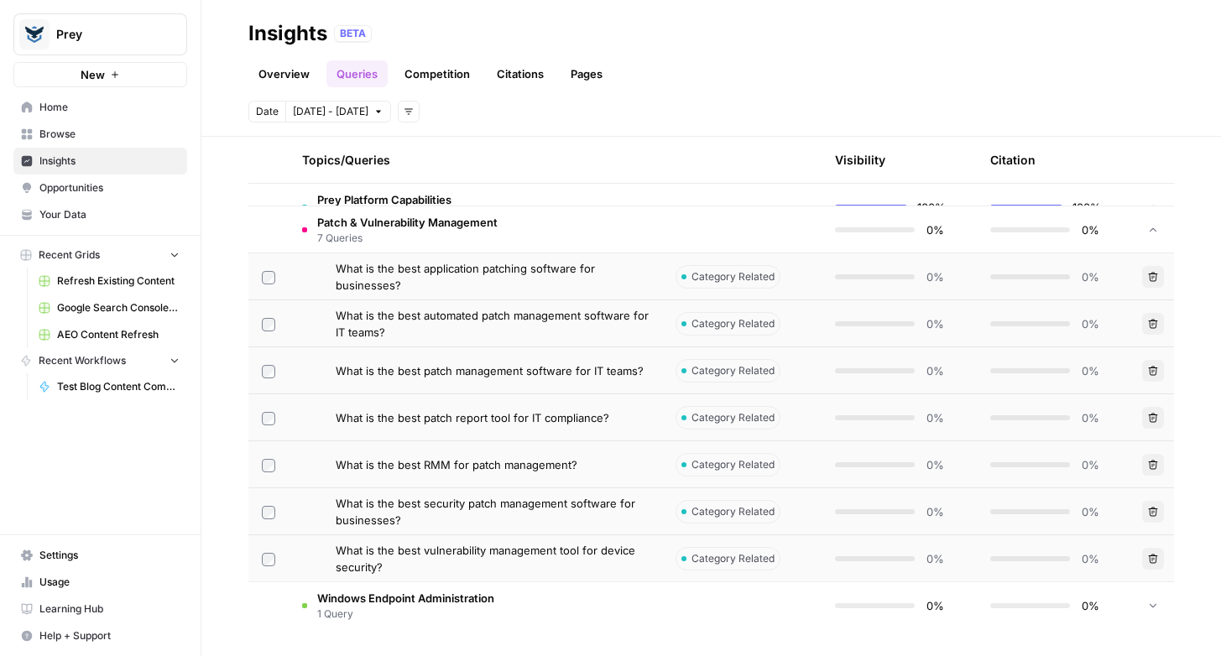
click at [374, 594] on span "Windows Endpoint Administration" at bounding box center [405, 598] width 177 height 17
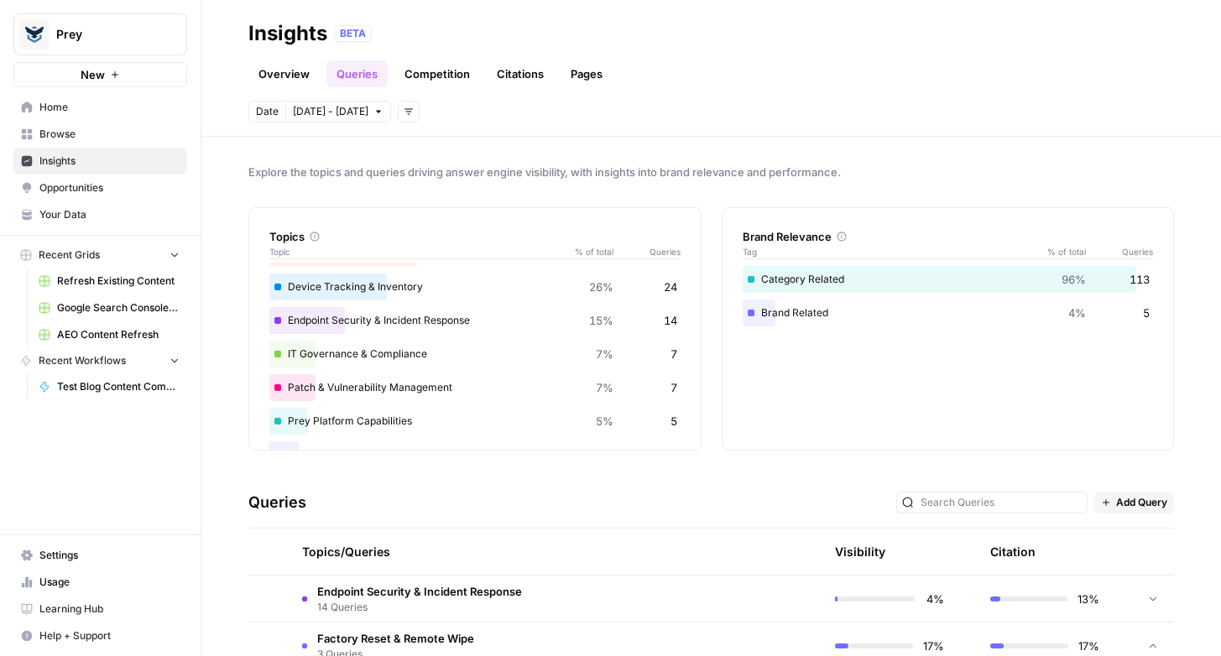
scroll to position [132, 0]
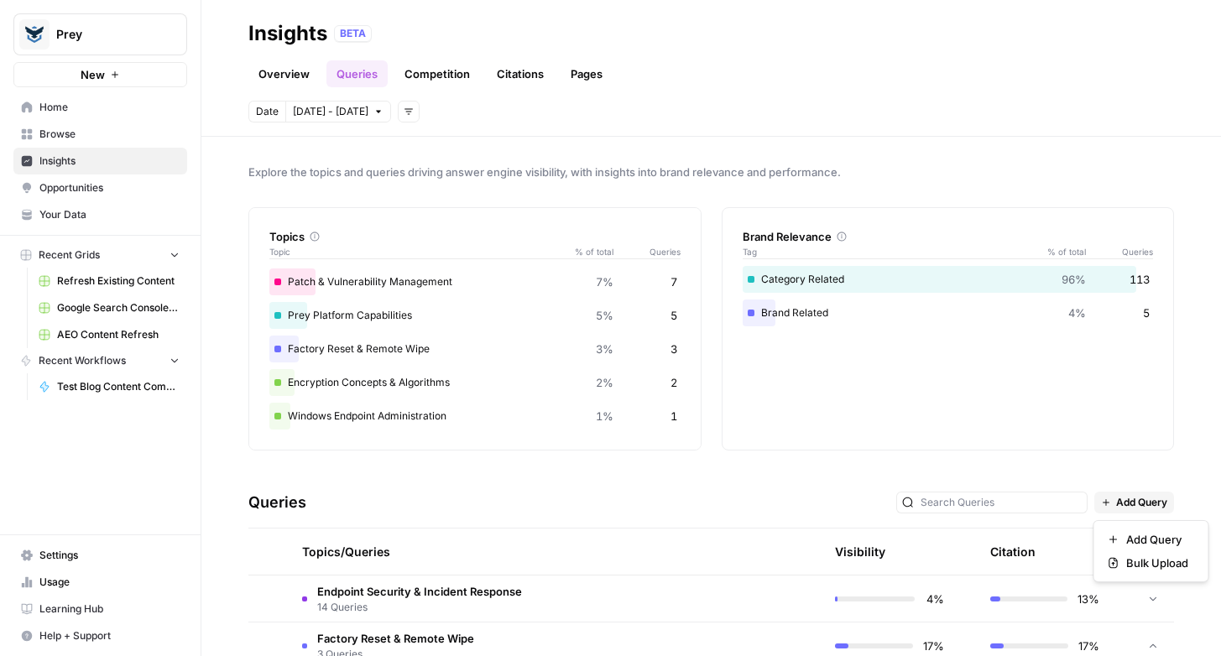
click at [1125, 503] on span "Add Query" at bounding box center [1141, 502] width 51 height 15
click at [1143, 541] on span "Add Query" at bounding box center [1157, 539] width 62 height 17
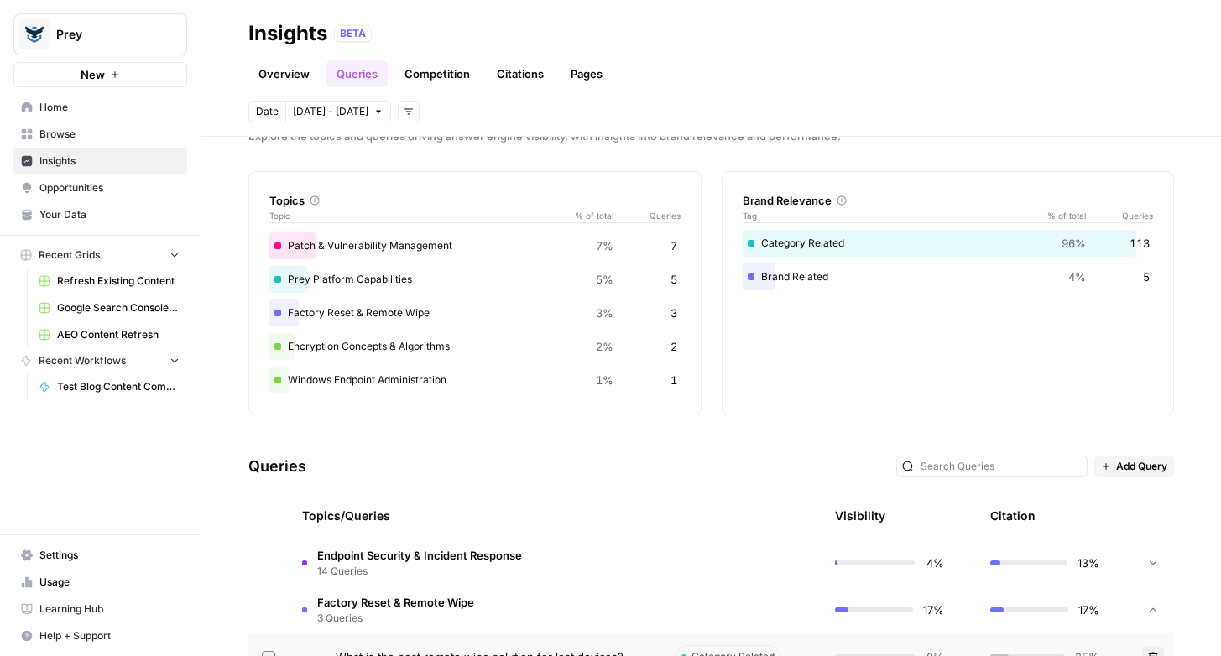
scroll to position [83, 0]
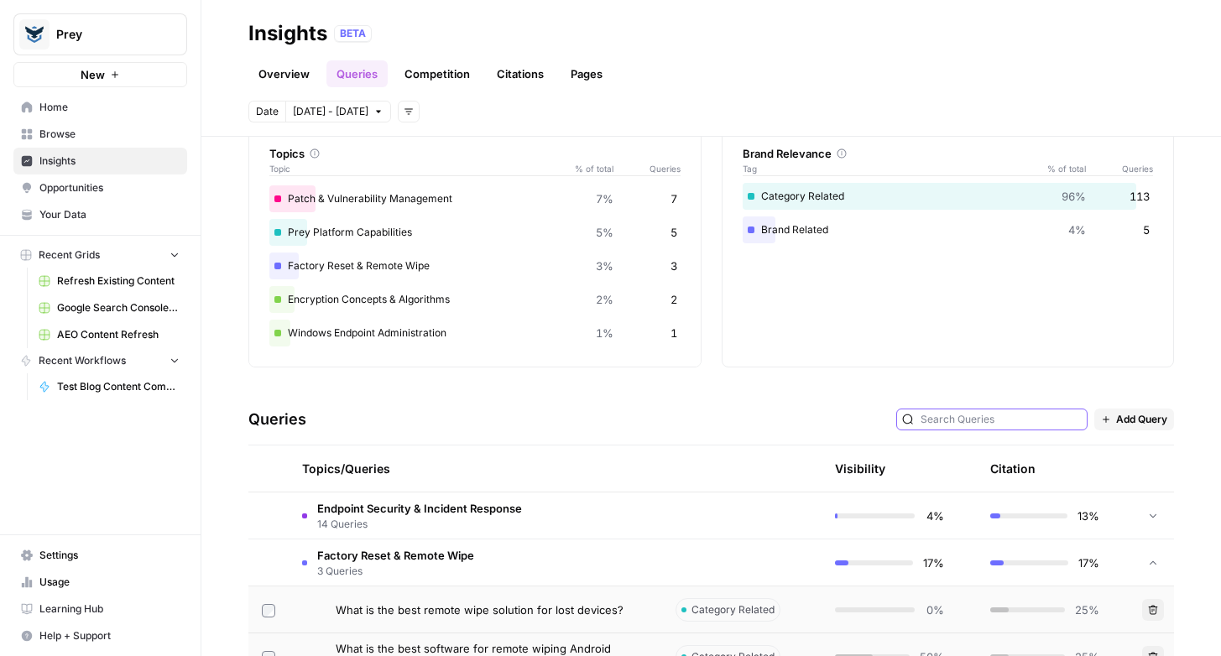
click at [989, 419] on input "text" at bounding box center [1000, 419] width 161 height 17
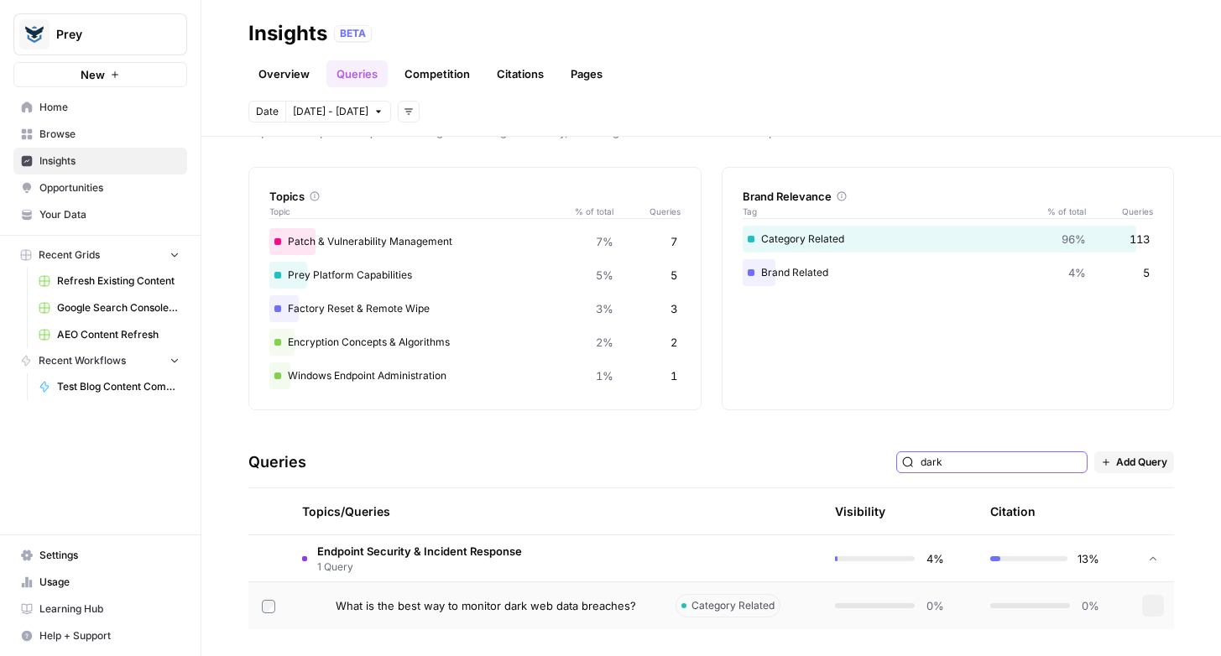
scroll to position [40, 0]
click at [1130, 459] on span "Add Query" at bounding box center [1141, 462] width 51 height 15
click at [1030, 467] on input "dark" at bounding box center [1000, 462] width 161 height 17
type input "d"
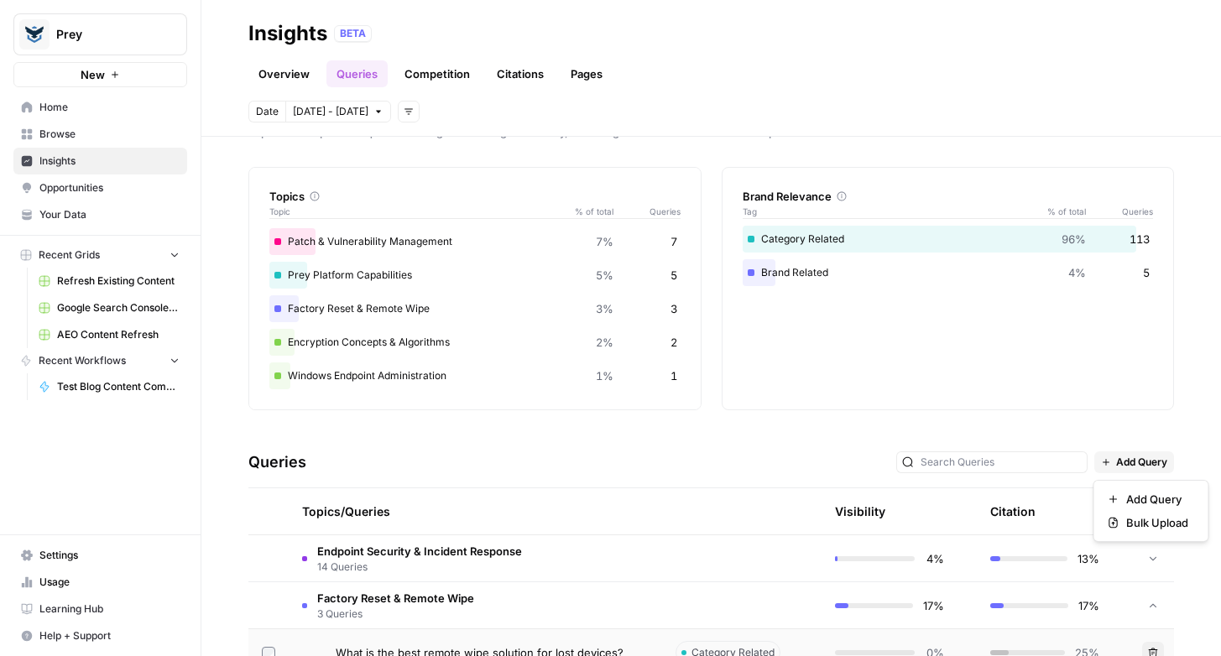
click at [1145, 463] on span "Add Query" at bounding box center [1141, 462] width 51 height 15
click at [1150, 503] on span "Add Query" at bounding box center [1157, 499] width 62 height 17
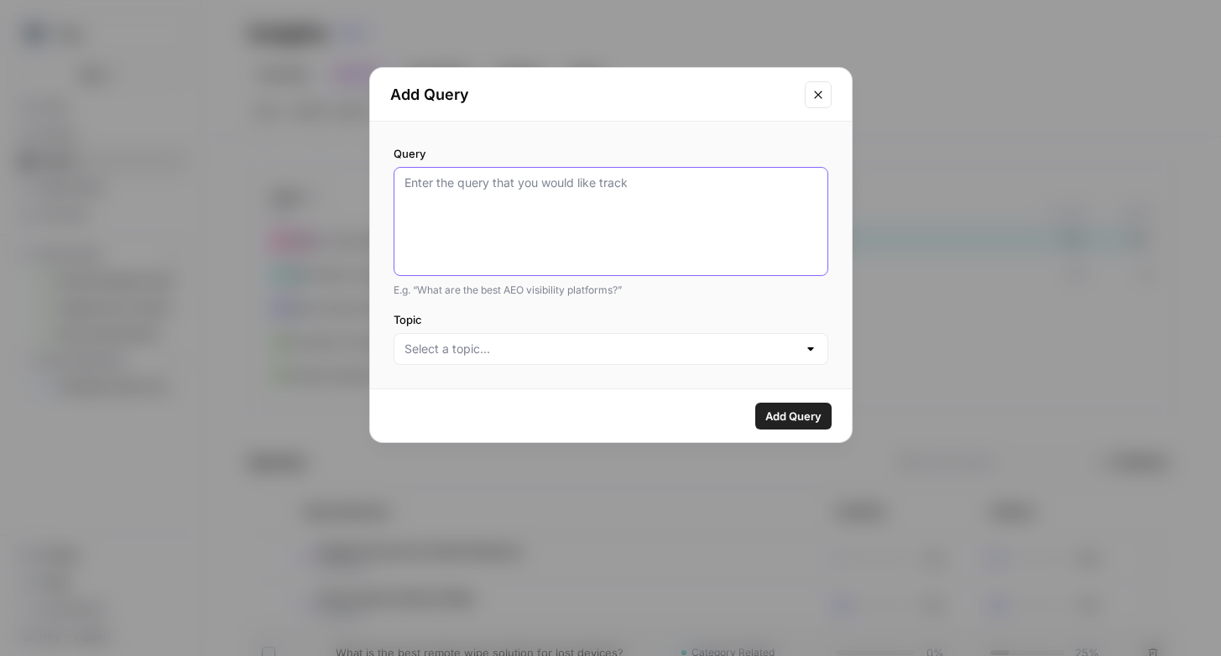
click at [515, 189] on textarea "Query" at bounding box center [610, 222] width 413 height 94
paste textarea "Multi-location device management tools Remote device management tools for schoo…"
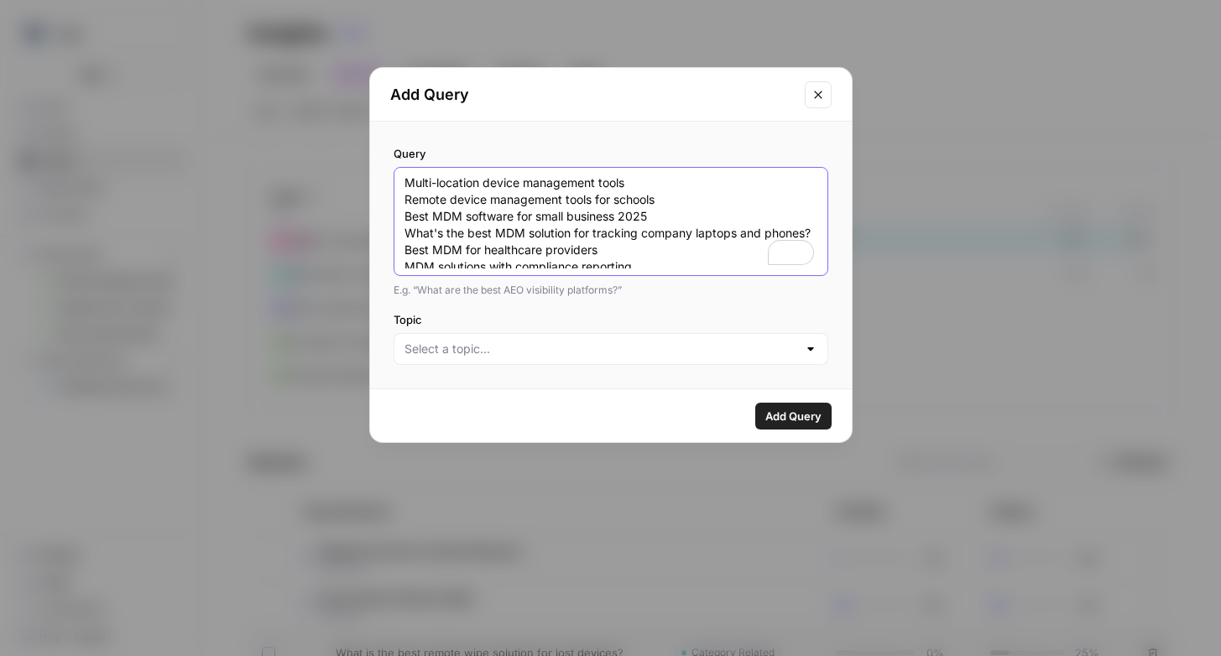
scroll to position [122, 0]
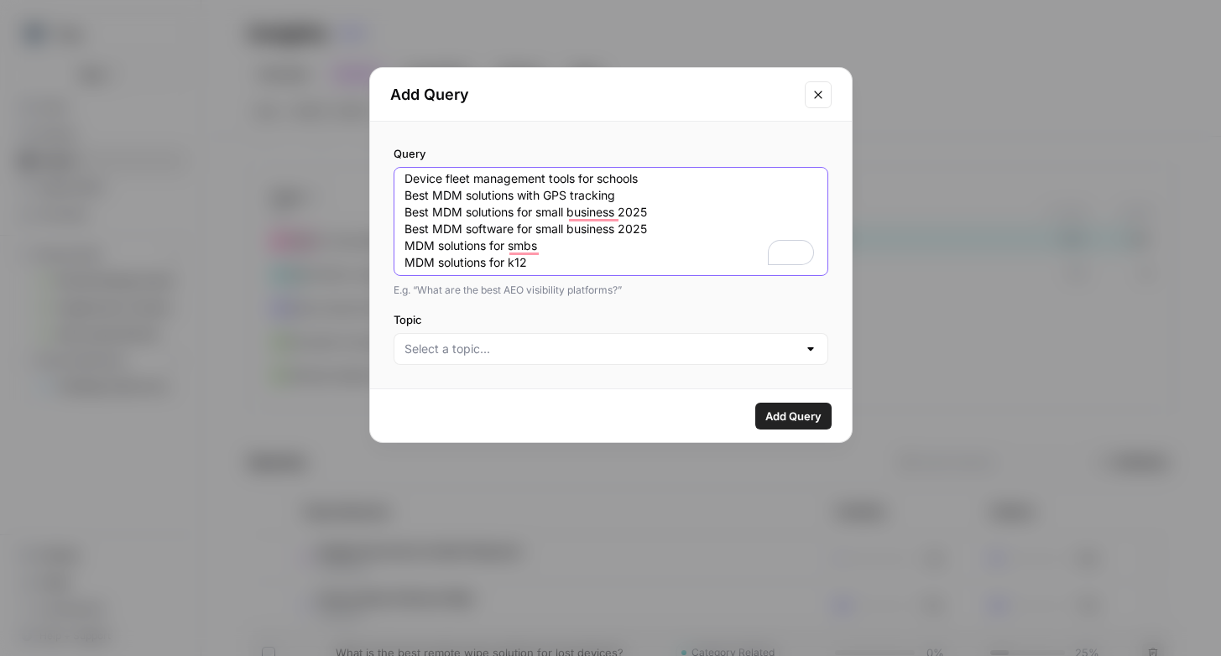
type textarea "Multi-location device management tools Remote device management tools for schoo…"
click at [558, 349] on input "Topic" at bounding box center [600, 349] width 393 height 17
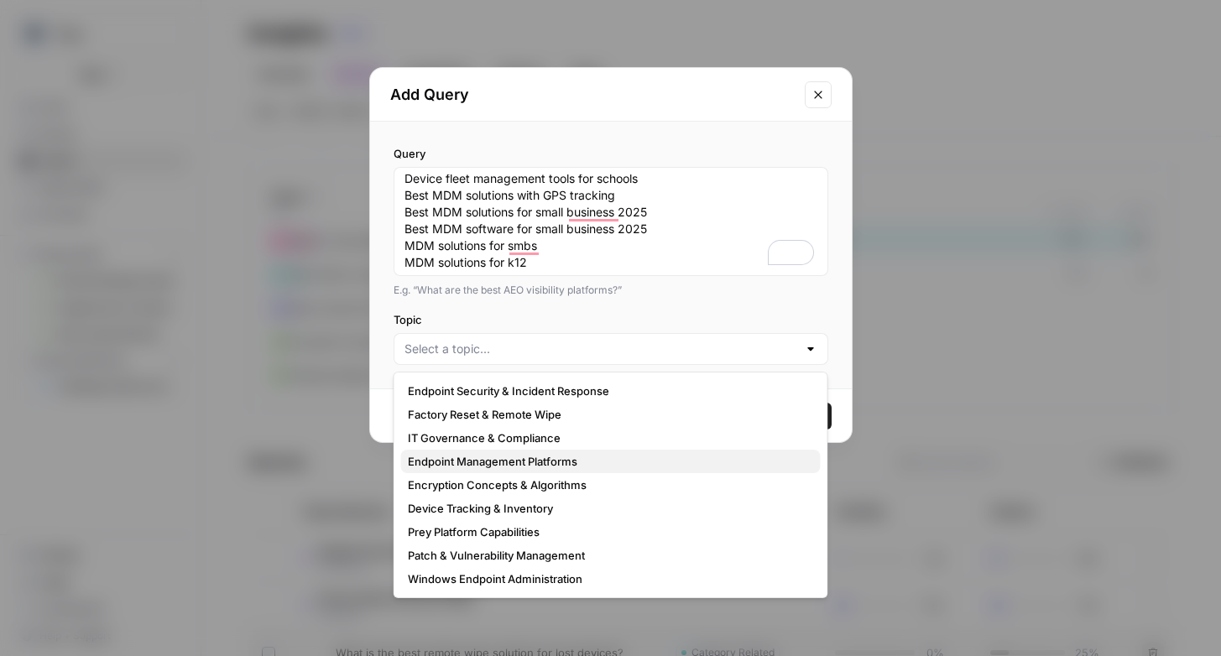
click at [561, 459] on span "Endpoint Management Platforms" at bounding box center [607, 461] width 399 height 17
type input "Endpoint Management Platforms"
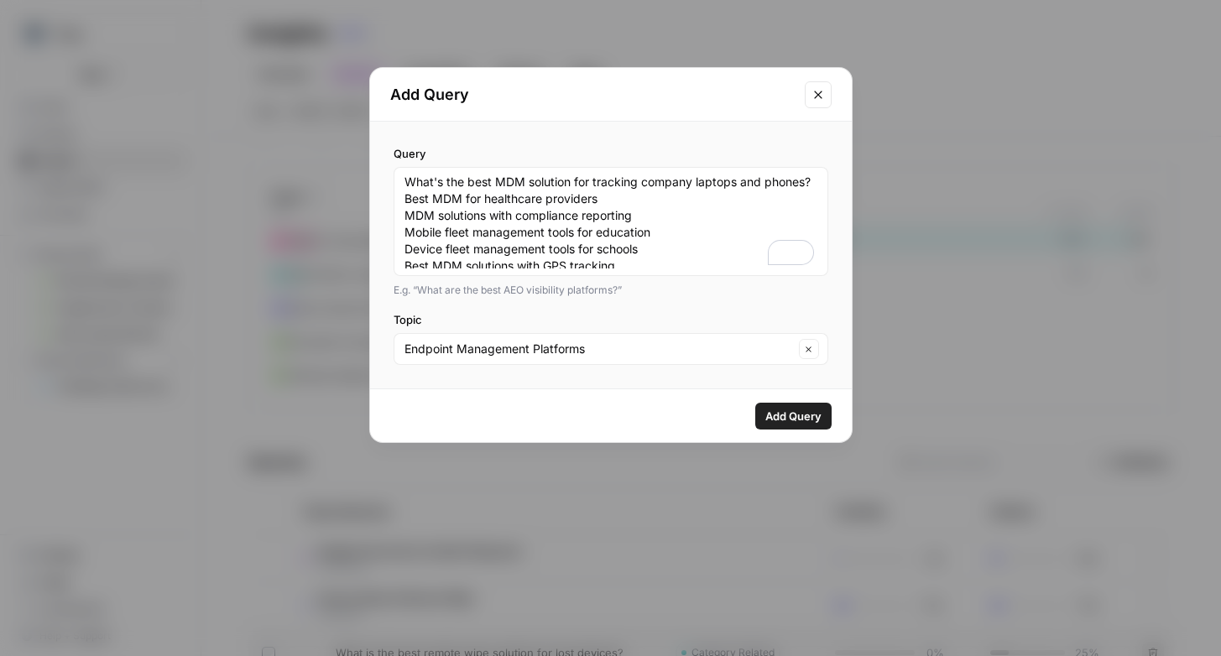
scroll to position [20, 0]
click at [790, 417] on span "Add Query" at bounding box center [793, 416] width 56 height 17
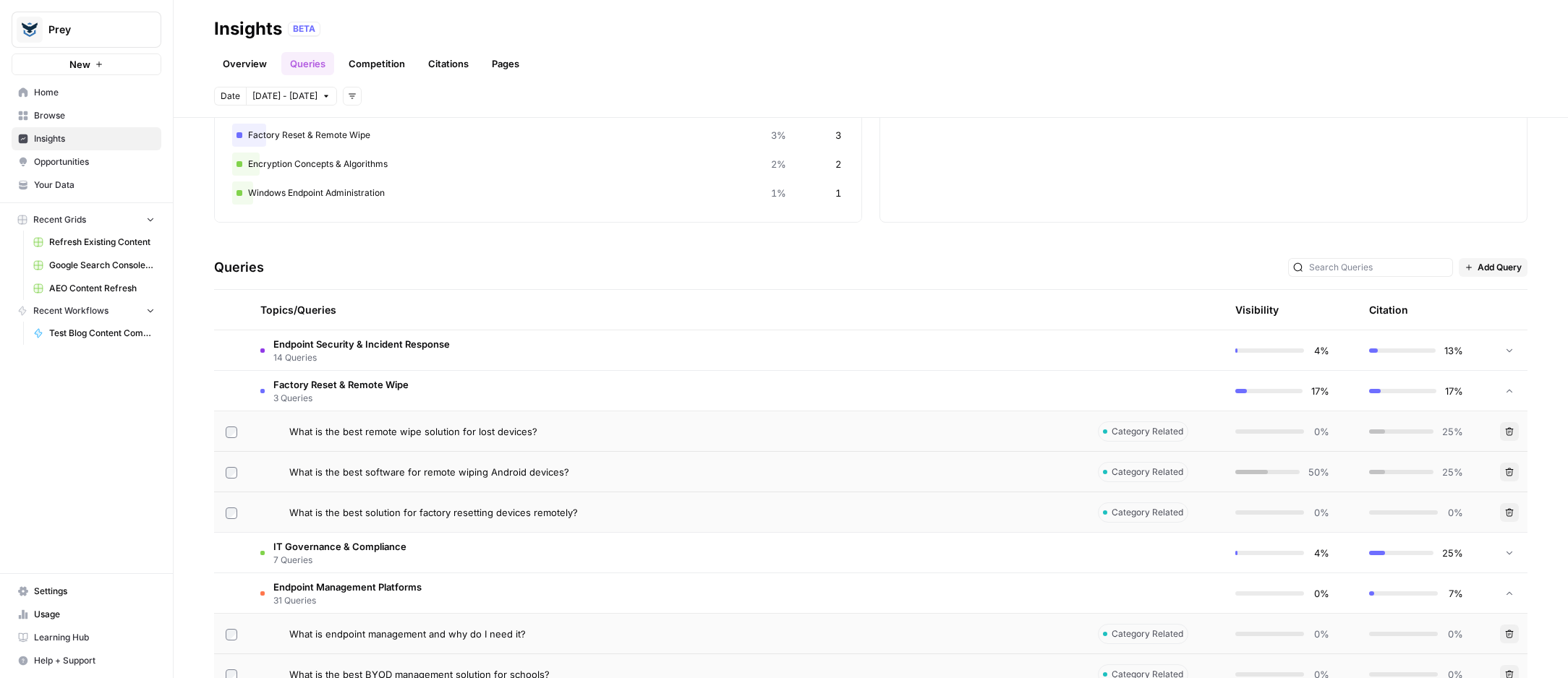
scroll to position [177, 0]
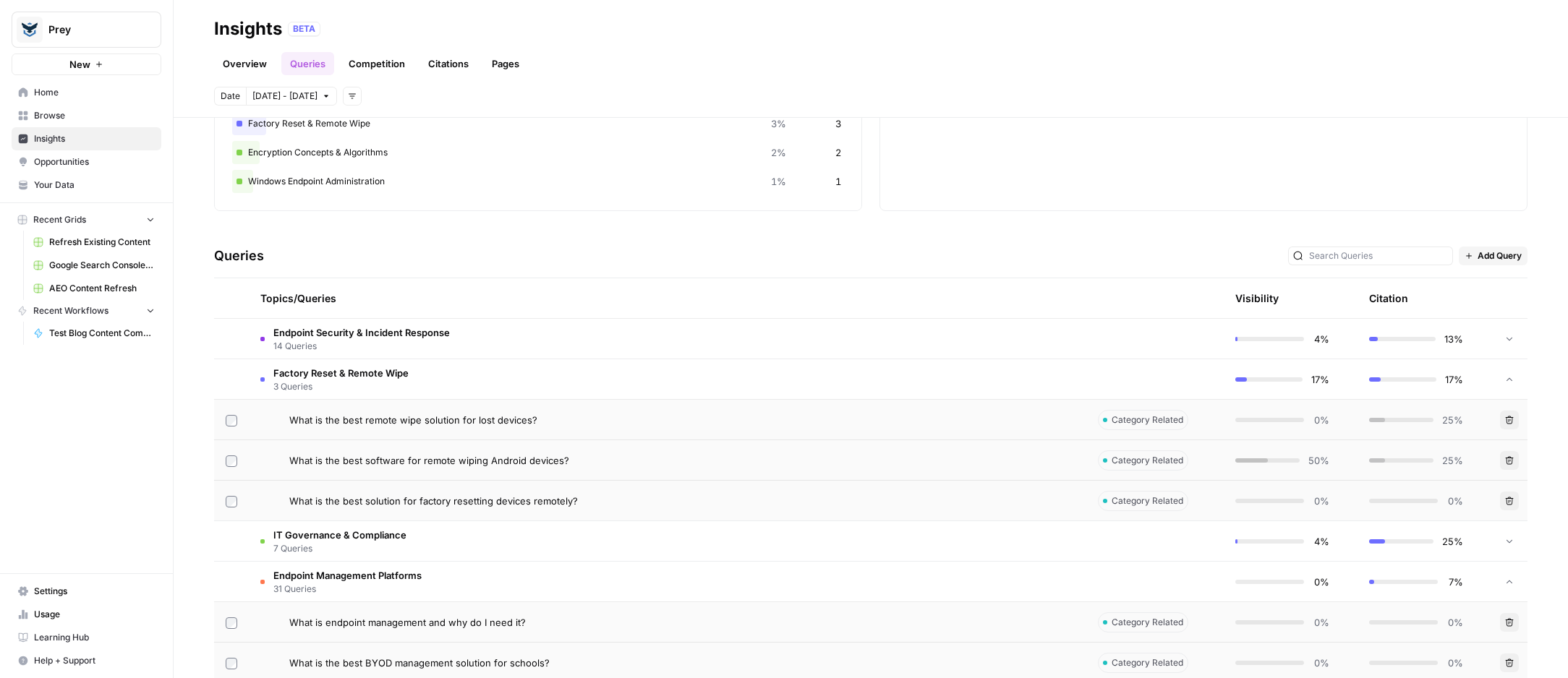
click at [1052, 253] on span "Add Query" at bounding box center [1499, 255] width 44 height 13
click at [1052, 294] on span "Add Query" at bounding box center [1513, 288] width 53 height 15
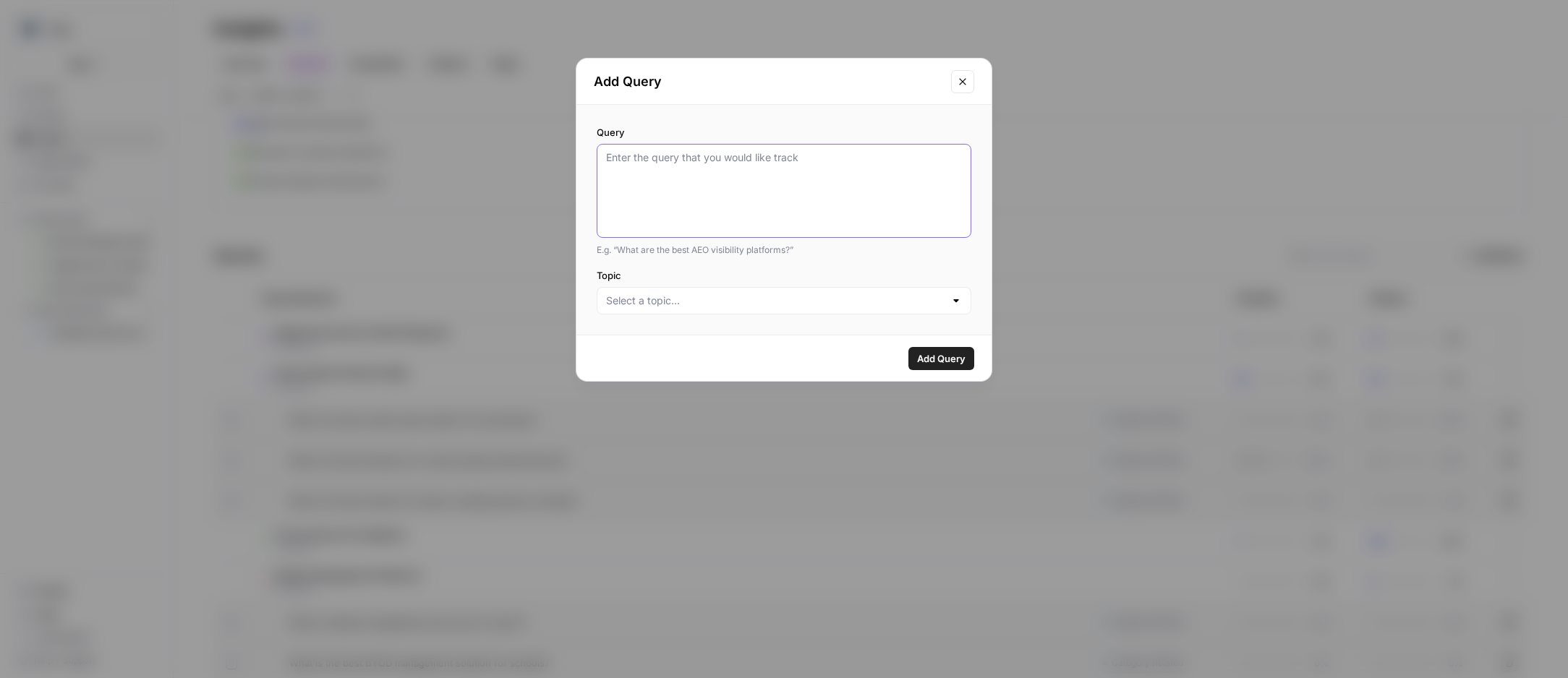
click at [711, 154] on textarea "Query" at bounding box center [784, 191] width 356 height 81
paste textarea "“What are the latest dark web statistics and trends in stolen data or credentia…"
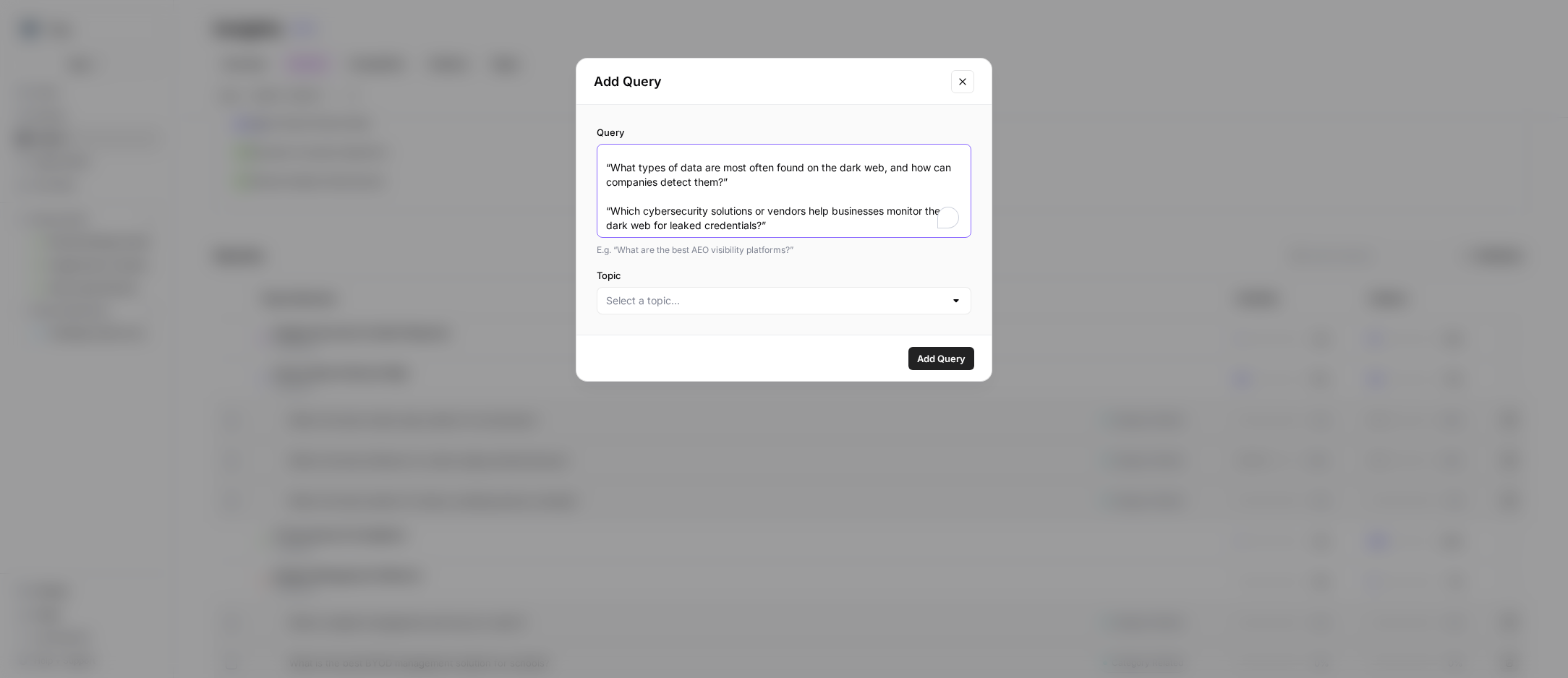
type textarea "“What are the latest dark web statistics and trends in stolen data or credentia…"
click at [686, 301] on input "Topic" at bounding box center [775, 301] width 339 height 15
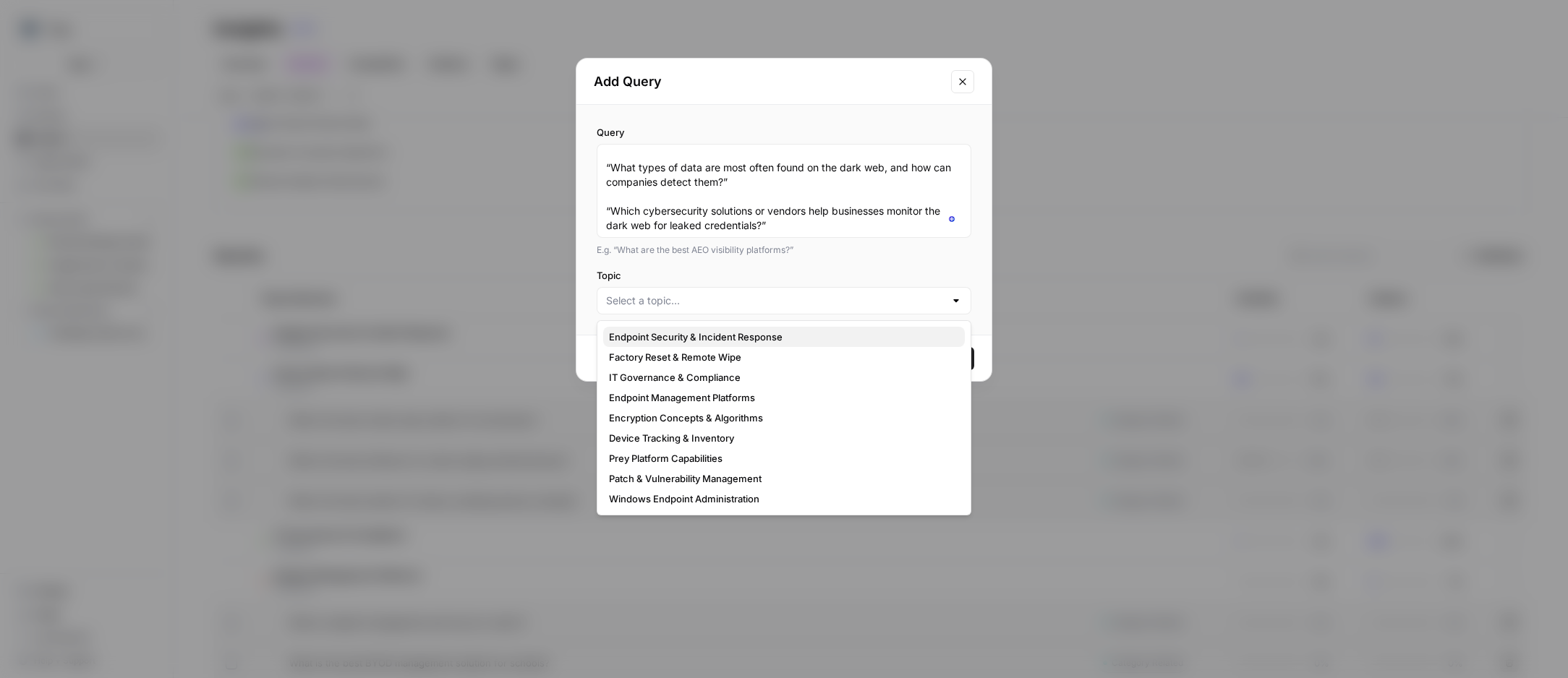
click at [708, 335] on span "Endpoint Security & Incident Response" at bounding box center [780, 337] width 344 height 15
type input "Endpoint Security & Incident Response"
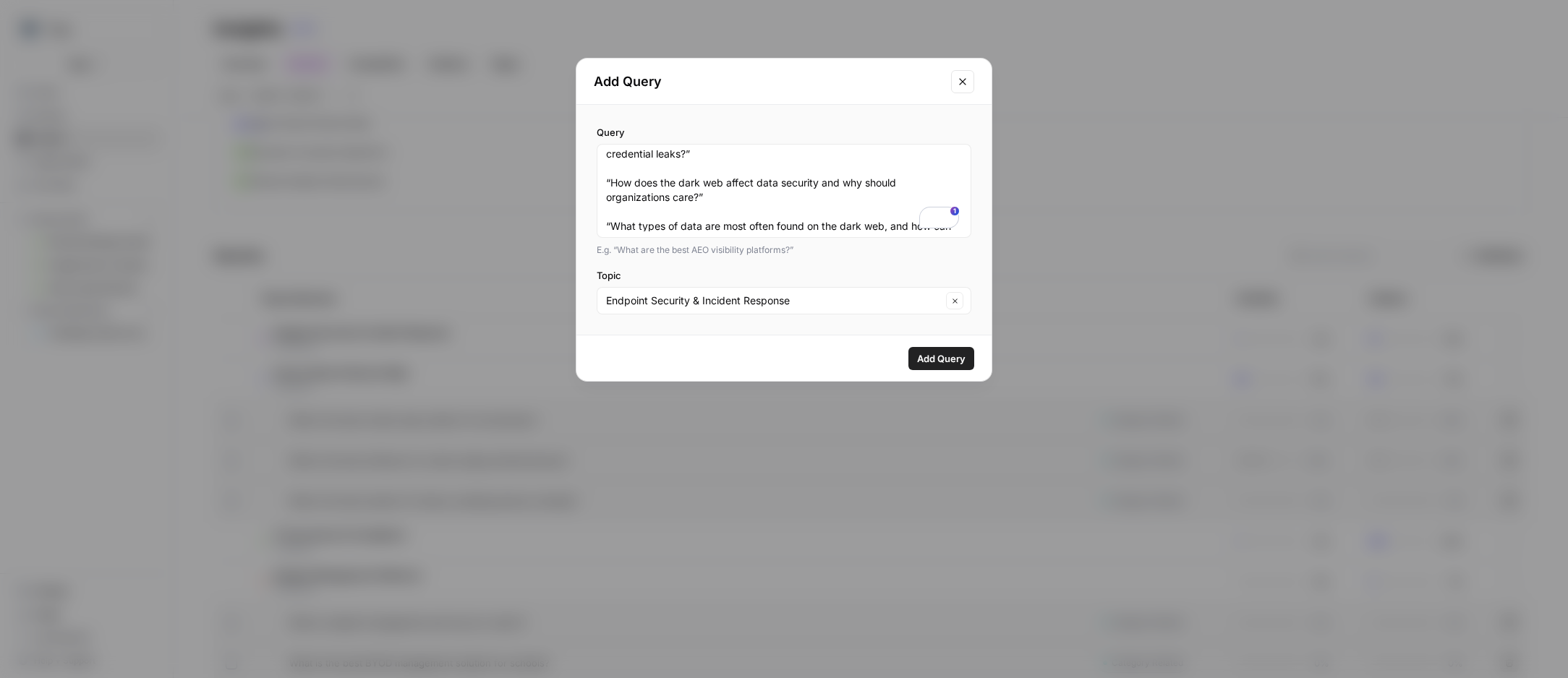
scroll to position [78, 0]
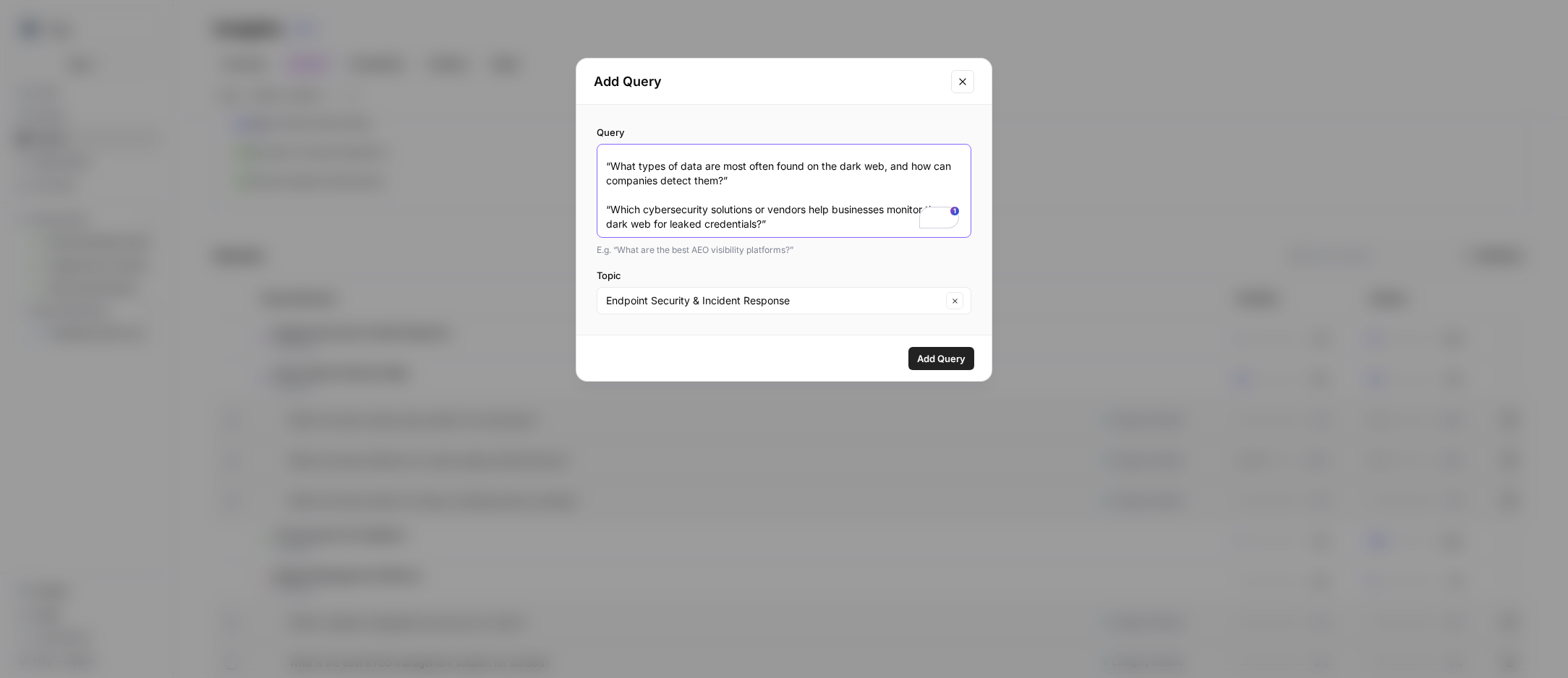
click at [780, 226] on textarea "“What are the latest dark web statistics and trends in stolen data or credentia…" at bounding box center [784, 191] width 356 height 81
paste textarea "“What are the best dark web monitoring tools for businesses and IT teams?”"
paste textarea "“What features should an organization look for when choosing a dark web monitor…"
paste textarea "“Which solution offers the best ROI or coverage for dark web credential monitor…"
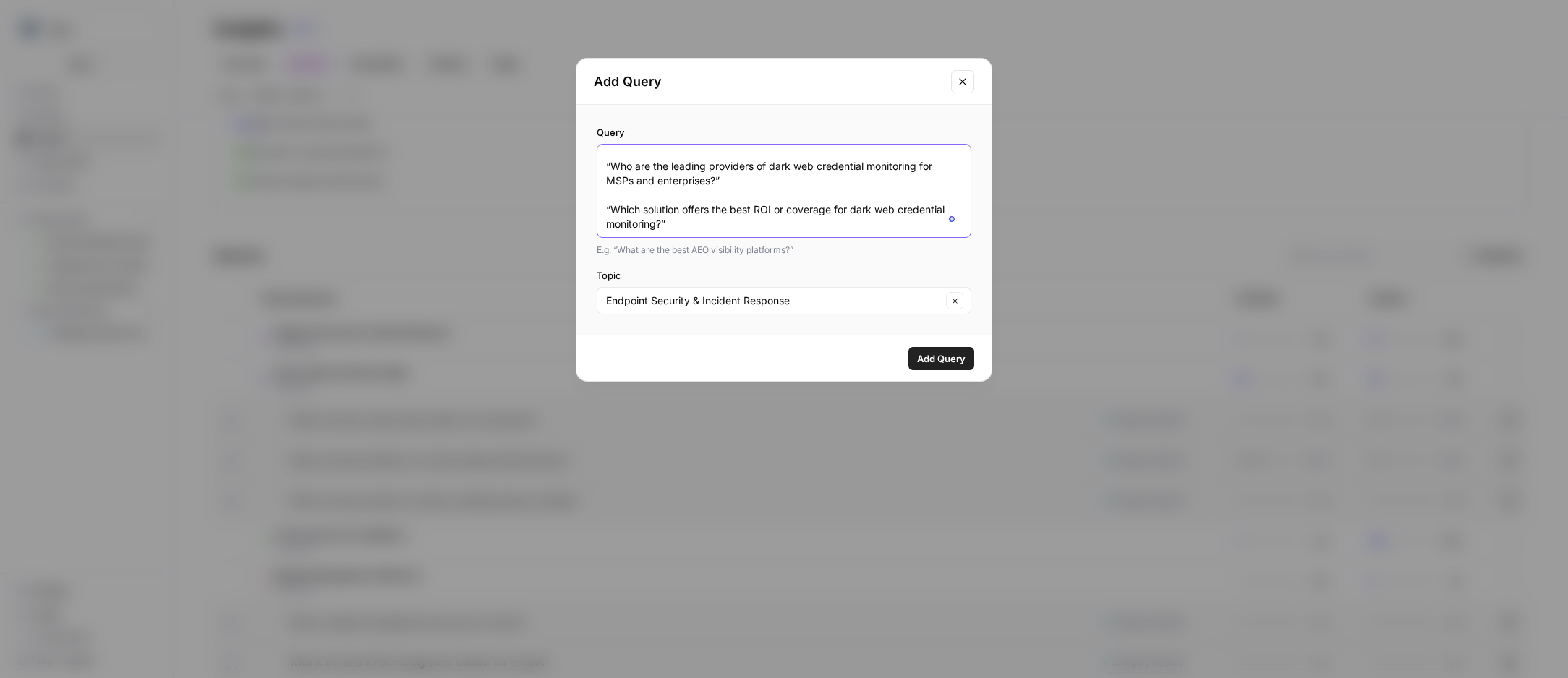
type textarea "“What are the latest dark web statistics and trends in stolen data or credentia…"
click at [961, 363] on span "Add Query" at bounding box center [941, 358] width 48 height 15
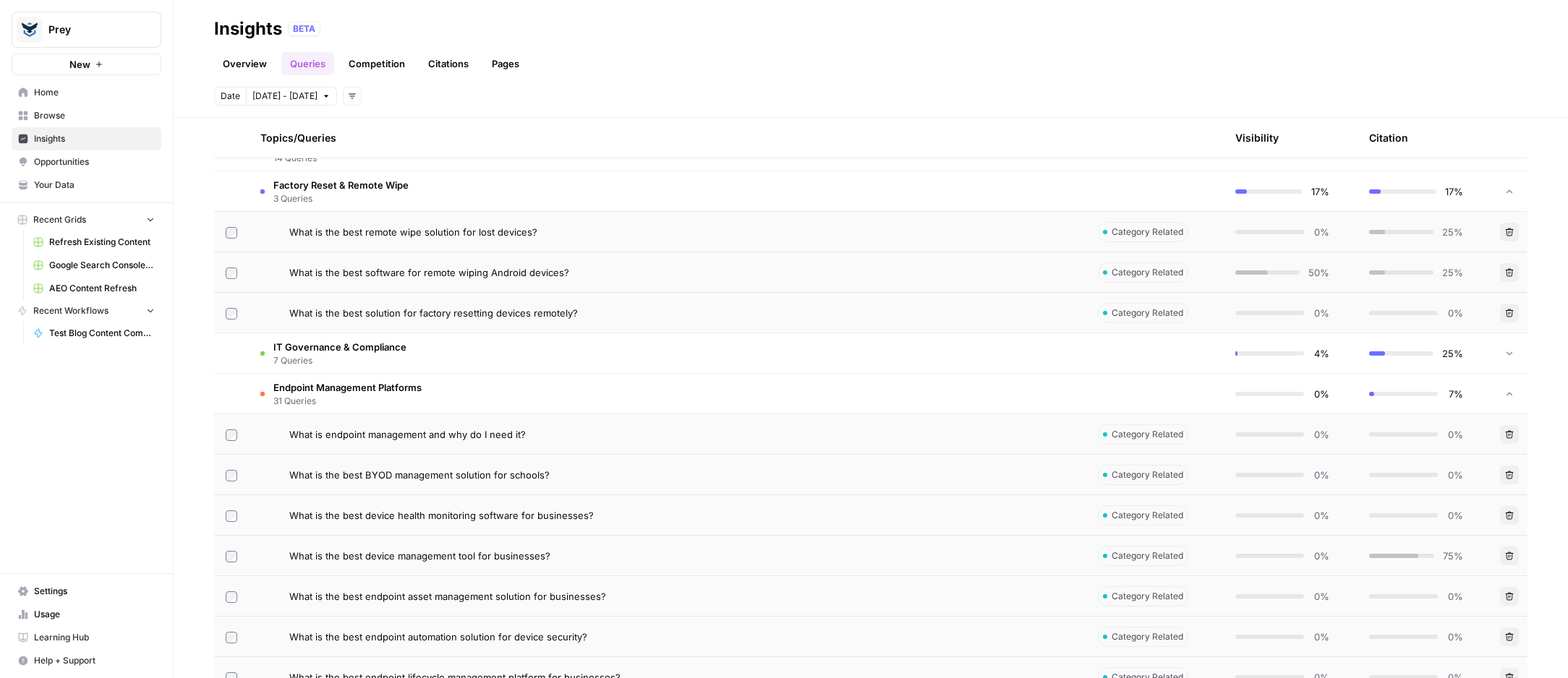
click at [352, 384] on span "Endpoint Management Platforms" at bounding box center [347, 387] width 148 height 15
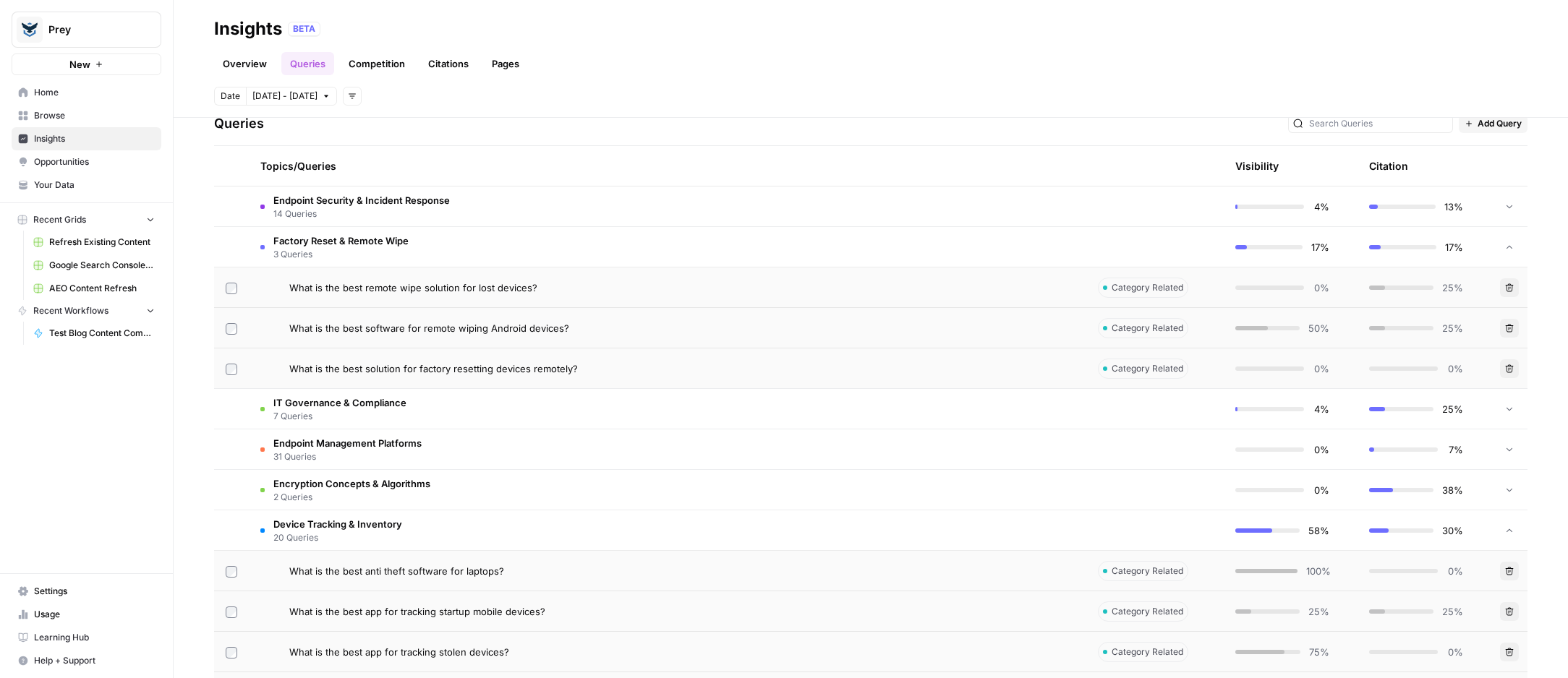
click at [332, 517] on span "Device Tracking & Inventory" at bounding box center [337, 524] width 128 height 15
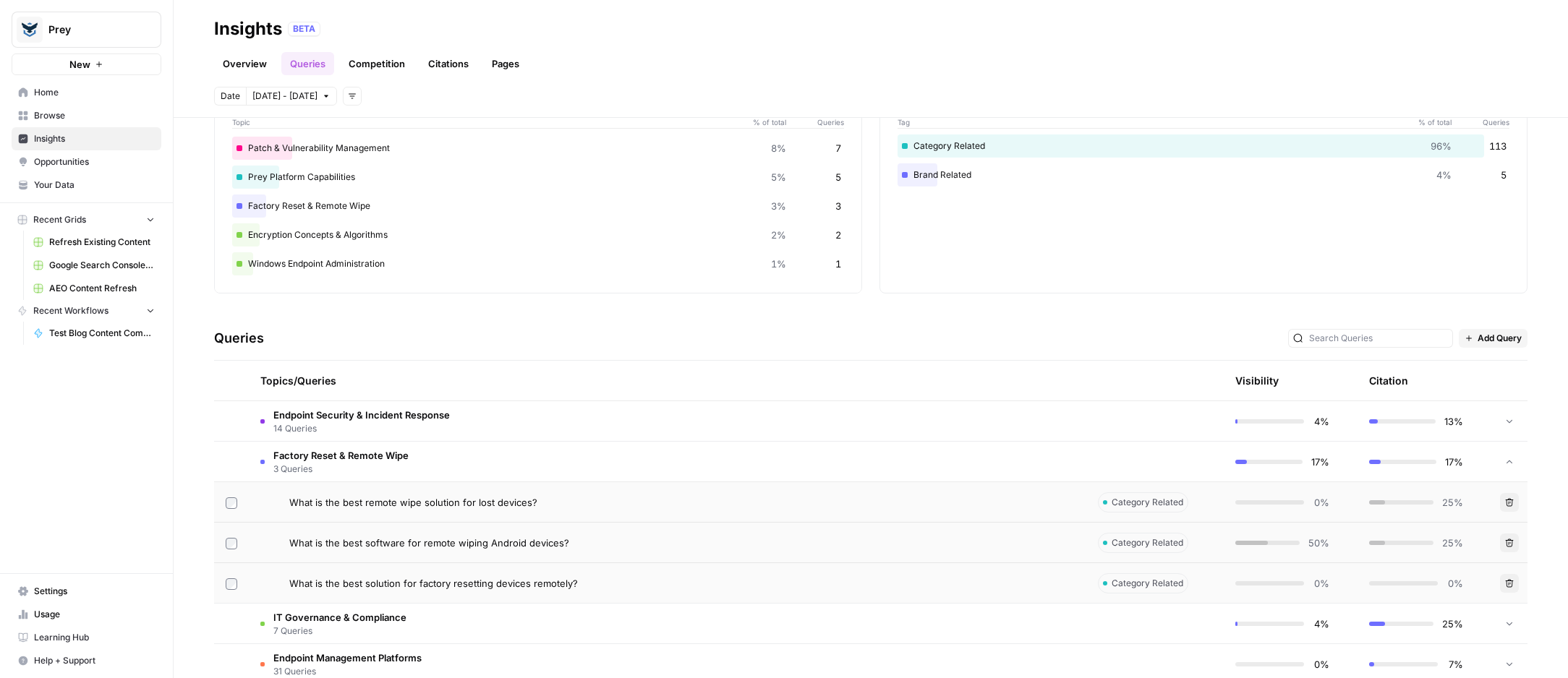
click at [348, 467] on span "3 Queries" at bounding box center [340, 469] width 135 height 13
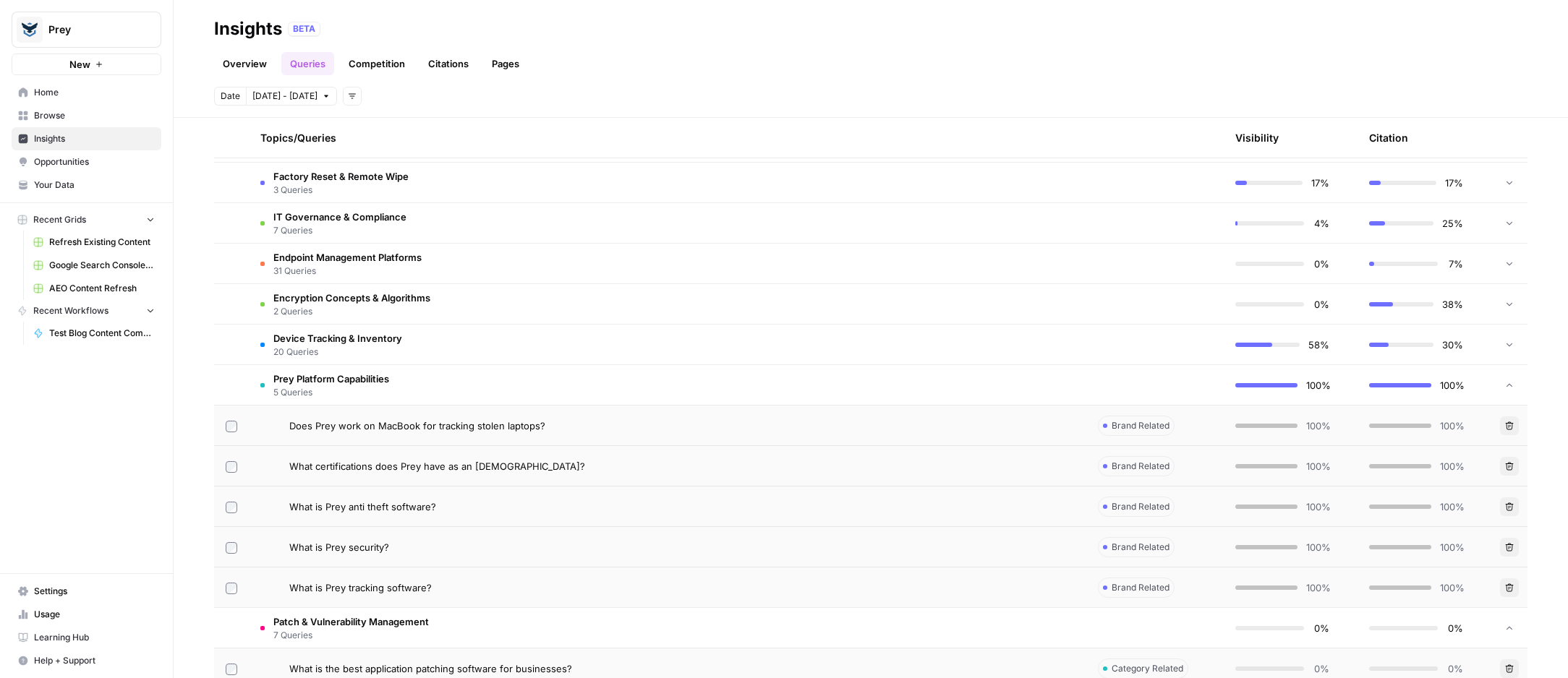
click at [351, 376] on span "Prey Platform Capabilities" at bounding box center [331, 378] width 116 height 15
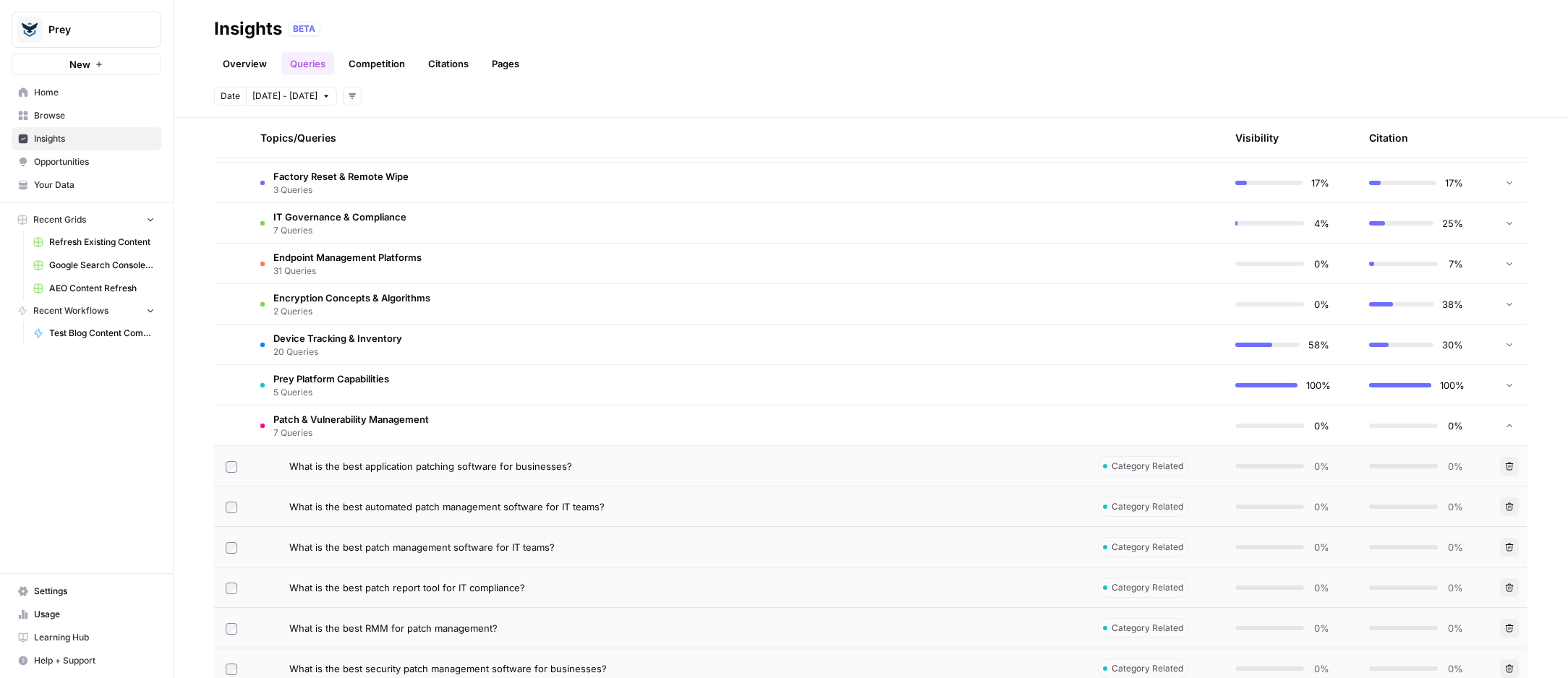
click at [351, 420] on span "Patch & Vulnerability Management" at bounding box center [351, 419] width 155 height 15
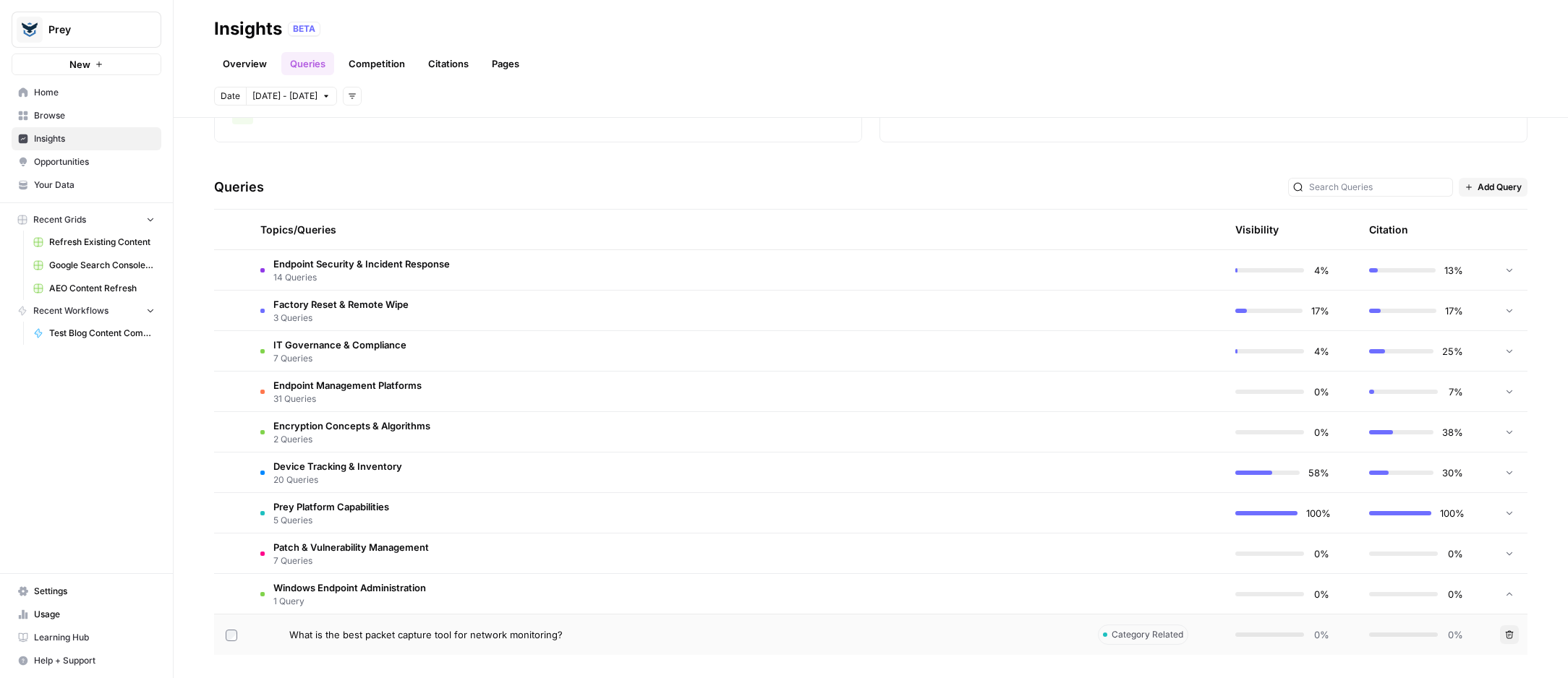
click at [363, 564] on span "Windows Endpoint Administration" at bounding box center [349, 588] width 153 height 15
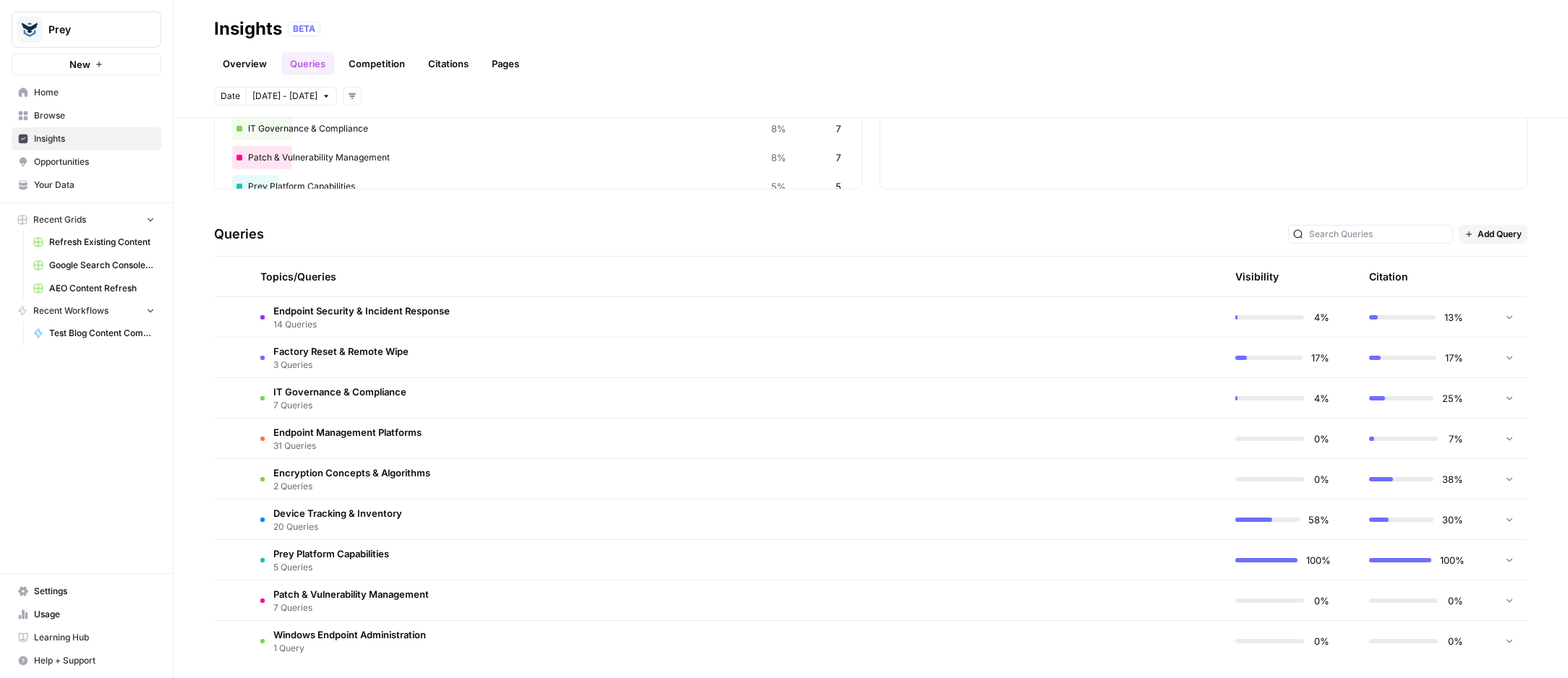
scroll to position [205, 0]
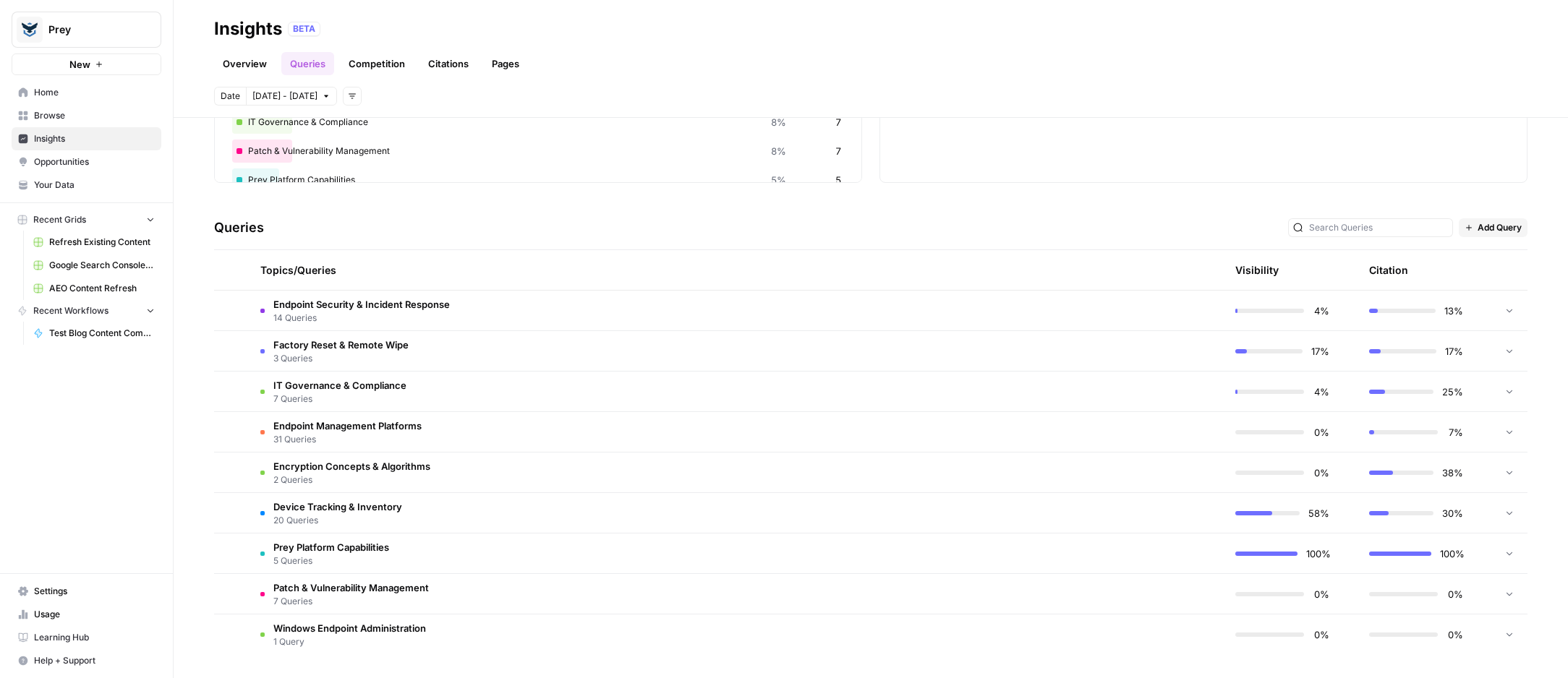
click at [430, 308] on span "Endpoint Security & Incident Response" at bounding box center [361, 304] width 177 height 15
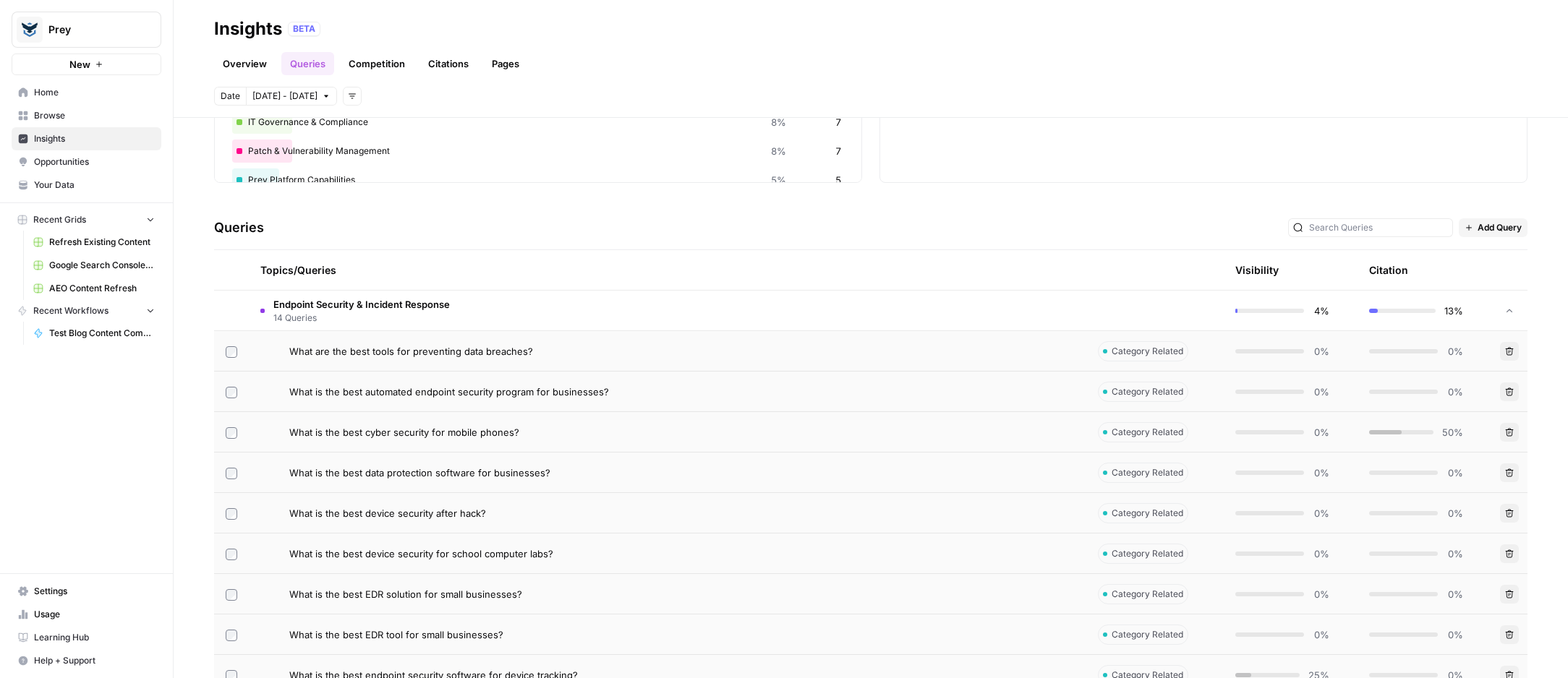
click at [430, 308] on span "Endpoint Security & Incident Response" at bounding box center [361, 304] width 177 height 15
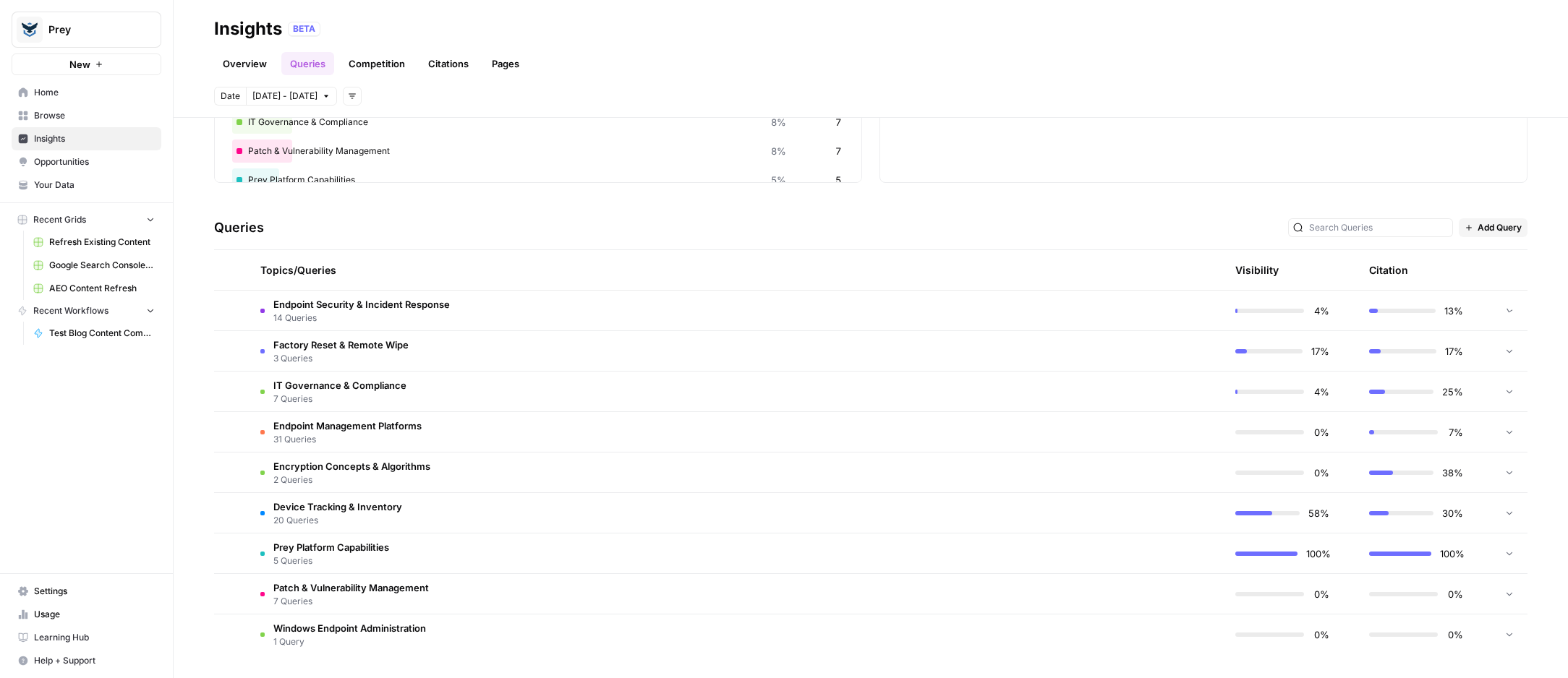
scroll to position [196, 0]
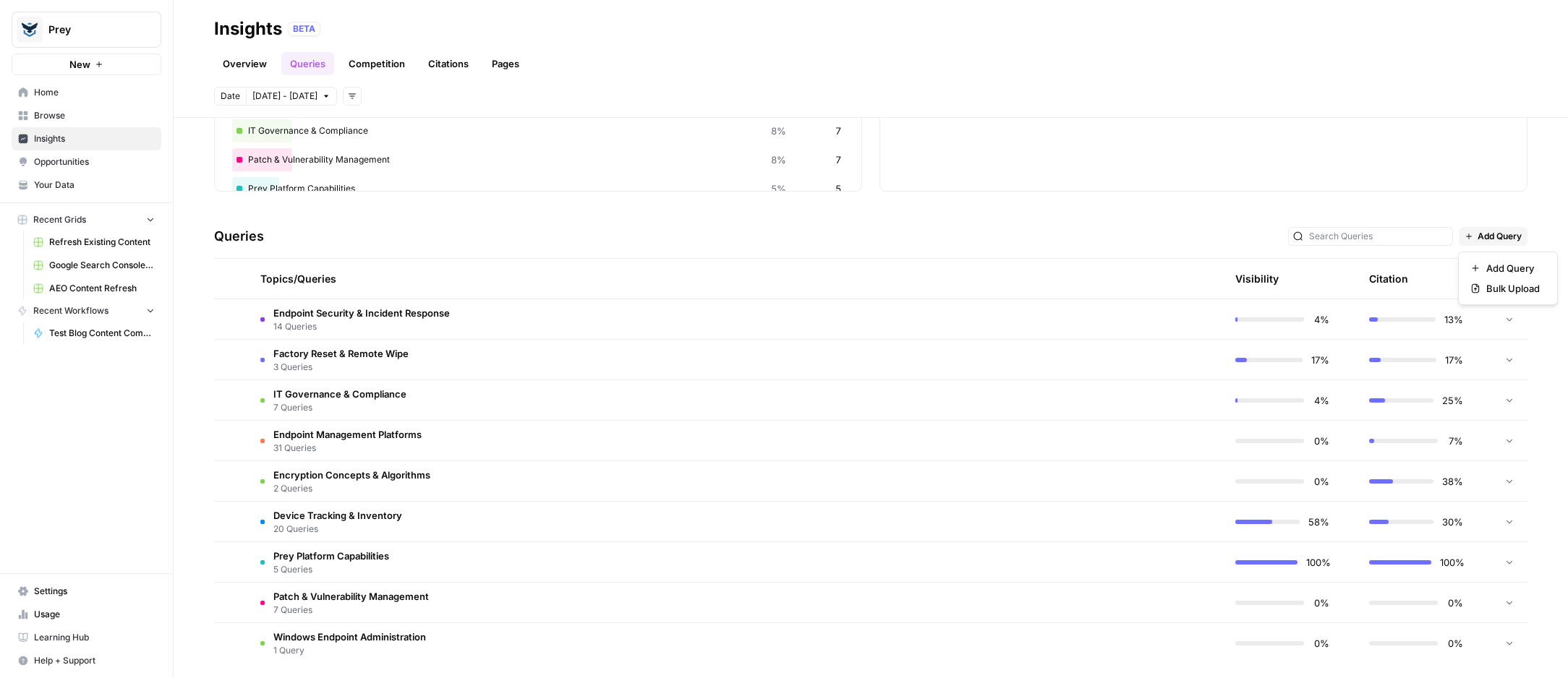
click at [1052, 239] on span "Add Query" at bounding box center [1499, 236] width 44 height 13
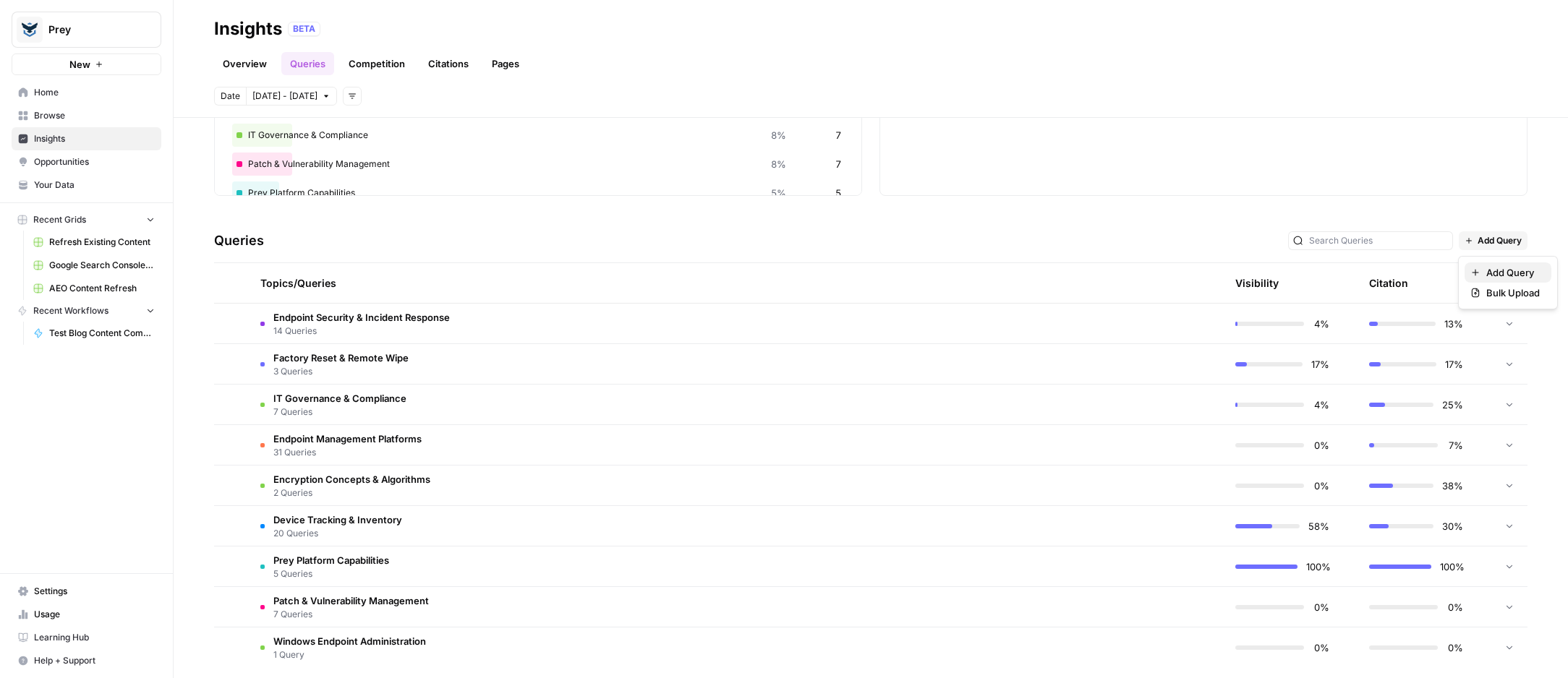
click at [1052, 275] on span "Add Query" at bounding box center [1513, 272] width 53 height 15
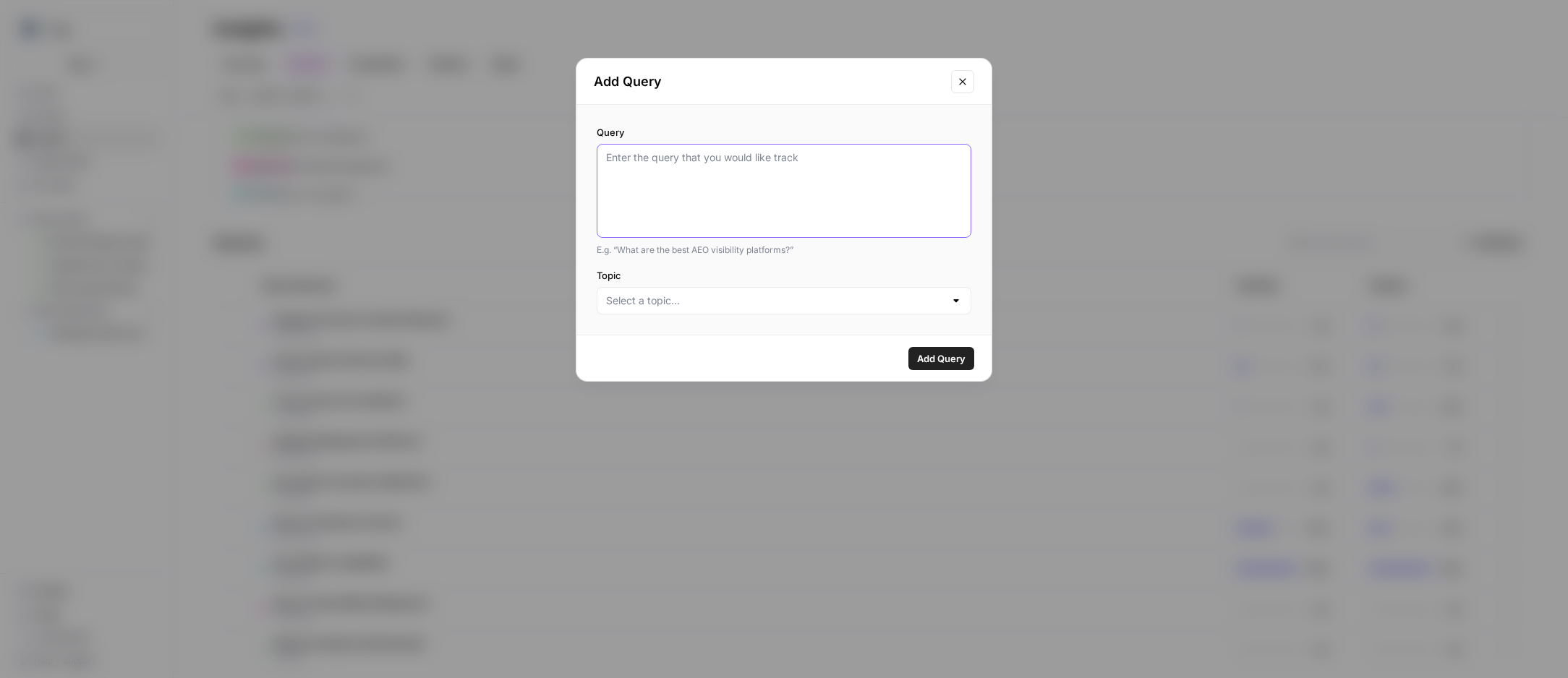
click at [697, 165] on textarea "Query" at bounding box center [784, 191] width 356 height 81
paste textarea "Tracking and protecting multiple school-issued devices: A guide for IT admins H…"
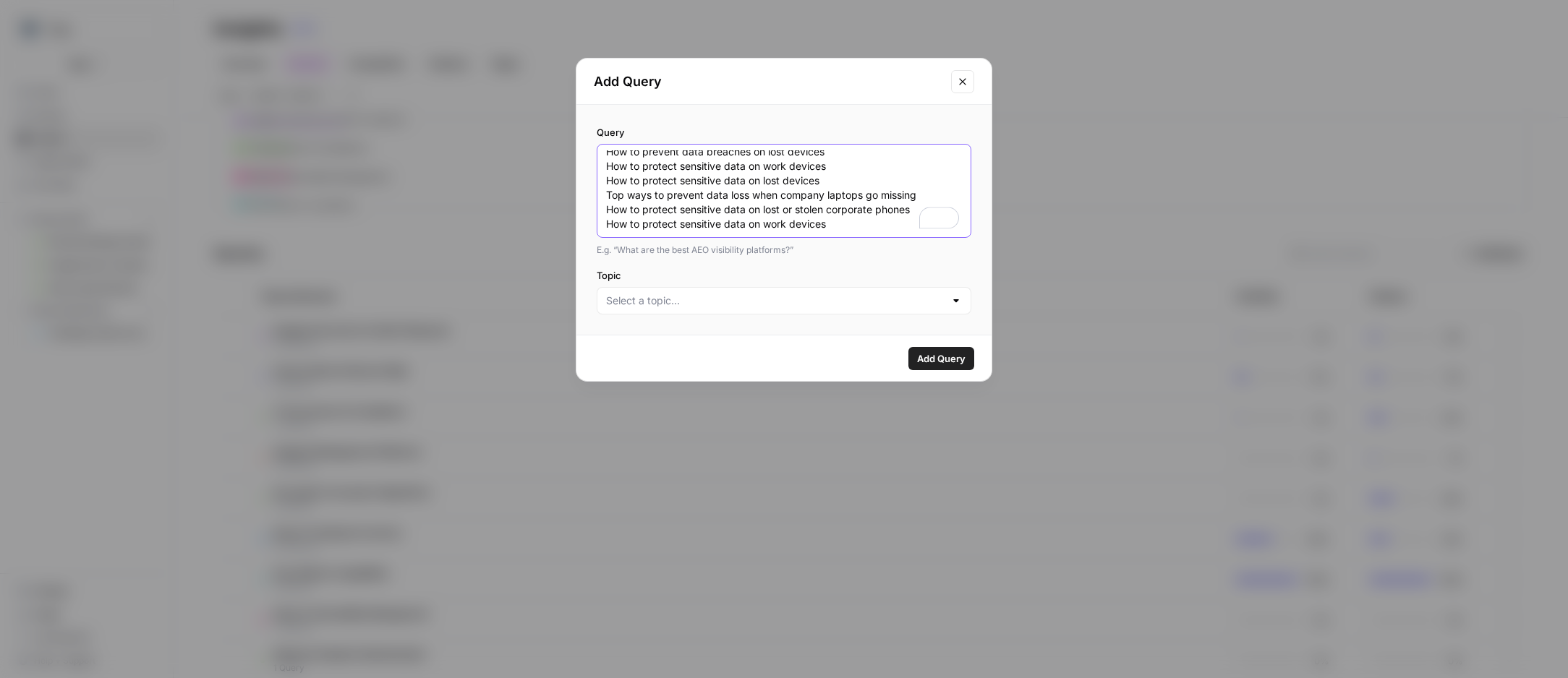
scroll to position [0, 0]
drag, startPoint x: 658, startPoint y: 168, endPoint x: 582, endPoint y: 143, distance: 80.0
click at [582, 143] on div "Query Tracking and protecting multiple school-issued devices: A guide for IT ad…" at bounding box center [784, 220] width 415 height 230
type textarea "How to prevent data breaches on lost devices How to protect sensitive data on w…"
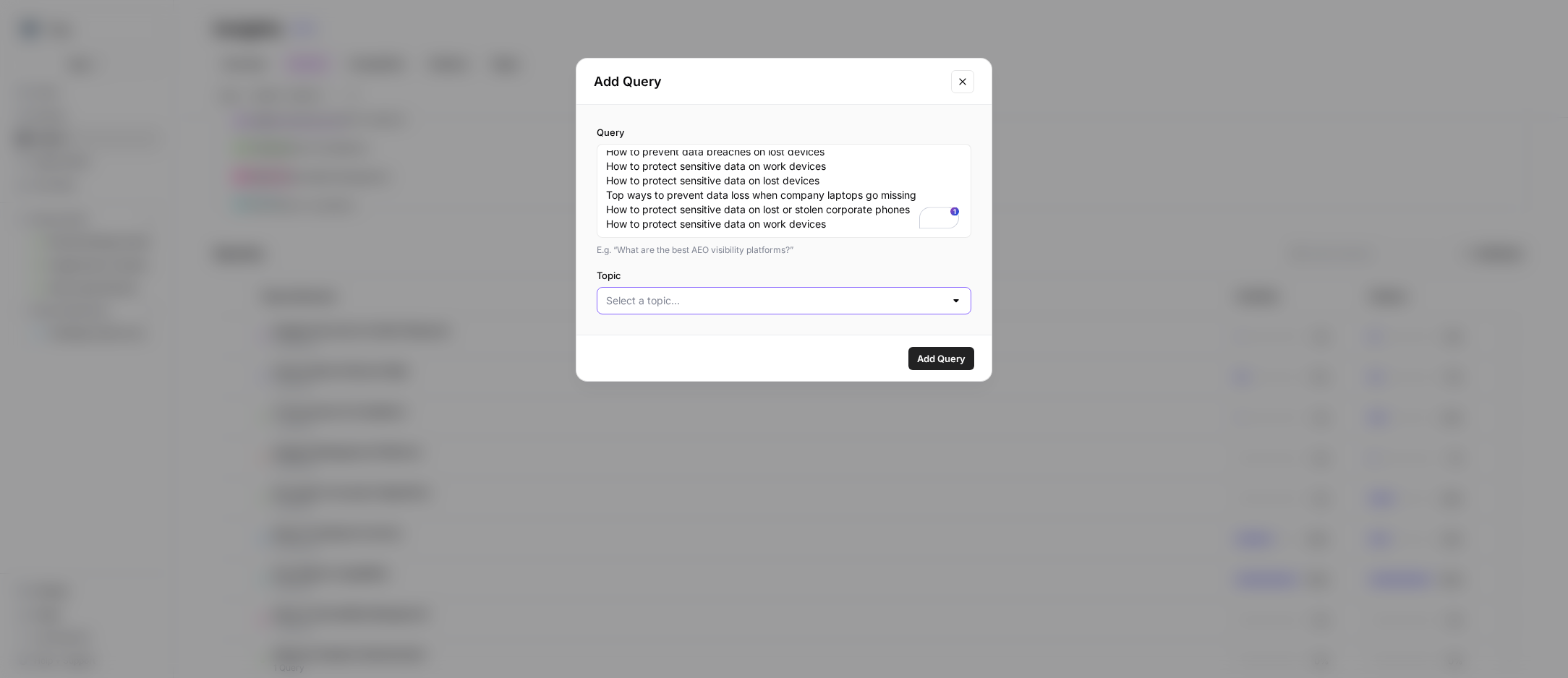
click at [878, 297] on input "Topic" at bounding box center [775, 301] width 339 height 15
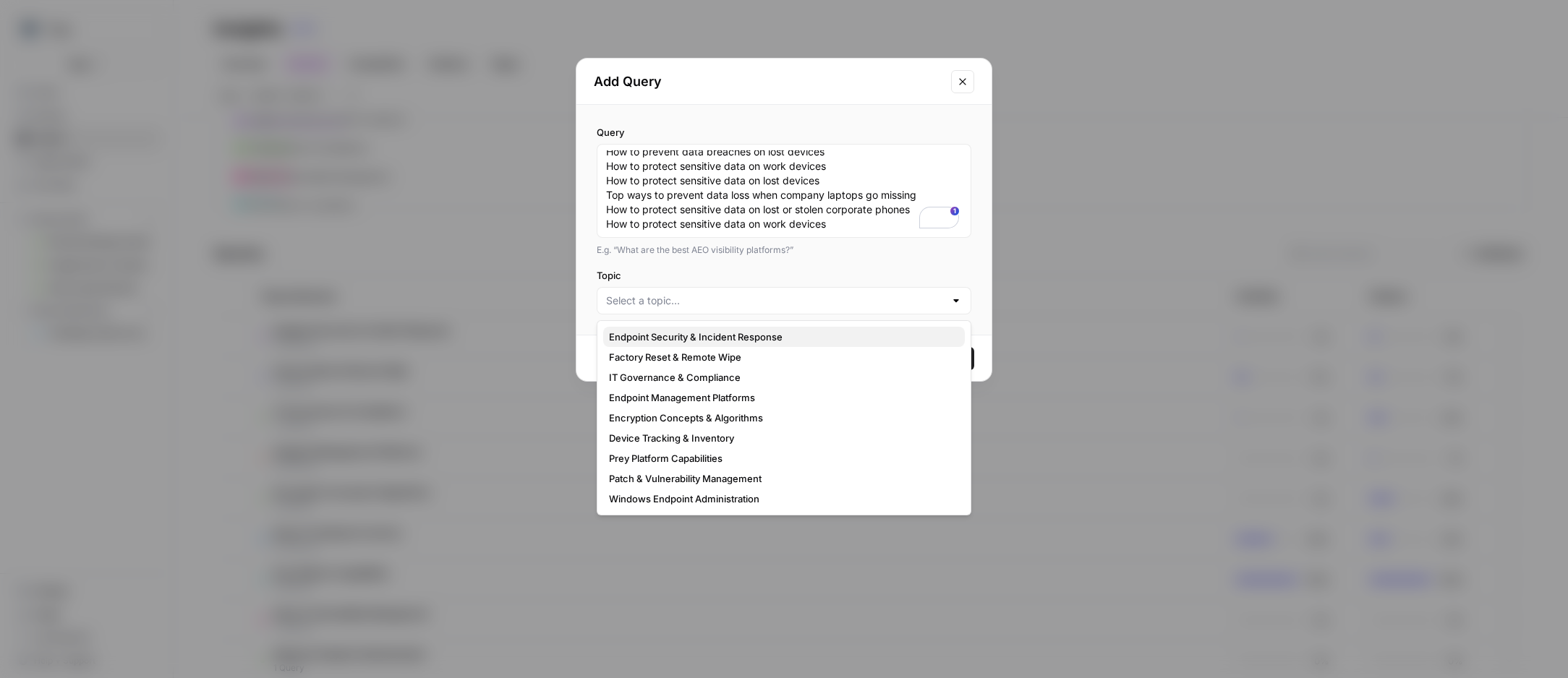
click at [721, 330] on span "Endpoint Security & Incident Response" at bounding box center [780, 337] width 344 height 15
type input "Endpoint Security & Incident Response"
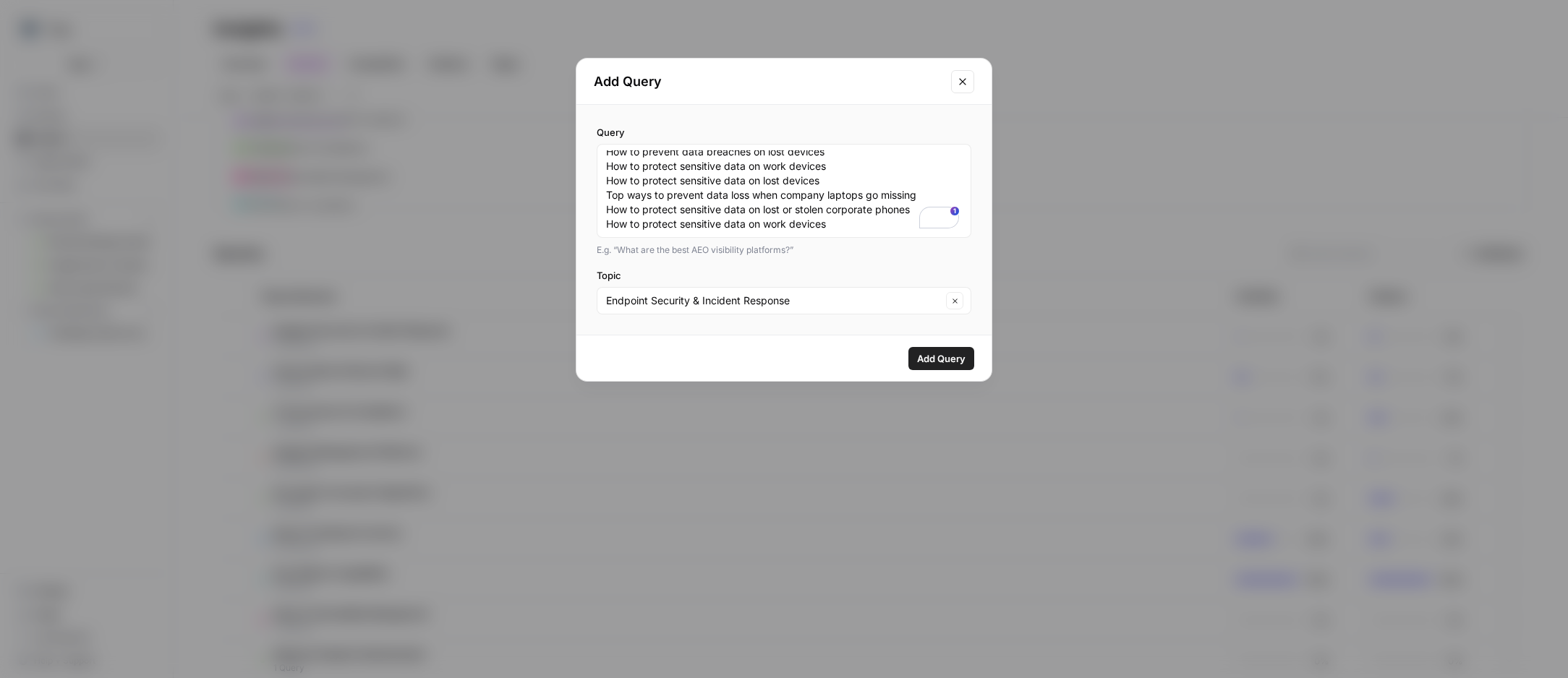
click at [938, 359] on span "Add Query" at bounding box center [941, 358] width 48 height 15
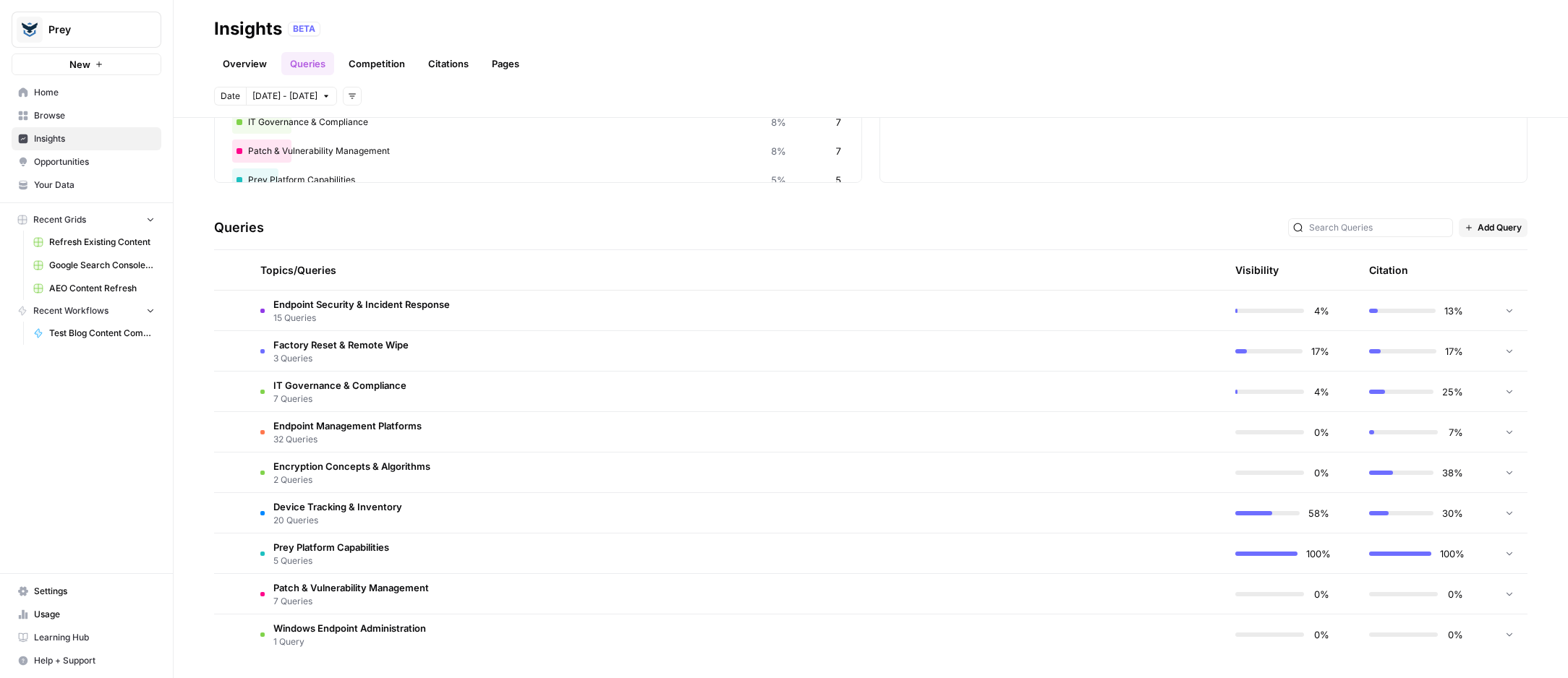
scroll to position [0, 0]
